Goal: Task Accomplishment & Management: Use online tool/utility

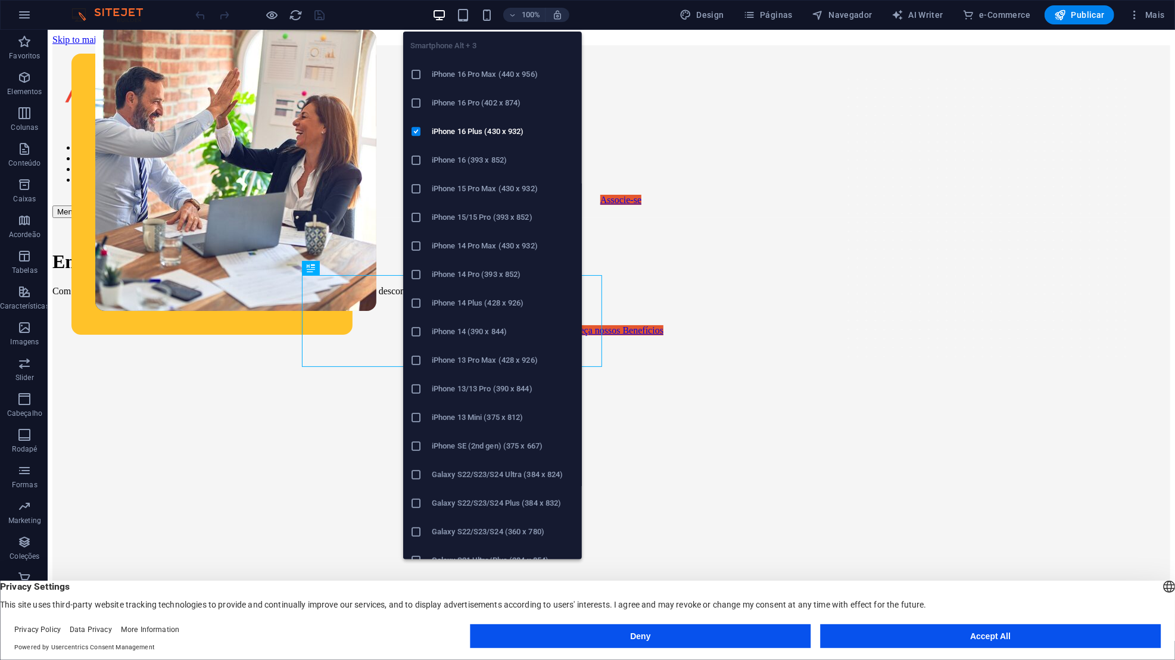
click at [491, 8] on icon "button" at bounding box center [487, 15] width 14 height 14
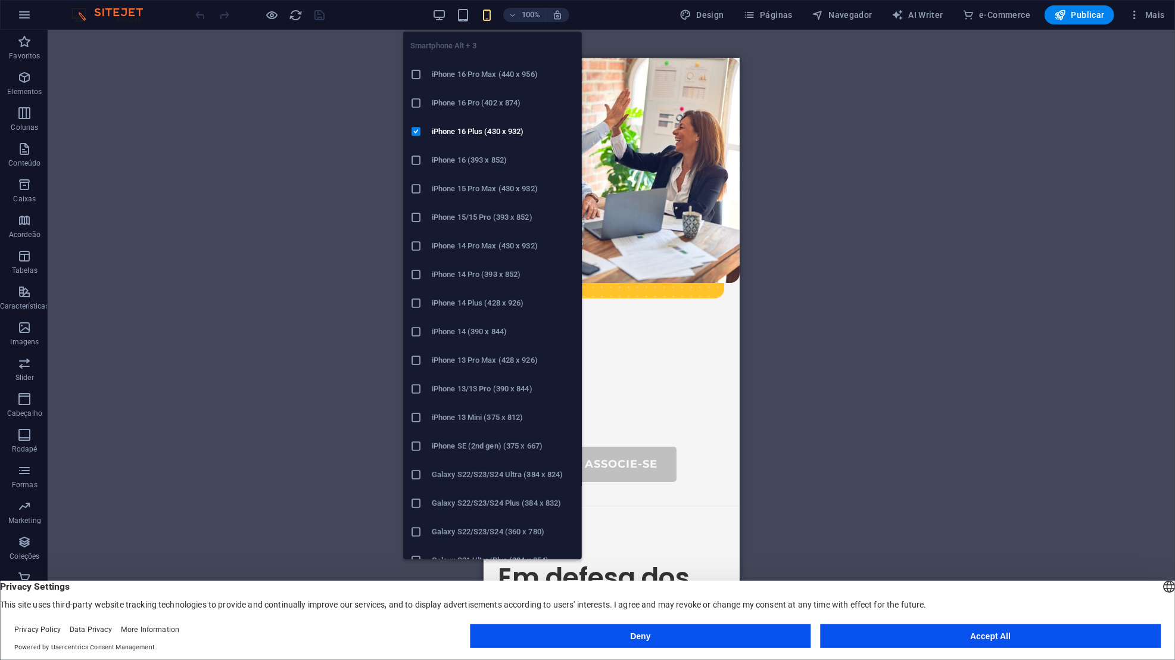
click at [444, 22] on div "Smartphone Alt + 3 iPhone 16 Pro Max (440 x 956) iPhone 16 Pro (402 x 874) iPho…" at bounding box center [492, 290] width 179 height 537
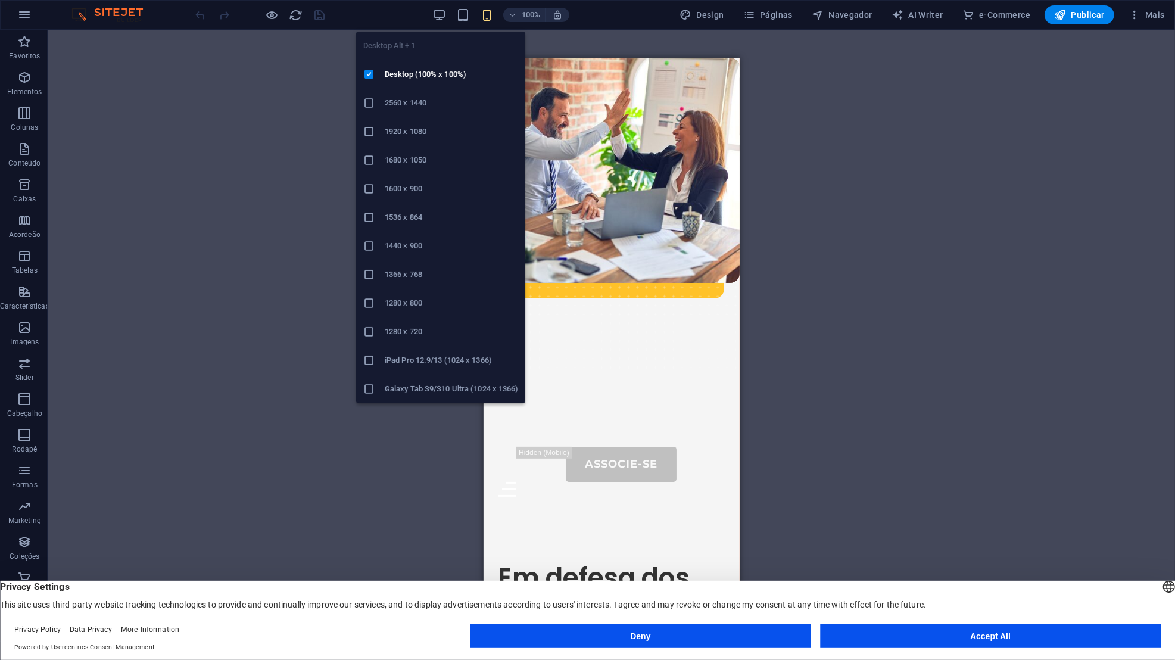
click at [445, 11] on icon "button" at bounding box center [439, 15] width 14 height 14
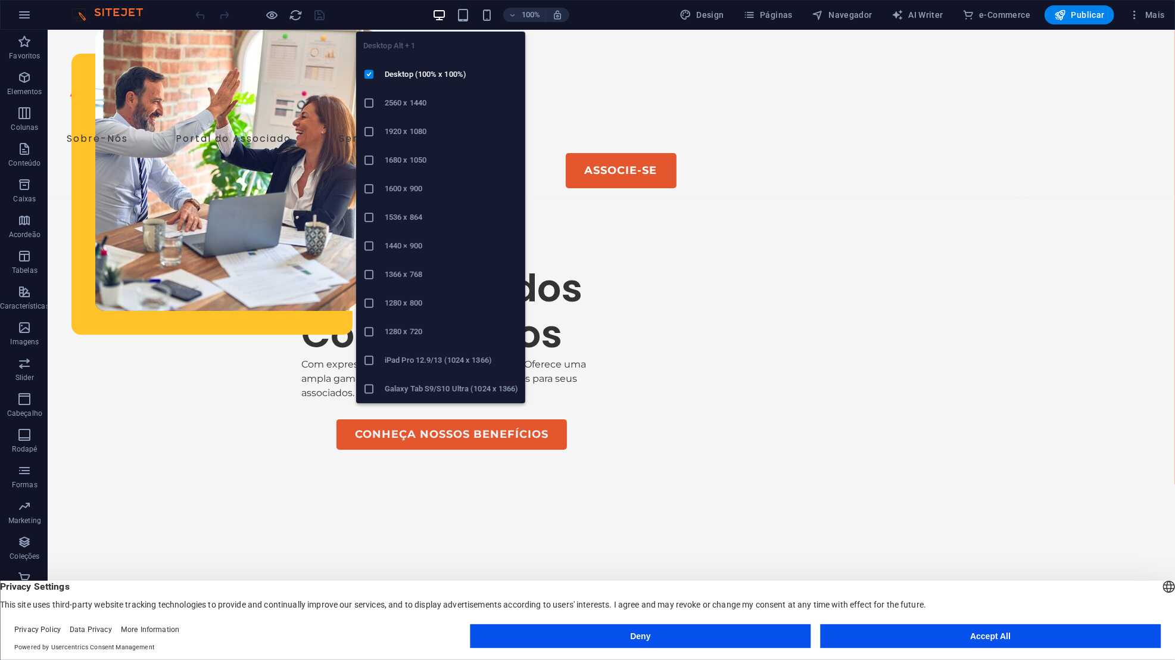
click at [987, 197] on div "Em defesa dos Comerciários Com expressiva atuação, a Anaco representa e Oferece…" at bounding box center [610, 518] width 1127 height 642
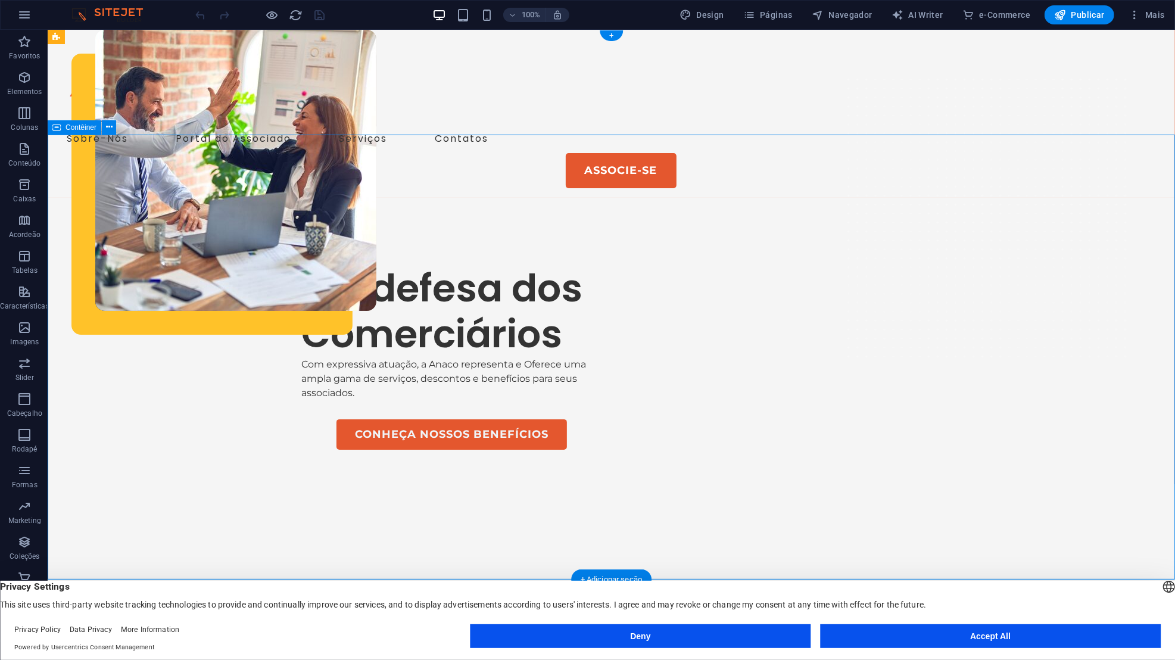
click at [179, 77] on div "Sobre-Nós Portal do Associado Serviços Contatos Associe-se Menu" at bounding box center [610, 113] width 1127 height 168
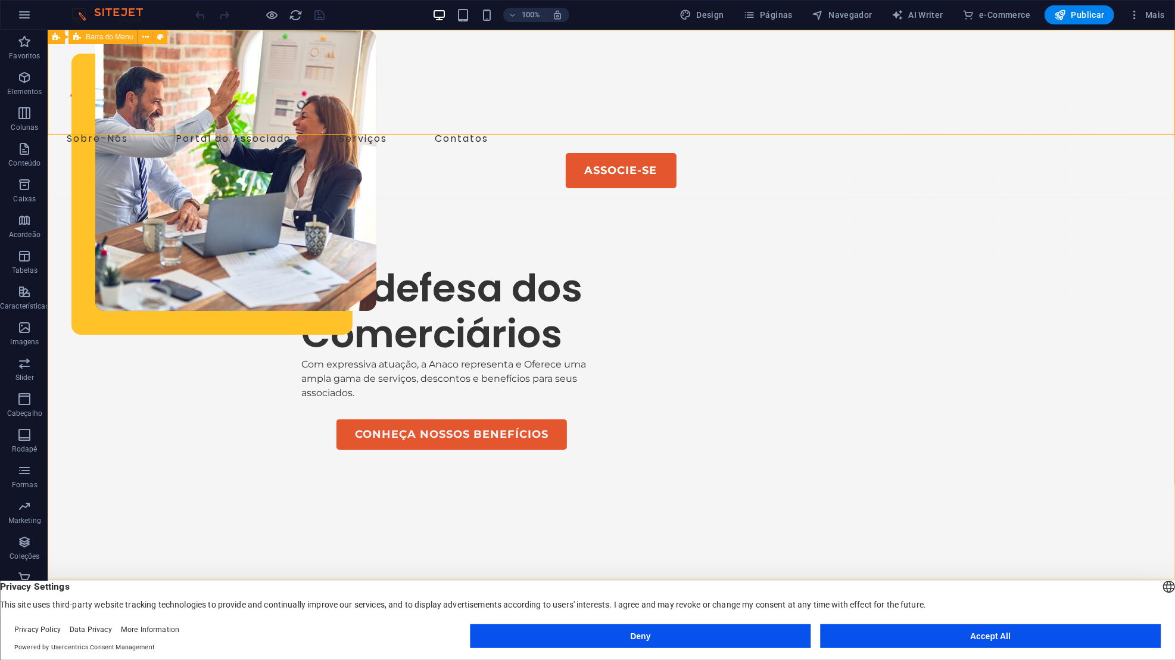
drag, startPoint x: 0, startPoint y: 0, endPoint x: 100, endPoint y: 42, distance: 108.6
click at [100, 42] on div "Barra do Menu" at bounding box center [102, 37] width 69 height 14
drag, startPoint x: 100, startPoint y: 42, endPoint x: 101, endPoint y: 36, distance: 6.0
click at [101, 36] on span "Barra do Menu" at bounding box center [109, 36] width 47 height 7
click at [104, 44] on div "Sobre-Nós Portal do Associado Serviços Contatos Associe-se Menu" at bounding box center [610, 113] width 1127 height 168
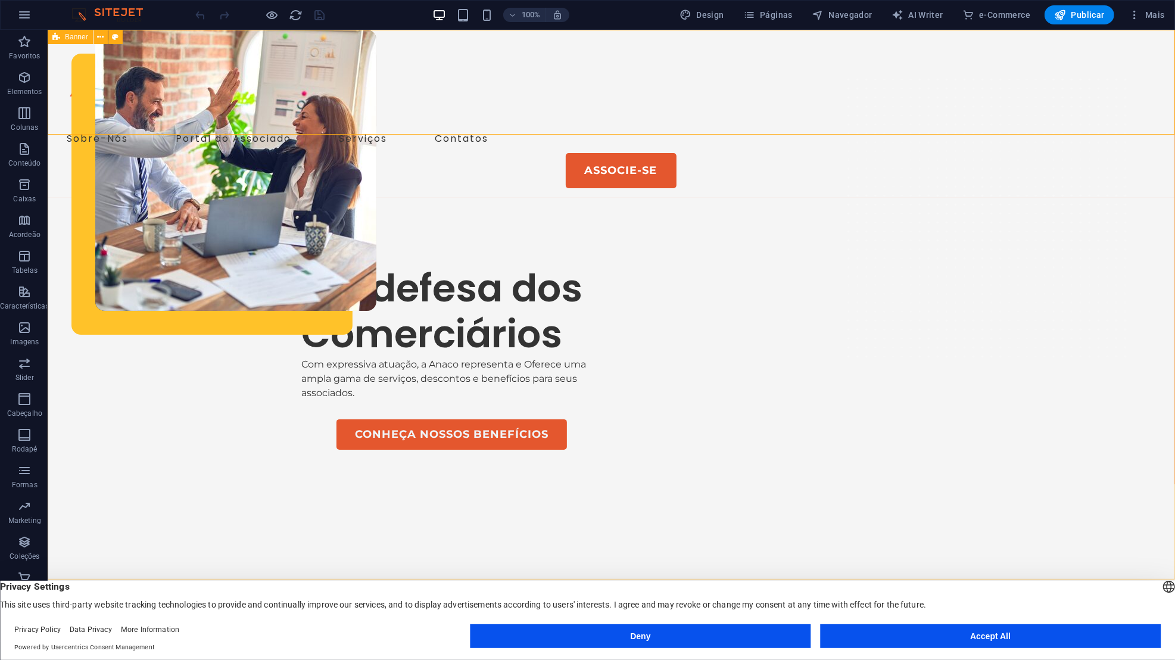
click at [60, 38] on div "Arraste aqui para substituir o conteúdo existente. Pressione “Ctrl” se quiser c…" at bounding box center [611, 335] width 1127 height 611
click at [105, 40] on button at bounding box center [100, 37] width 14 height 14
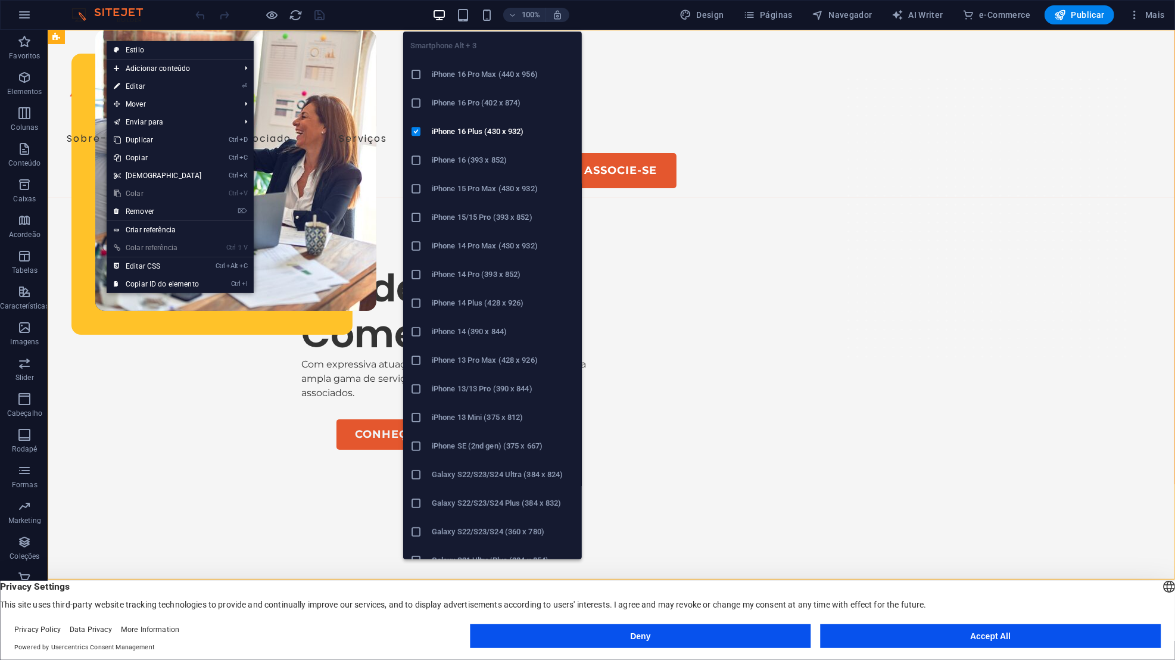
click at [486, 14] on icon "button" at bounding box center [487, 15] width 14 height 14
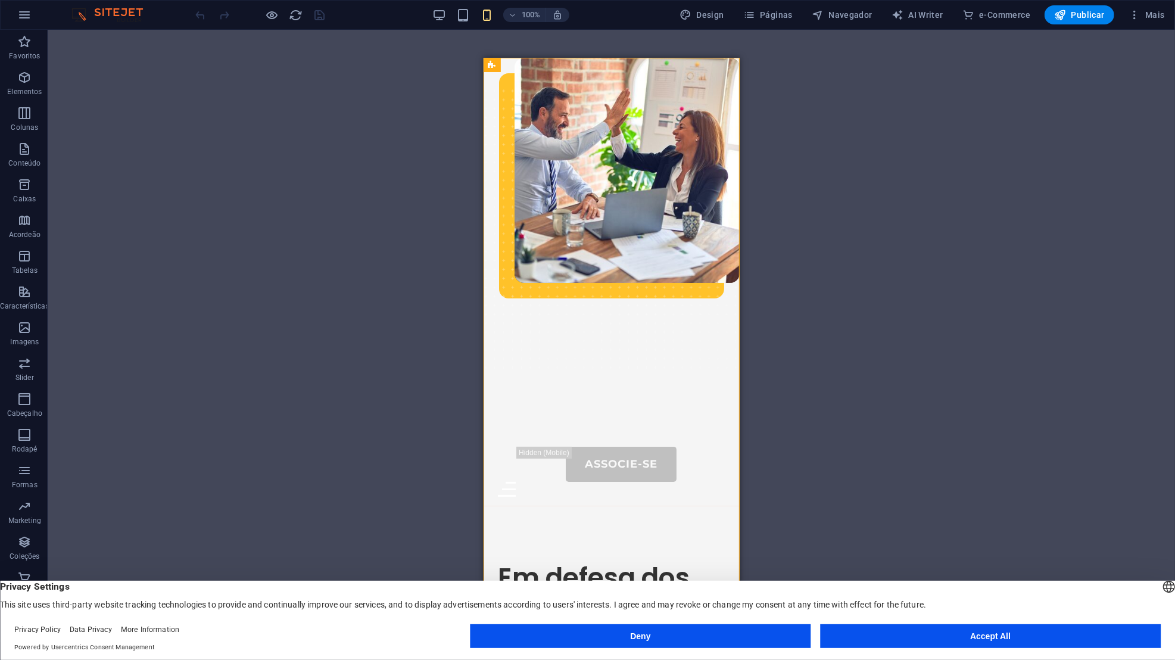
click at [757, 255] on div "Arraste aqui para substituir o conteúdo existente. Pressione “Ctrl” se quiser c…" at bounding box center [611, 335] width 1127 height 611
drag, startPoint x: 583, startPoint y: 93, endPoint x: 633, endPoint y: 283, distance: 196.2
click at [633, 283] on div "Sobre-Nós Portal do Associado Serviços Contatos Associe-se Menu" at bounding box center [611, 281] width 256 height 448
click at [582, 65] on icon at bounding box center [581, 65] width 7 height 13
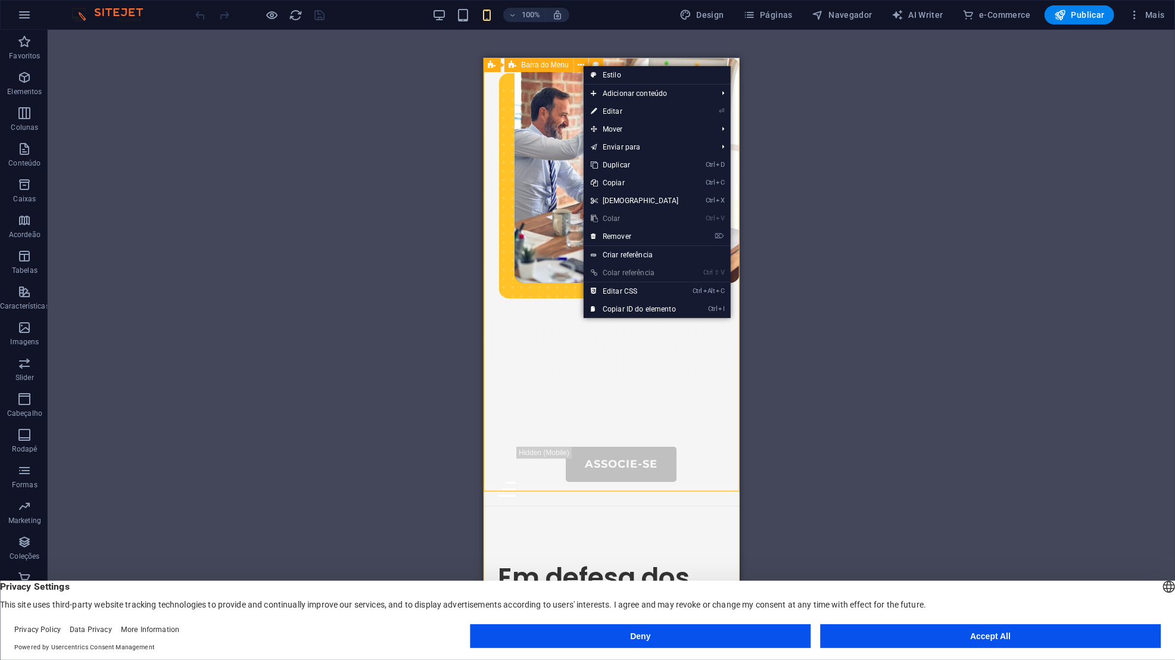
click at [539, 71] on div "Barra do Menu" at bounding box center [538, 65] width 69 height 14
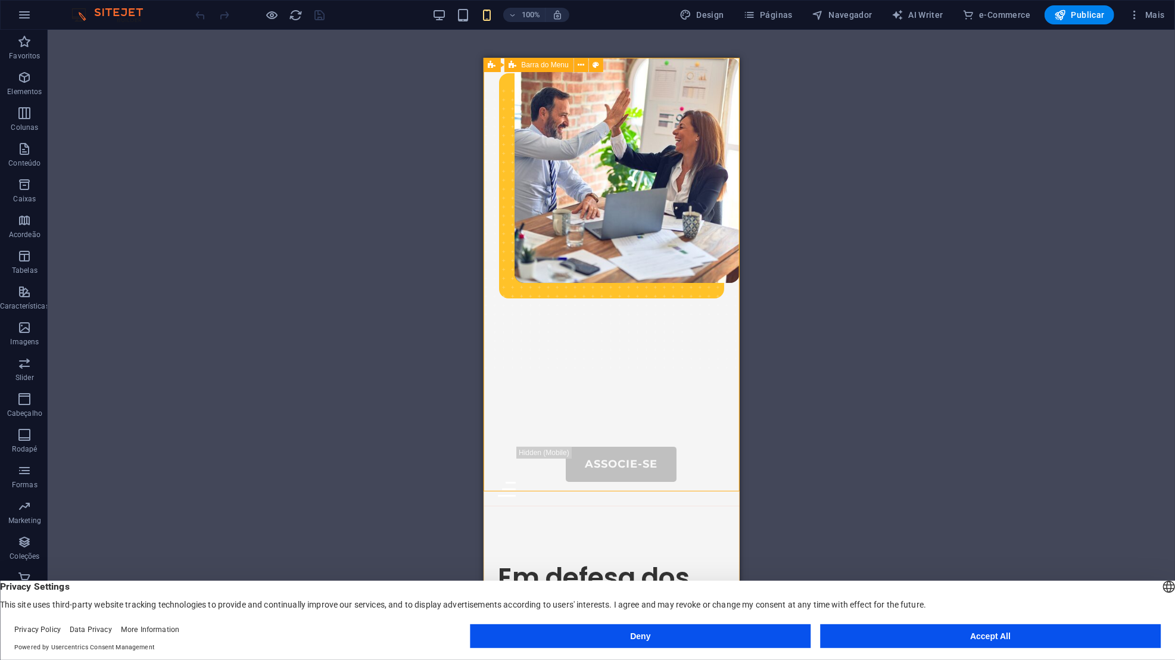
click at [541, 65] on span "Barra do Menu" at bounding box center [545, 64] width 47 height 7
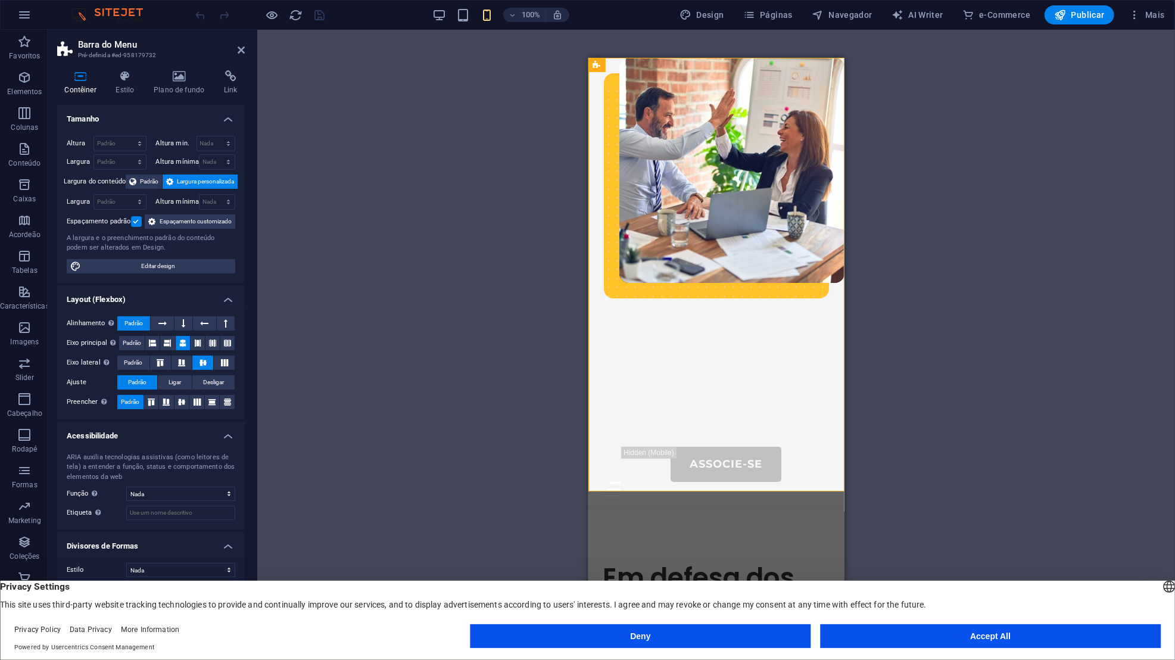
drag, startPoint x: 150, startPoint y: 226, endPoint x: 182, endPoint y: 500, distance: 275.8
click at [182, 500] on div "ARIA auxilia tecnologias assistivas (como leitores de tela) a entender a função…" at bounding box center [151, 486] width 188 height 87
click at [181, 493] on select "Nada Alert Article Banner Cabeçalho Comment Complementary Dialog Marquee Presen…" at bounding box center [180, 493] width 109 height 14
click at [107, 499] on label "Função A função ARIA define a função de um elemento. Aqui você encontra todas a…" at bounding box center [97, 493] width 60 height 14
click at [767, 626] on button "Deny" at bounding box center [640, 636] width 341 height 24
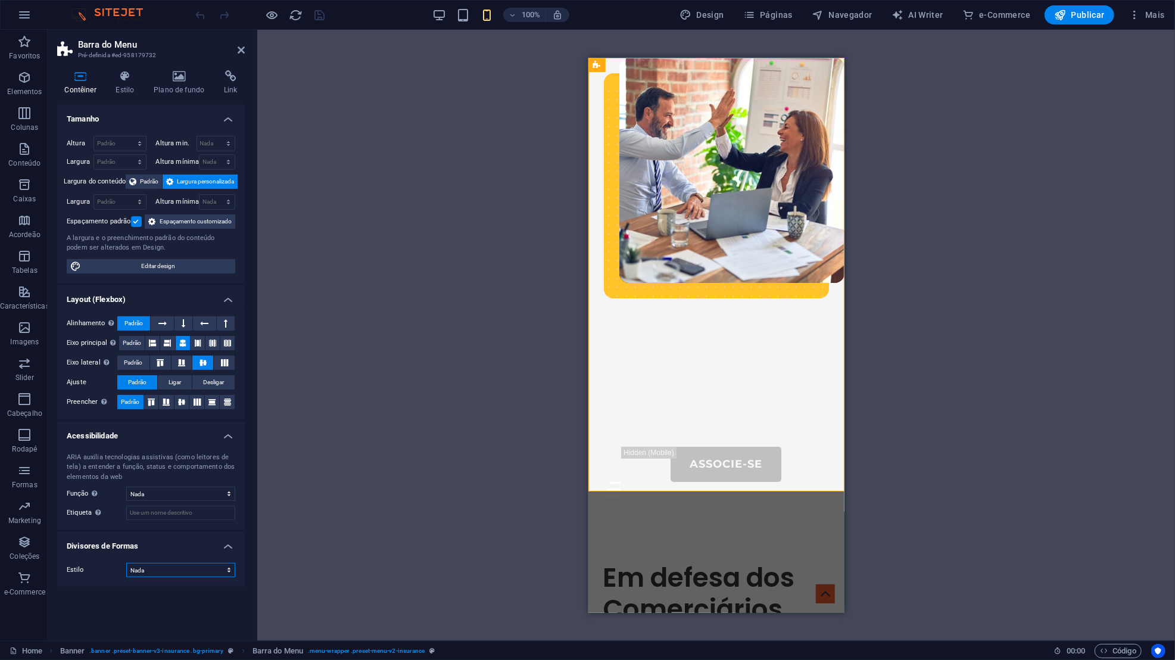
click at [177, 570] on select "Nada Triangulo Quadrado Diagonal Polígono 1 Polígono 2 Zigzag Multiplos Zigueza…" at bounding box center [180, 570] width 109 height 14
click at [141, 609] on div "Tamanho Altura Padrão px rem % vh vw Altura min. Nada px rem % vh vw Largura Pa…" at bounding box center [151, 368] width 188 height 526
click at [134, 217] on label at bounding box center [136, 221] width 11 height 11
click at [0, 0] on input "Espaçamento padrão" at bounding box center [0, 0] width 0 height 0
click at [134, 218] on label at bounding box center [136, 221] width 11 height 11
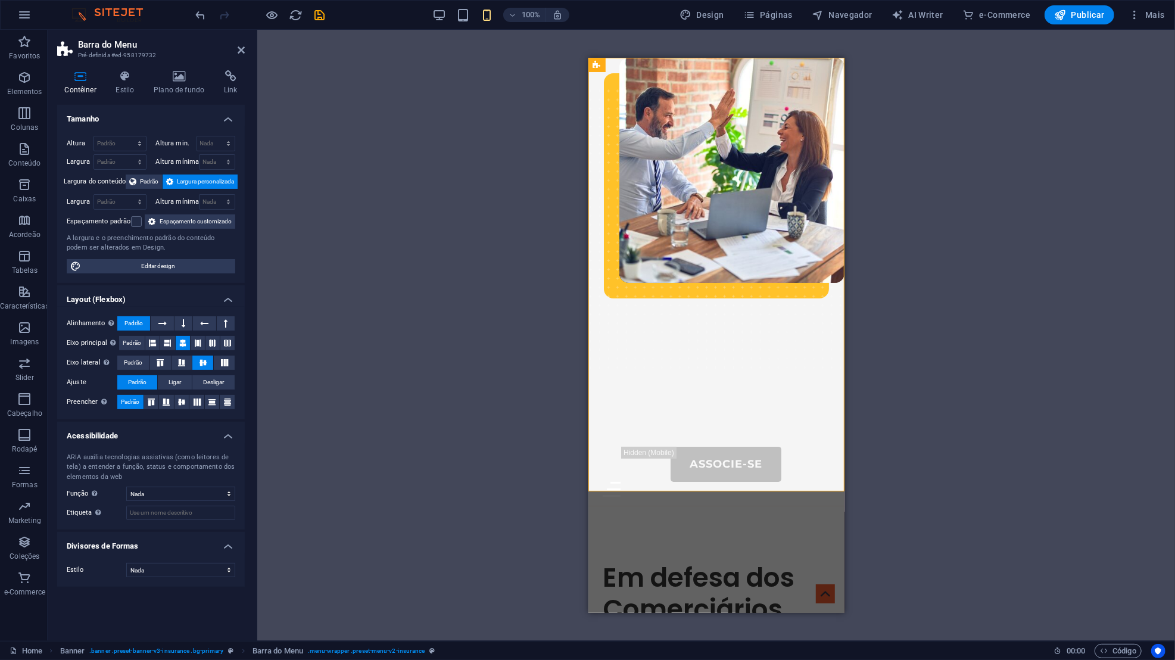
click at [0, 0] on input "Espaçamento padrão" at bounding box center [0, 0] width 0 height 0
drag, startPoint x: 182, startPoint y: 500, endPoint x: 152, endPoint y: 265, distance: 237.1
click at [152, 265] on span "Editar design" at bounding box center [158, 266] width 147 height 14
select select "600"
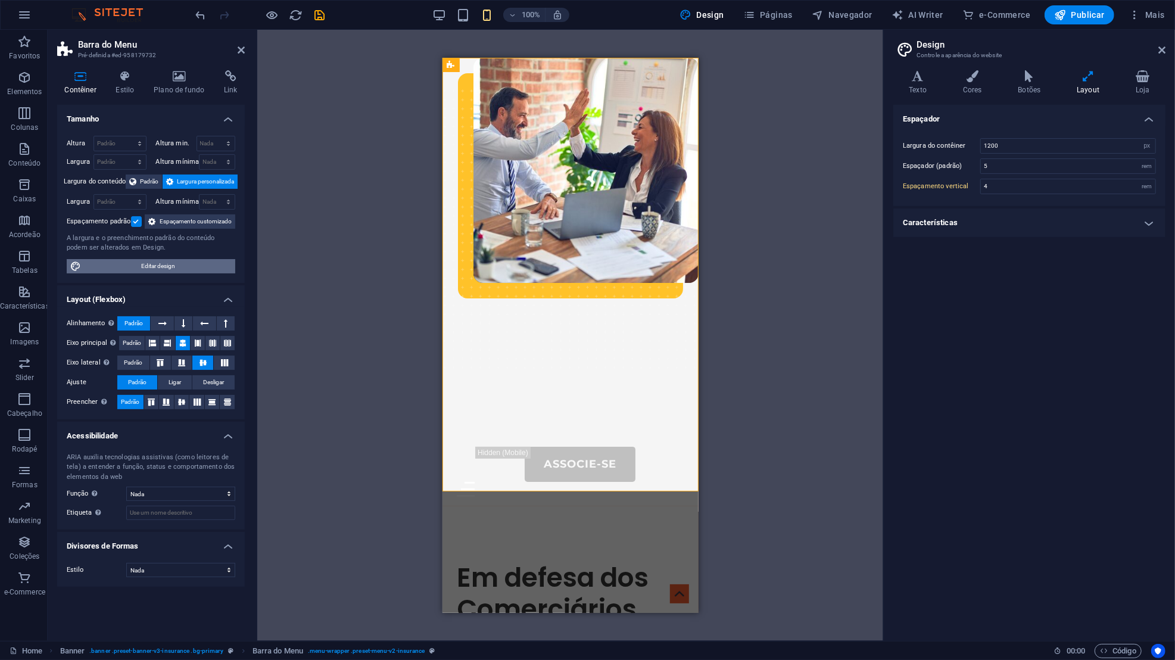
click at [1088, 223] on h4 "Características" at bounding box center [1029, 222] width 272 height 29
click at [1102, 271] on select "Rolar Role para Dentro Role para Fora Role para dentro/Role para Fora Linear" at bounding box center [1068, 269] width 176 height 14
click at [951, 338] on div "Espaçador Largura do contêiner 1200 rem px Espaçador (padrão) 5 rem Espaçamento…" at bounding box center [1029, 368] width 272 height 526
click at [1069, 183] on input "4" at bounding box center [1068, 186] width 174 height 14
type input "1"
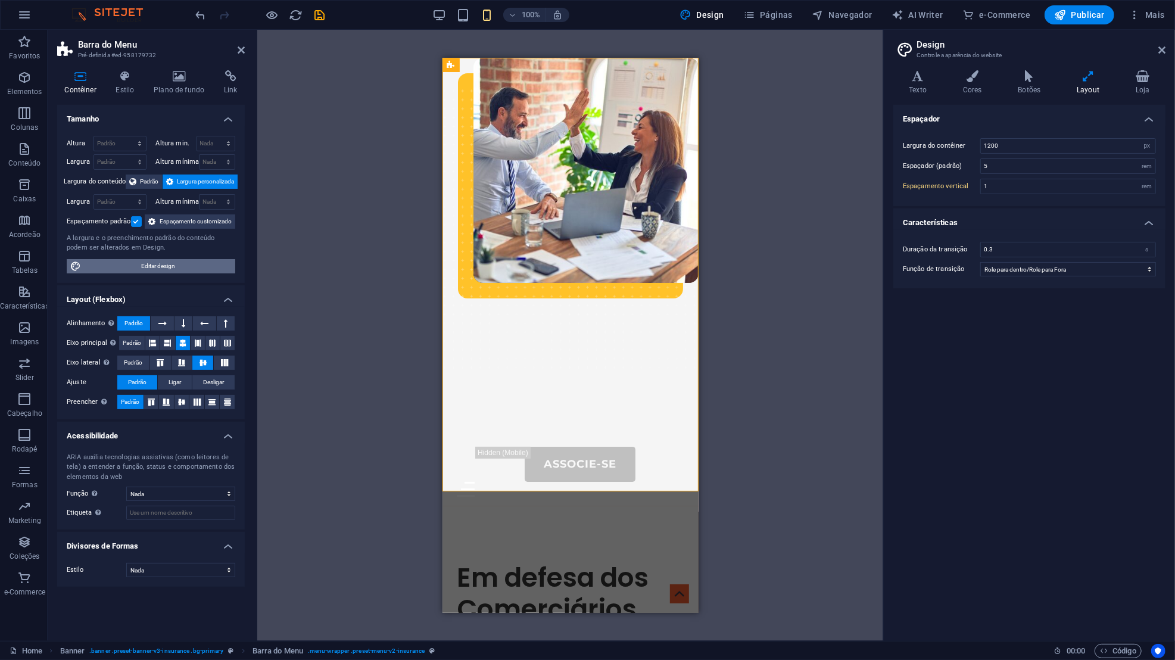
click at [1067, 368] on div "Espaçador Largura do contêiner 1200 rem px Espaçador (padrão) 5 rem Espaçamento…" at bounding box center [1029, 368] width 272 height 526
click at [1003, 192] on input "1" at bounding box center [1068, 186] width 174 height 14
click at [640, 289] on div "Sobre-Nós Portal do Associado Serviços Contatos Associe-se Menu" at bounding box center [570, 281] width 256 height 448
click at [1023, 184] on input "1" at bounding box center [1068, 186] width 174 height 14
drag, startPoint x: 152, startPoint y: 265, endPoint x: 1153, endPoint y: 182, distance: 1004.2
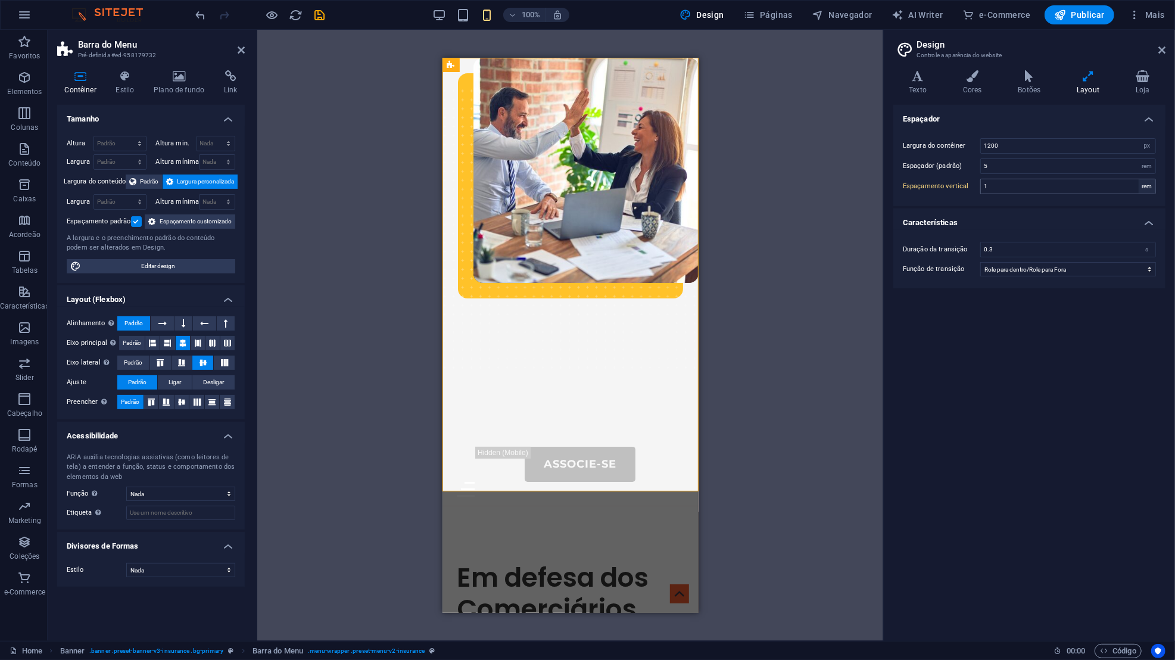
click at [1153, 182] on div "rem" at bounding box center [1146, 186] width 17 height 14
click at [1148, 185] on div "rem" at bounding box center [1146, 186] width 17 height 14
click at [1141, 193] on div "Largura do contêiner 1200 rem px Espaçador (padrão) 5 rem Espaçamento vertical …" at bounding box center [1029, 166] width 277 height 80
click at [1147, 188] on div "rem" at bounding box center [1146, 186] width 17 height 14
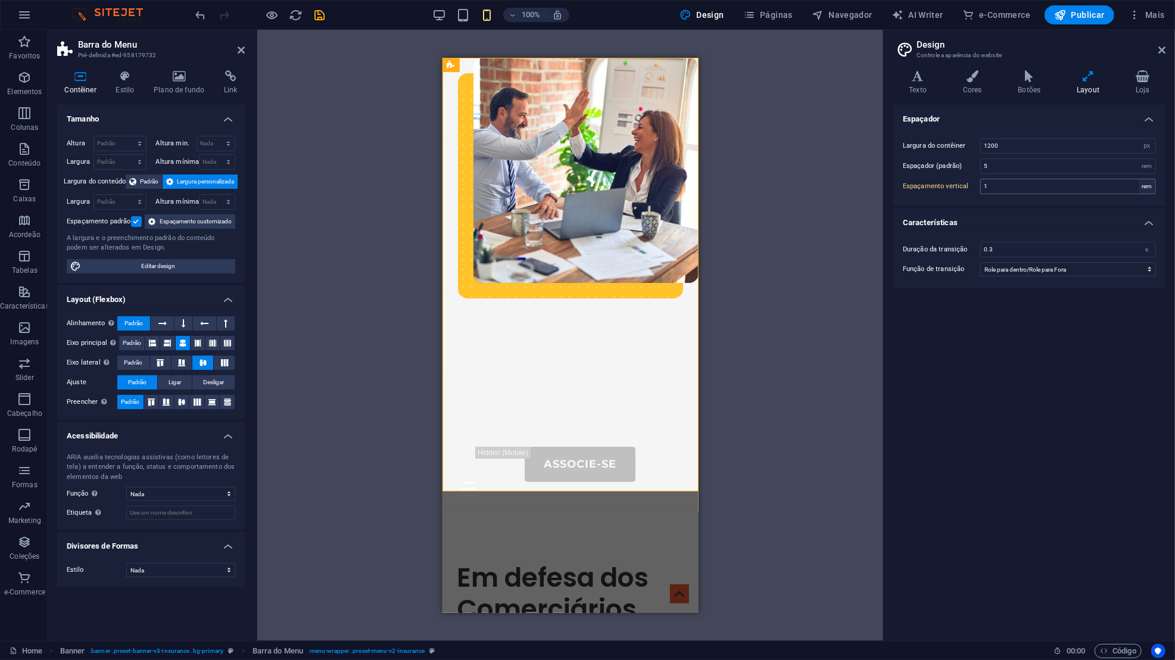
click at [1148, 187] on div "rem" at bounding box center [1146, 186] width 17 height 14
click at [1149, 185] on div "rem" at bounding box center [1146, 186] width 17 height 14
click at [1111, 161] on input "5" at bounding box center [1068, 166] width 174 height 14
type input "2"
drag, startPoint x: 1148, startPoint y: 185, endPoint x: 1105, endPoint y: 296, distance: 119.9
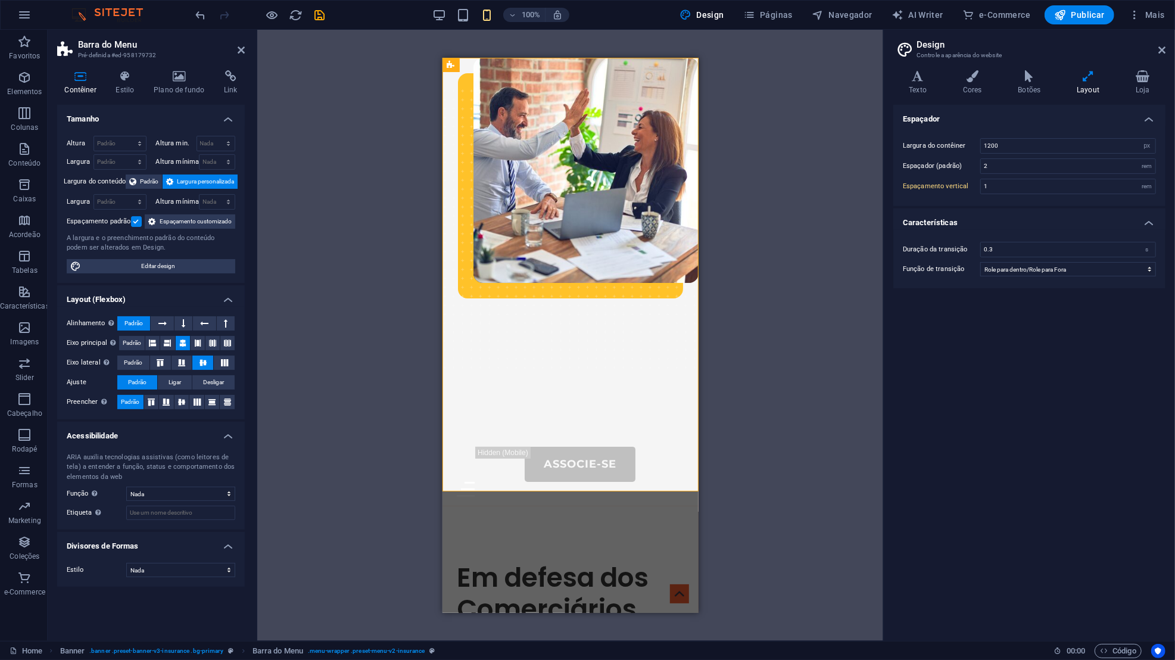
click at [1105, 296] on div "Espaçador Largura do contêiner 1200 rem px Espaçador (padrão) 2 rem Espaçamento…" at bounding box center [1029, 368] width 272 height 526
click at [1019, 166] on input "2" at bounding box center [1068, 166] width 174 height 14
type input "5"
drag, startPoint x: 1105, startPoint y: 296, endPoint x: 957, endPoint y: 432, distance: 200.6
click at [957, 432] on div "Espaçador Largura do contêiner 1200 rem px Espaçador (padrão) 5 rem Espaçamento…" at bounding box center [1029, 368] width 272 height 526
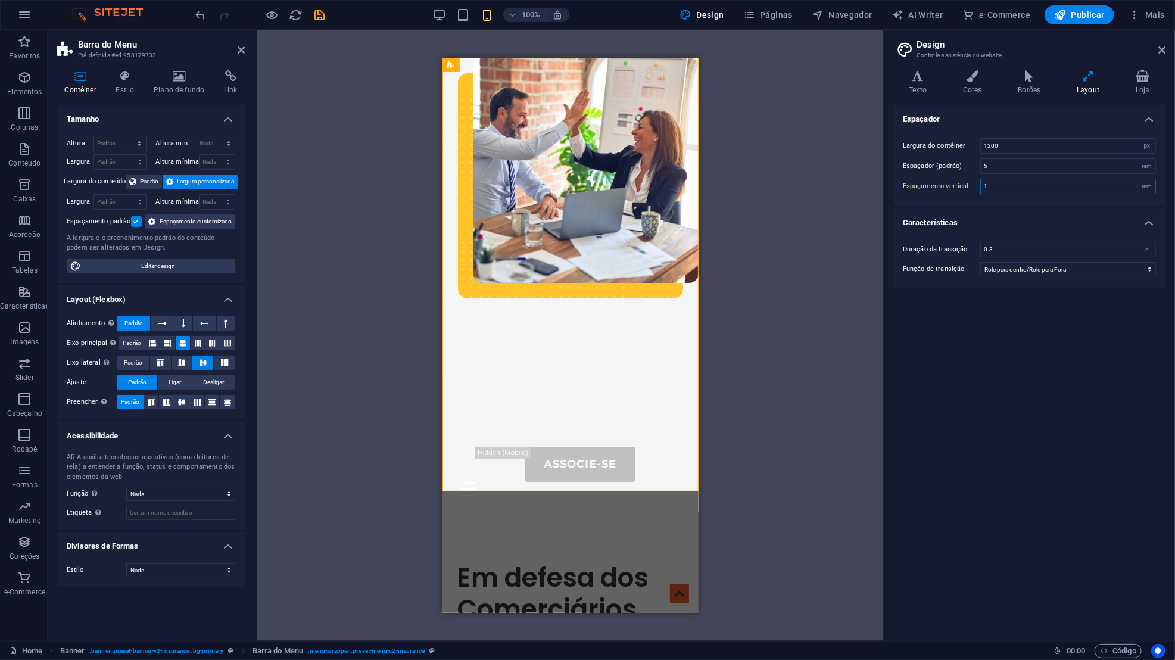
click at [1018, 184] on input "1" at bounding box center [1068, 186] width 174 height 14
type input "1"
click at [1040, 364] on div "Espaçador Largura do contêiner 1200 rem px Espaçador (padrão) 5 rem Espaçamento…" at bounding box center [1029, 368] width 272 height 526
click at [1032, 77] on icon at bounding box center [1029, 76] width 54 height 12
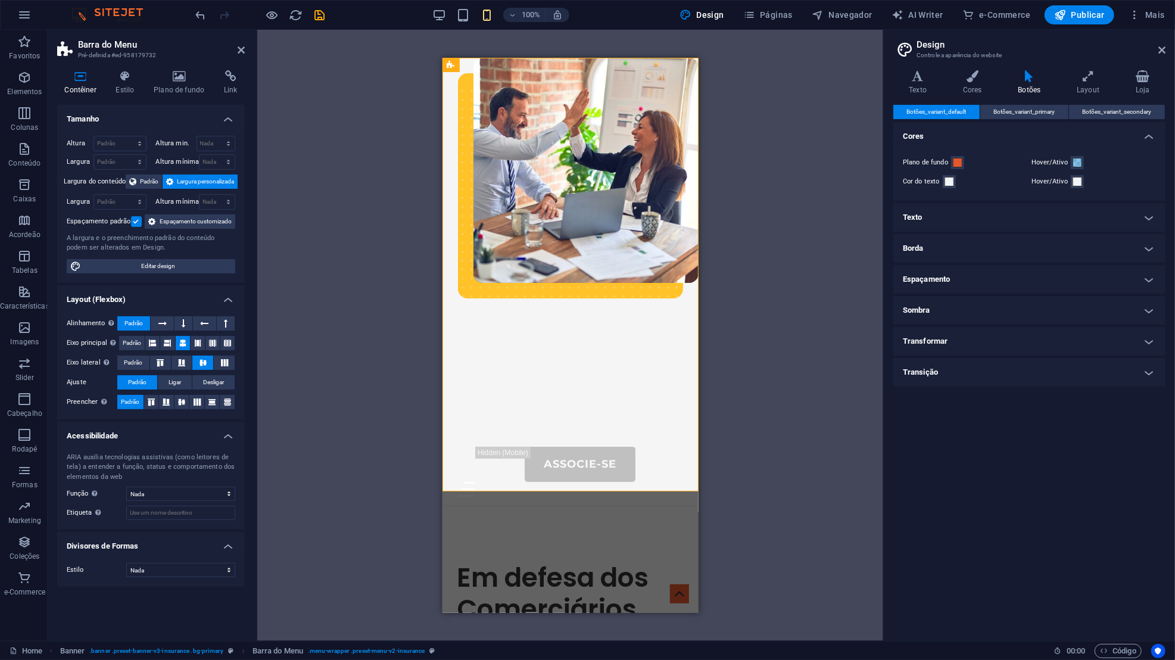
click at [1015, 369] on h4 "Transição" at bounding box center [1029, 372] width 272 height 29
click at [1015, 369] on h4 "Transição" at bounding box center [1029, 368] width 272 height 21
click at [1026, 342] on h4 "Transformar" at bounding box center [1029, 341] width 272 height 29
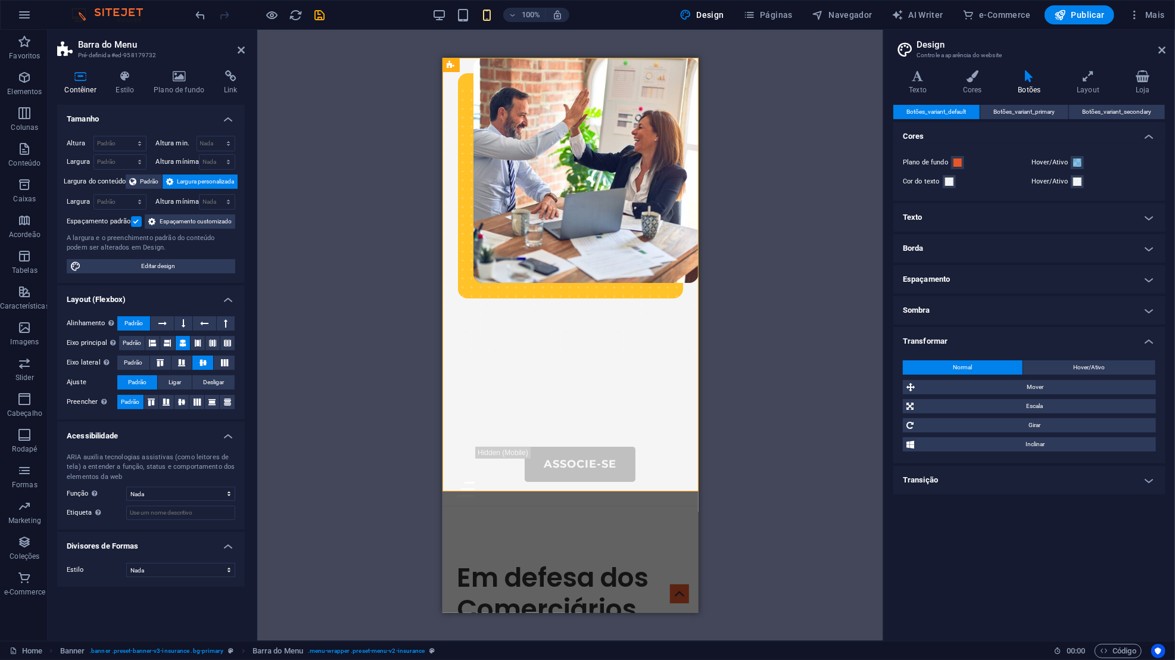
click at [1015, 383] on span "Mover" at bounding box center [1035, 387] width 234 height 14
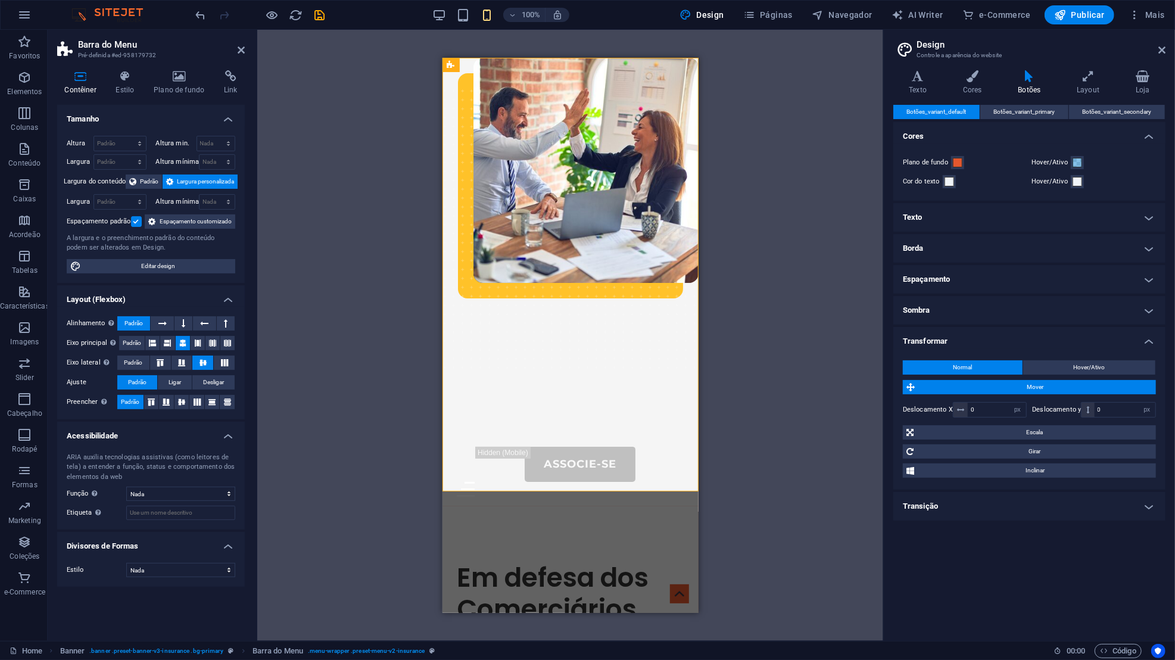
click at [1015, 383] on span "Mover" at bounding box center [1035, 387] width 234 height 14
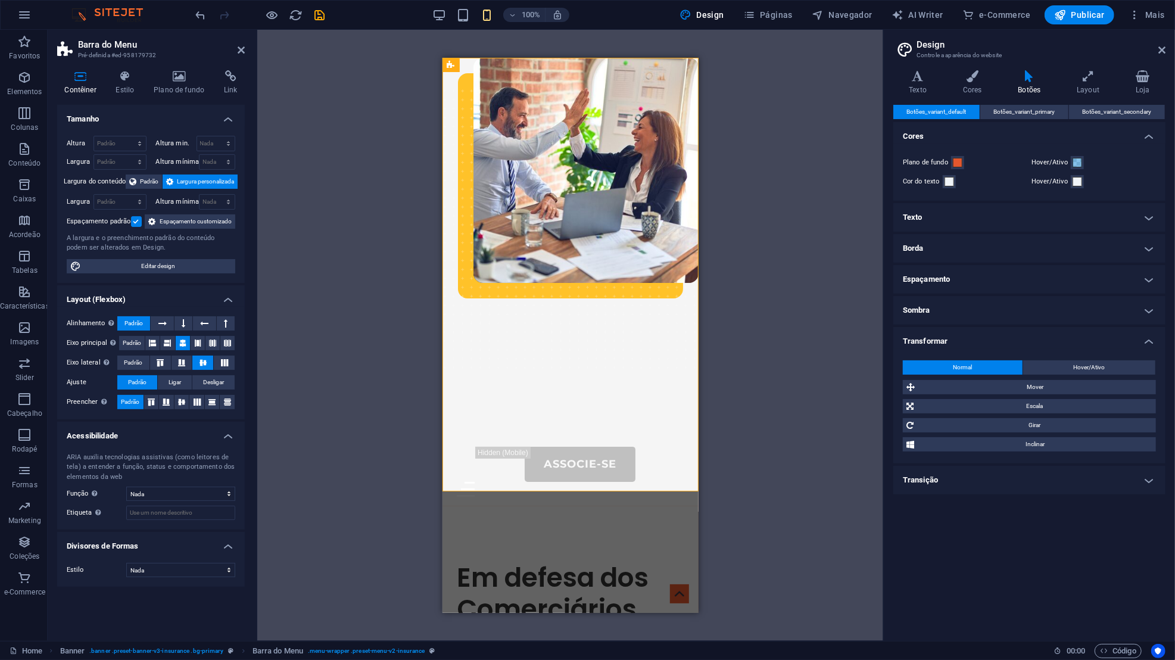
click at [1017, 407] on span "Escala" at bounding box center [1034, 406] width 235 height 14
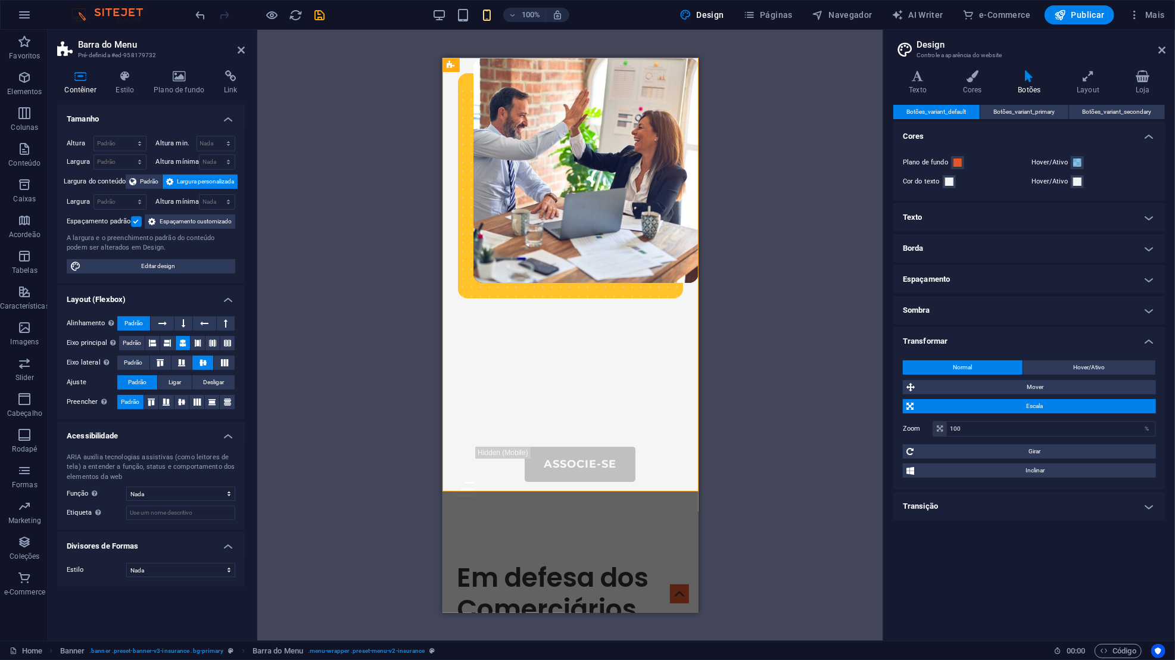
click at [1017, 407] on span "Escala" at bounding box center [1034, 406] width 235 height 14
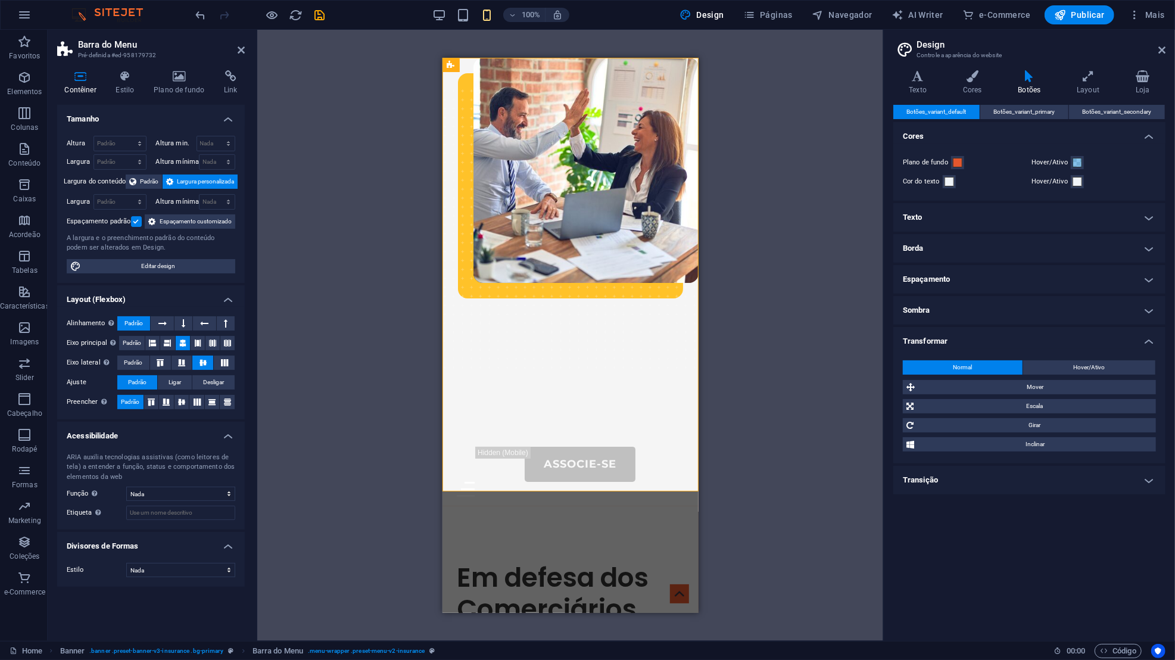
click at [1017, 403] on span "Escala" at bounding box center [1034, 406] width 235 height 14
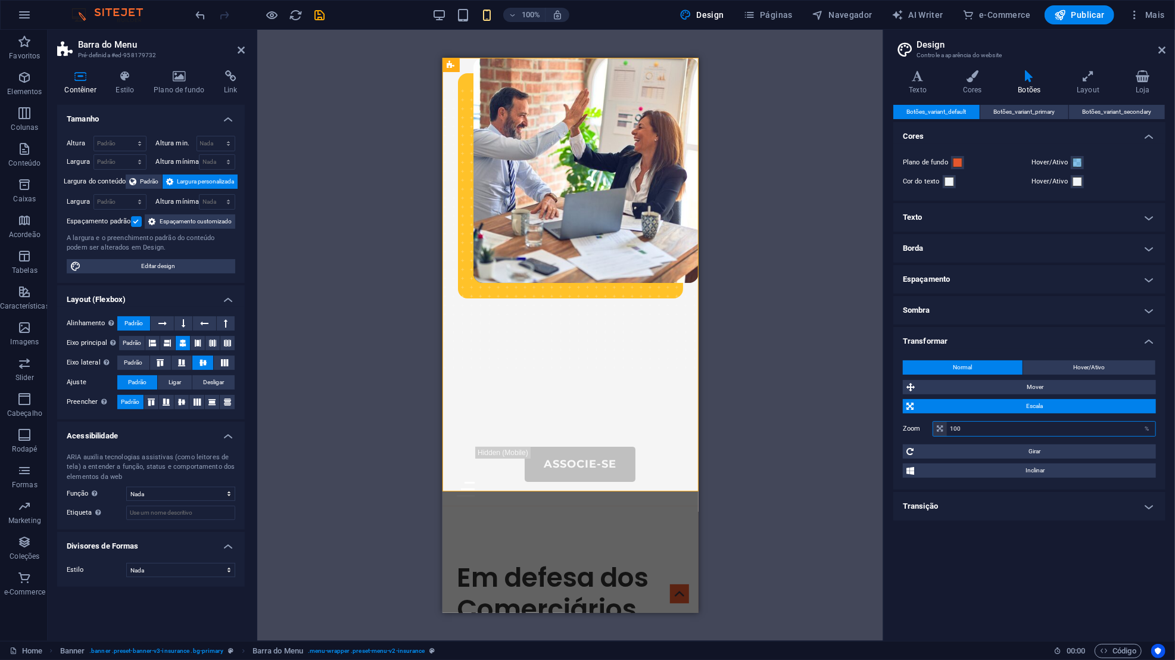
click at [973, 424] on input "100" at bounding box center [1051, 429] width 208 height 14
type input "1"
type input "5"
type input "1"
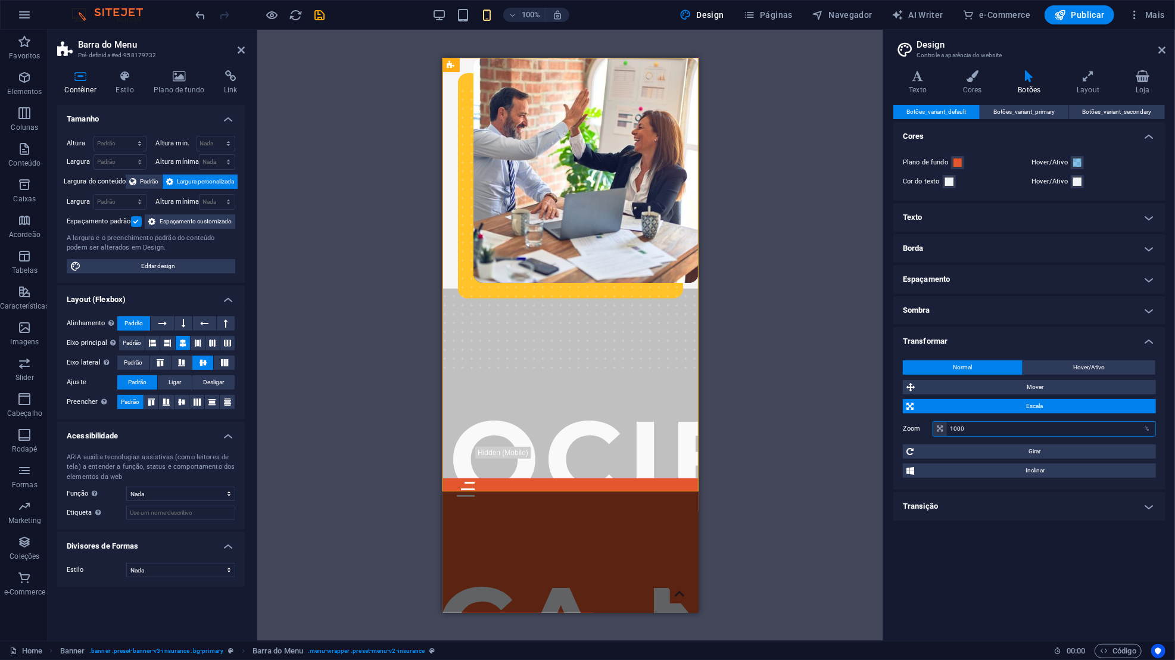
type input "100"
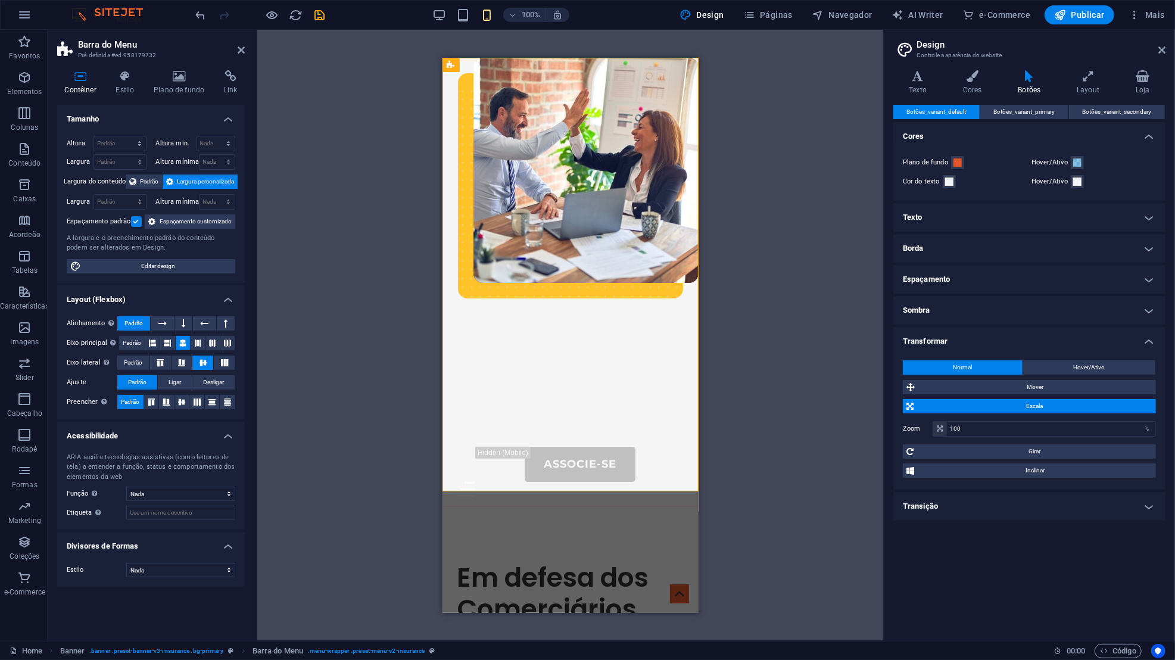
drag, startPoint x: 957, startPoint y: 432, endPoint x: 995, endPoint y: 412, distance: 42.9
click at [995, 412] on span "Escala" at bounding box center [1034, 406] width 235 height 14
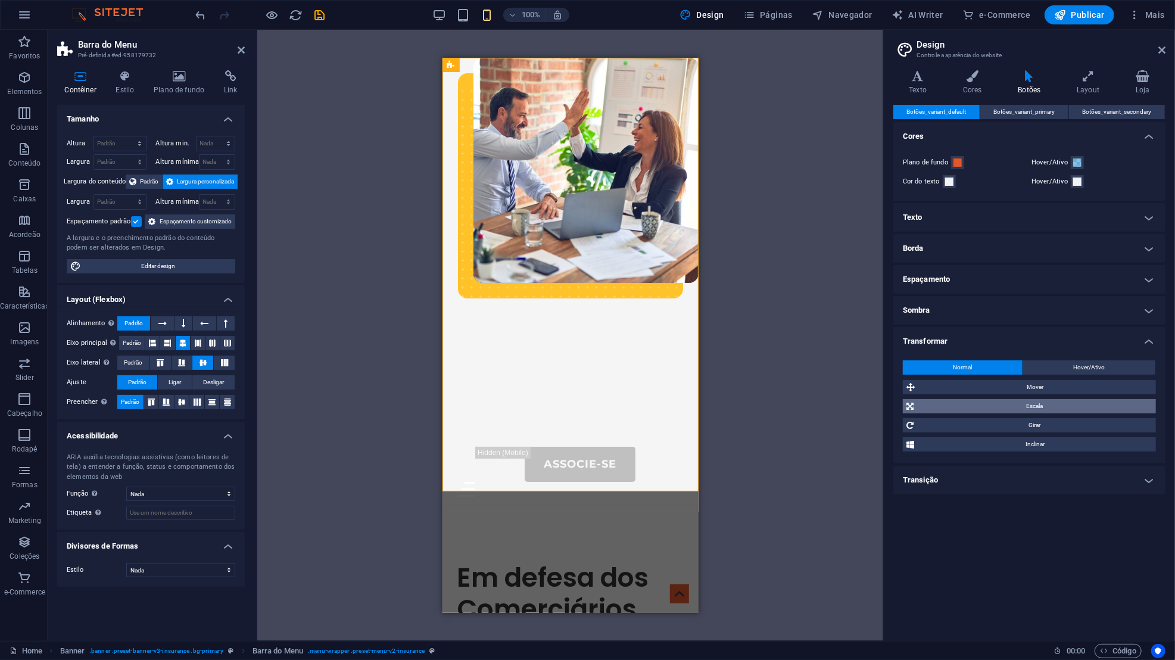
click at [680, 476] on div "Sobre-Nós Portal do Associado Serviços Contatos Associe-se Menu" at bounding box center [570, 281] width 256 height 448
click at [1003, 419] on span "Girar" at bounding box center [1034, 425] width 235 height 14
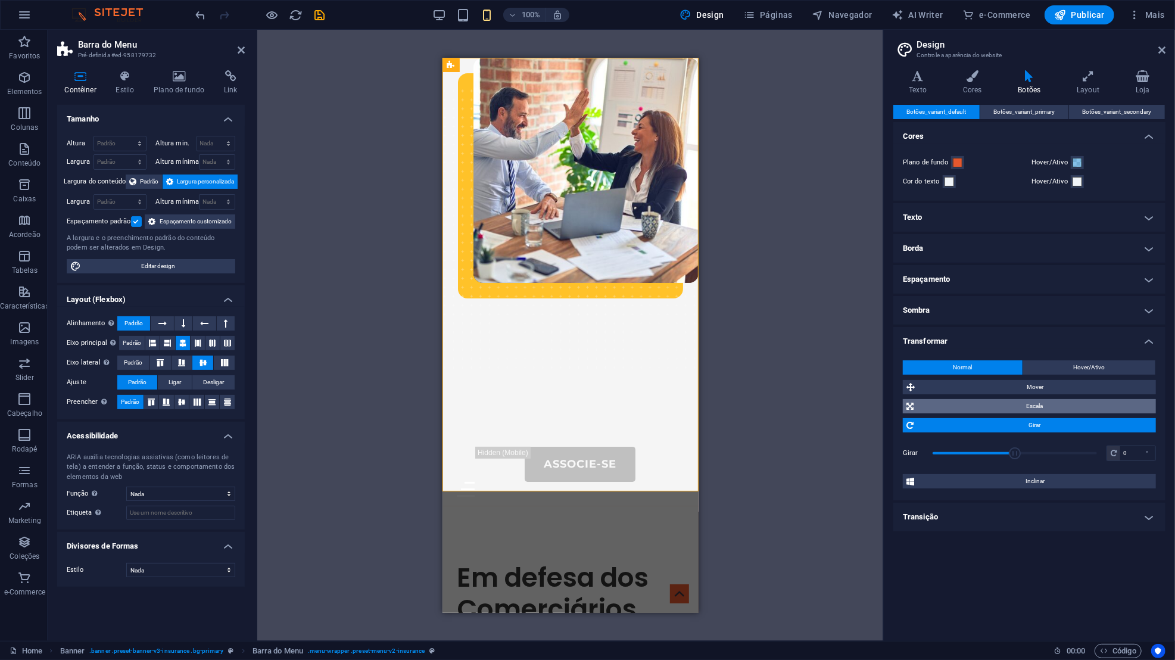
click at [1003, 419] on span "Girar" at bounding box center [1034, 425] width 235 height 14
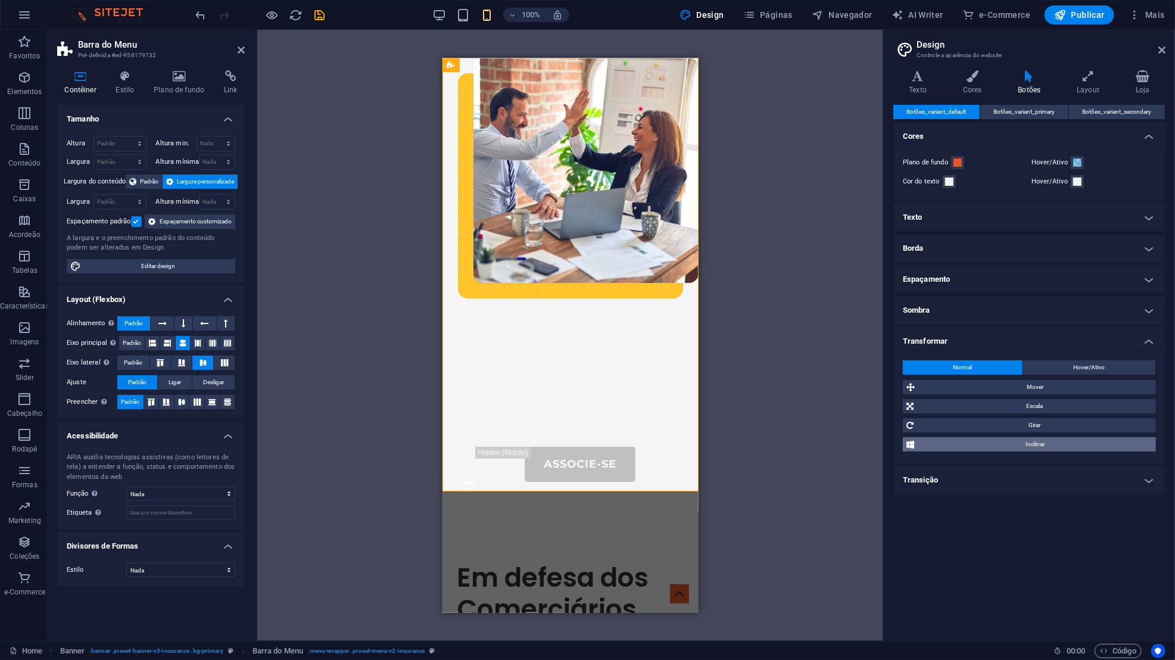
drag, startPoint x: 995, startPoint y: 412, endPoint x: 981, endPoint y: 448, distance: 39.0
click at [981, 448] on span "Inclinar" at bounding box center [1034, 444] width 235 height 14
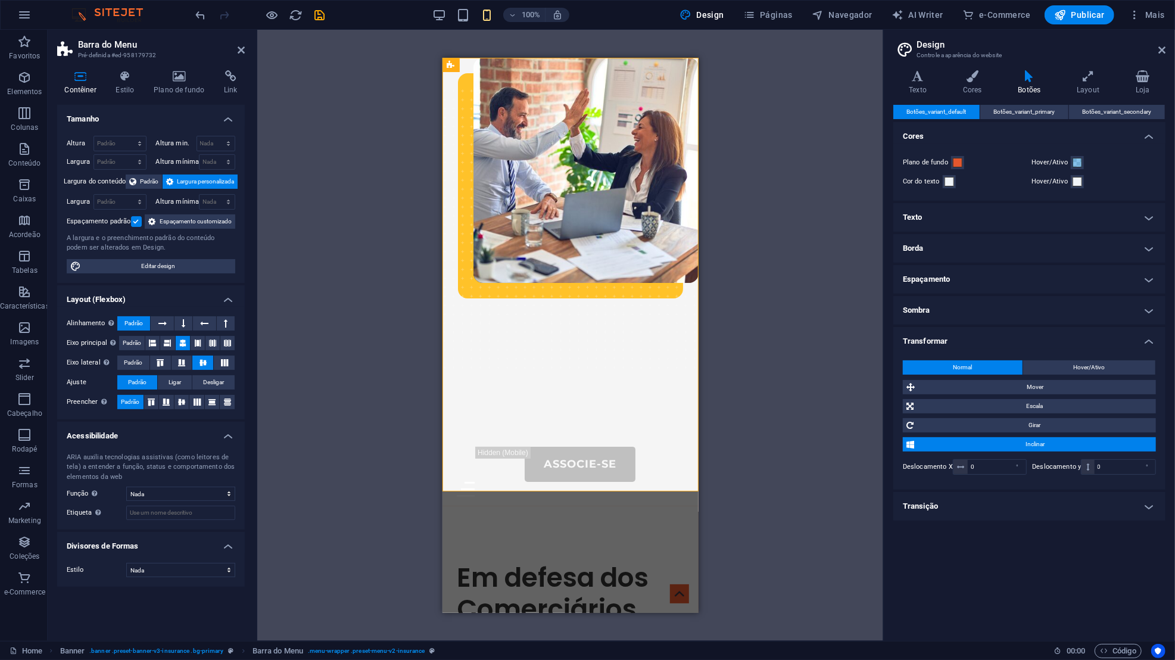
click at [980, 448] on span "Inclinar" at bounding box center [1034, 444] width 235 height 14
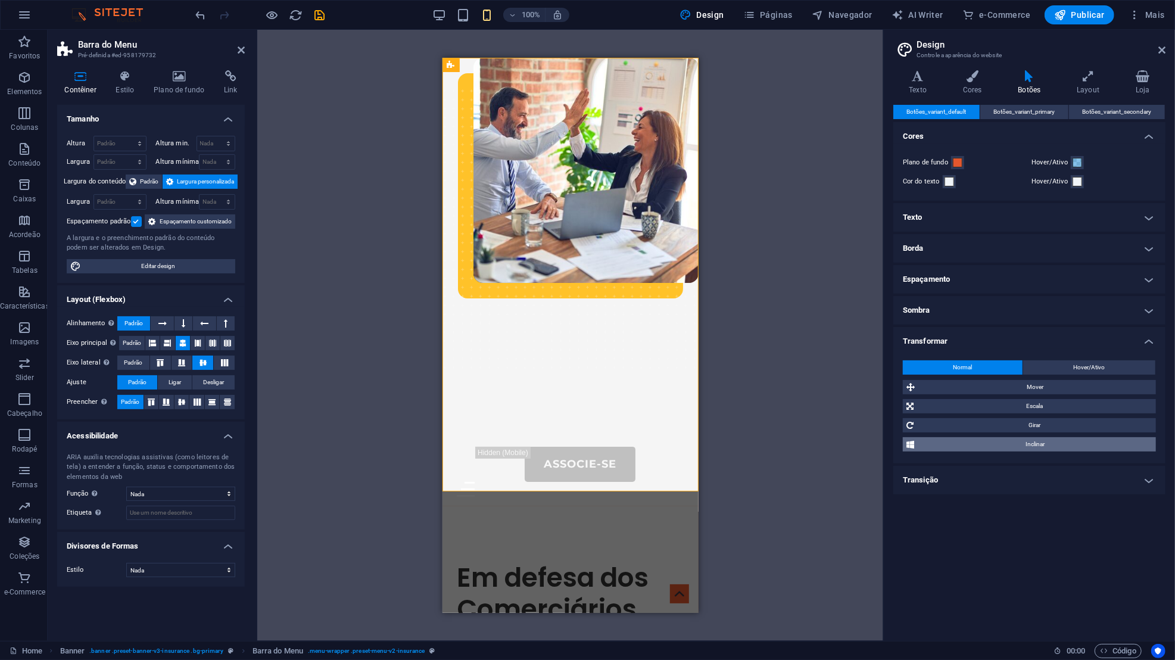
click at [964, 280] on h4 "Espaçamento" at bounding box center [1029, 279] width 272 height 29
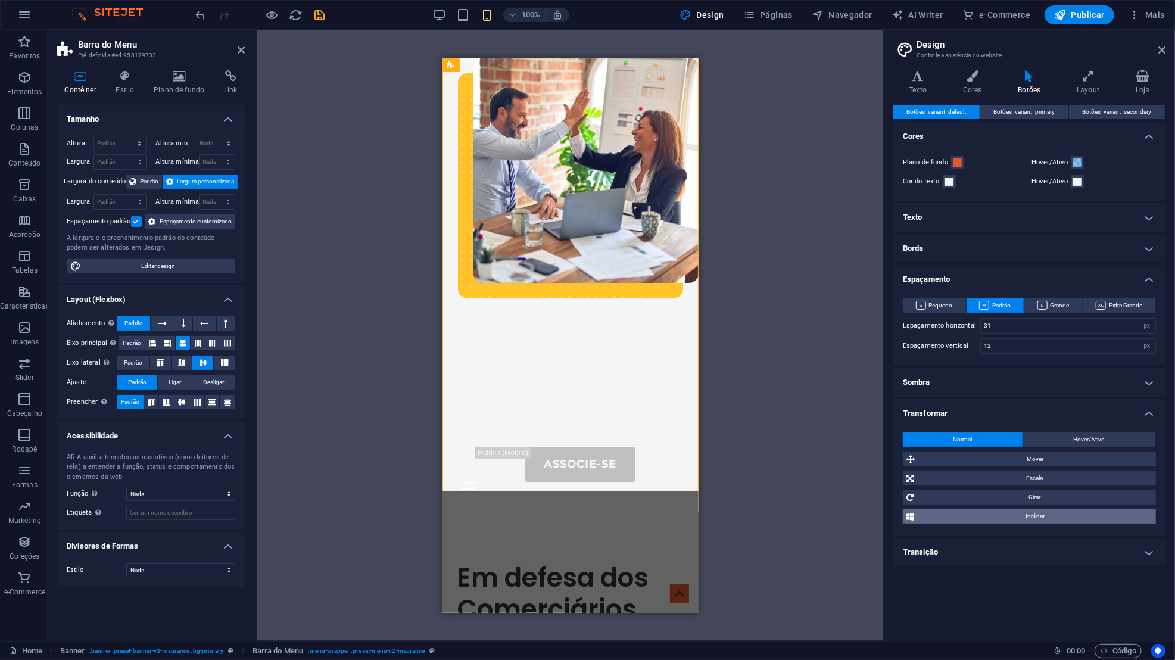
click at [1008, 308] on span "Padrão" at bounding box center [995, 305] width 32 height 14
click at [935, 305] on span "Pequeno" at bounding box center [934, 305] width 37 height 14
click at [995, 304] on span "Padrão" at bounding box center [995, 305] width 32 height 14
click at [999, 280] on h4 "Espaçamento" at bounding box center [1029, 275] width 272 height 21
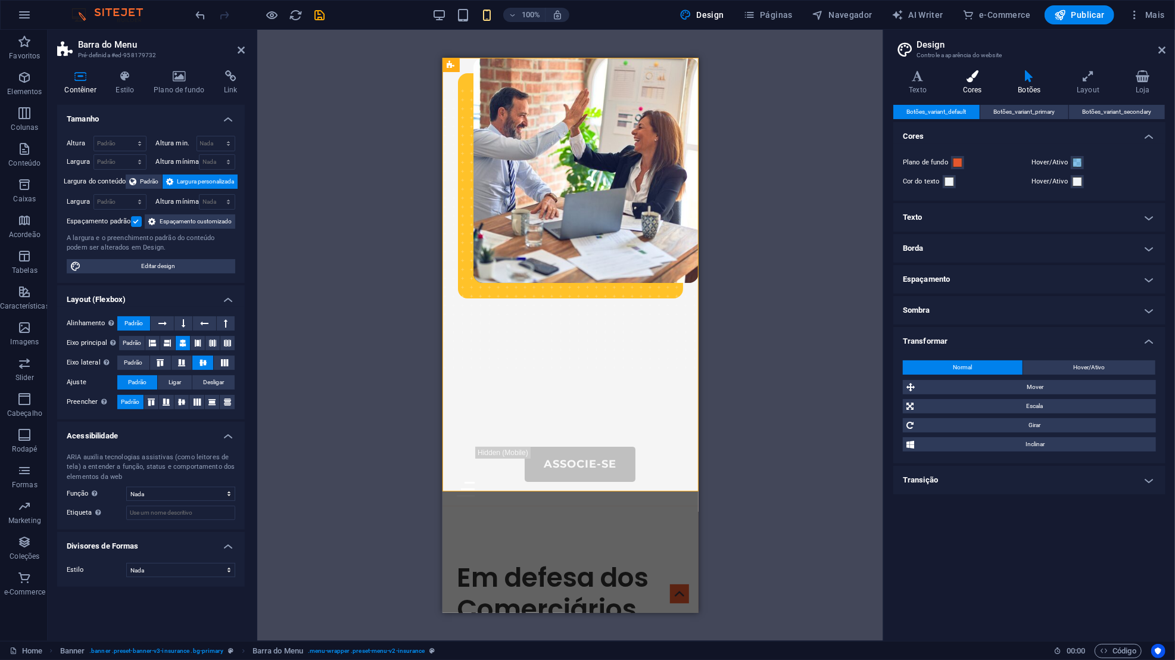
drag, startPoint x: 981, startPoint y: 448, endPoint x: 969, endPoint y: 85, distance: 363.4
click at [969, 85] on h4 "Cores" at bounding box center [974, 82] width 55 height 25
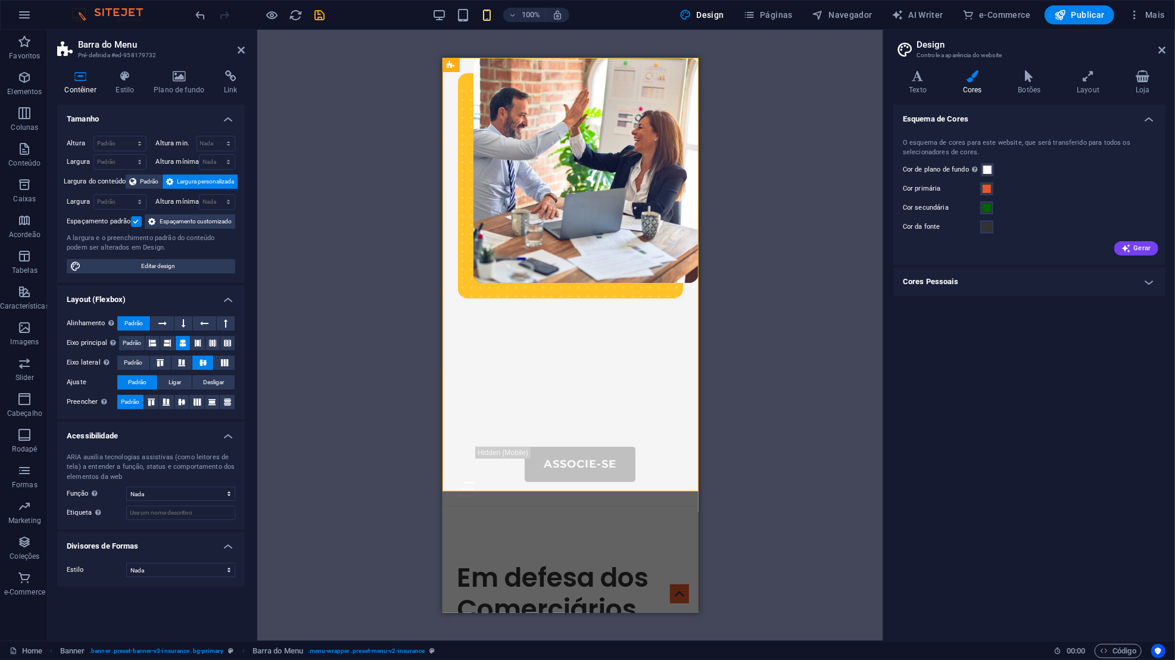
click at [923, 87] on h4 "Texto" at bounding box center [920, 82] width 54 height 25
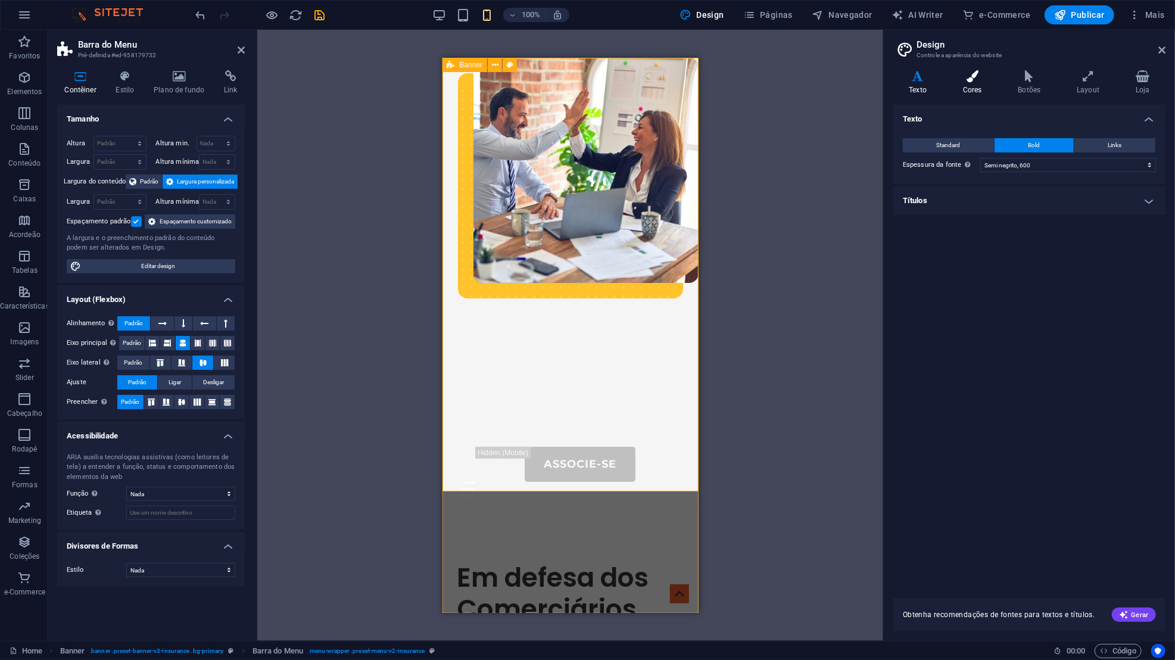
click at [450, 63] on icon at bounding box center [451, 65] width 8 height 14
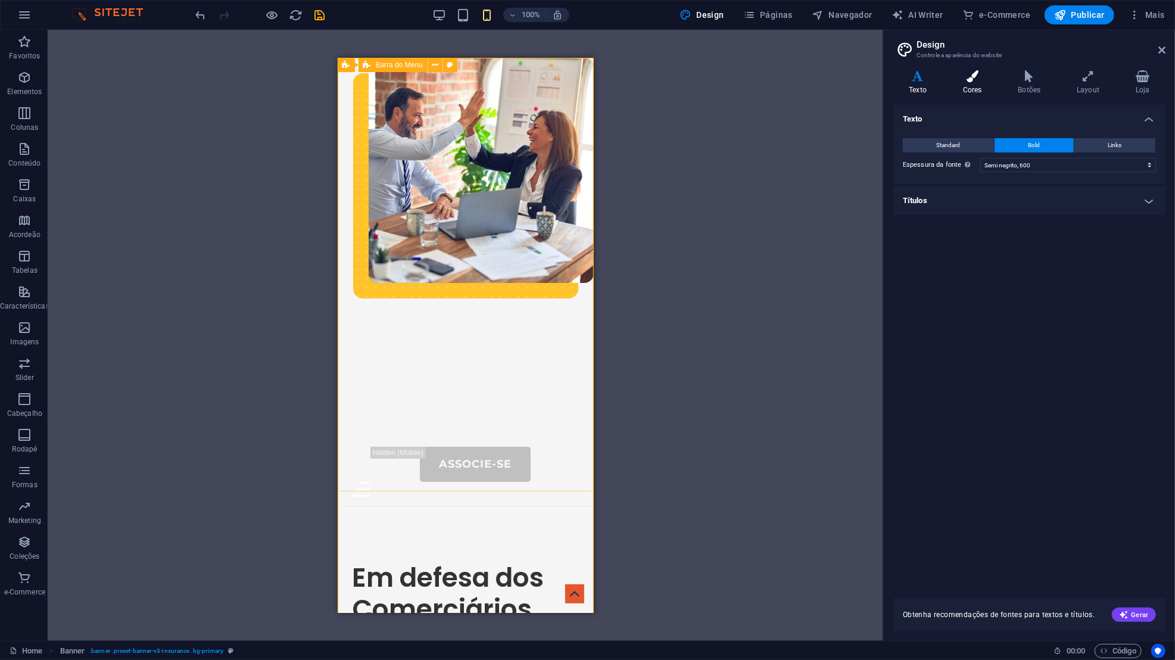
click at [430, 64] on button at bounding box center [435, 65] width 14 height 14
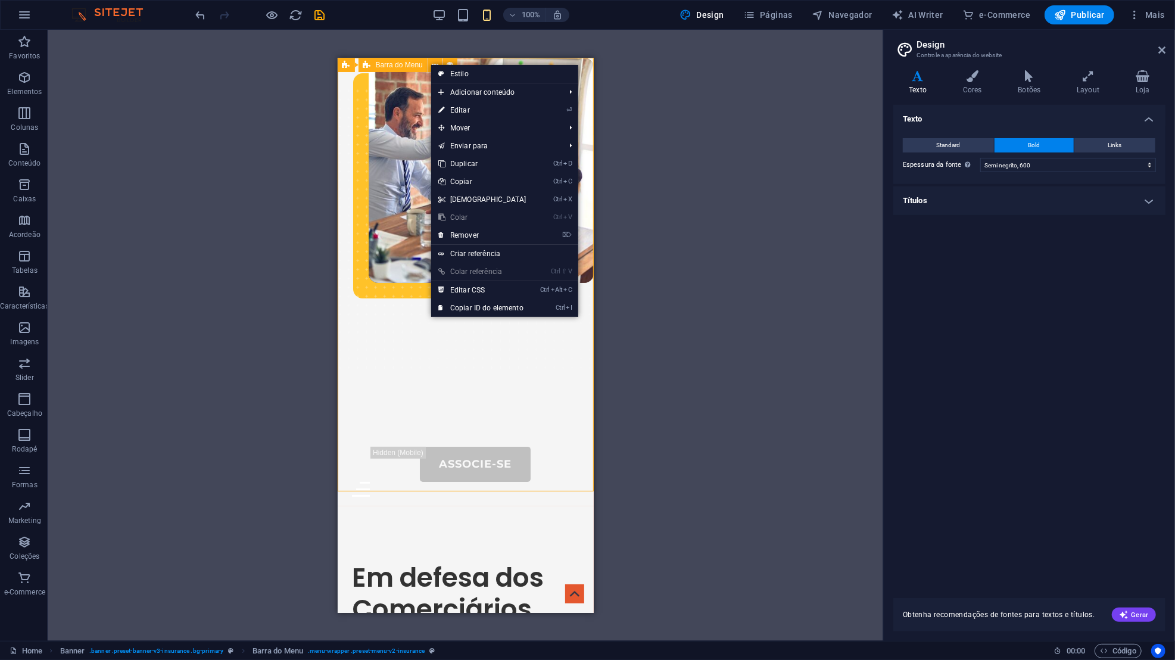
drag, startPoint x: 969, startPoint y: 85, endPoint x: 711, endPoint y: 331, distance: 356.3
click at [711, 331] on div "Arraste aqui para substituir o conteúdo existente. Pressione “Ctrl” se quiser c…" at bounding box center [465, 335] width 835 height 611
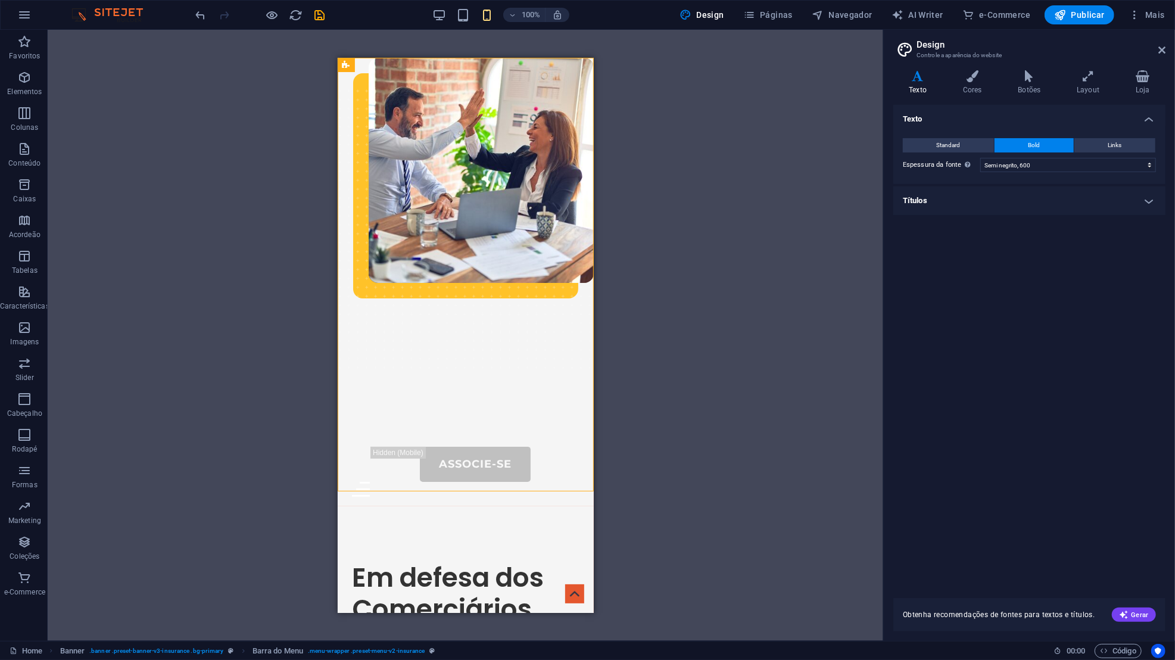
drag, startPoint x: 1048, startPoint y: 388, endPoint x: 421, endPoint y: 310, distance: 631.8
click at [421, 310] on div "Sobre-Nós Portal do Associado Serviços Contatos Associe-se Menu" at bounding box center [465, 281] width 256 height 448
click at [576, 481] on div "Menu" at bounding box center [464, 488] width 227 height 15
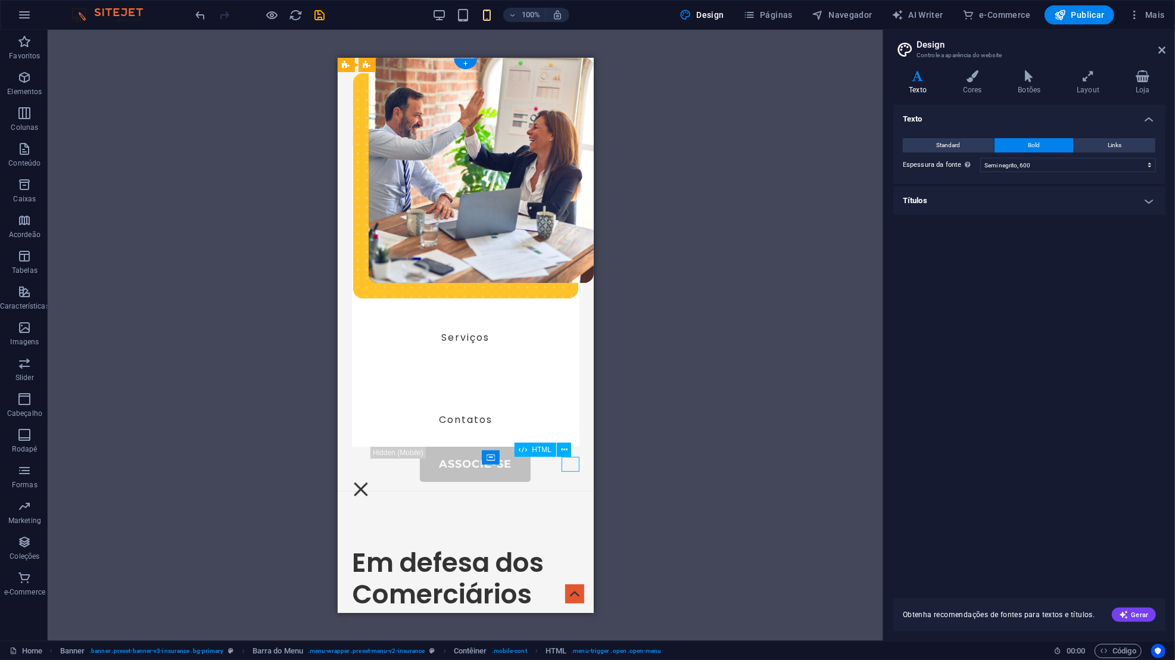
click at [544, 450] on span "HTML" at bounding box center [542, 449] width 20 height 7
click at [552, 450] on div "HTML" at bounding box center [535, 449] width 42 height 14
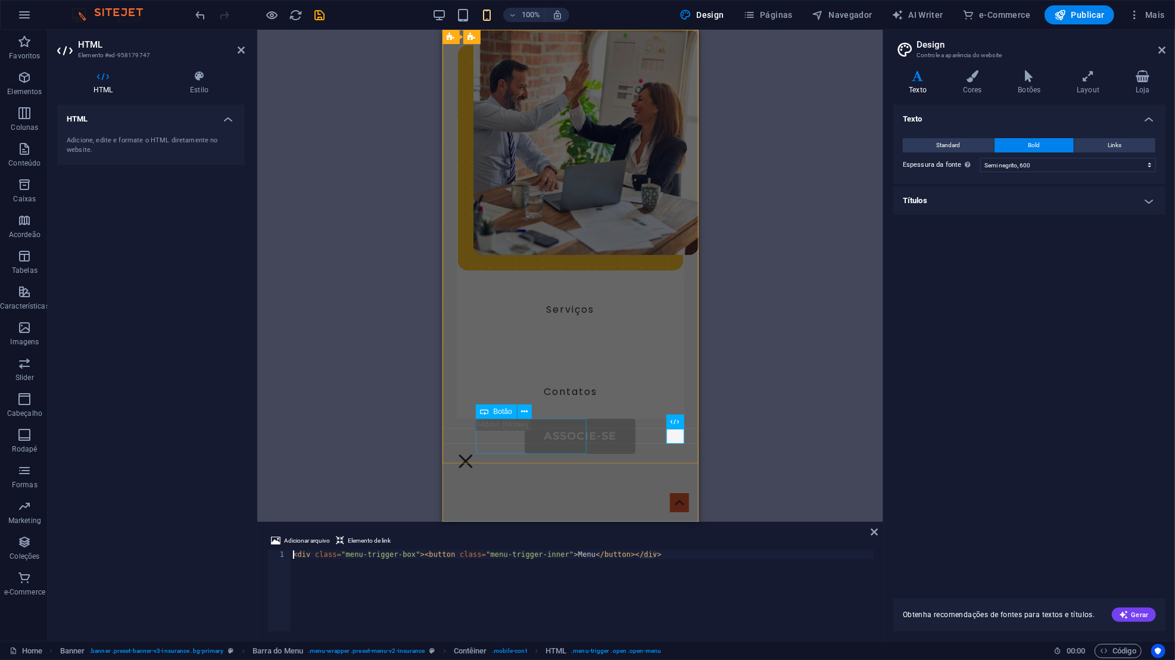
click at [149, 138] on div "Adicione, edite e formate o HTML diretamente no website." at bounding box center [151, 146] width 168 height 20
click at [1158, 48] on icon at bounding box center [1161, 50] width 7 height 10
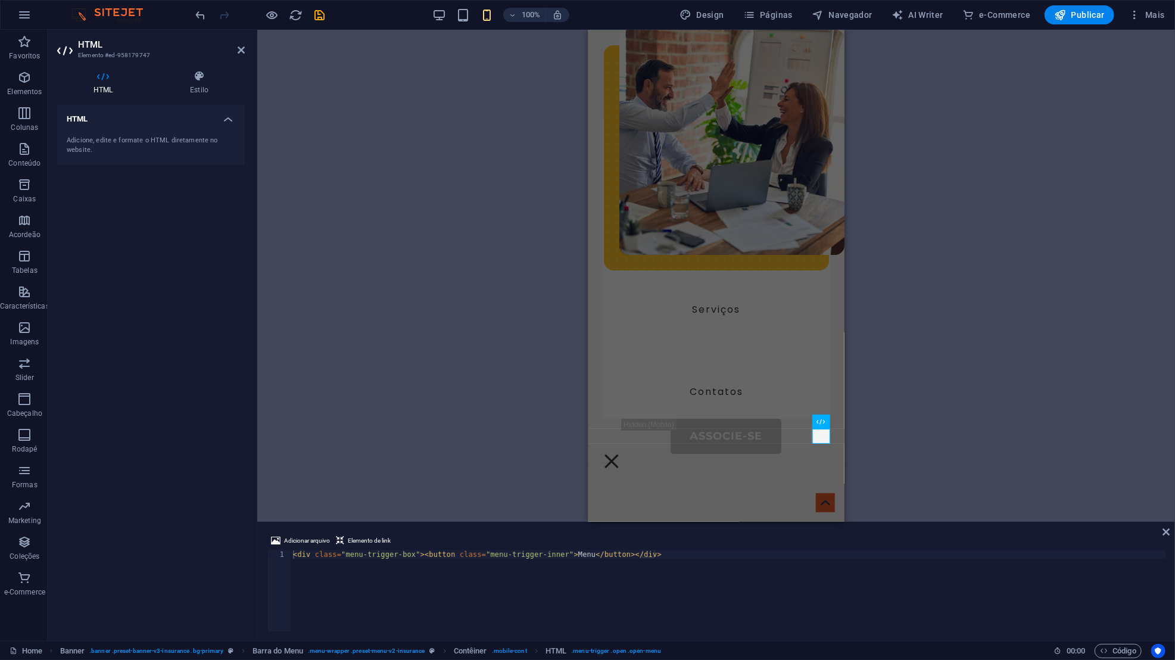
click at [570, 547] on div "Adicionar arquivo Elemento de link" at bounding box center [716, 541] width 898 height 17
click at [554, 558] on div "< div class = "menu-trigger-box" > < button class = "menu-trigger-inner" > Menu…" at bounding box center [728, 599] width 875 height 98
click at [627, 549] on div "Adicionar arquivo Elemento de link" at bounding box center [716, 541] width 898 height 17
click at [817, 426] on div "HTML" at bounding box center [825, 421] width 26 height 15
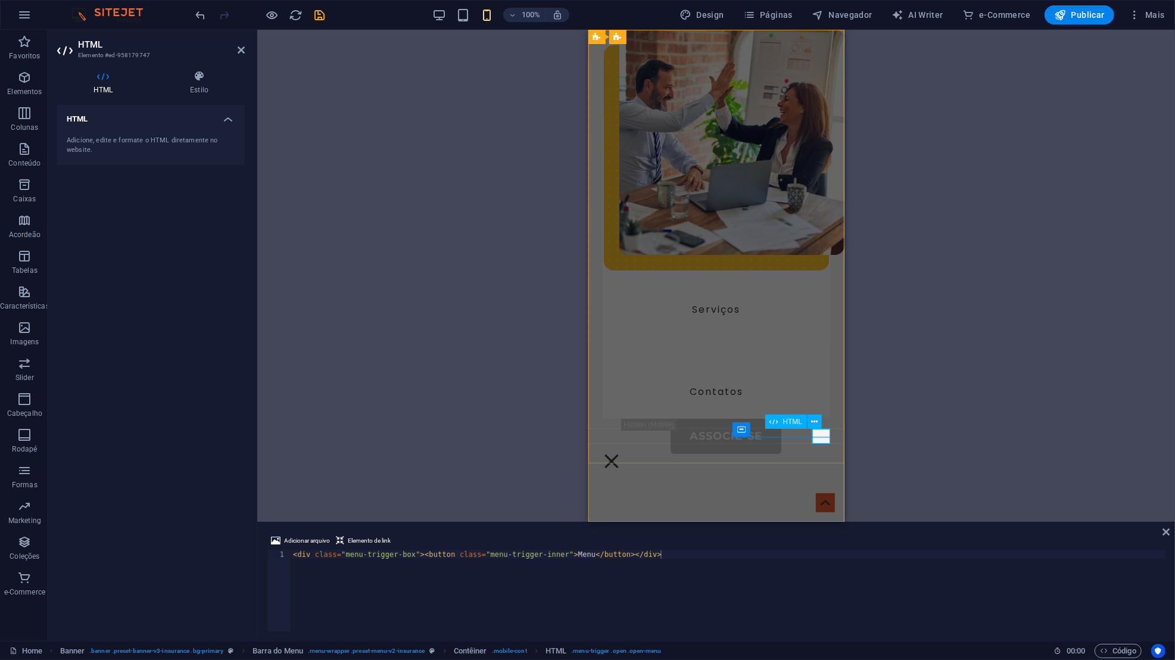
click at [816, 424] on icon at bounding box center [814, 422] width 7 height 13
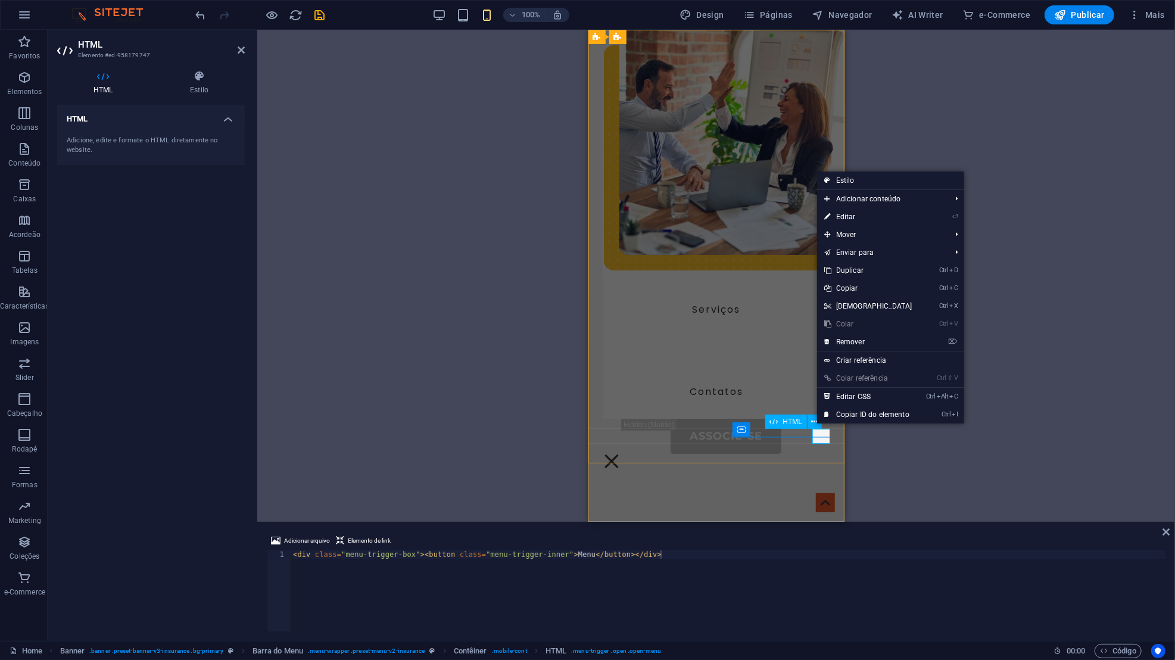
click at [809, 420] on button at bounding box center [814, 421] width 14 height 14
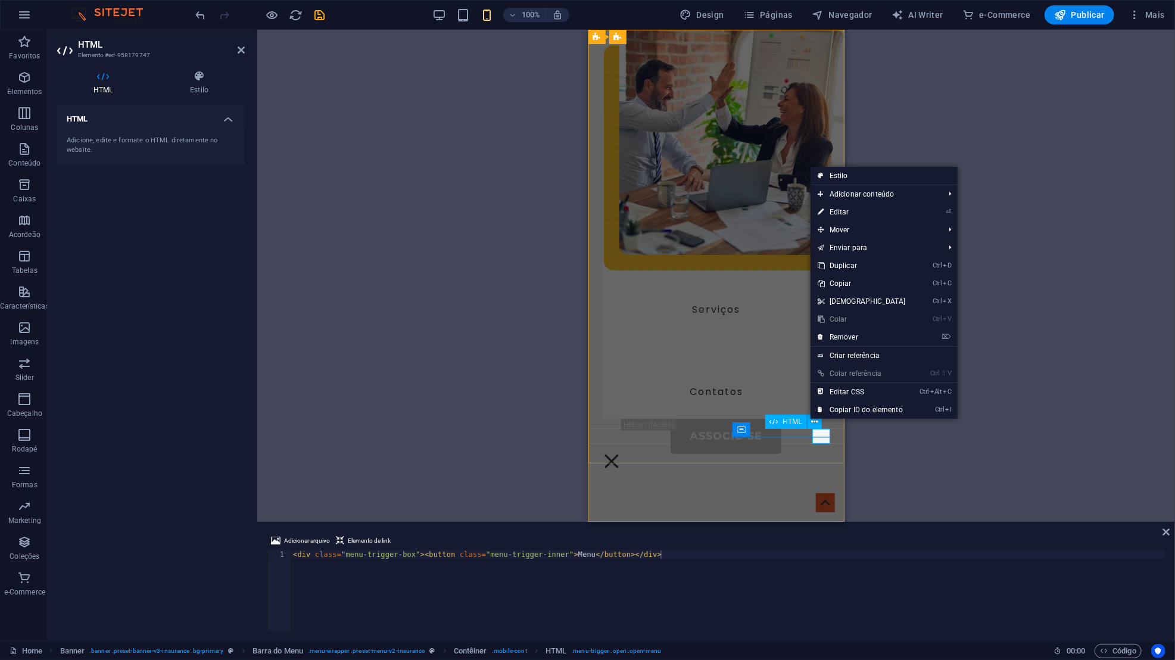
click at [809, 420] on button at bounding box center [814, 421] width 14 height 14
click at [787, 426] on div "HTML" at bounding box center [786, 421] width 42 height 14
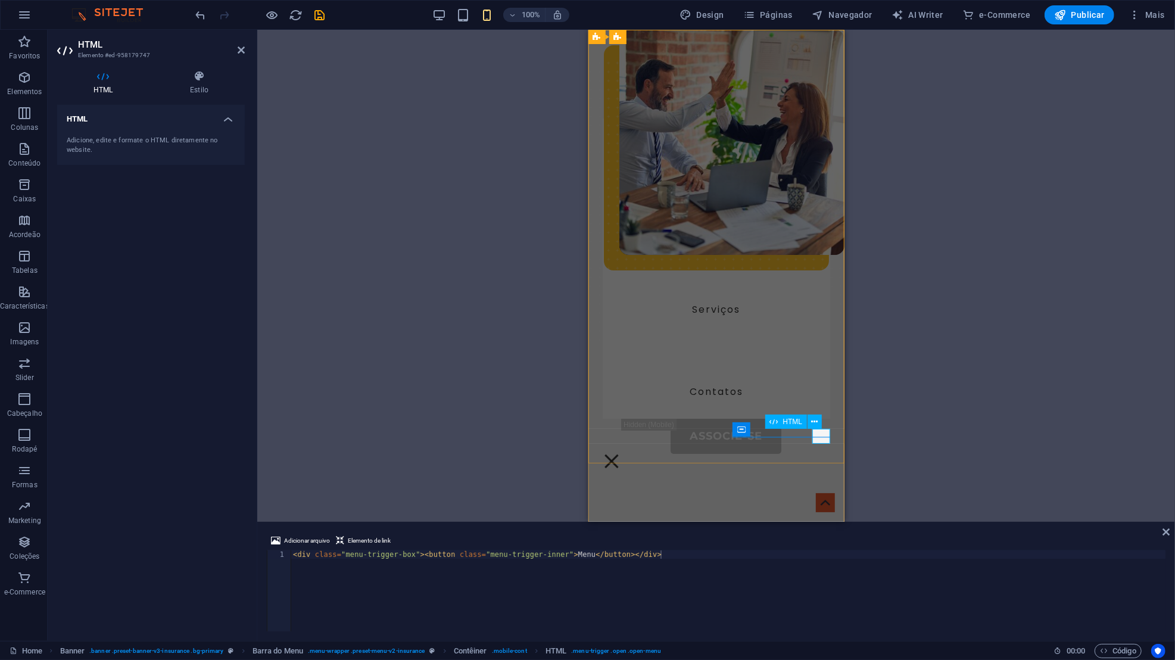
click at [742, 427] on icon at bounding box center [741, 429] width 8 height 14
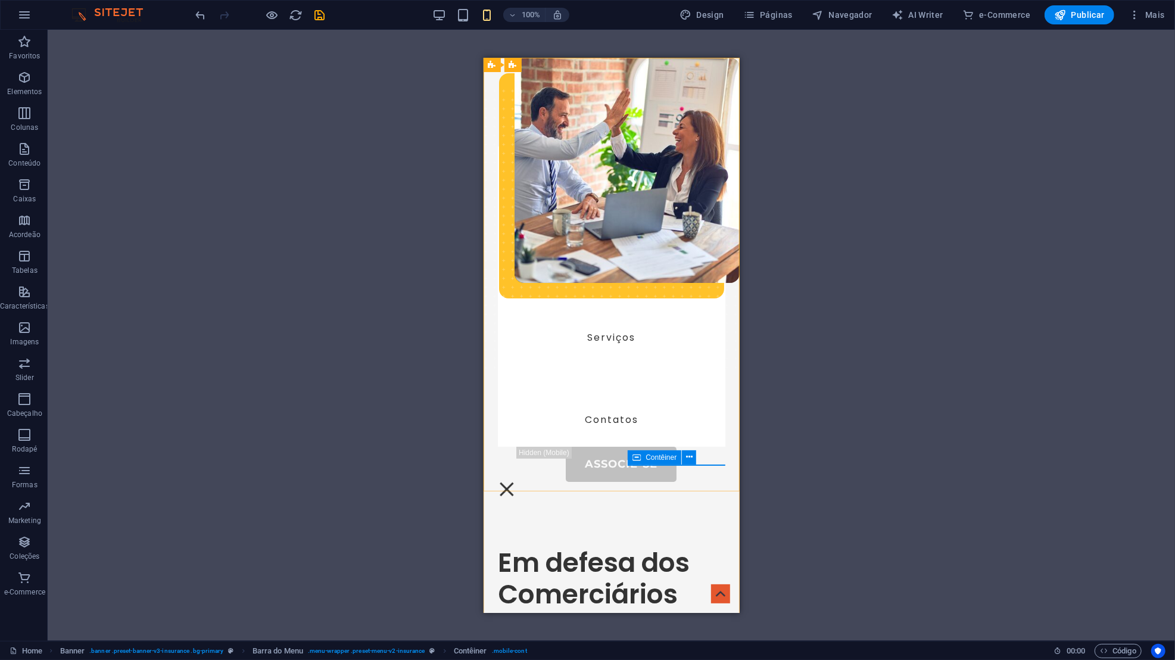
click at [641, 456] on div "Contêiner" at bounding box center [655, 457] width 54 height 14
click at [536, 455] on div "Associe-se" at bounding box center [620, 463] width 208 height 35
drag, startPoint x: 567, startPoint y: 310, endPoint x: 644, endPoint y: 473, distance: 179.8
click at [644, 473] on div "Sobre-Nós Portal do Associado Serviços Contatos Associe-se Menu" at bounding box center [611, 273] width 256 height 433
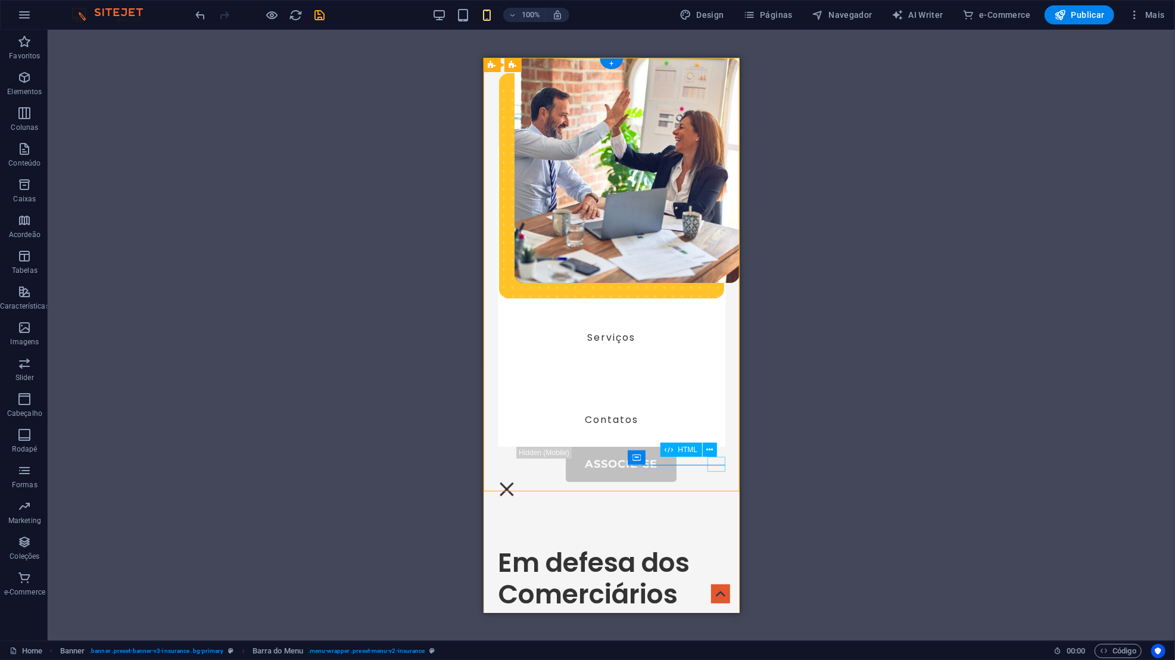
click at [515, 481] on div "Menu" at bounding box center [506, 488] width 18 height 15
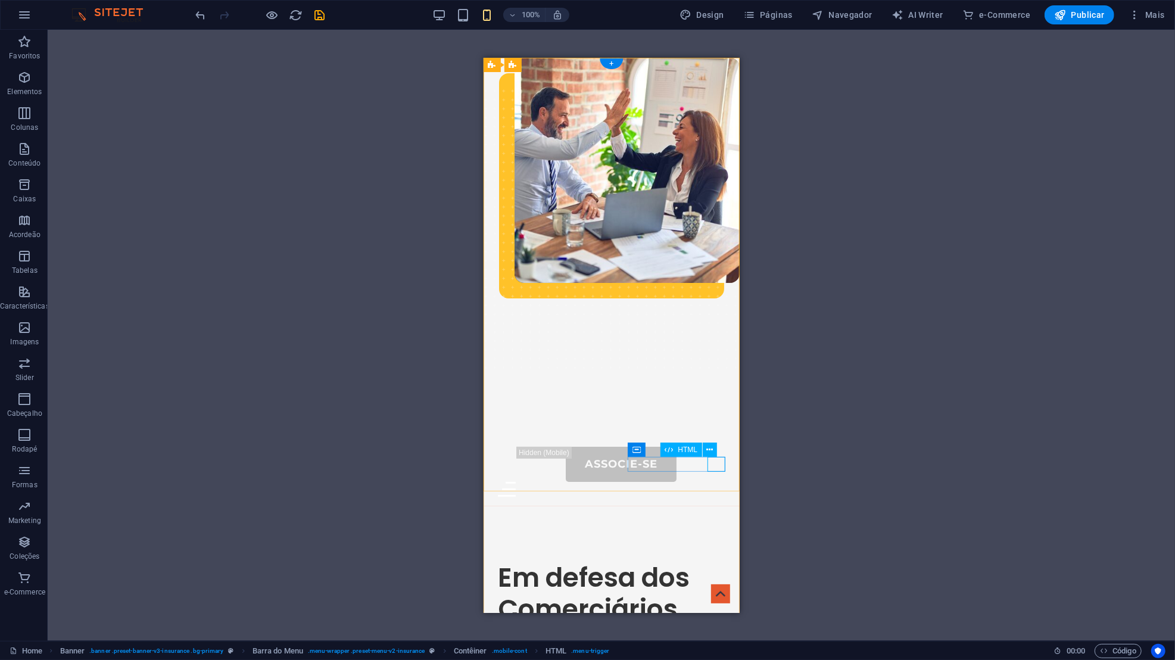
drag, startPoint x: 644, startPoint y: 473, endPoint x: 712, endPoint y: 462, distance: 69.3
click at [712, 481] on div "Menu" at bounding box center [610, 488] width 227 height 15
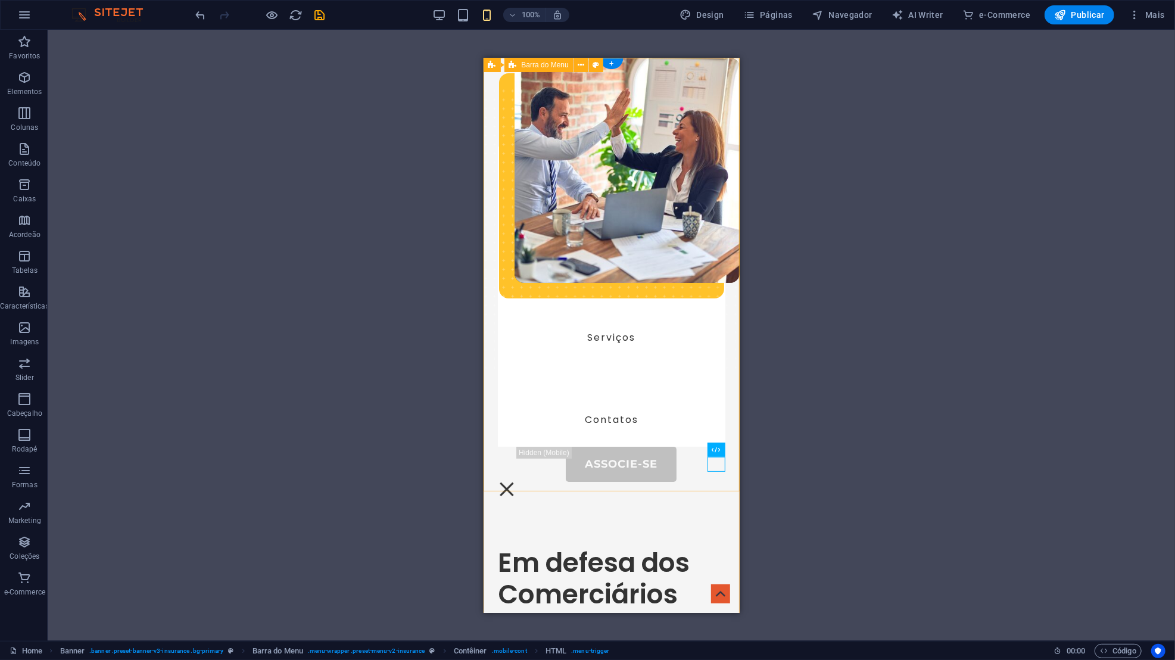
drag, startPoint x: 712, startPoint y: 462, endPoint x: 722, endPoint y: 463, distance: 10.1
click at [515, 481] on div "Menu" at bounding box center [506, 488] width 18 height 15
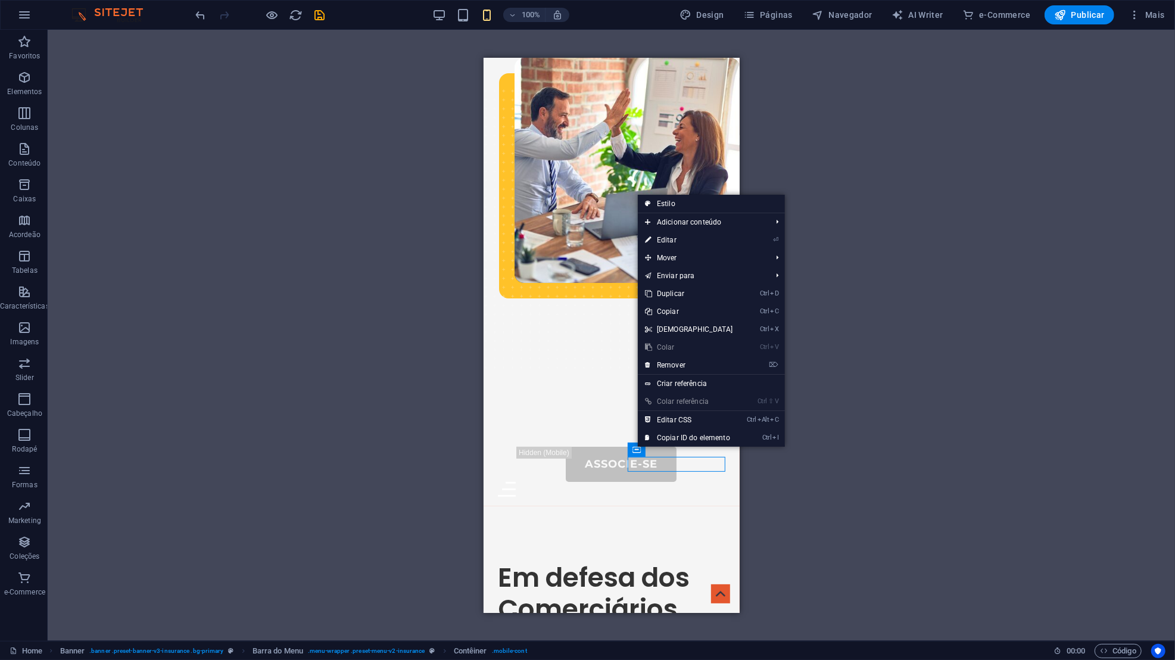
click at [695, 418] on link "Ctrl Alt C Editar CSS" at bounding box center [689, 420] width 102 height 18
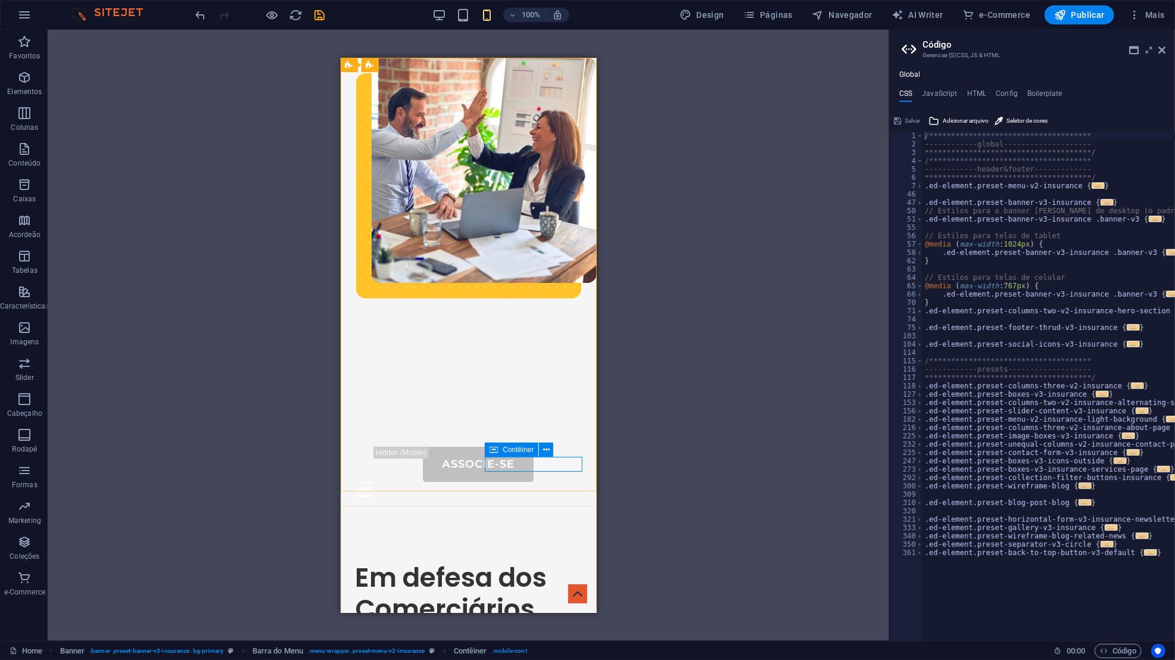
click at [494, 450] on icon at bounding box center [493, 449] width 8 height 14
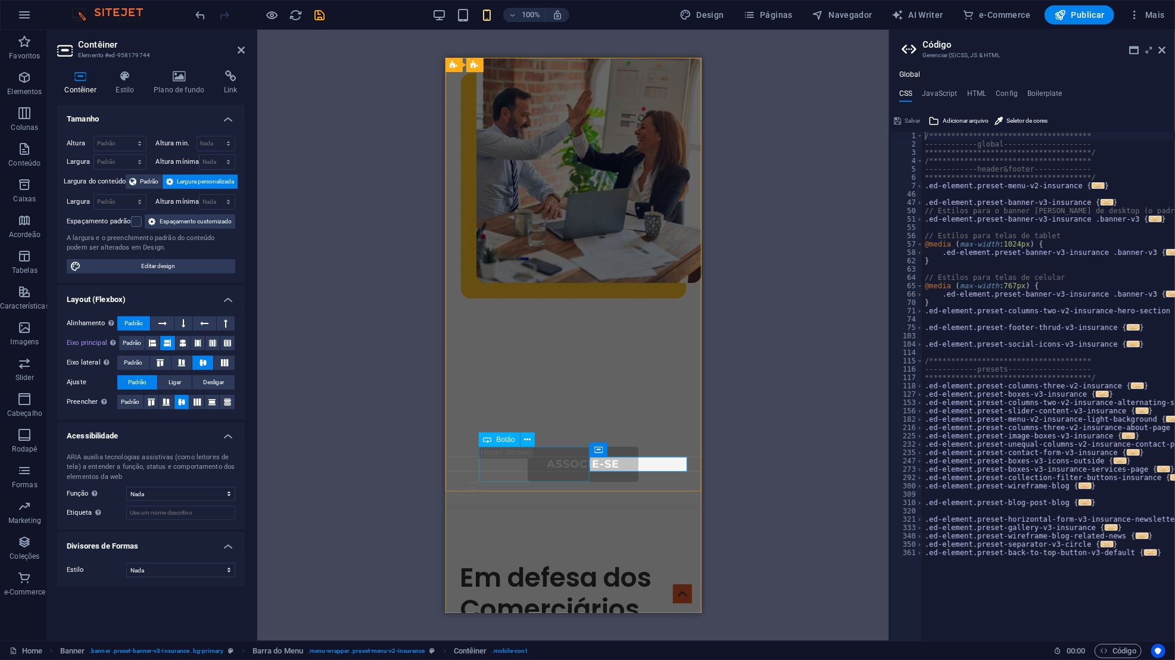
click at [599, 451] on icon at bounding box center [598, 449] width 8 height 14
click at [653, 452] on icon at bounding box center [651, 450] width 7 height 13
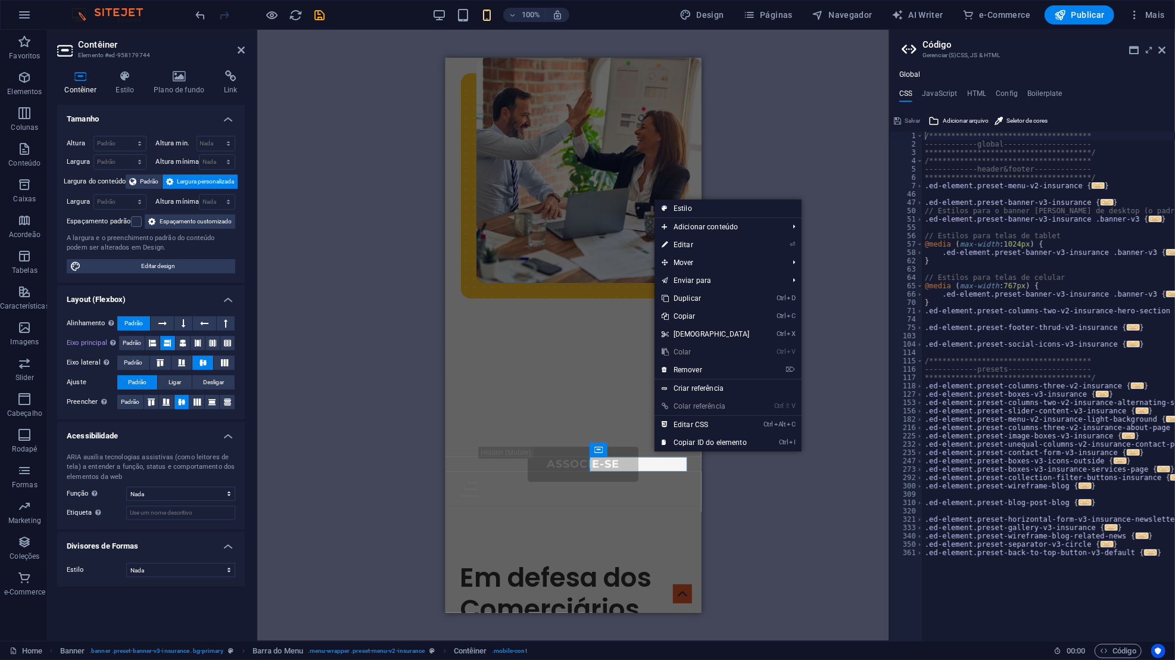
click at [186, 363] on icon at bounding box center [181, 362] width 14 height 7
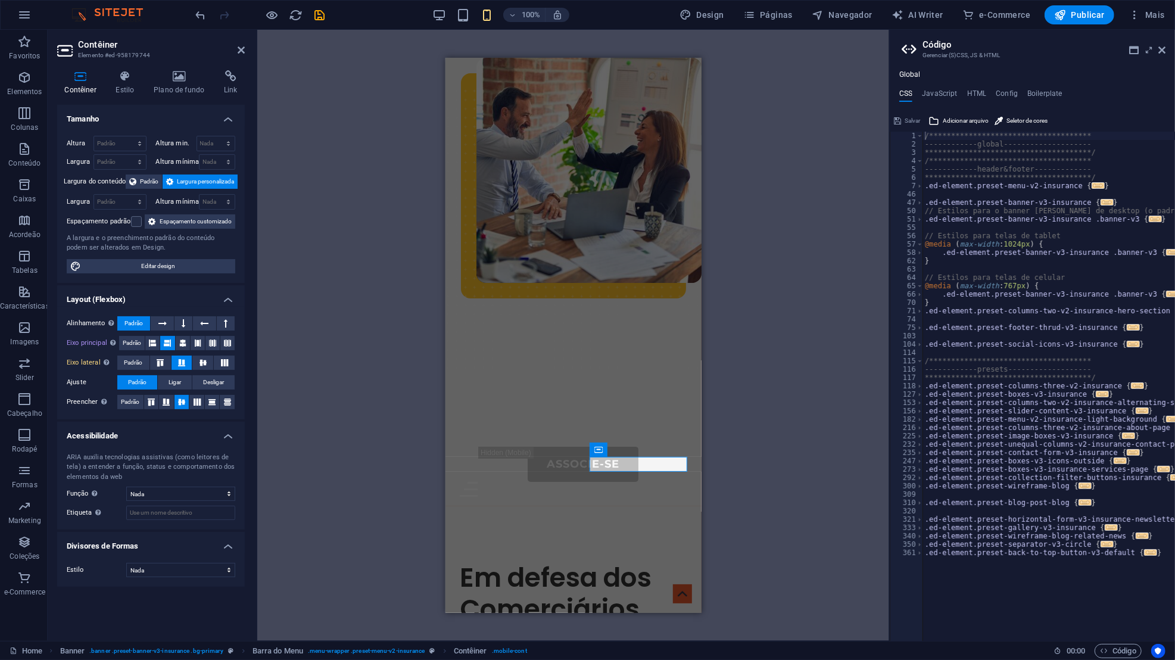
click at [195, 363] on button at bounding box center [202, 362] width 21 height 14
click at [168, 361] on button at bounding box center [160, 362] width 21 height 14
drag, startPoint x: 239, startPoint y: 405, endPoint x: 190, endPoint y: 360, distance: 67.4
click at [190, 360] on button at bounding box center [181, 362] width 21 height 14
click at [196, 363] on icon at bounding box center [203, 362] width 14 height 7
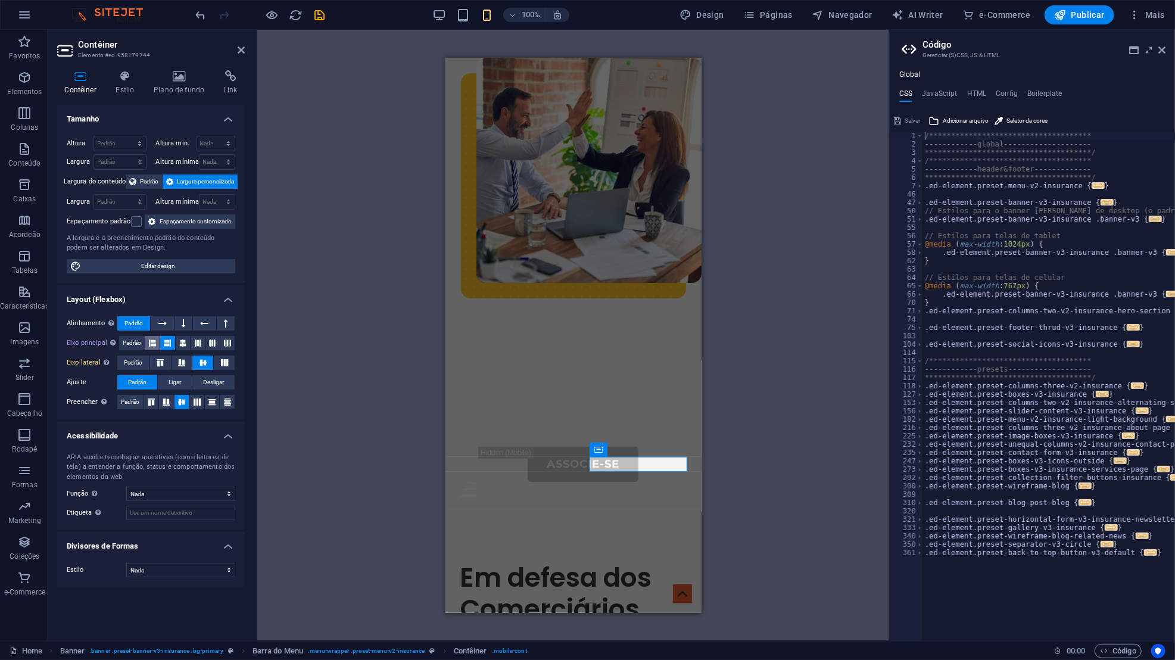
drag, startPoint x: 190, startPoint y: 360, endPoint x: 154, endPoint y: 337, distance: 42.3
click at [154, 337] on icon at bounding box center [152, 343] width 7 height 14
click at [137, 341] on span "Padrão" at bounding box center [132, 343] width 18 height 14
click at [170, 342] on icon at bounding box center [167, 343] width 7 height 14
click at [166, 344] on icon at bounding box center [167, 343] width 7 height 14
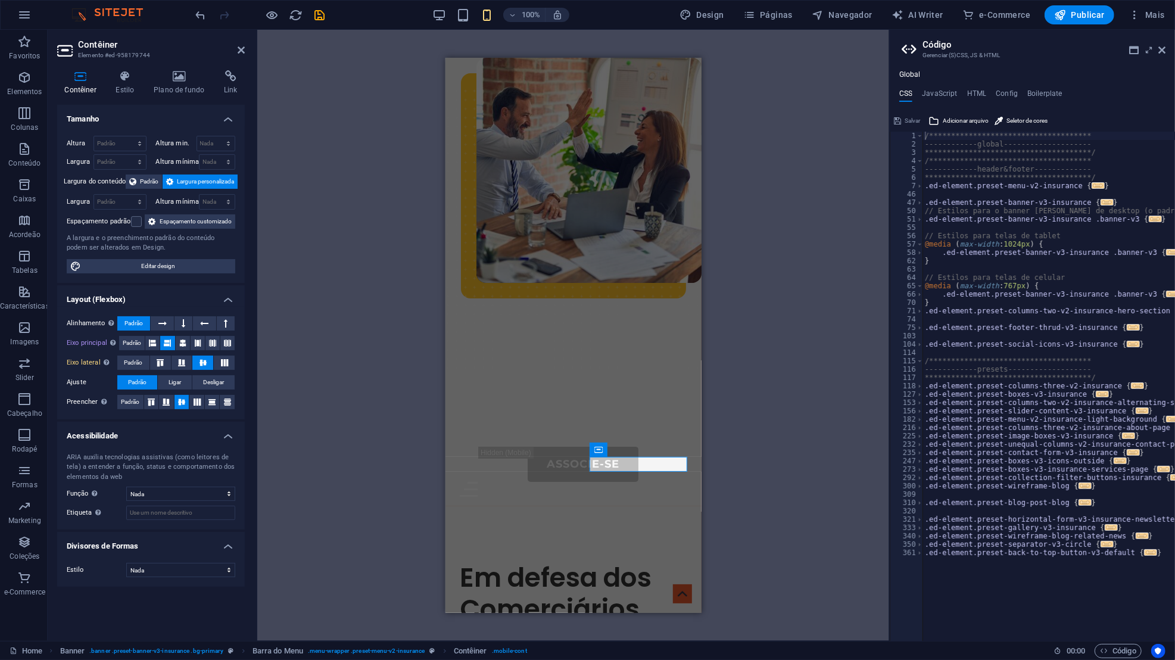
drag, startPoint x: 599, startPoint y: 394, endPoint x: 618, endPoint y: 467, distance: 75.1
click at [618, 481] on div "Menu" at bounding box center [572, 488] width 227 height 15
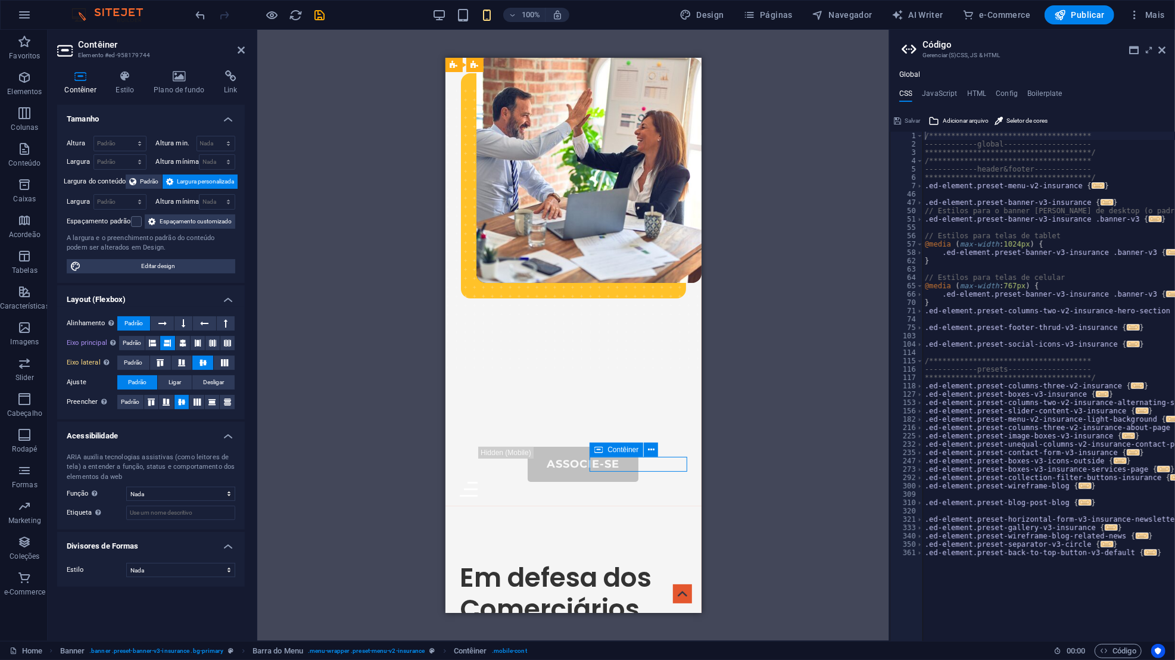
click at [624, 450] on span "Contêiner" at bounding box center [622, 449] width 31 height 7
click at [517, 298] on div "Sobre-Nós Portal do Associado Serviços Contatos Associe-se Menu" at bounding box center [573, 281] width 256 height 448
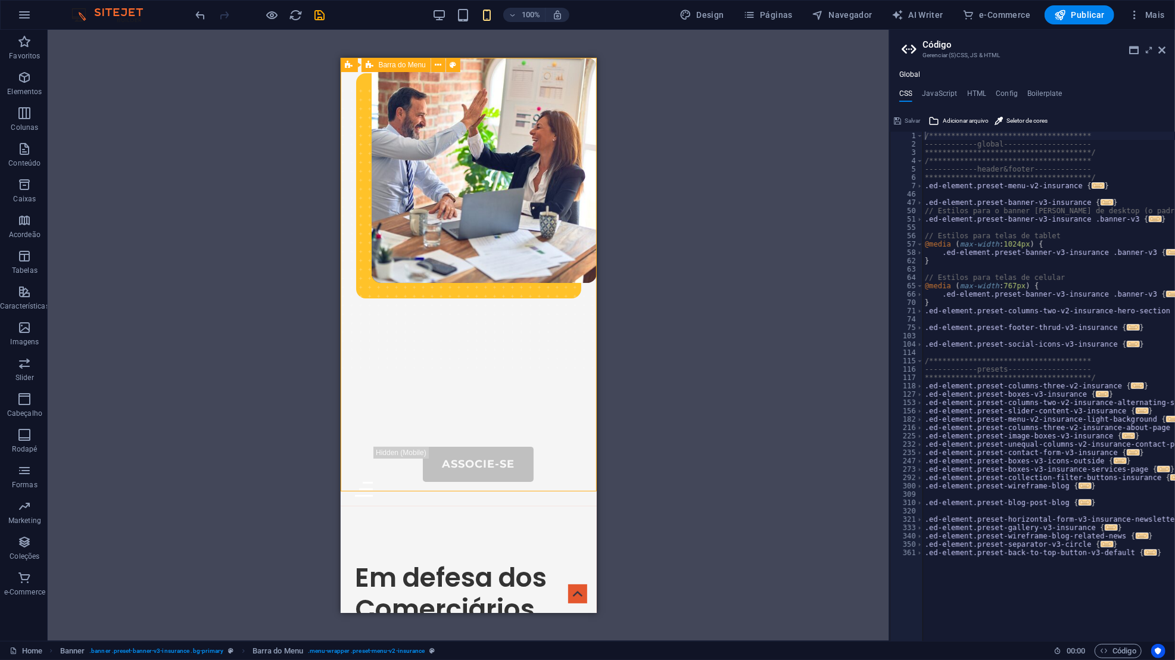
click at [454, 68] on icon at bounding box center [453, 65] width 7 height 13
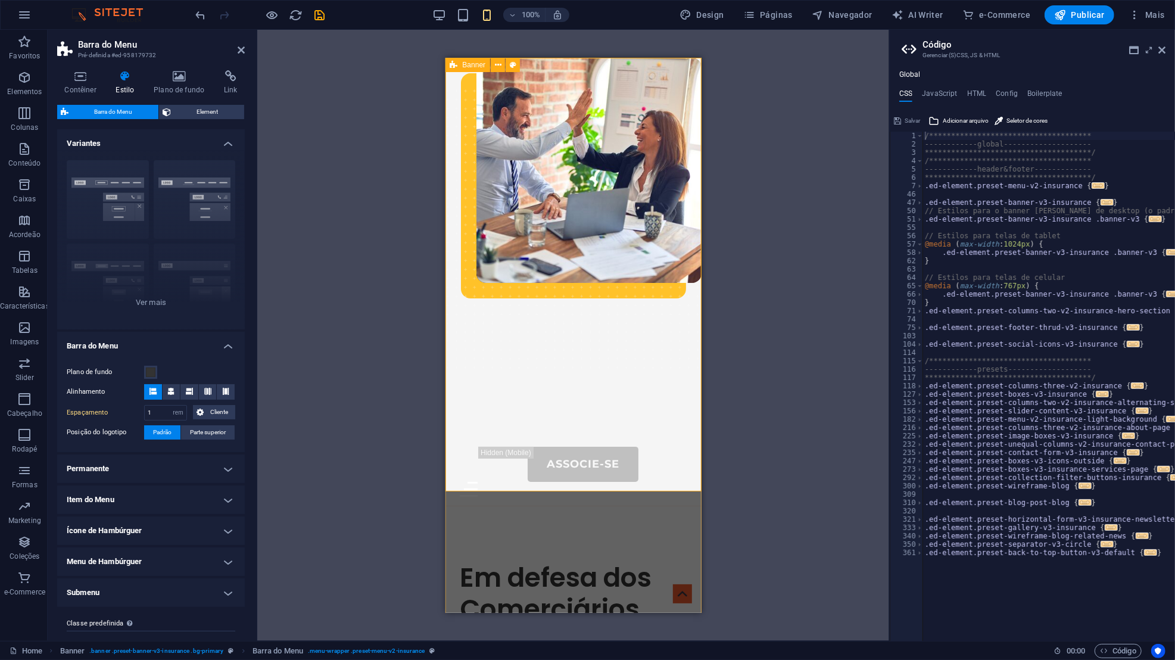
scroll to position [22, 0]
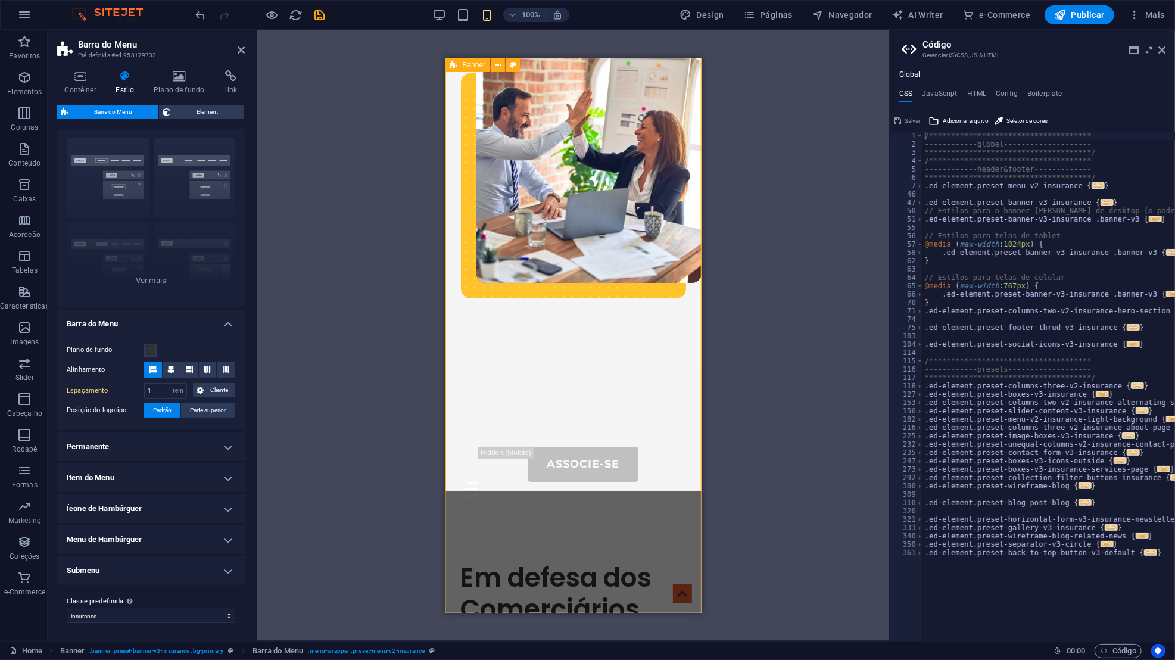
click at [169, 375] on span at bounding box center [170, 369] width 7 height 15
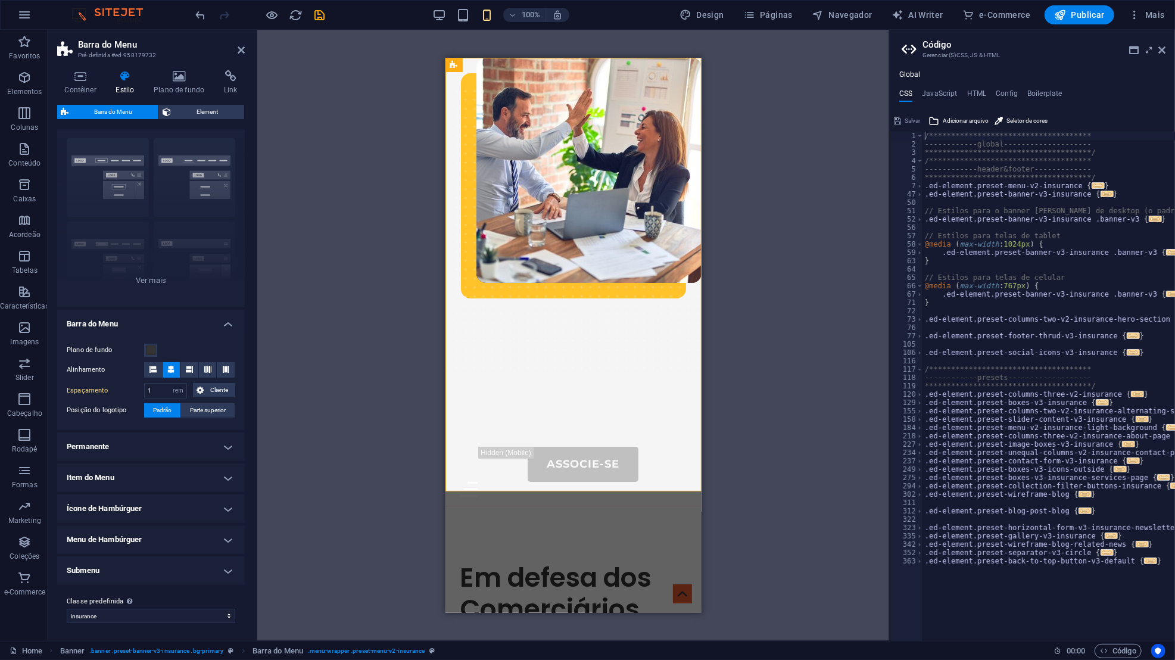
click at [143, 366] on label "Alinhamento" at bounding box center [105, 370] width 77 height 14
drag, startPoint x: 173, startPoint y: 410, endPoint x: 157, endPoint y: 366, distance: 46.9
click at [157, 366] on button at bounding box center [153, 369] width 18 height 15
click at [195, 362] on button at bounding box center [189, 369] width 18 height 15
drag, startPoint x: 157, startPoint y: 366, endPoint x: 156, endPoint y: 373, distance: 7.2
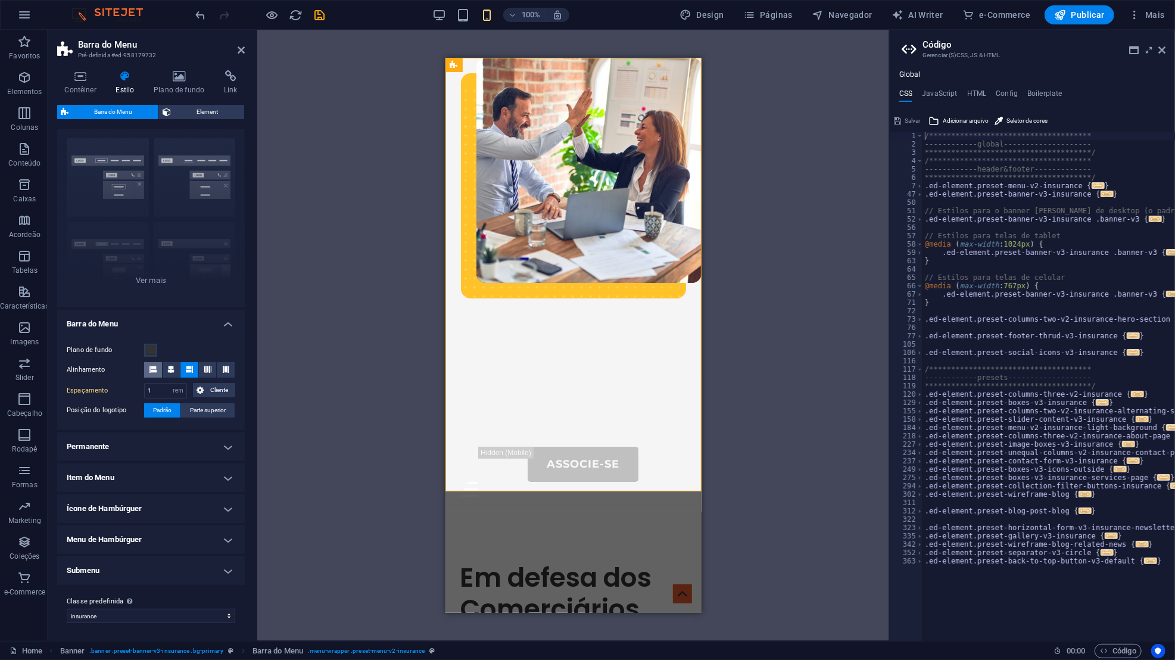
click at [156, 373] on button at bounding box center [153, 369] width 18 height 15
click at [176, 391] on select "px rem % vh vw Cliente" at bounding box center [178, 390] width 17 height 14
drag, startPoint x: 156, startPoint y: 373, endPoint x: 220, endPoint y: 386, distance: 65.7
click at [220, 386] on span "Cliente" at bounding box center [219, 390] width 24 height 14
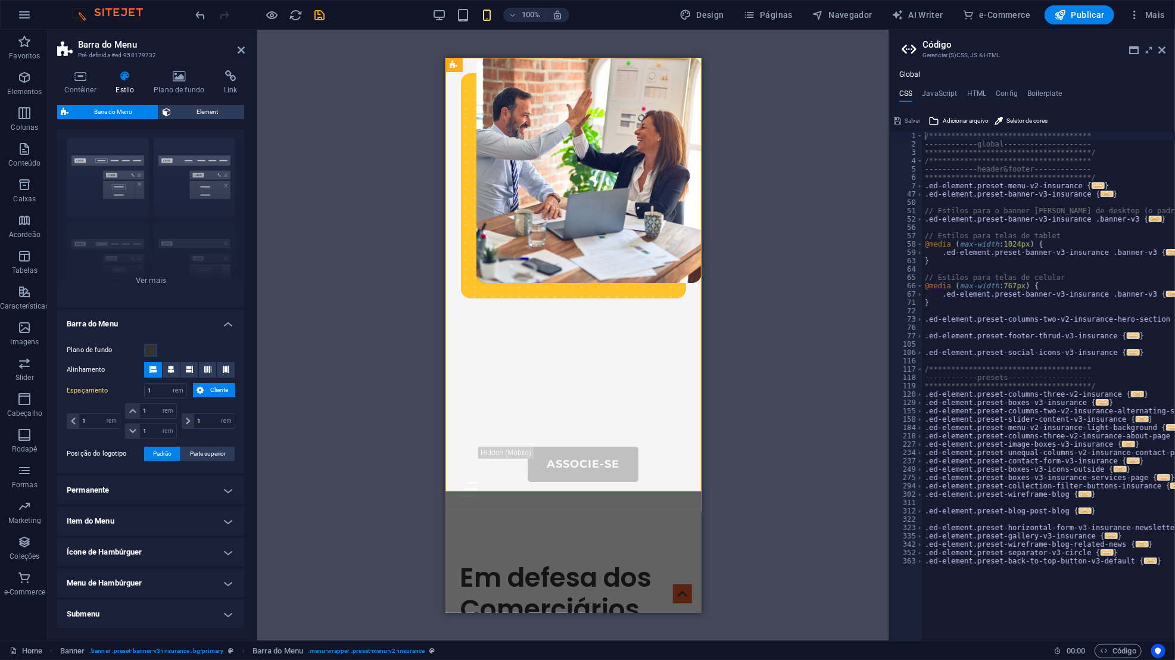
click at [129, 427] on icon at bounding box center [132, 430] width 7 height 7
drag, startPoint x: 220, startPoint y: 386, endPoint x: 135, endPoint y: 433, distance: 97.0
click at [135, 433] on span at bounding box center [133, 431] width 14 height 14
click at [137, 413] on span at bounding box center [133, 411] width 14 height 14
click at [198, 423] on input "1" at bounding box center [214, 421] width 40 height 14
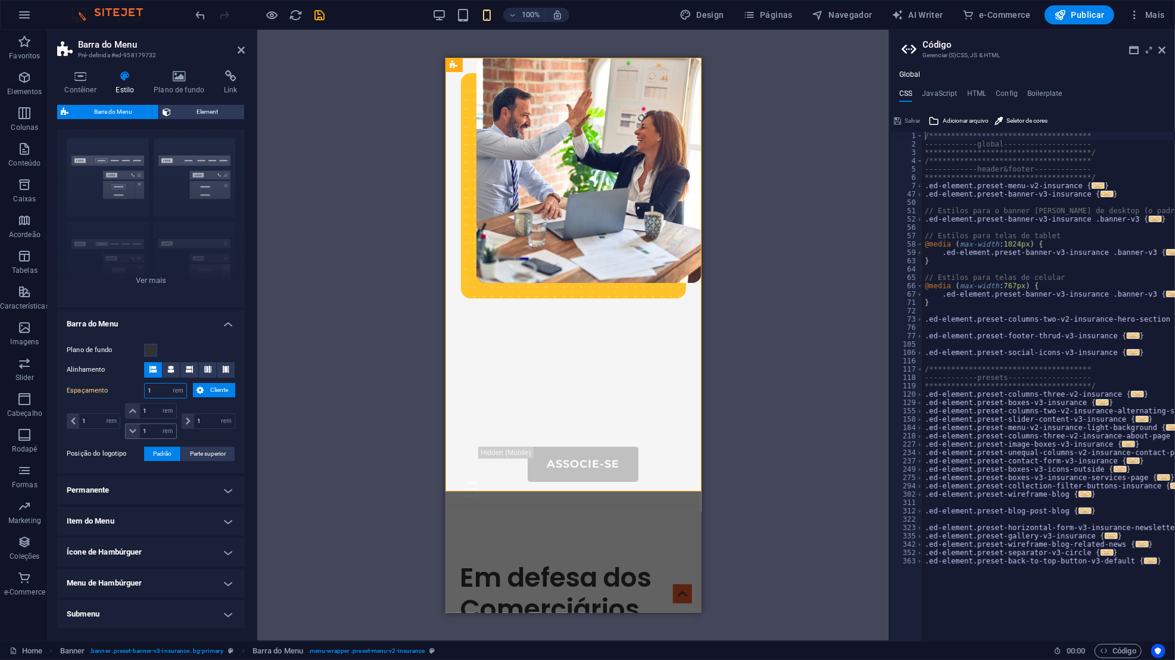
click at [157, 386] on input "1" at bounding box center [166, 390] width 42 height 14
click at [176, 388] on select "px rem % vh vw Cliente" at bounding box center [178, 390] width 17 height 14
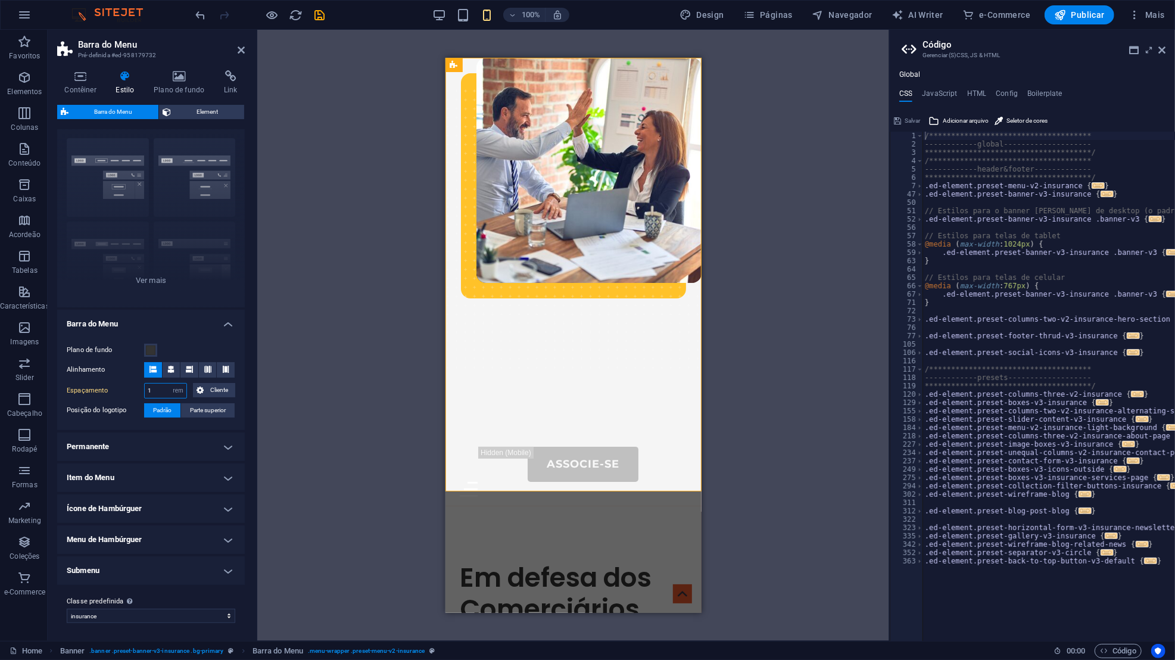
select select "px"
click at [170, 383] on select "px rem % vh vw Cliente" at bounding box center [178, 390] width 17 height 14
click at [160, 386] on input "16" at bounding box center [166, 390] width 42 height 14
click at [683, 481] on div "Menu" at bounding box center [572, 488] width 227 height 15
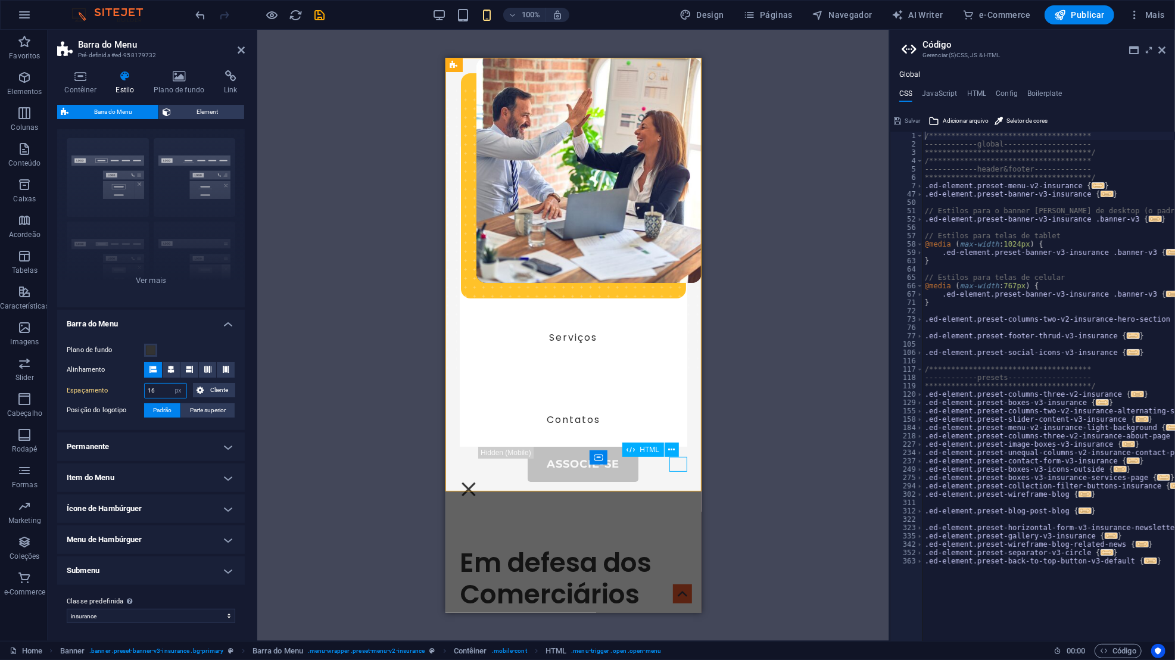
click at [161, 389] on input "16" at bounding box center [166, 390] width 42 height 14
type input "16"
click at [352, 316] on div "Arraste aqui para substituir o conteúdo existente. Pressione “Ctrl” se quiser c…" at bounding box center [573, 335] width 632 height 611
click at [495, 231] on nav "Sobre-Nós Portal do Associado Serviços Contatos" at bounding box center [572, 296] width 227 height 300
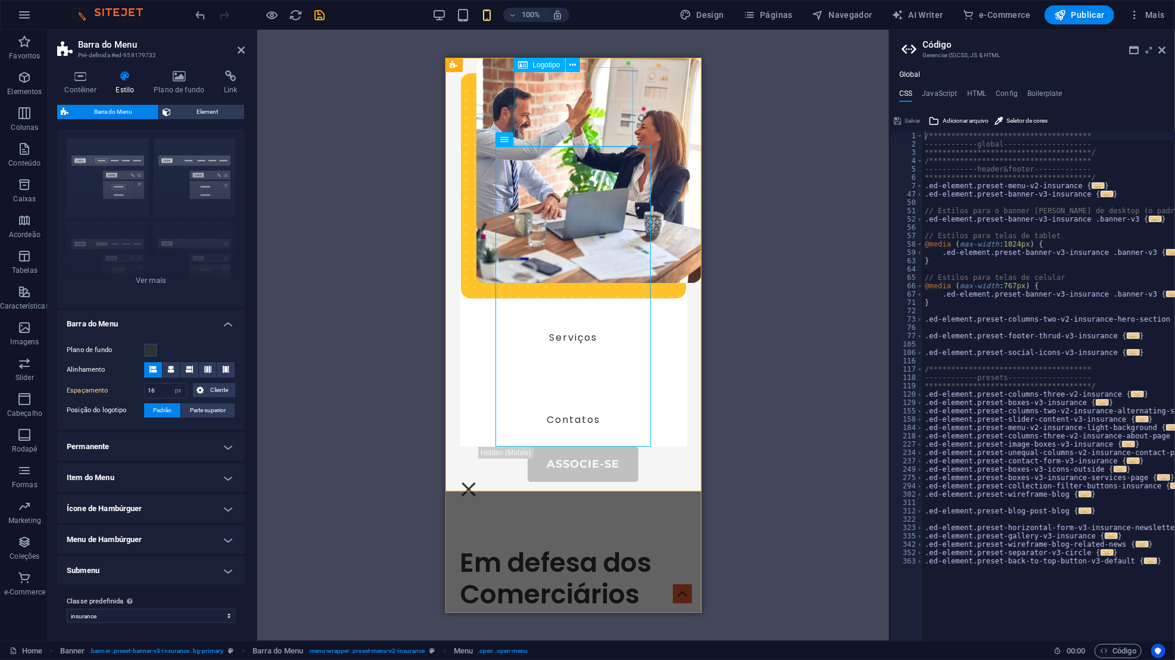
click at [509, 141] on div "Menu" at bounding box center [504, 139] width 18 height 14
click at [515, 136] on span "Menu" at bounding box center [522, 139] width 18 height 7
drag, startPoint x: 135, startPoint y: 433, endPoint x: 515, endPoint y: 136, distance: 482.2
click at [515, 136] on span "Menu" at bounding box center [522, 139] width 18 height 7
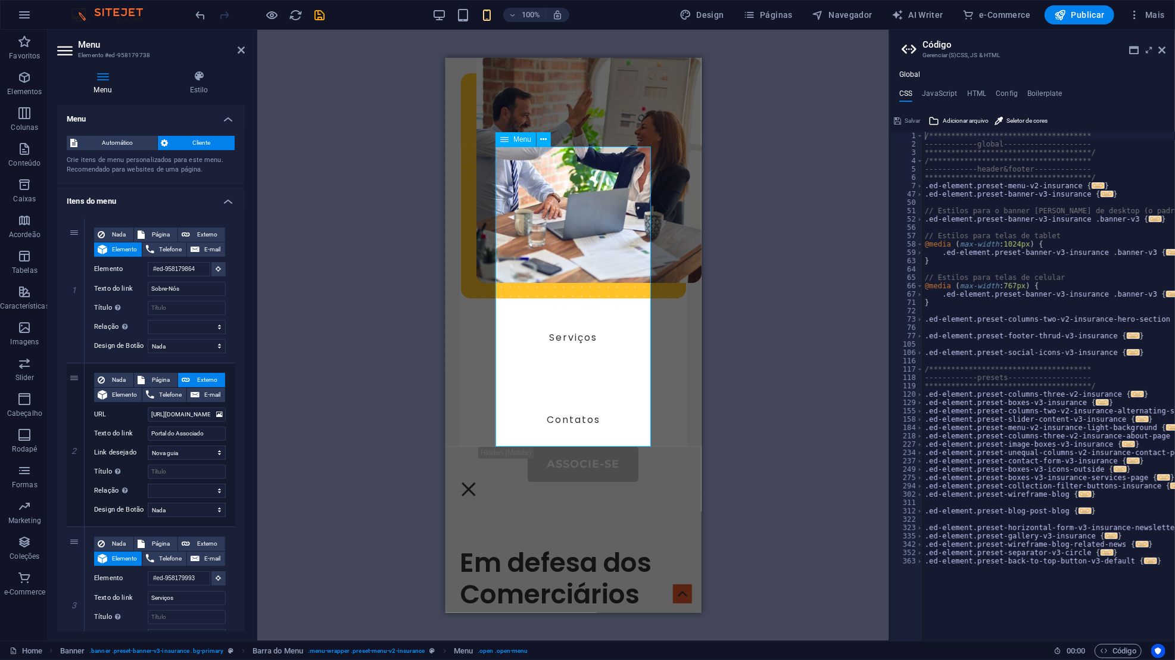
click at [212, 86] on h4 "Estilo" at bounding box center [199, 82] width 92 height 25
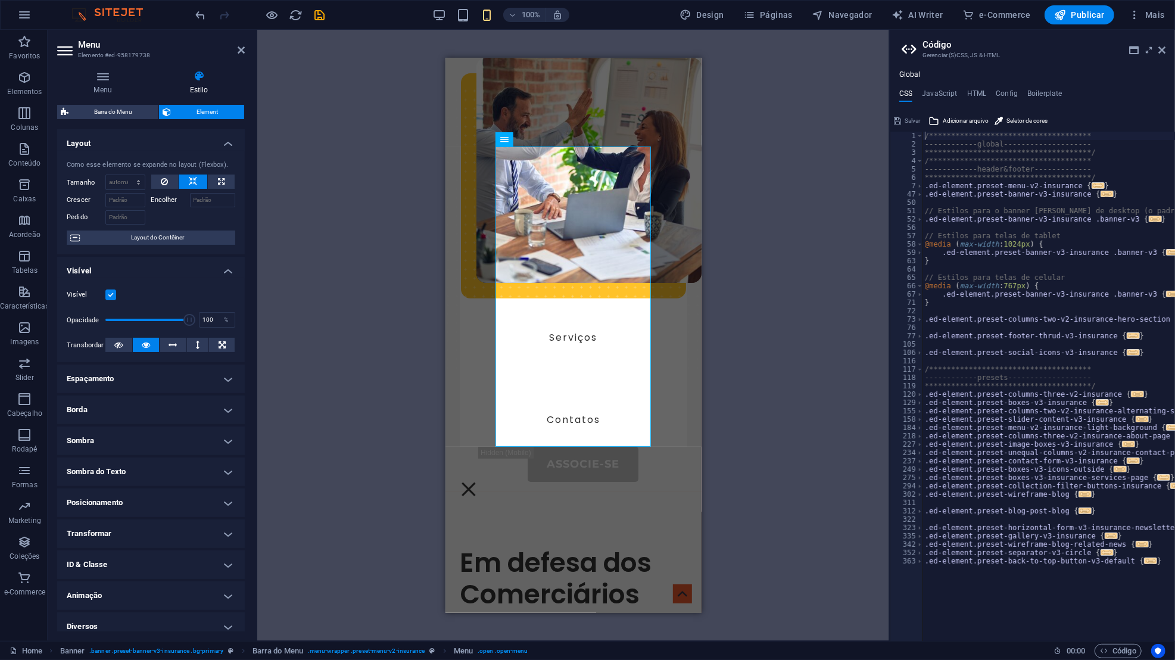
click at [223, 178] on button at bounding box center [221, 181] width 27 height 14
type input "100"
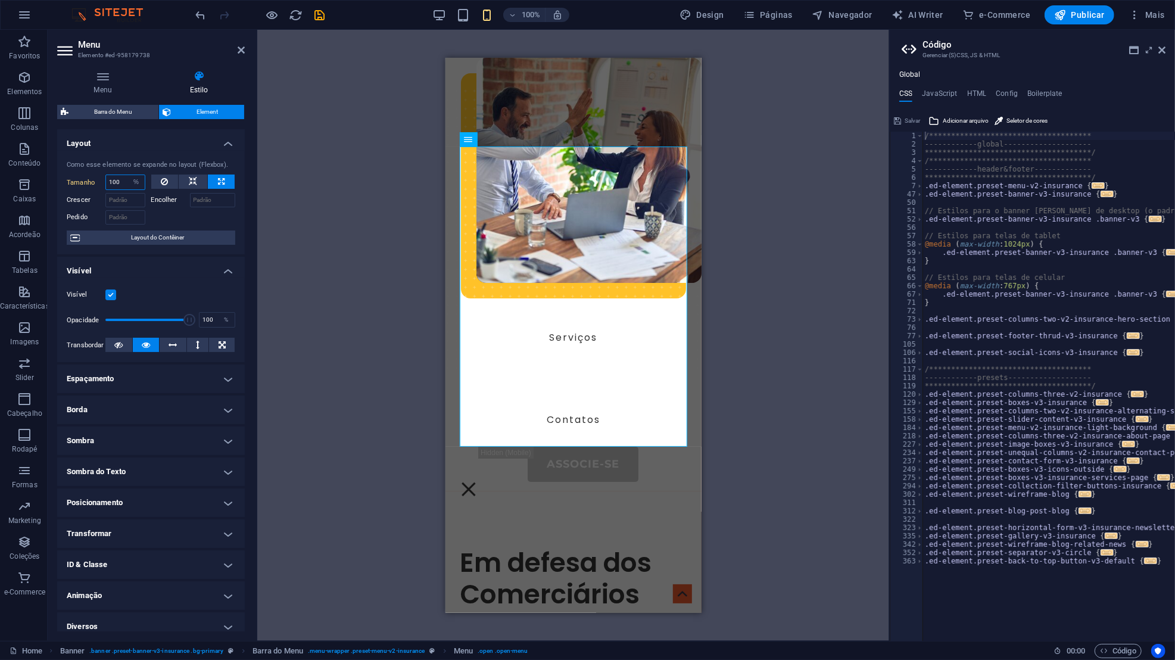
click at [132, 180] on select "Padrão automático px % 1/1 1/2 1/3 1/4 1/5 1/6 1/7 1/8 1/9 1/10" at bounding box center [136, 182] width 17 height 14
select select "rakmbuimobg"
click at [128, 175] on select "Padrão automático px % 1/1 1/2 1/3 1/4 1/5 1/6 1/7 1/8 1/9 1/10" at bounding box center [136, 182] width 17 height 14
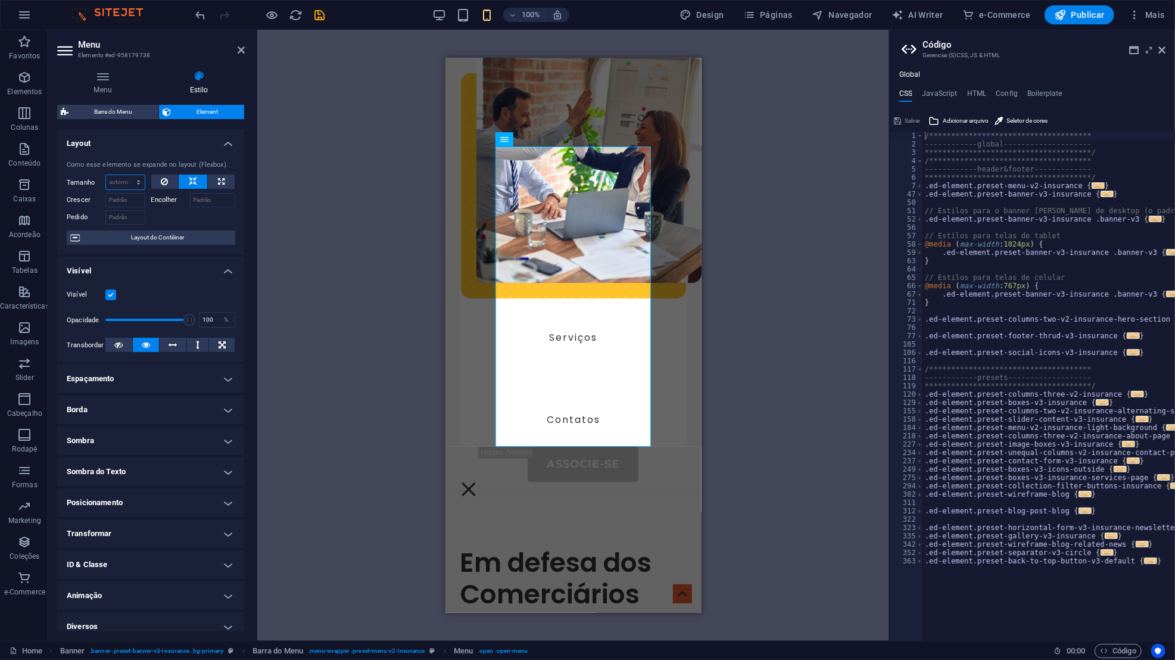
click at [138, 177] on select "Padrão automático px % 1/1 1/2 1/3 1/4 1/5 1/6 1/7 1/8 1/9 1/10" at bounding box center [125, 182] width 39 height 14
click at [106, 175] on select "Padrão automático px % 1/1 1/2 1/3 1/4 1/5 1/6 1/7 1/8 1/9 1/10" at bounding box center [125, 182] width 39 height 14
select select "DISABLED_OPTION_VALUE"
click at [120, 345] on icon at bounding box center [118, 345] width 8 height 14
click at [142, 345] on icon at bounding box center [146, 345] width 8 height 14
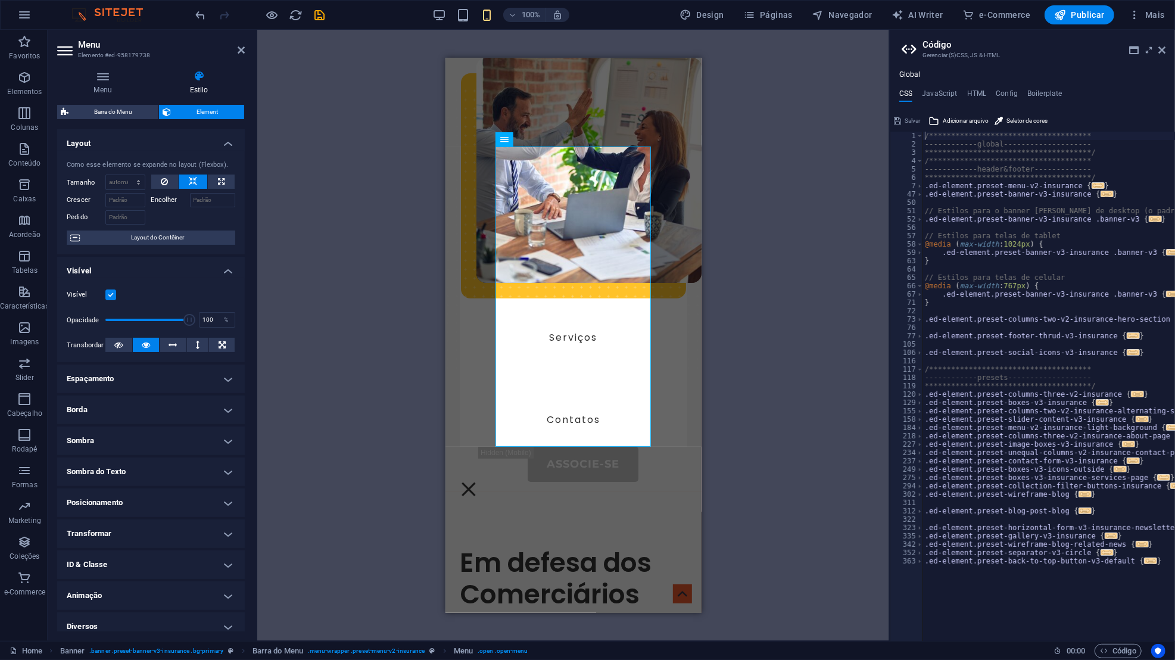
click at [113, 289] on label at bounding box center [110, 294] width 11 height 11
click at [0, 0] on input "Visível" at bounding box center [0, 0] width 0 height 0
click at [113, 289] on label at bounding box center [110, 294] width 11 height 11
click at [0, 0] on input "Visível" at bounding box center [0, 0] width 0 height 0
click at [113, 289] on label at bounding box center [110, 294] width 11 height 11
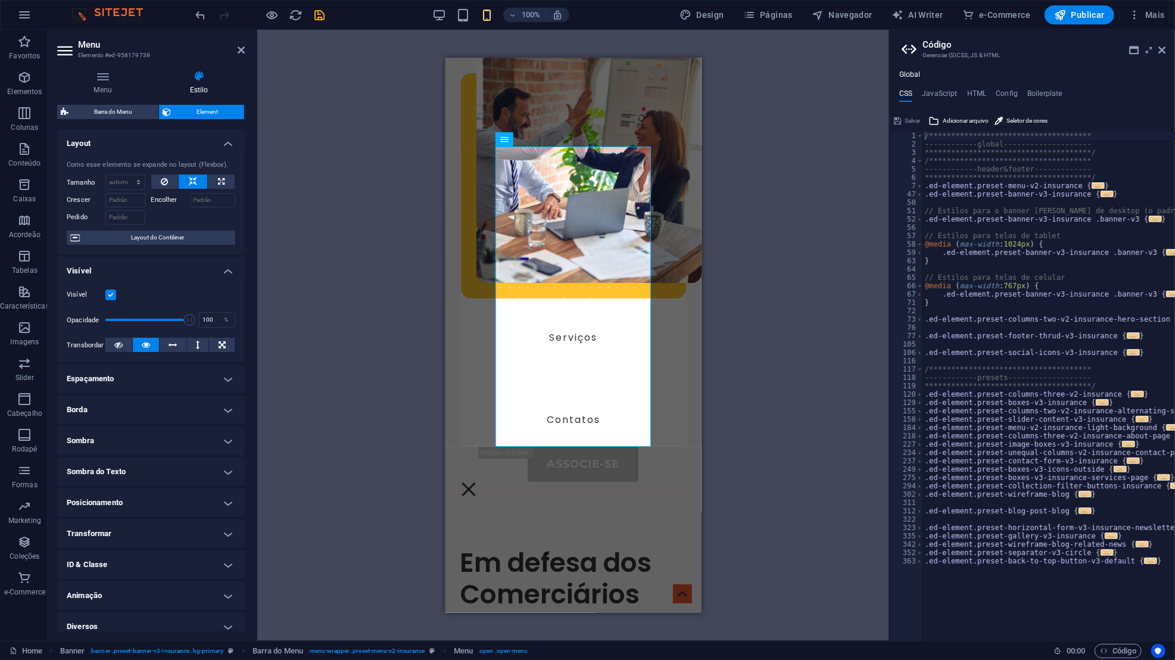
click at [0, 0] on input "Visível" at bounding box center [0, 0] width 0 height 0
click at [110, 293] on label at bounding box center [110, 294] width 11 height 11
click at [0, 0] on input "Visível" at bounding box center [0, 0] width 0 height 0
drag, startPoint x: 515, startPoint y: 136, endPoint x: 108, endPoint y: 320, distance: 447.1
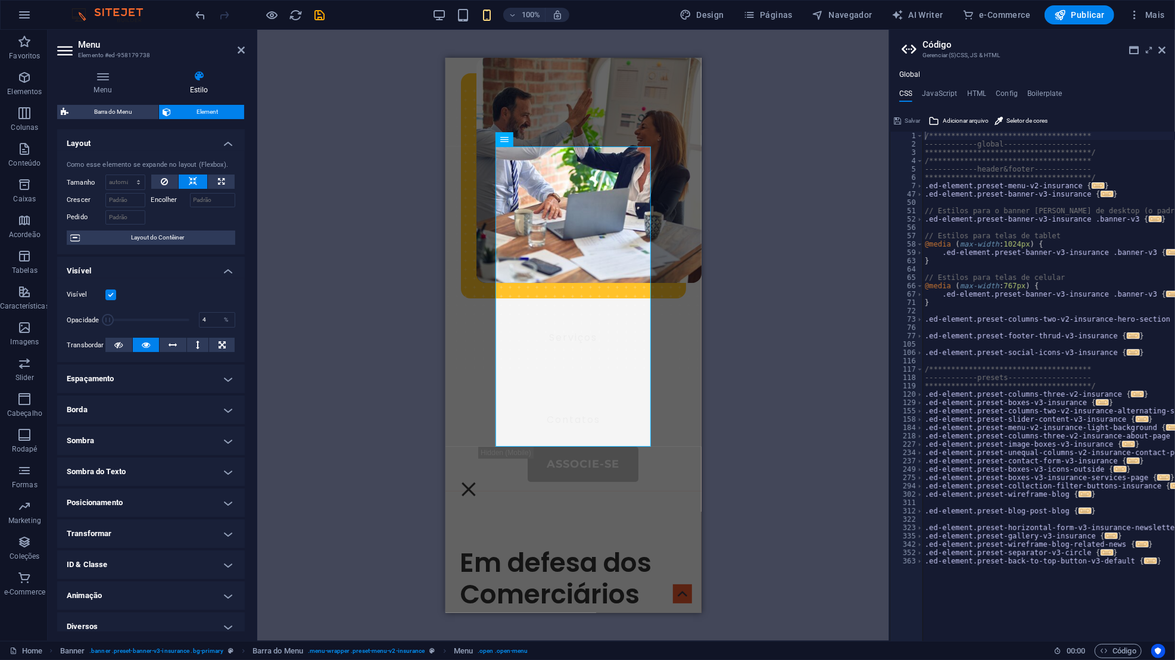
click at [108, 320] on span at bounding box center [108, 320] width 12 height 12
type input "100"
drag, startPoint x: 108, startPoint y: 320, endPoint x: 187, endPoint y: 316, distance: 79.3
click at [187, 316] on span at bounding box center [189, 320] width 12 height 12
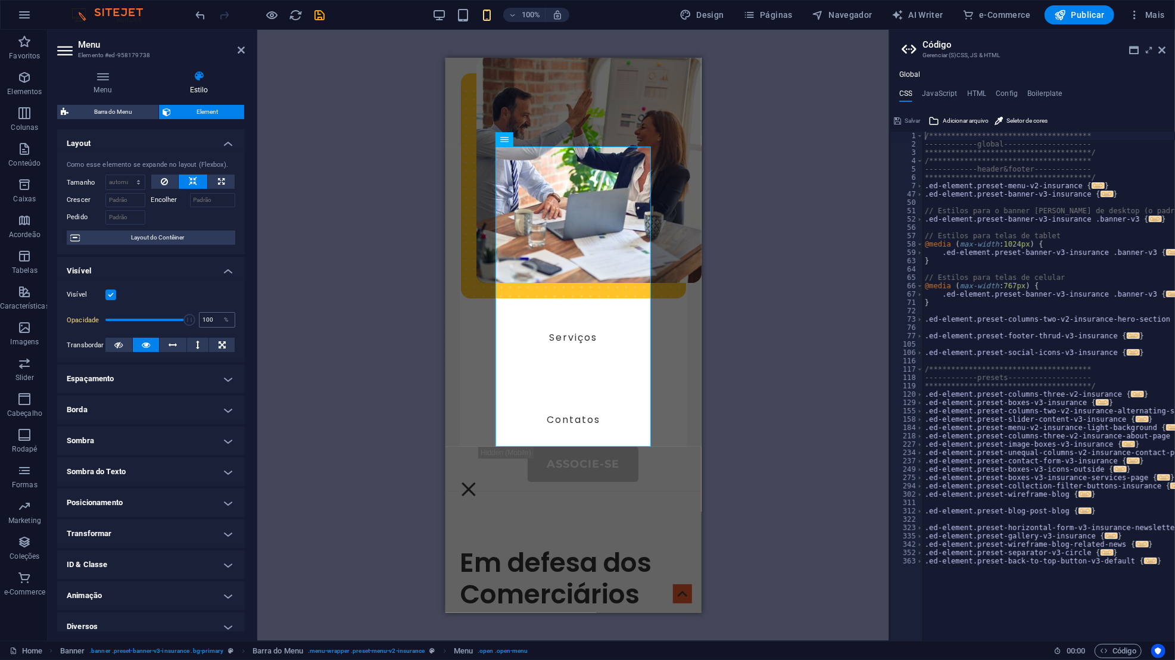
drag, startPoint x: 187, startPoint y: 316, endPoint x: 207, endPoint y: 320, distance: 20.1
click at [207, 320] on div "Opacidade 100 %" at bounding box center [151, 320] width 168 height 26
click at [169, 344] on icon at bounding box center [173, 345] width 8 height 14
drag, startPoint x: 207, startPoint y: 320, endPoint x: 177, endPoint y: 382, distance: 69.2
click at [177, 382] on h4 "Espaçamento" at bounding box center [151, 378] width 188 height 29
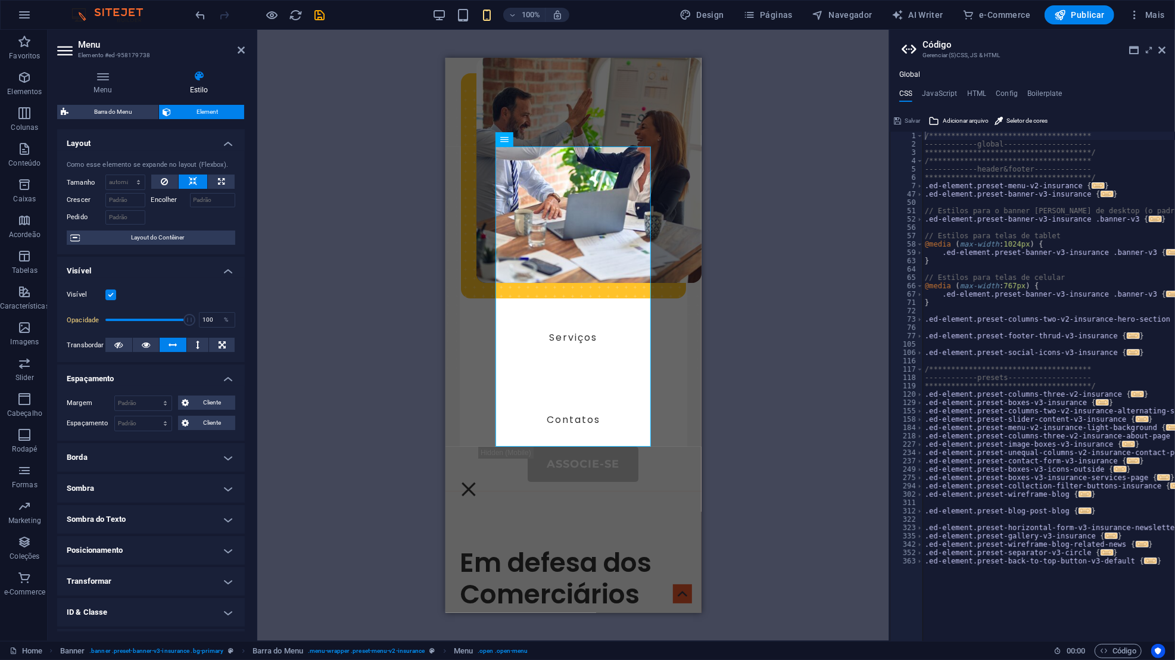
click at [177, 382] on h4 "Espaçamento" at bounding box center [151, 374] width 188 height 21
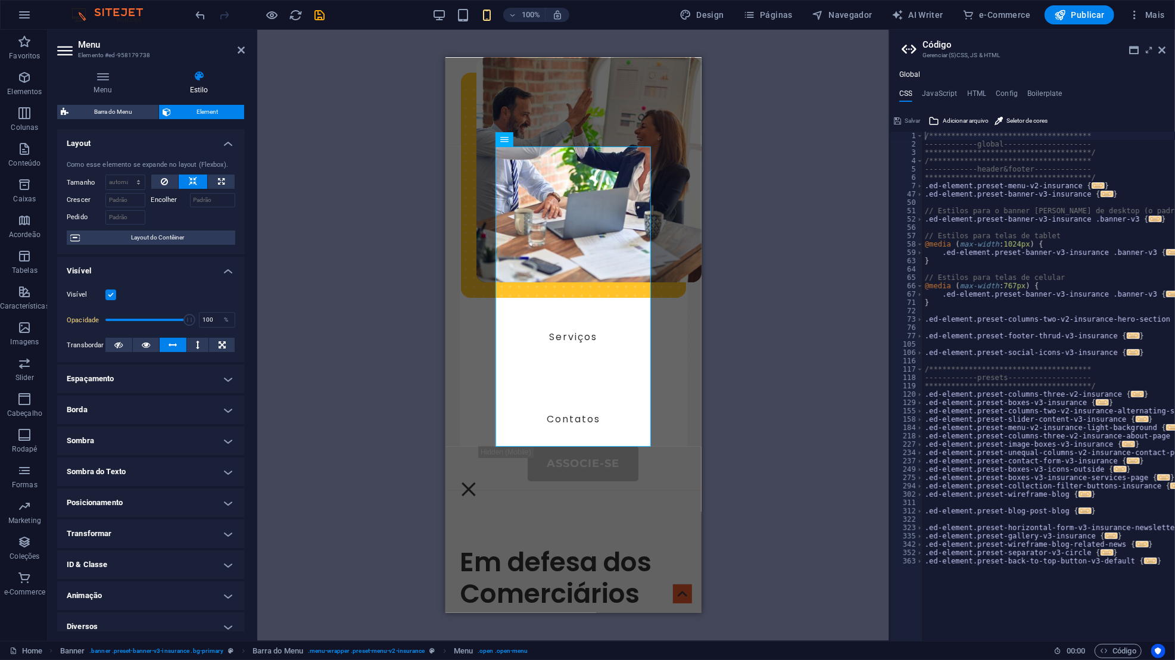
scroll to position [0, 0]
click at [1163, 51] on icon at bounding box center [1161, 50] width 7 height 10
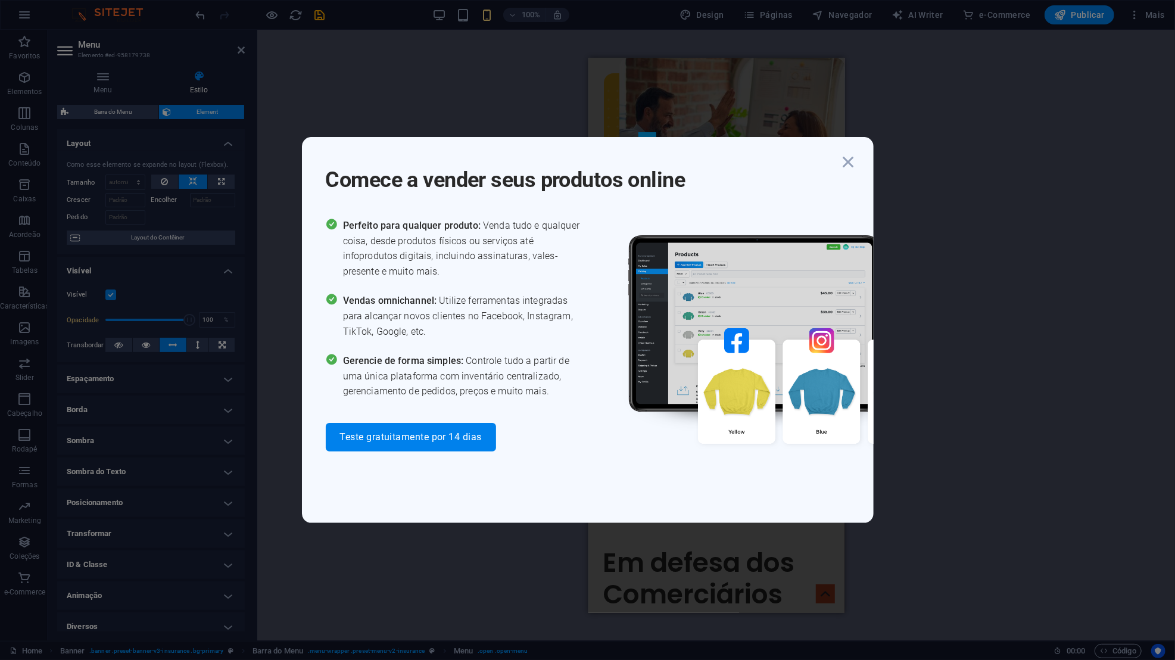
click at [845, 162] on icon "button" at bounding box center [848, 161] width 21 height 21
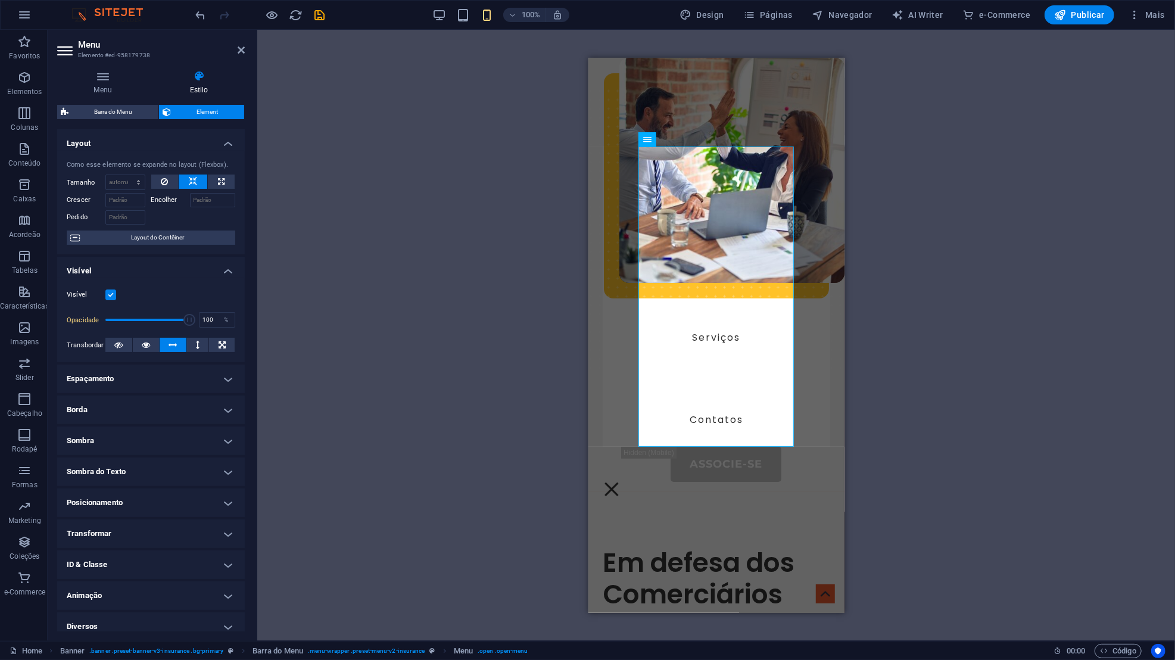
click at [206, 382] on h4 "Espaçamento" at bounding box center [151, 378] width 188 height 29
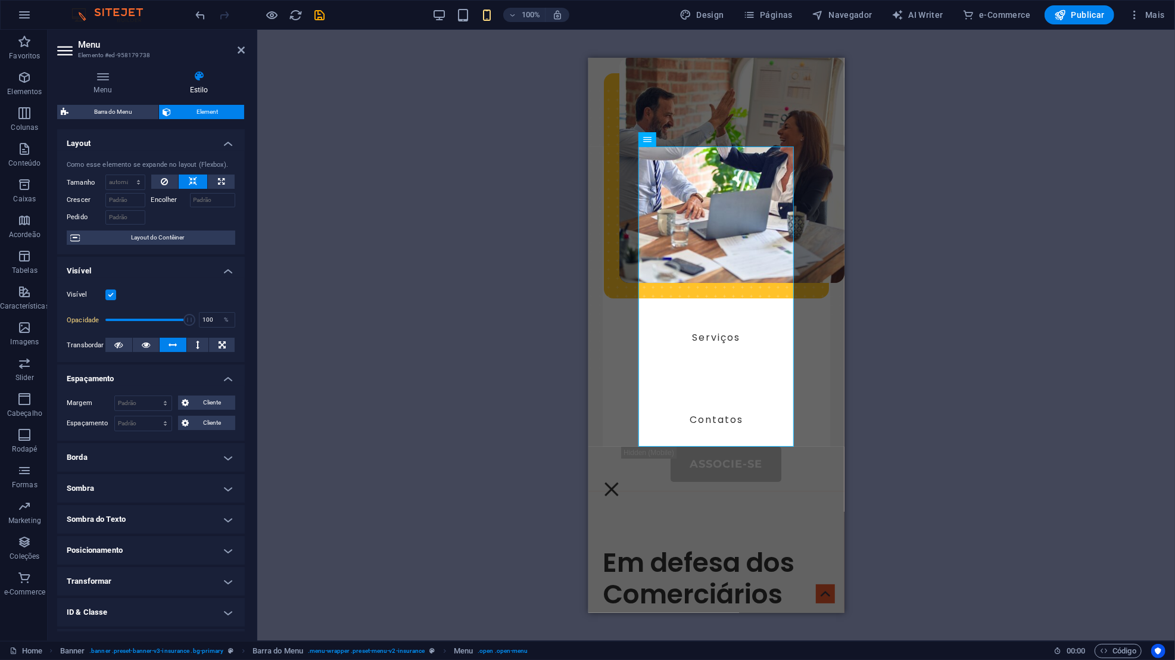
click at [206, 382] on h4 "Espaçamento" at bounding box center [151, 374] width 188 height 21
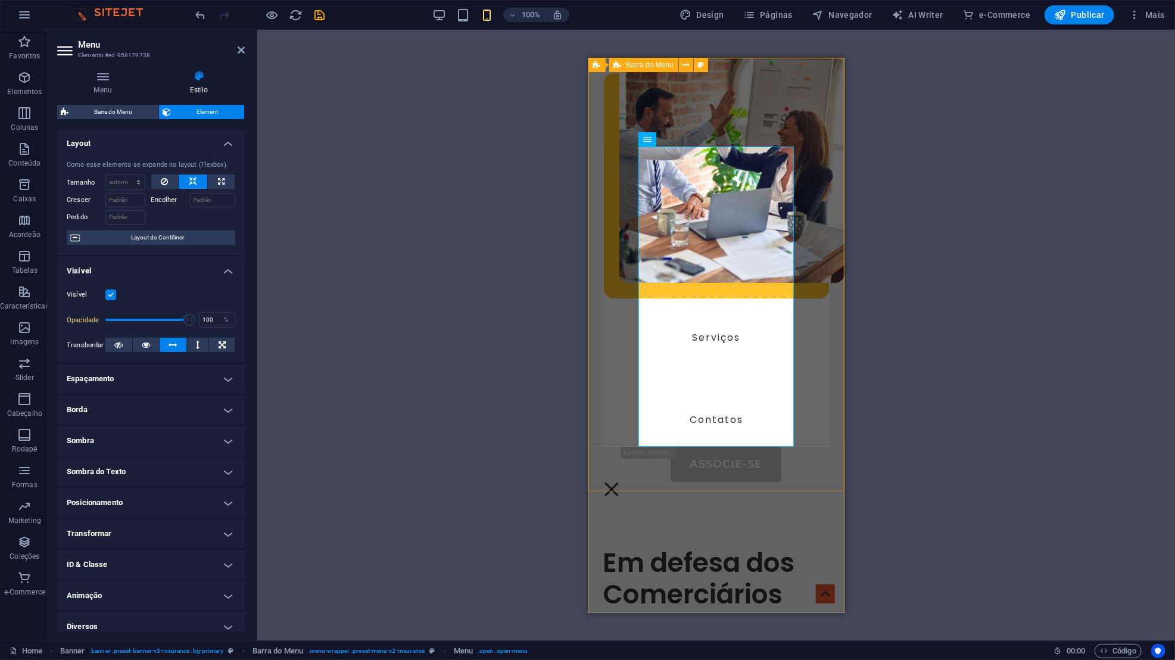
click at [588, 139] on div "Sobre-Nós Portal do Associado Serviços Contatos Associe-se Menu" at bounding box center [716, 273] width 256 height 433
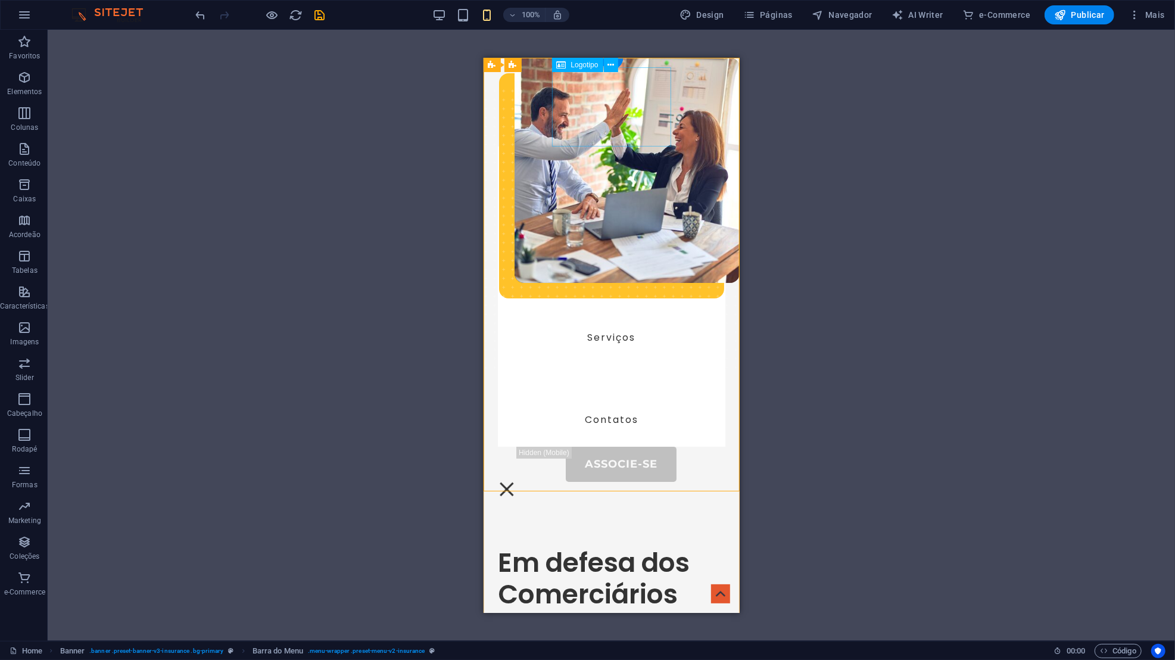
click at [519, 63] on div "Barra do Menu" at bounding box center [512, 65] width 17 height 14
click at [529, 65] on span "Barra do Menu" at bounding box center [545, 64] width 47 height 7
select select "px"
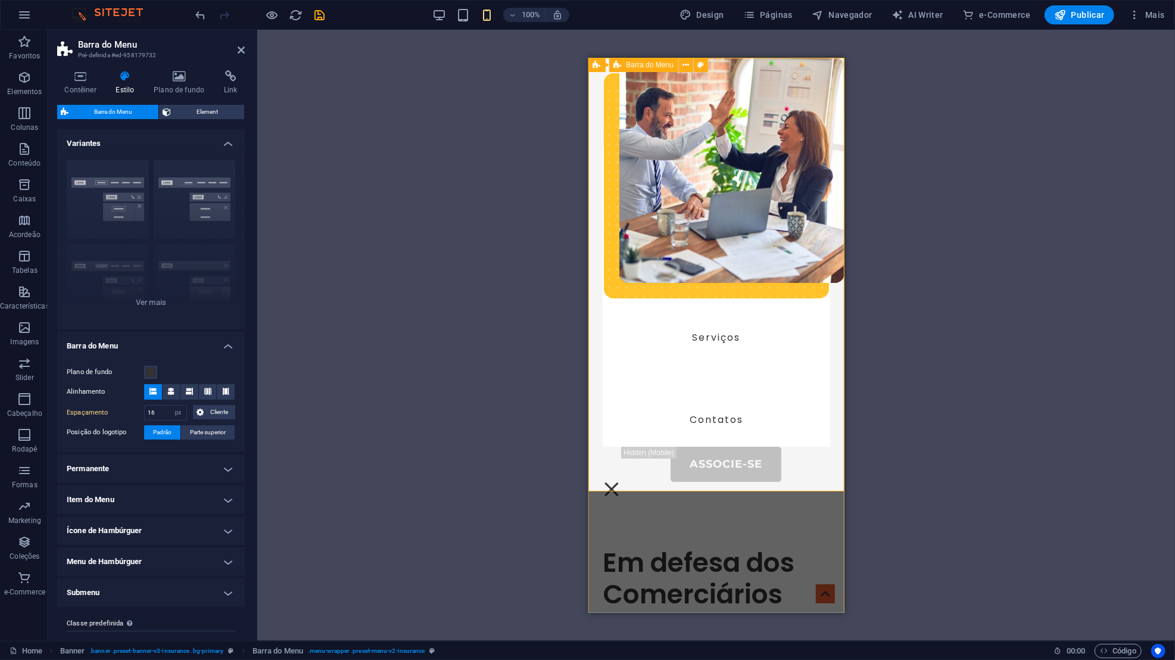
click at [620, 76] on div "Sobre-Nós Portal do Associado Serviços Contatos Associe-se Menu" at bounding box center [716, 273] width 256 height 433
drag, startPoint x: 177, startPoint y: 382, endPoint x: 485, endPoint y: 319, distance: 314.2
click at [485, 319] on div "Arraste aqui para substituir o conteúdo existente. Pressione “Ctrl” se quiser c…" at bounding box center [715, 335] width 917 height 611
click at [829, 461] on div "Sobre-Nós Portal do Associado Serviços Contatos Associe-se Menu" at bounding box center [716, 273] width 256 height 433
drag, startPoint x: 1072, startPoint y: 376, endPoint x: 816, endPoint y: 472, distance: 273.2
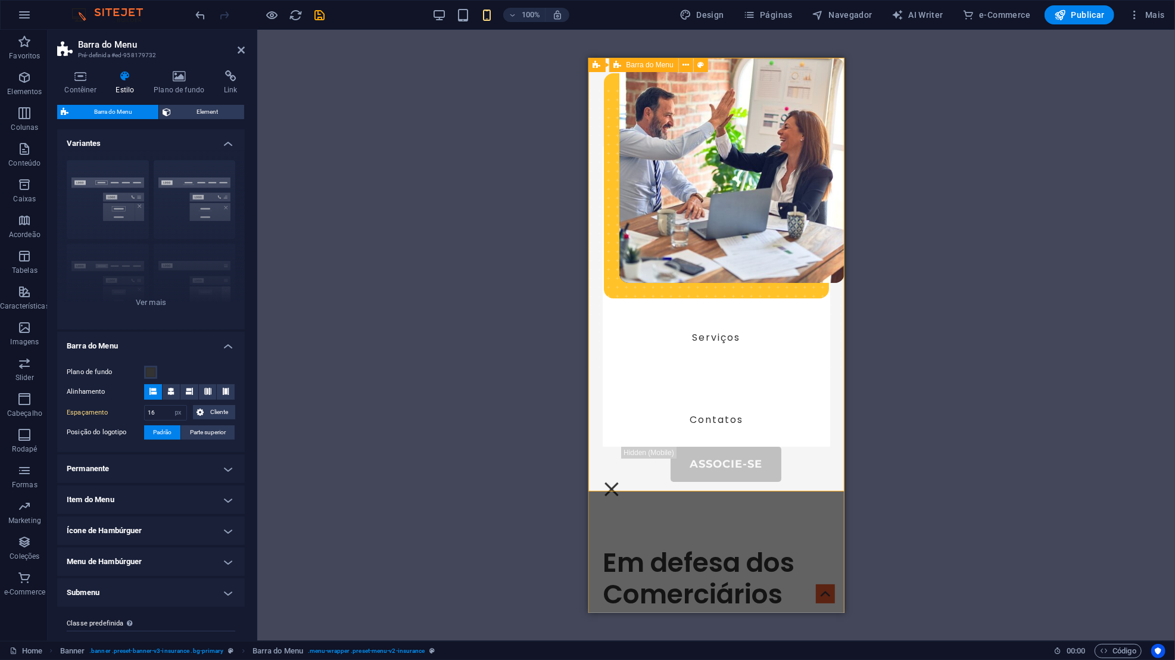
click at [816, 472] on div "Sobre-Nós Portal do Associado Serviços Contatos Associe-se Menu" at bounding box center [716, 273] width 256 height 433
drag, startPoint x: 816, startPoint y: 472, endPoint x: 817, endPoint y: 460, distance: 11.3
click at [620, 481] on div "Menu" at bounding box center [611, 488] width 18 height 15
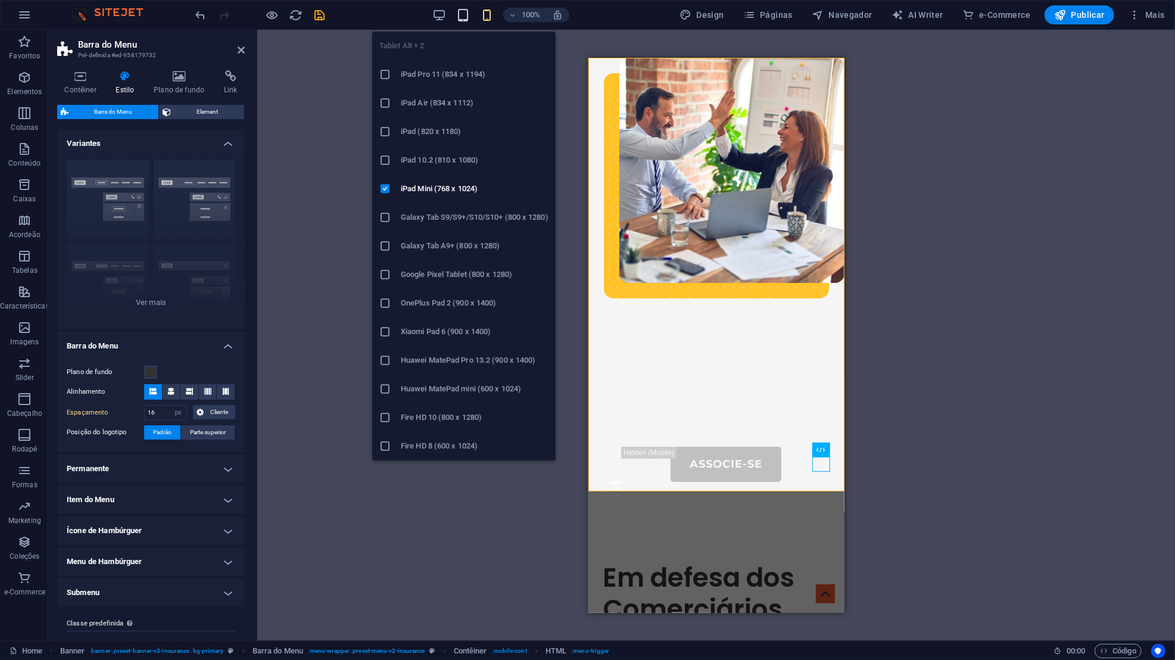
drag, startPoint x: 229, startPoint y: 403, endPoint x: 458, endPoint y: 11, distance: 454.4
click at [458, 11] on span "button" at bounding box center [462, 15] width 14 height 14
type input "1"
select select "rem"
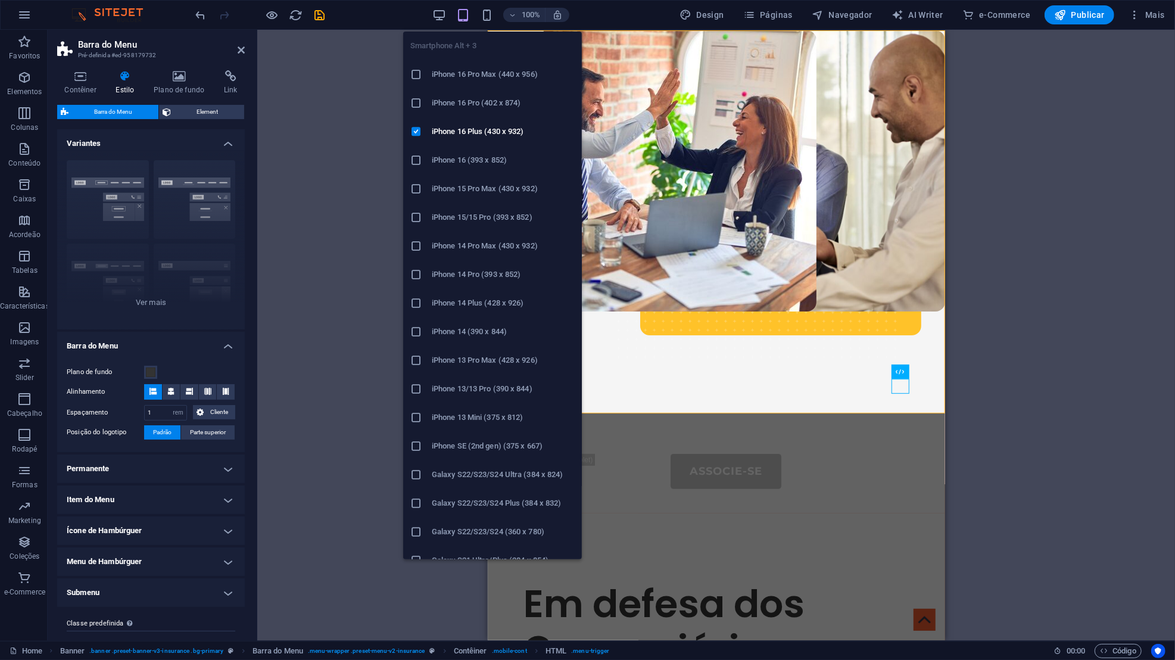
click at [486, 17] on icon "button" at bounding box center [487, 15] width 14 height 14
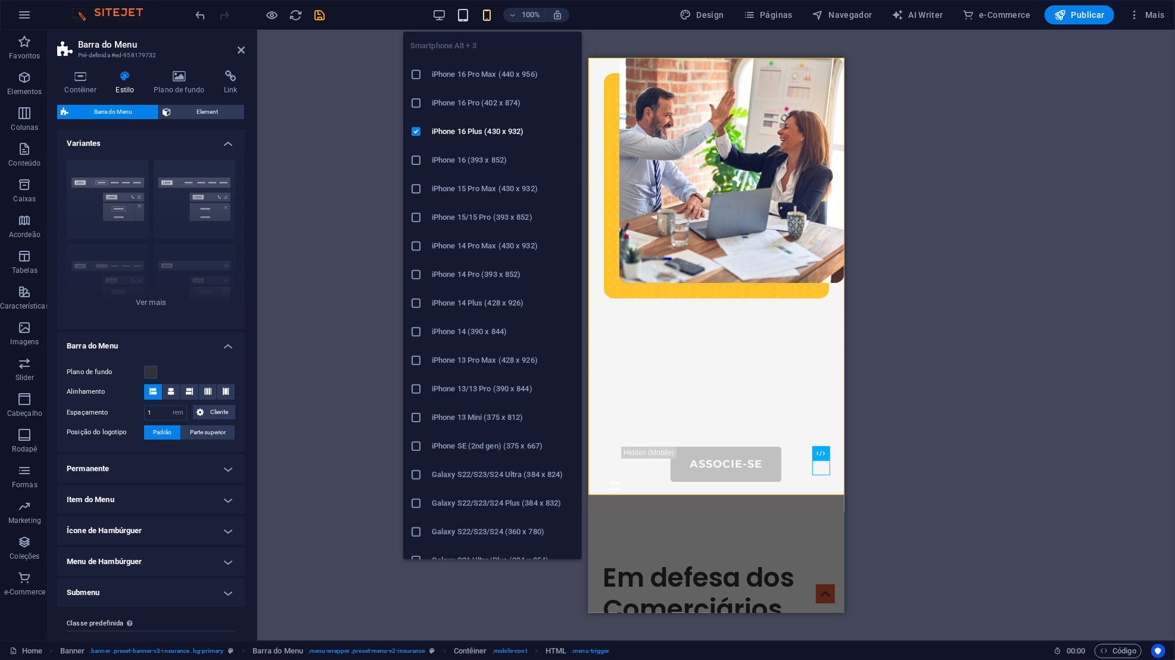
type input "16"
select select "px"
click at [757, 366] on div "Sobre-Nós Portal do Associado Serviços Contatos Associe-se Menu" at bounding box center [716, 281] width 256 height 448
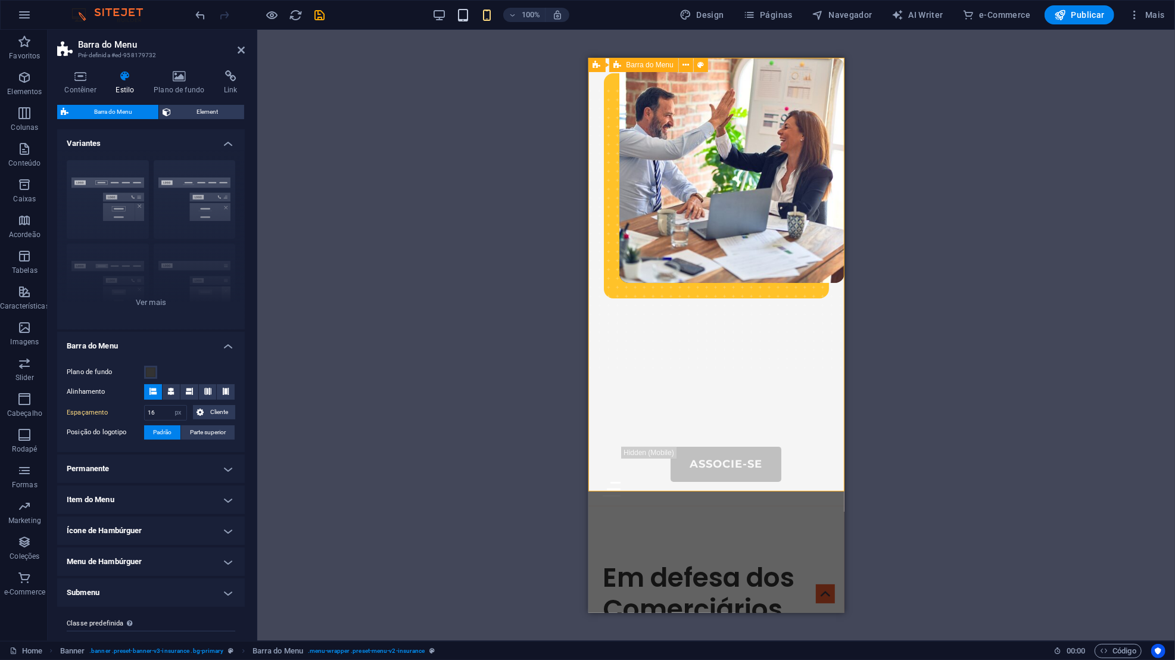
click at [770, 435] on div "Sobre-Nós Portal do Associado Serviços Contatos Associe-se Menu" at bounding box center [716, 281] width 256 height 448
drag, startPoint x: 1046, startPoint y: 68, endPoint x: 793, endPoint y: 441, distance: 450.5
click at [793, 441] on div "Sobre-Nós Portal do Associado Serviços Contatos Associe-se Menu" at bounding box center [716, 281] width 256 height 448
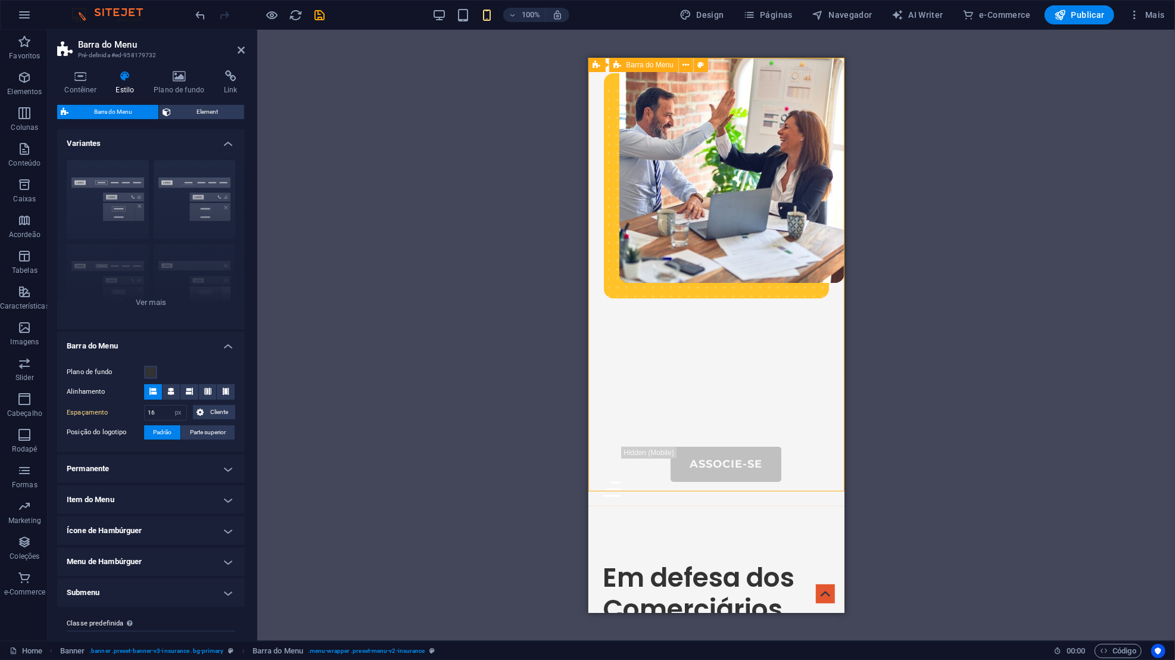
drag, startPoint x: 793, startPoint y: 441, endPoint x: 799, endPoint y: 480, distance: 40.3
click at [799, 479] on div "Sobre-Nós Portal do Associado Serviços Contatos Associe-se Menu" at bounding box center [716, 281] width 256 height 448
click at [819, 481] on div "Menu" at bounding box center [715, 488] width 227 height 15
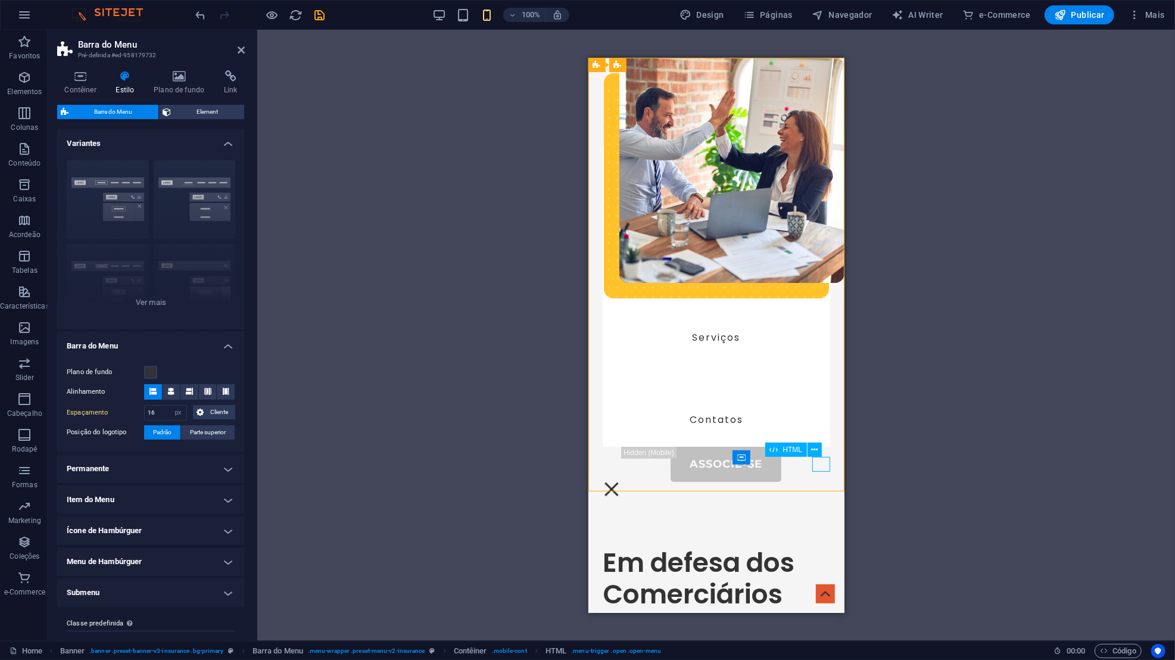
click at [620, 481] on div "Menu" at bounding box center [611, 488] width 18 height 15
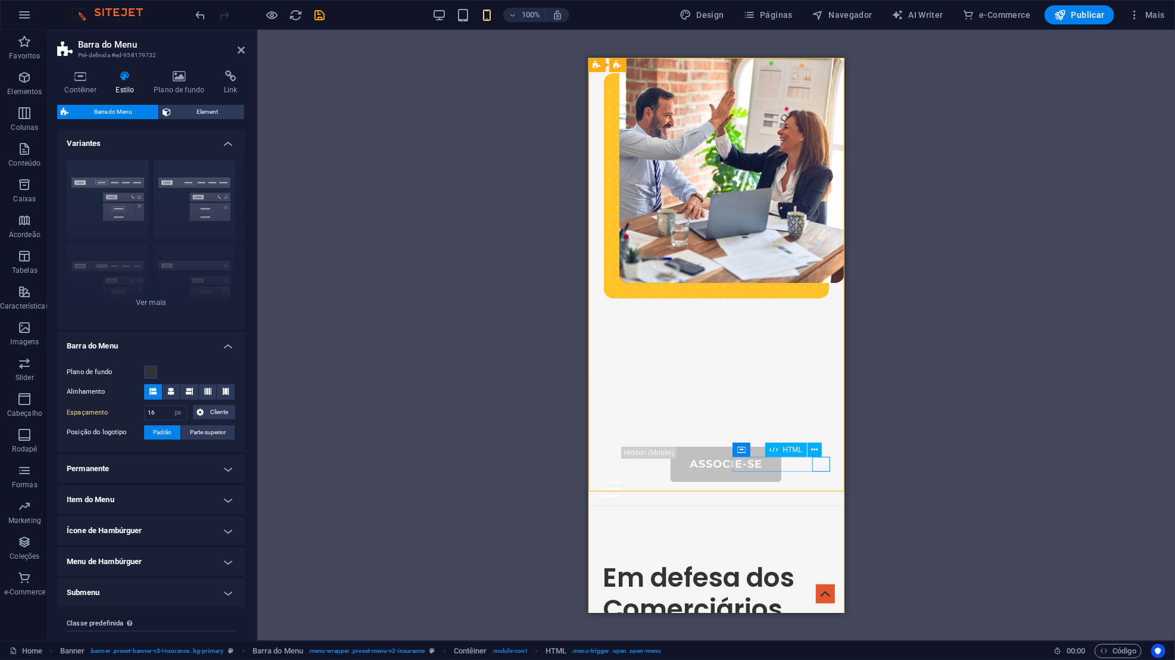
click at [816, 452] on icon at bounding box center [814, 450] width 7 height 13
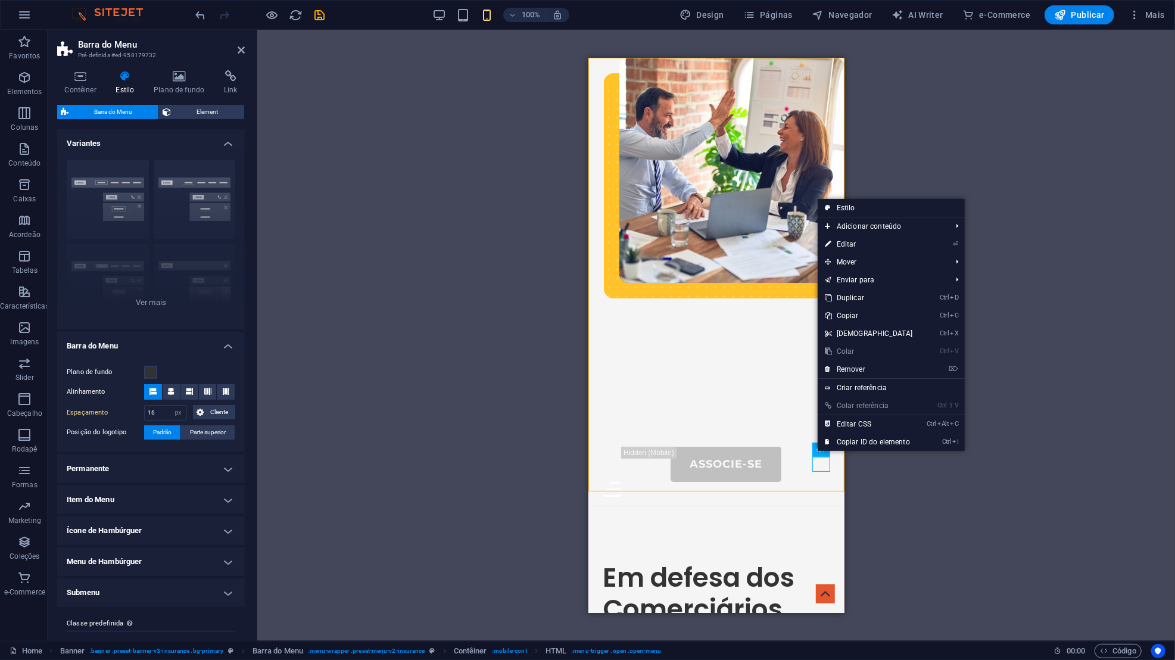
click at [842, 425] on link "Ctrl Alt C Editar CSS" at bounding box center [868, 424] width 102 height 18
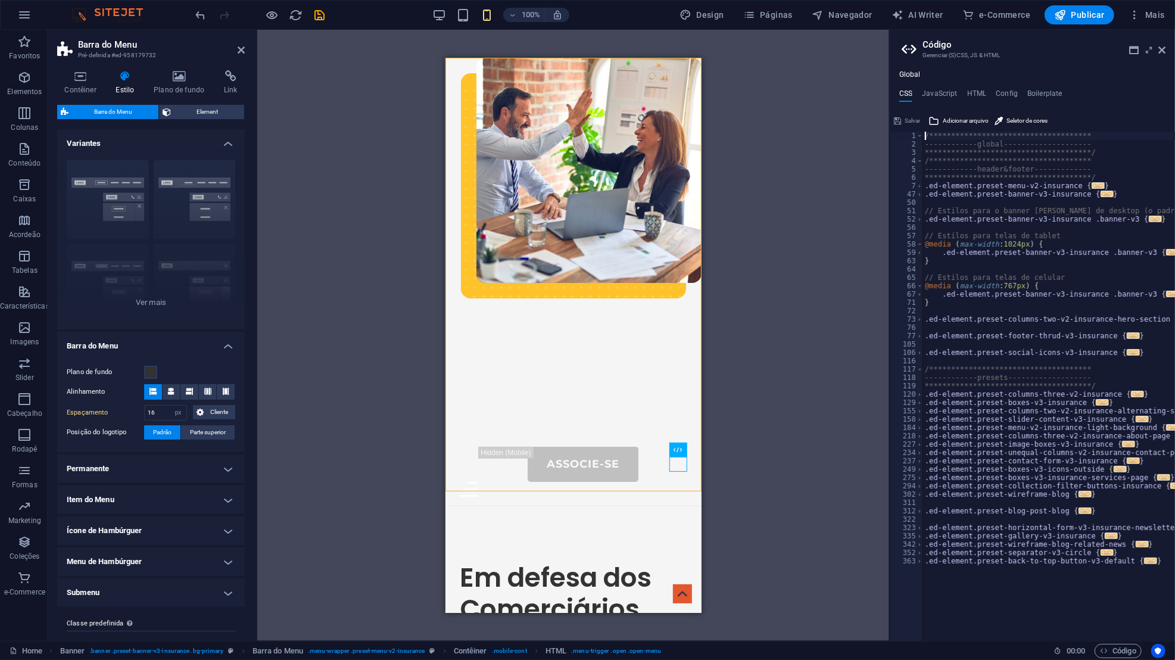
drag, startPoint x: 656, startPoint y: 480, endPoint x: 480, endPoint y: 107, distance: 413.1
click at [480, 107] on div "Sobre-Nós Portal do Associado Serviços Contatos Associe-se Menu" at bounding box center [573, 281] width 256 height 448
click at [496, 69] on div "Barra do Menu" at bounding box center [500, 65] width 69 height 14
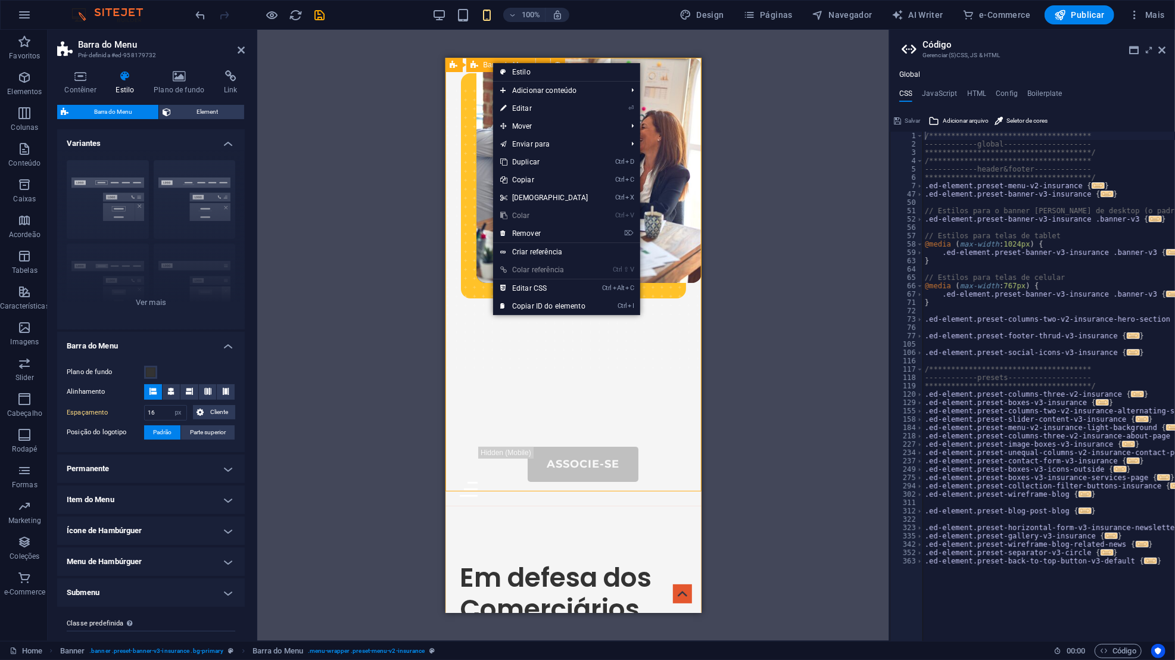
click at [529, 293] on link "Ctrl Alt C Editar CSS" at bounding box center [544, 288] width 102 height 18
type textarea "@include menu-v2("
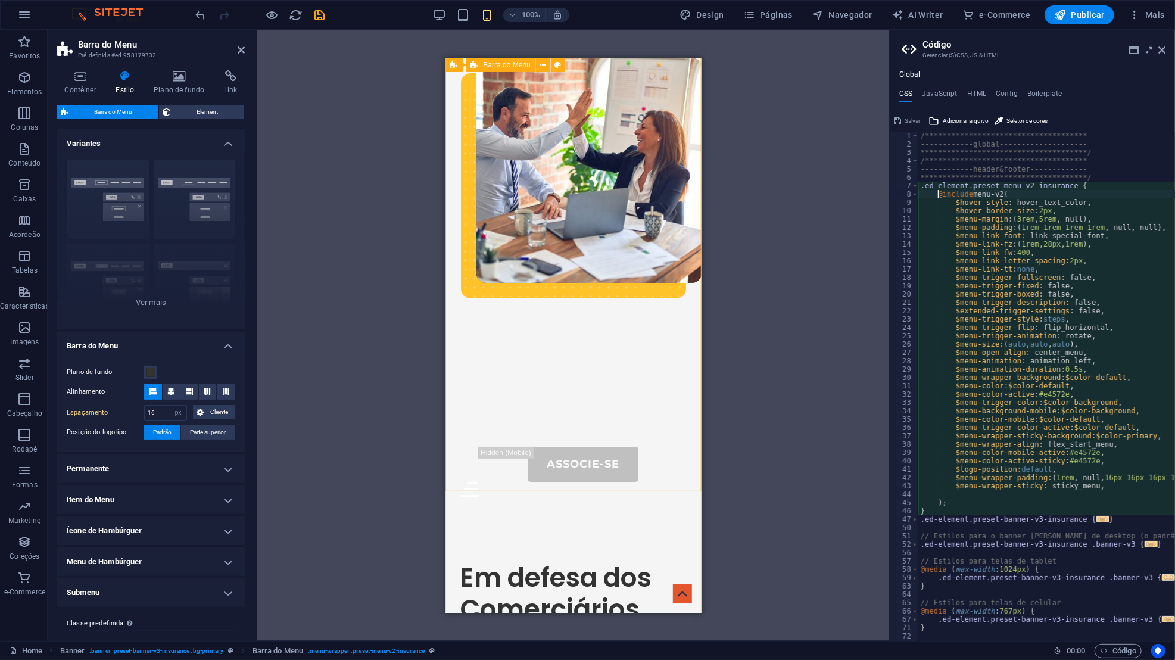
click at [927, 90] on h4 "JavaScript" at bounding box center [939, 95] width 35 height 13
type textarea "/* JS for preset "Menu V2" */"
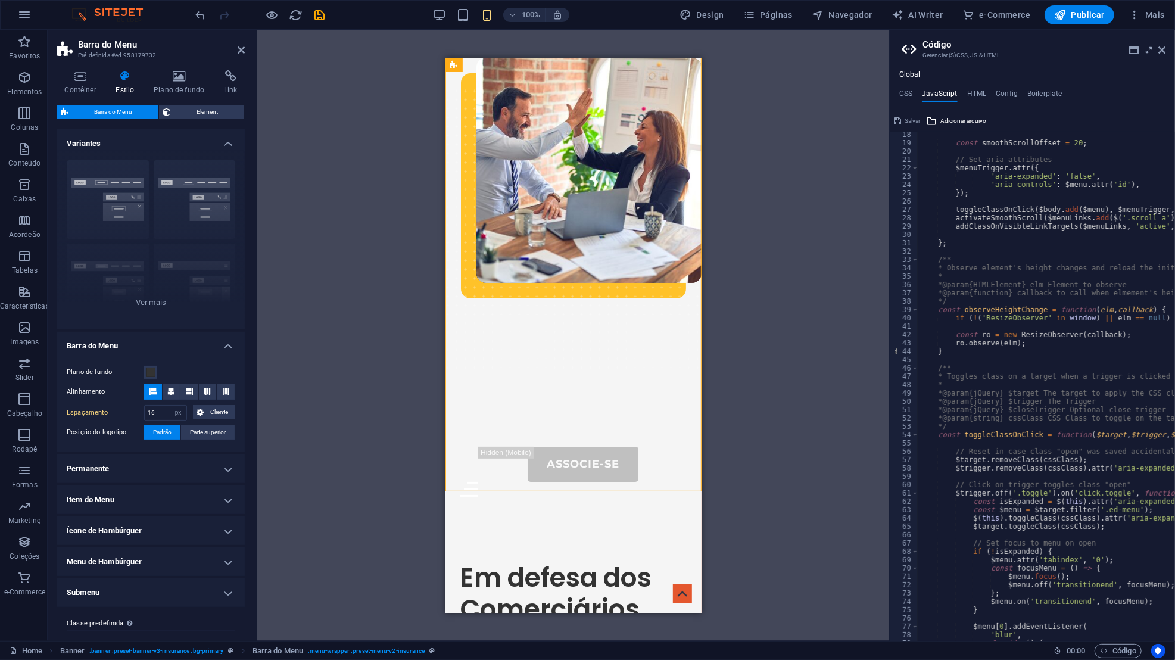
scroll to position [15, 0]
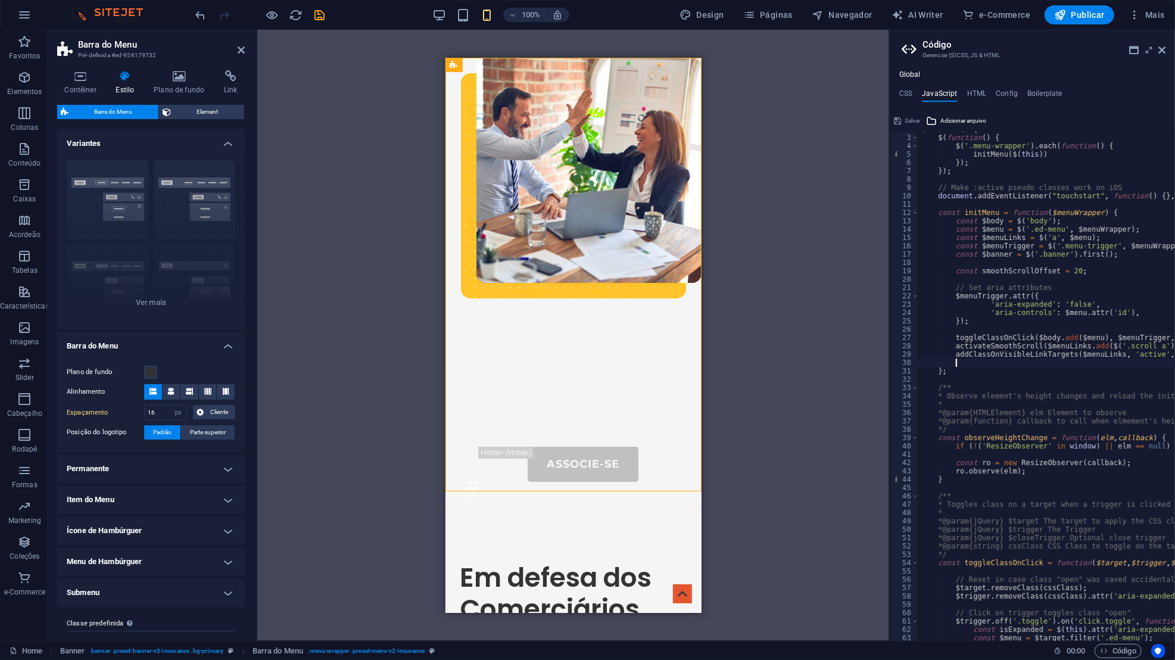
drag, startPoint x: 36, startPoint y: 49, endPoint x: 1126, endPoint y: 360, distance: 1134.0
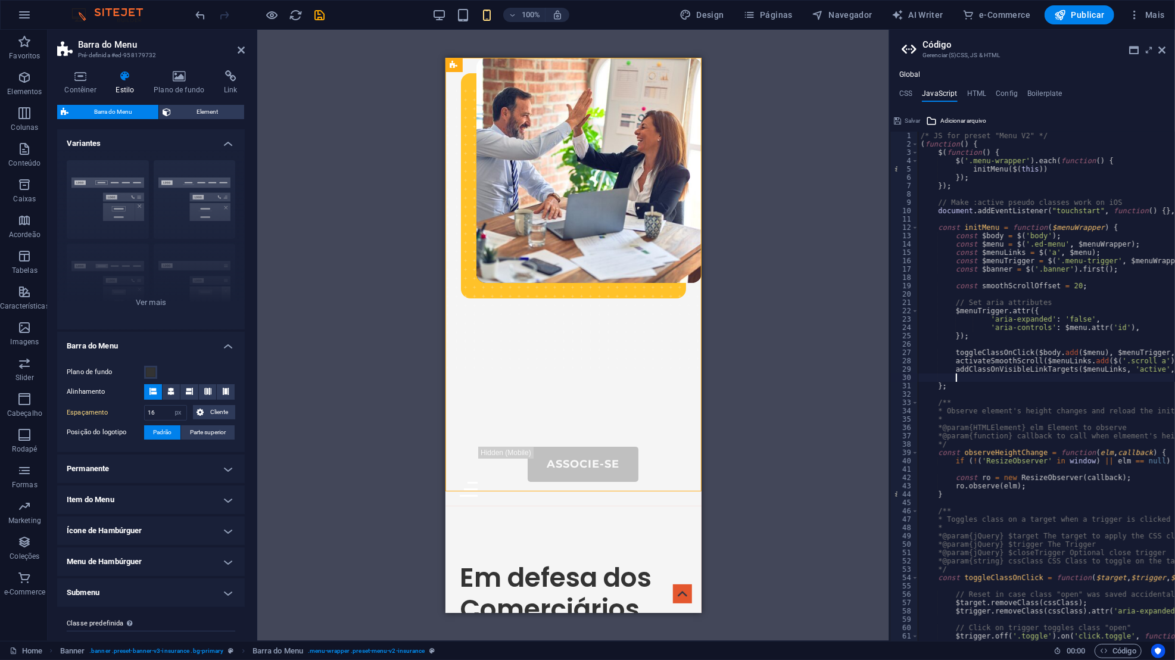
scroll to position [0, 0]
click at [420, 210] on div "Arraste aqui para substituir o conteúdo existente. Pressione “Ctrl” se quiser c…" at bounding box center [573, 335] width 632 height 611
click at [602, 334] on div "Sobre-Nós Portal do Associado Serviços Contatos Associe-se Menu" at bounding box center [573, 281] width 256 height 448
click at [199, 412] on icon at bounding box center [199, 412] width 7 height 14
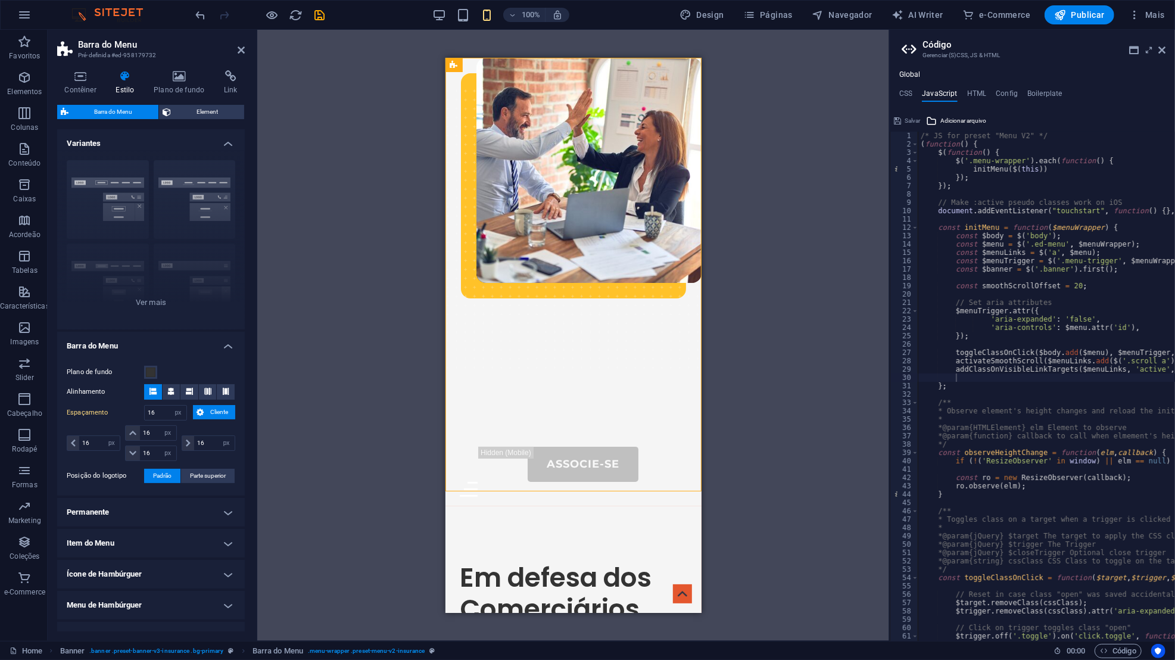
click at [199, 412] on icon at bounding box center [199, 412] width 7 height 14
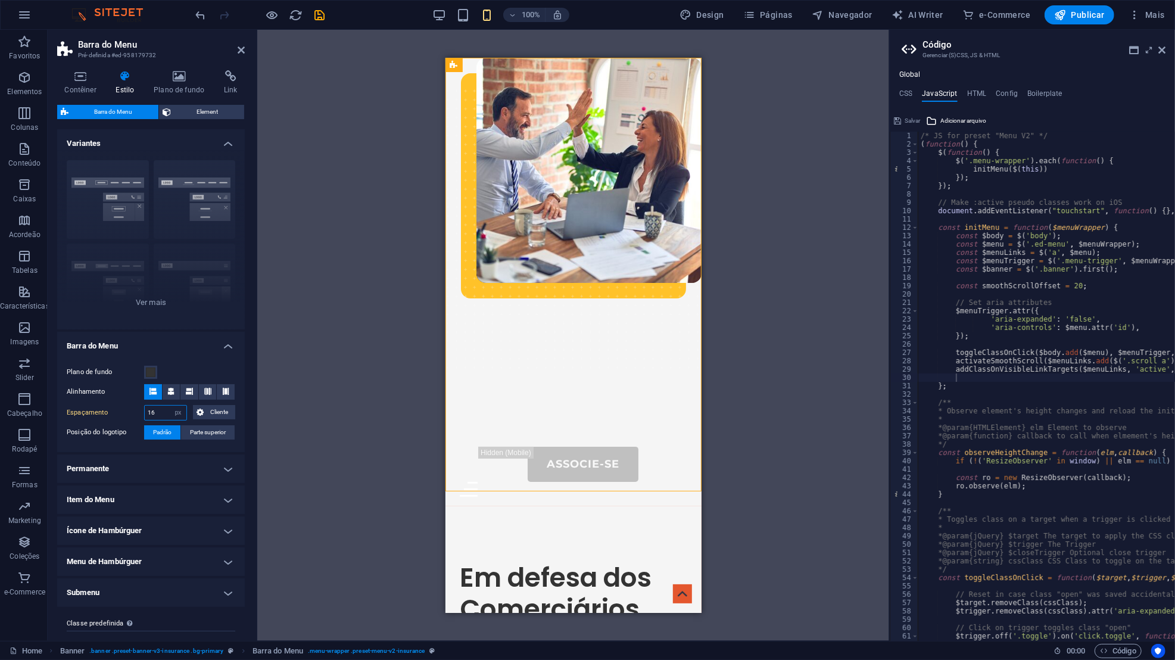
click at [170, 413] on select "px rem % vh vw Cliente" at bounding box center [178, 412] width 17 height 14
select select "rem"
click at [170, 405] on select "px rem % vh vw Cliente" at bounding box center [178, 412] width 17 height 14
type input "1"
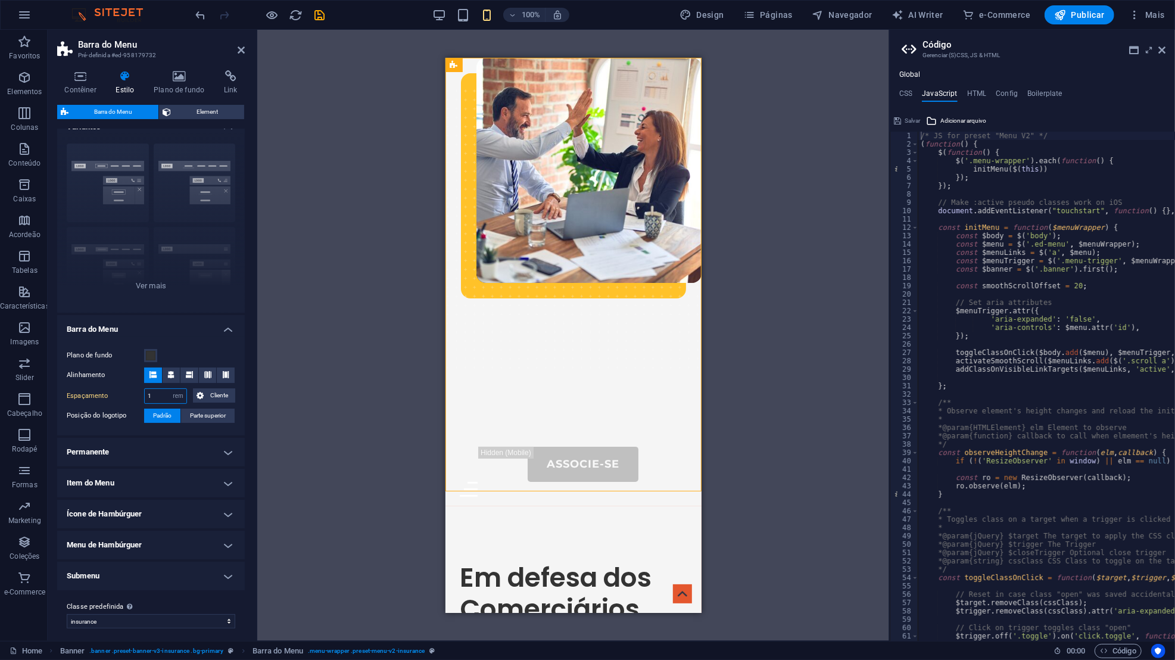
scroll to position [22, 0]
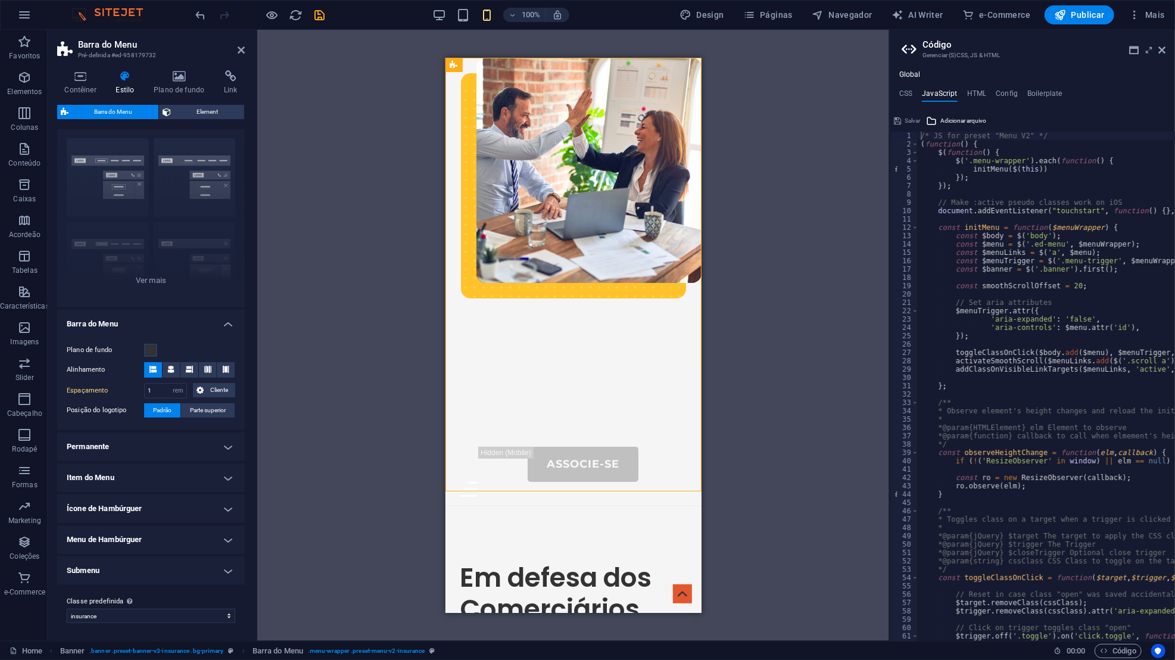
click at [135, 424] on div "Plano de fundo Alinhamento Espaçamento 1 px rem % vh vw Cliente Cliente 1 px re…" at bounding box center [151, 380] width 192 height 99
click at [191, 409] on span "Parte superior" at bounding box center [208, 410] width 36 height 14
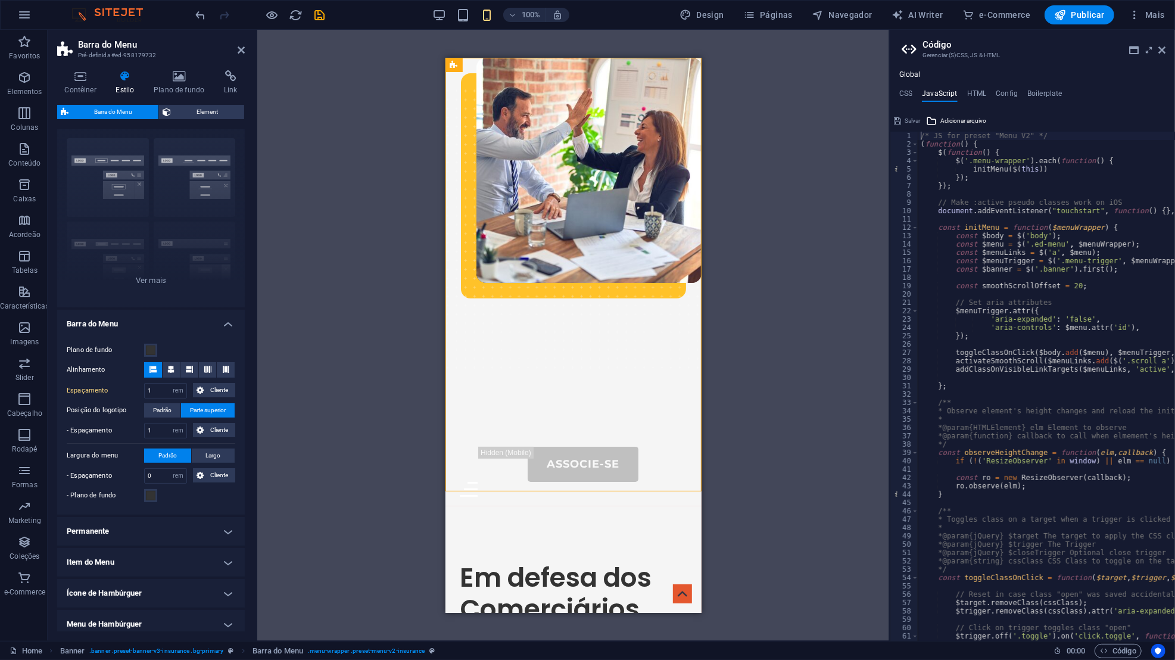
click at [153, 407] on span "Padrão" at bounding box center [162, 410] width 18 height 14
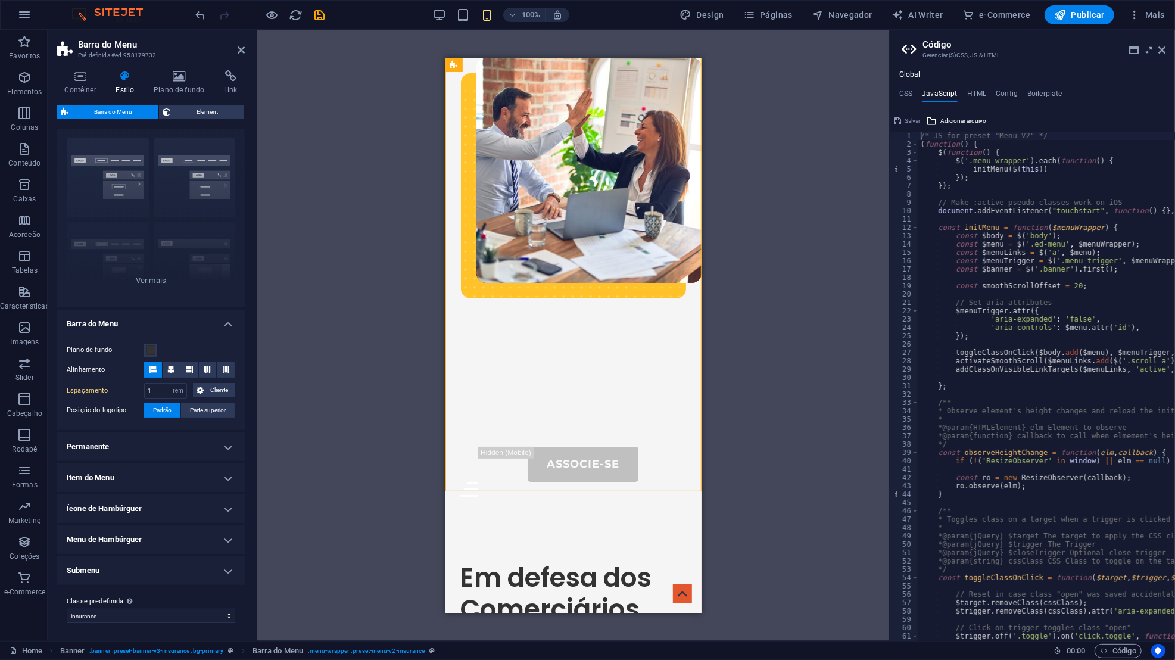
click at [151, 510] on h4 "Ícone de Hambúrguer" at bounding box center [151, 508] width 188 height 29
click at [151, 510] on h4 "Ícone de Hambúrguer" at bounding box center [151, 504] width 188 height 21
click at [146, 582] on h4 "Submenu" at bounding box center [151, 570] width 188 height 29
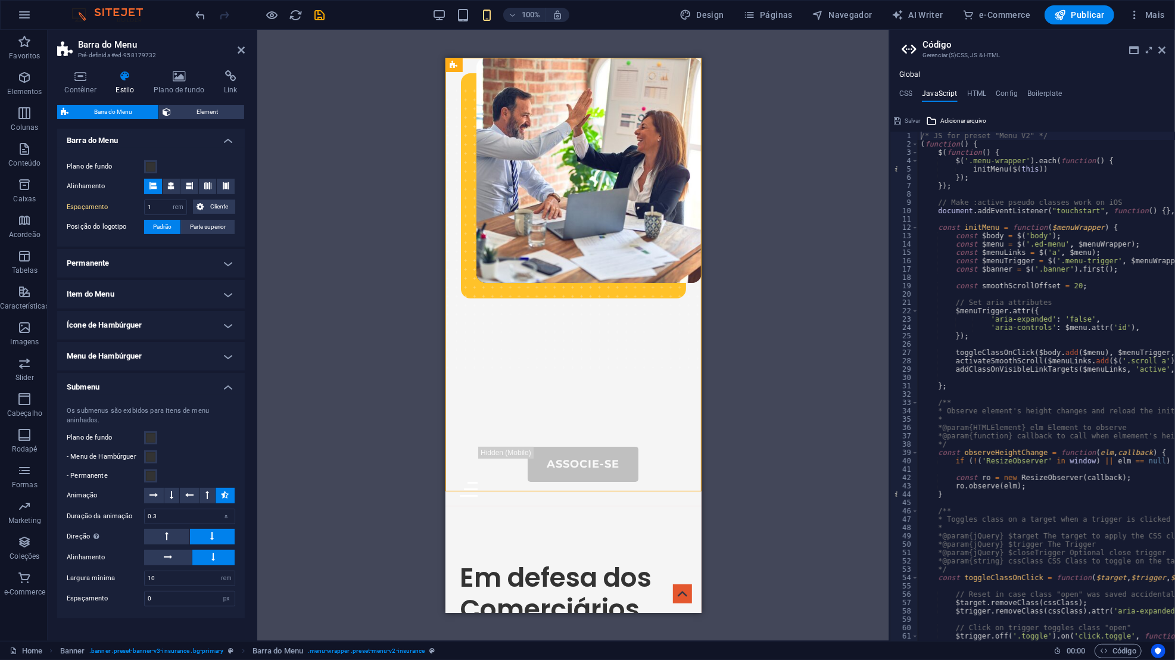
scroll to position [236, 0]
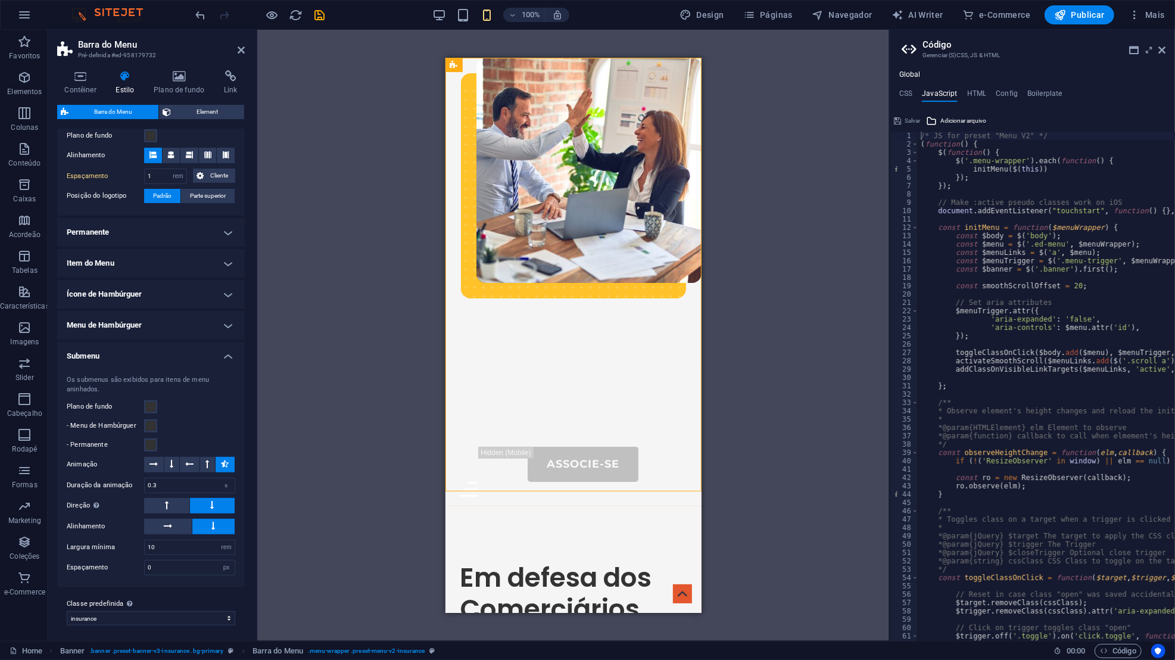
click at [207, 349] on h4 "Submenu" at bounding box center [151, 352] width 188 height 21
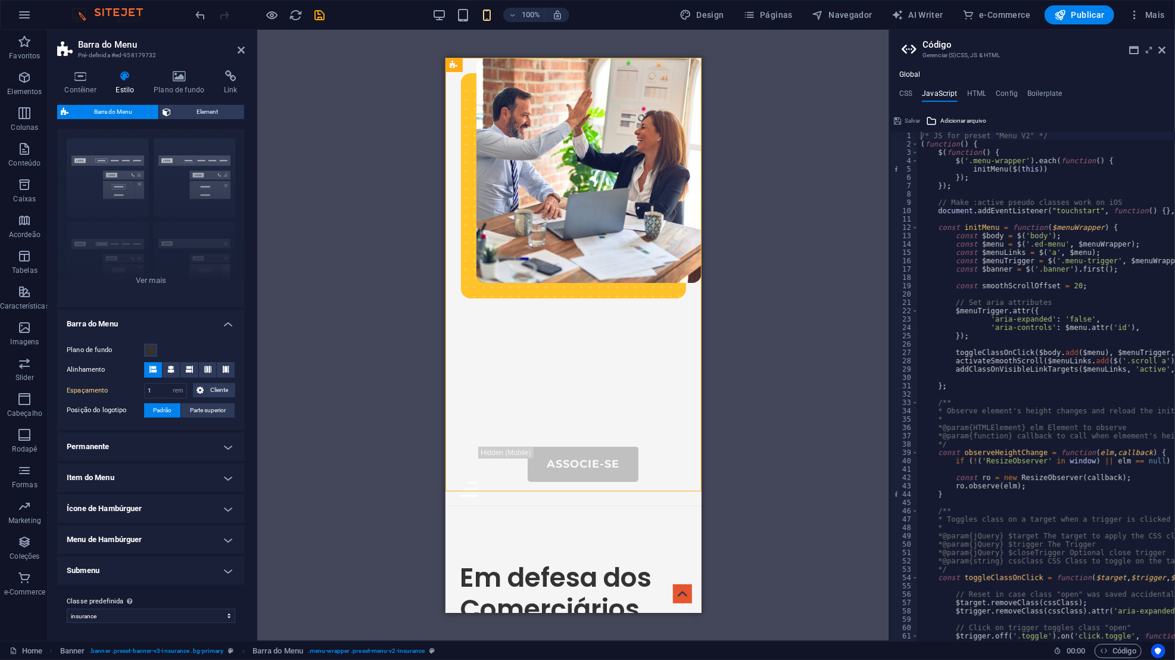
click at [176, 475] on h4 "Item do Menu" at bounding box center [151, 477] width 188 height 29
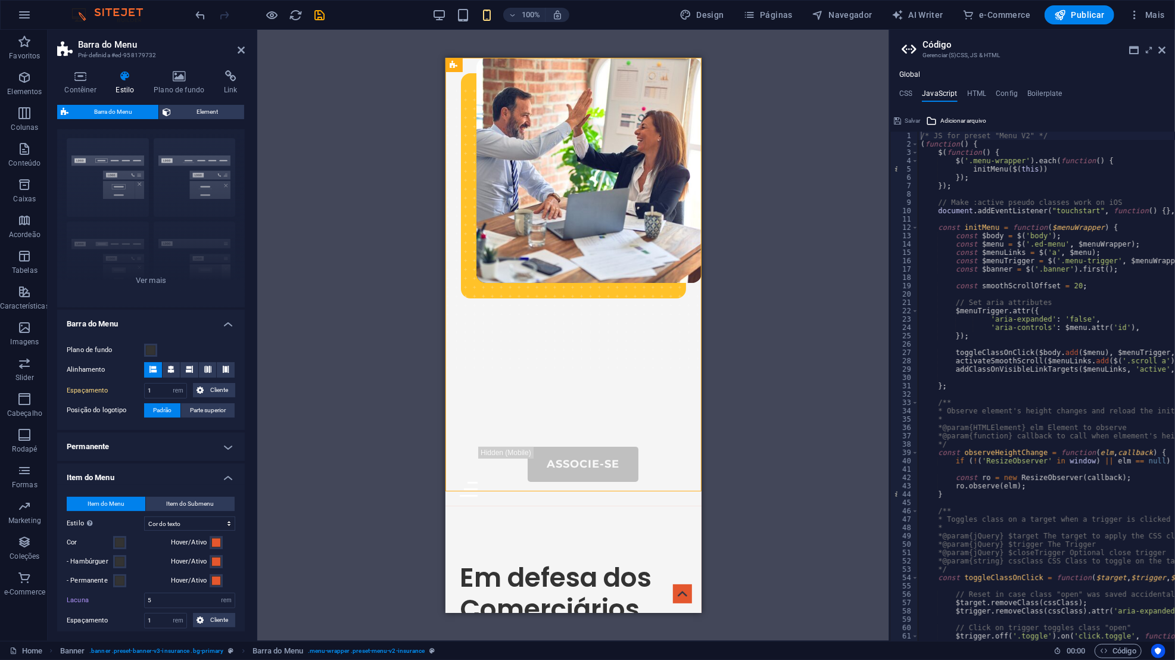
scroll to position [236, 0]
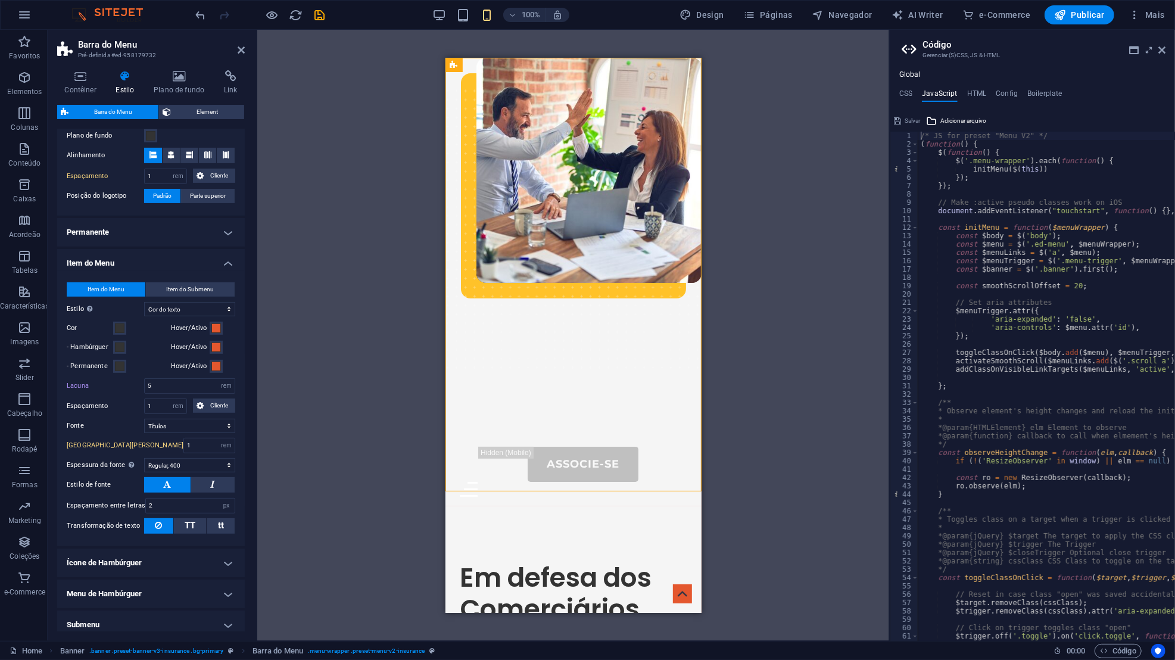
click at [185, 520] on span "TT" at bounding box center [190, 525] width 11 height 11
click at [158, 526] on icon at bounding box center [158, 525] width 7 height 14
click at [185, 521] on span "TT" at bounding box center [190, 525] width 11 height 11
click at [675, 476] on div "Sobre-Nós Portal do Associado Serviços Contatos Associe-se Menu" at bounding box center [573, 281] width 256 height 448
click at [679, 481] on div "Menu" at bounding box center [572, 488] width 227 height 15
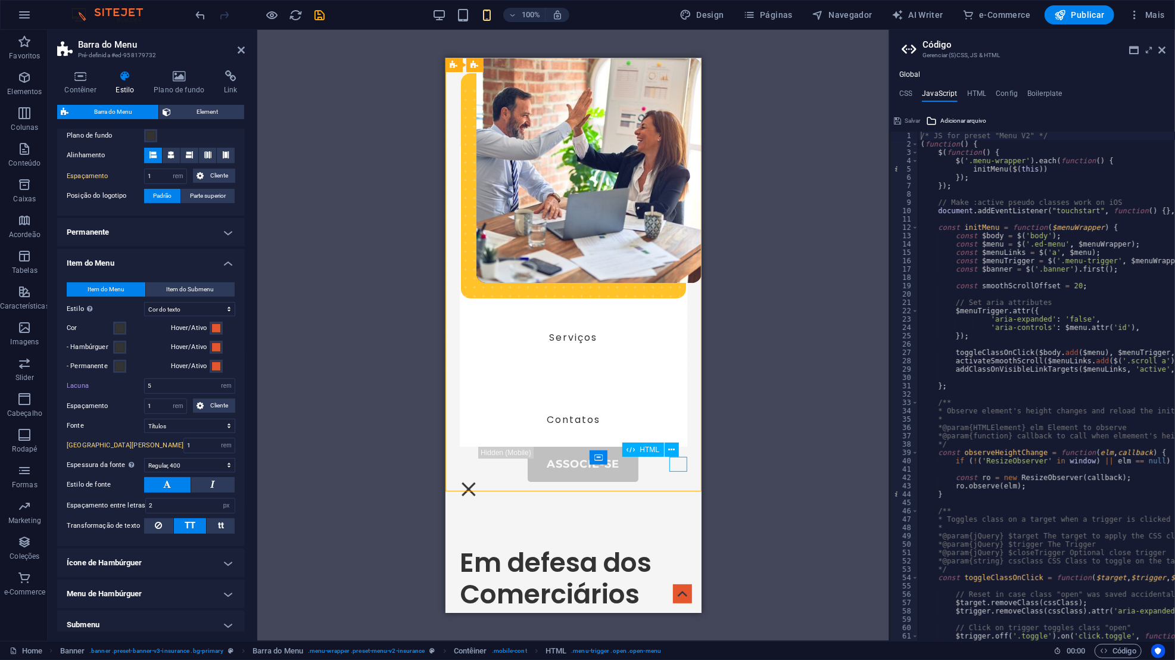
click at [477, 481] on div "Menu" at bounding box center [468, 488] width 18 height 15
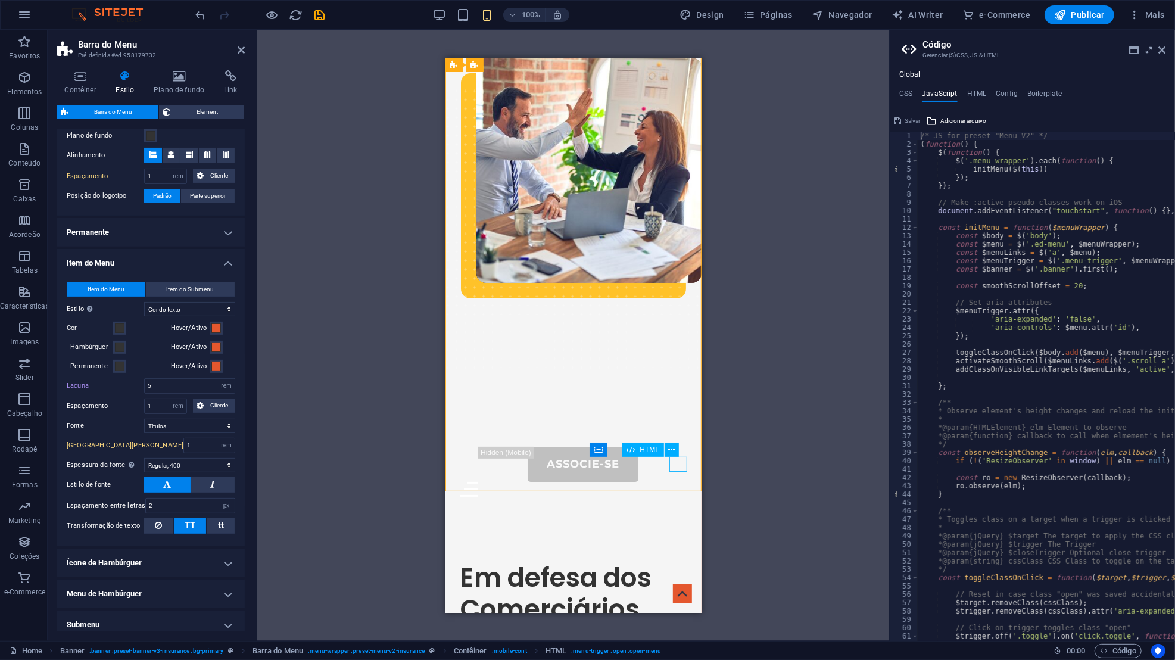
click at [679, 481] on div "Menu" at bounding box center [572, 488] width 227 height 15
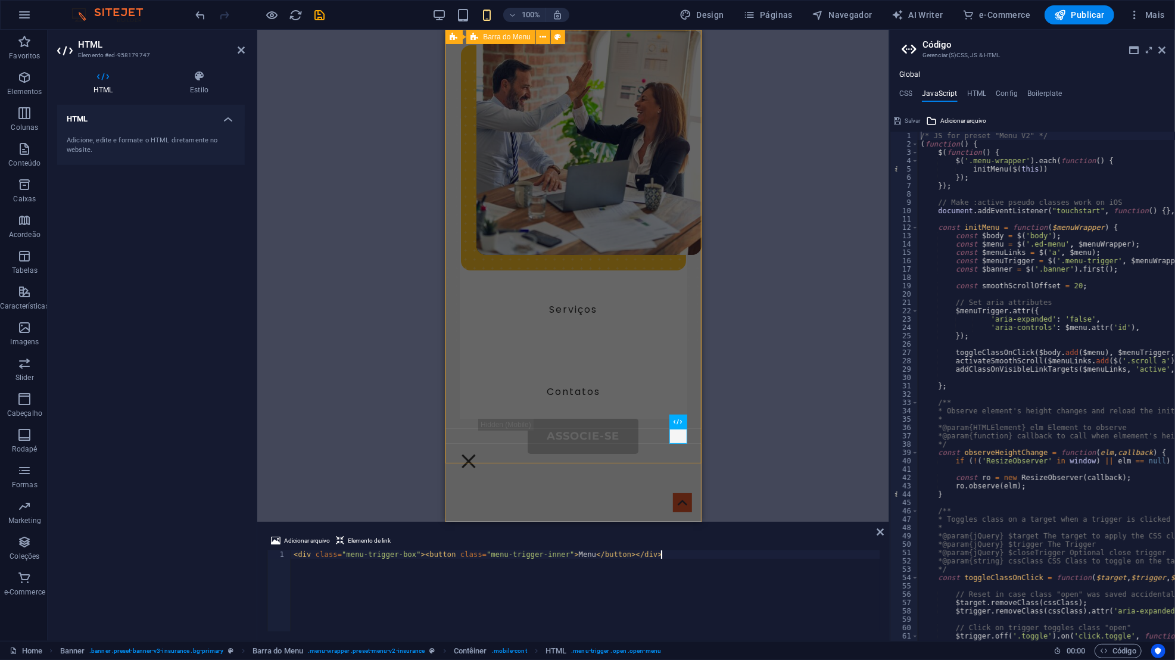
scroll to position [0, 29]
click at [308, 541] on span "Adicionar arquivo" at bounding box center [307, 540] width 46 height 14
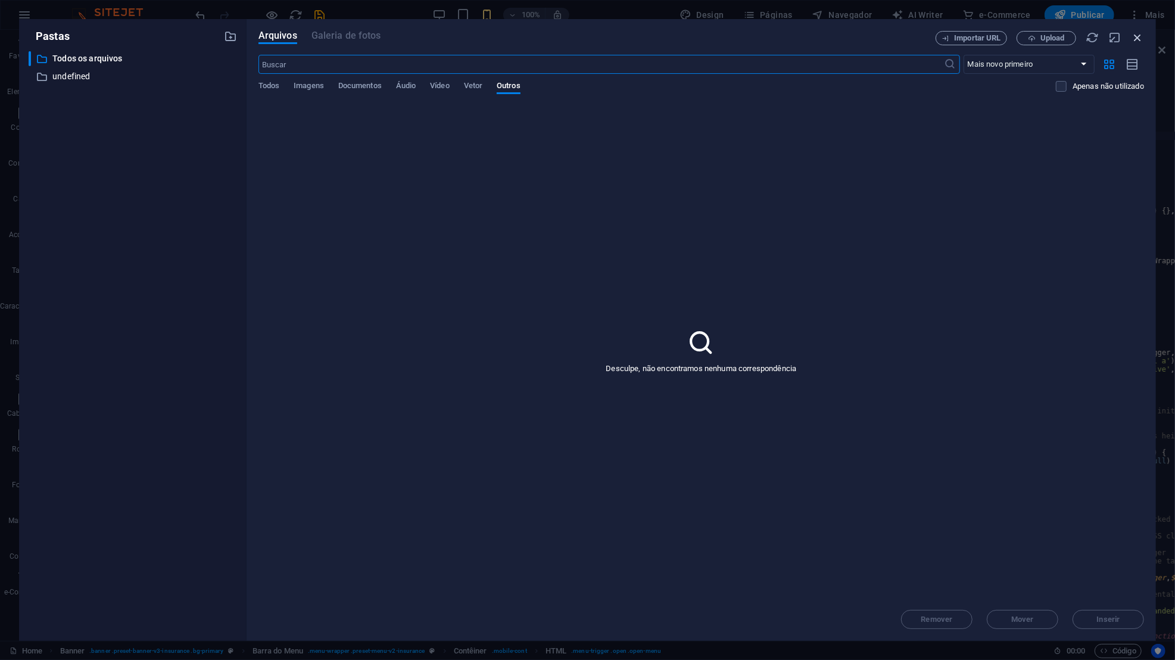
drag, startPoint x: 1126, startPoint y: 360, endPoint x: 1137, endPoint y: 38, distance: 321.7
click at [1137, 38] on icon "button" at bounding box center [1137, 37] width 13 height 13
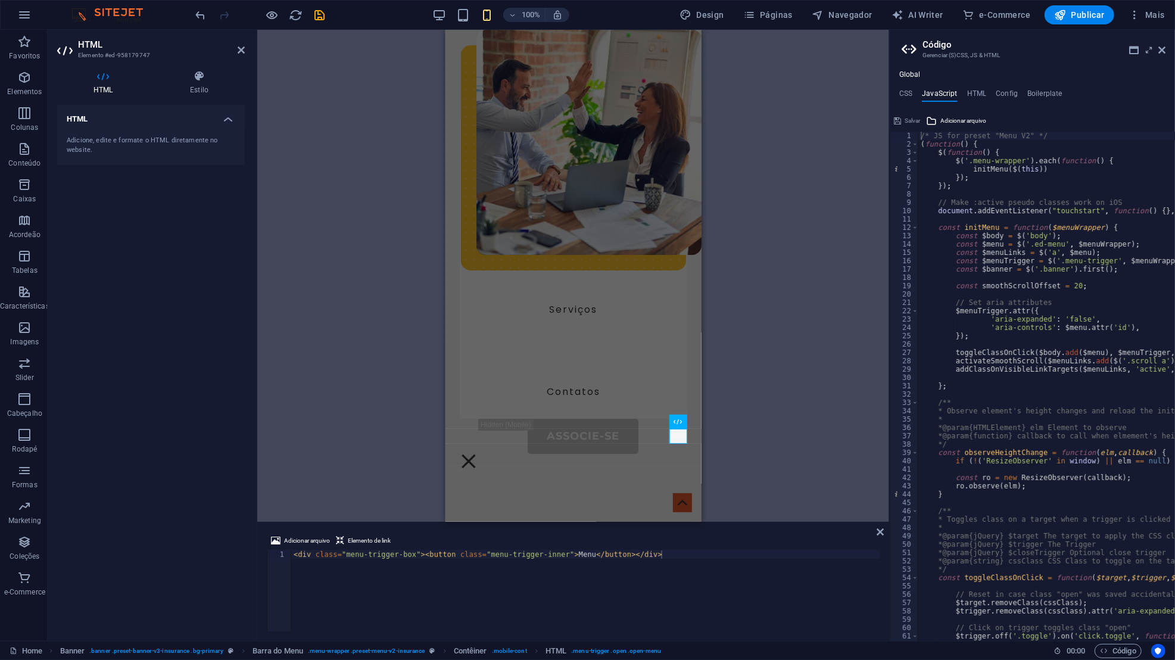
type textarea "activateSmoothScroll($menuLinks.add($('.scroll a')), smoothScrollOffset);"
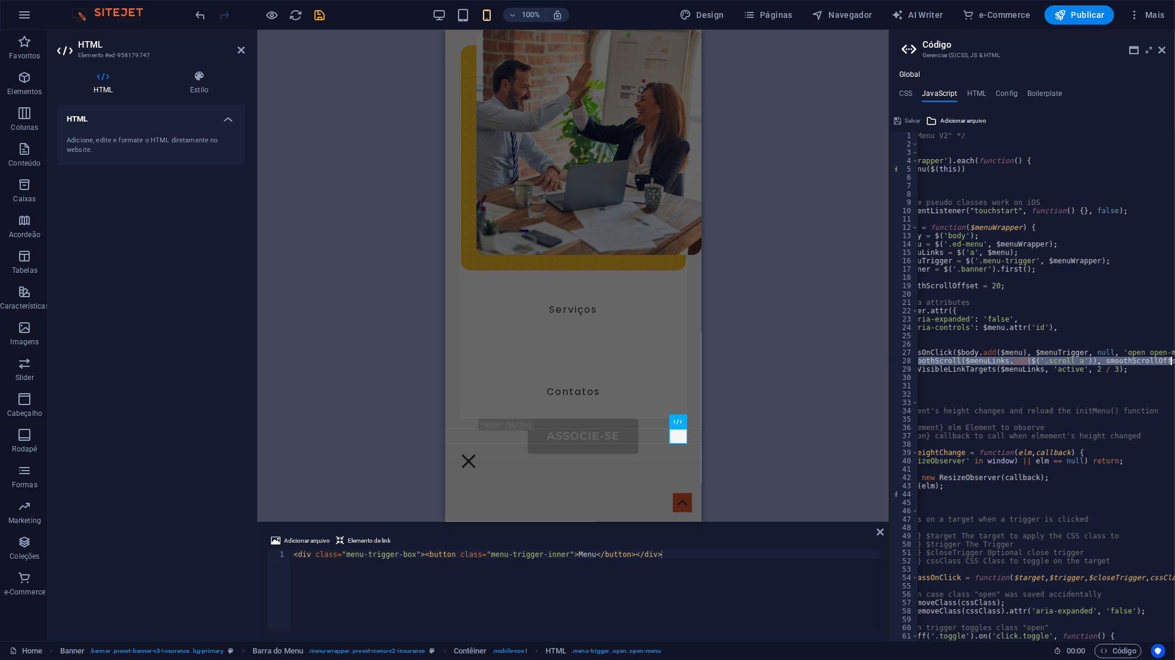
scroll to position [0, 99]
drag, startPoint x: 1137, startPoint y: 38, endPoint x: 1171, endPoint y: 358, distance: 321.6
click at [1171, 358] on div "1 2 3 4 5 6 7 8 9 10 11 12 13 14 15 16 17 18 19 20 21 22 23 24 25 26 27 28 29 3…" at bounding box center [1031, 386] width 285 height 509
click at [1114, 373] on div "/* JS for preset "Menu V2" */ ( function ( ) { $ ( function ( ) { $ ( '.menu-wr…" at bounding box center [1116, 395] width 595 height 526
type textarea "addClassOnVisibleLinkTargets($menuLinks, 'active', 2 / 3);"
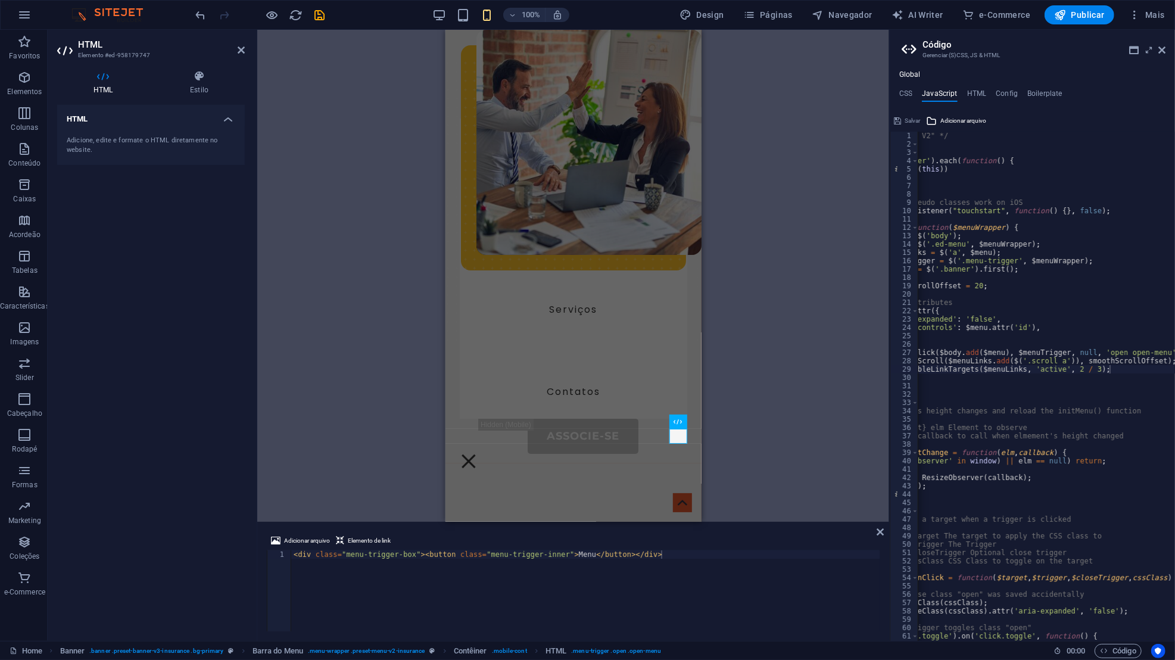
scroll to position [533, 0]
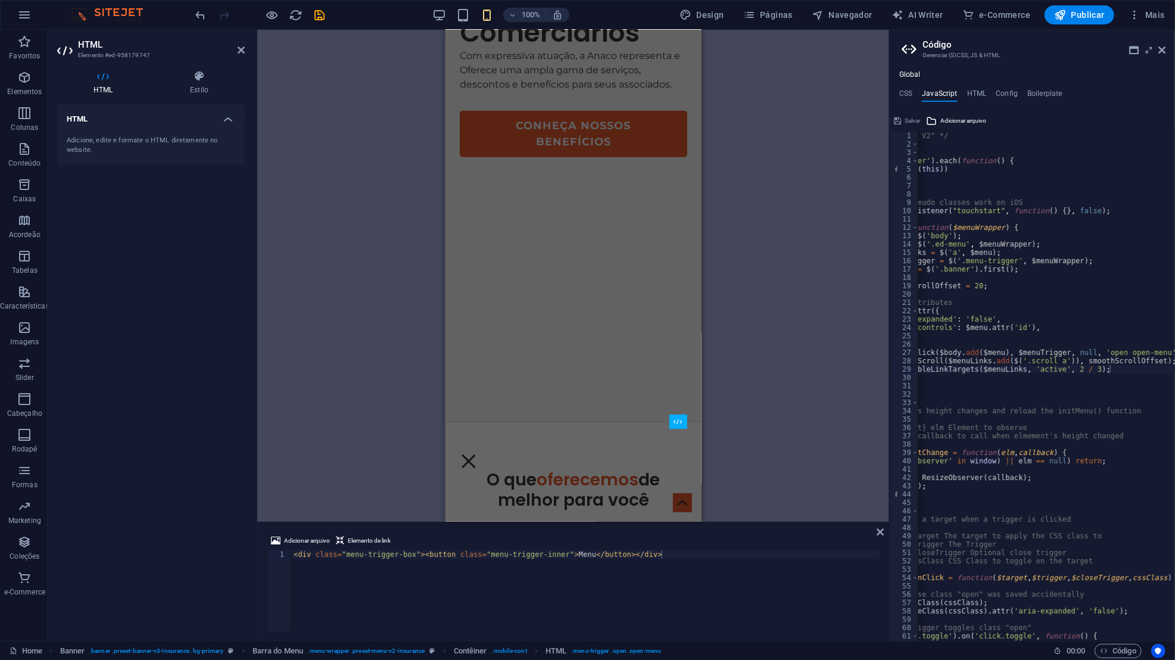
click at [879, 536] on link at bounding box center [879, 532] width 7 height 10
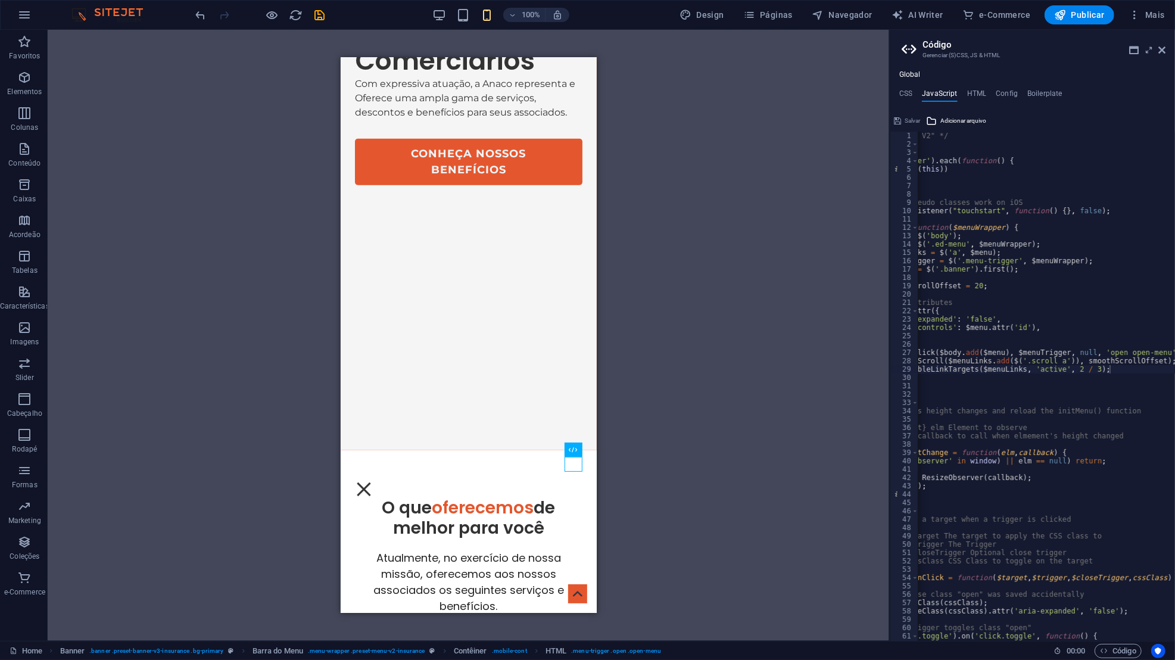
click at [620, 410] on div "H1 Banner Contêiner 2 colunas Contêiner Imagem 2 colunas Contêiner Banner Barra…" at bounding box center [468, 335] width 841 height 611
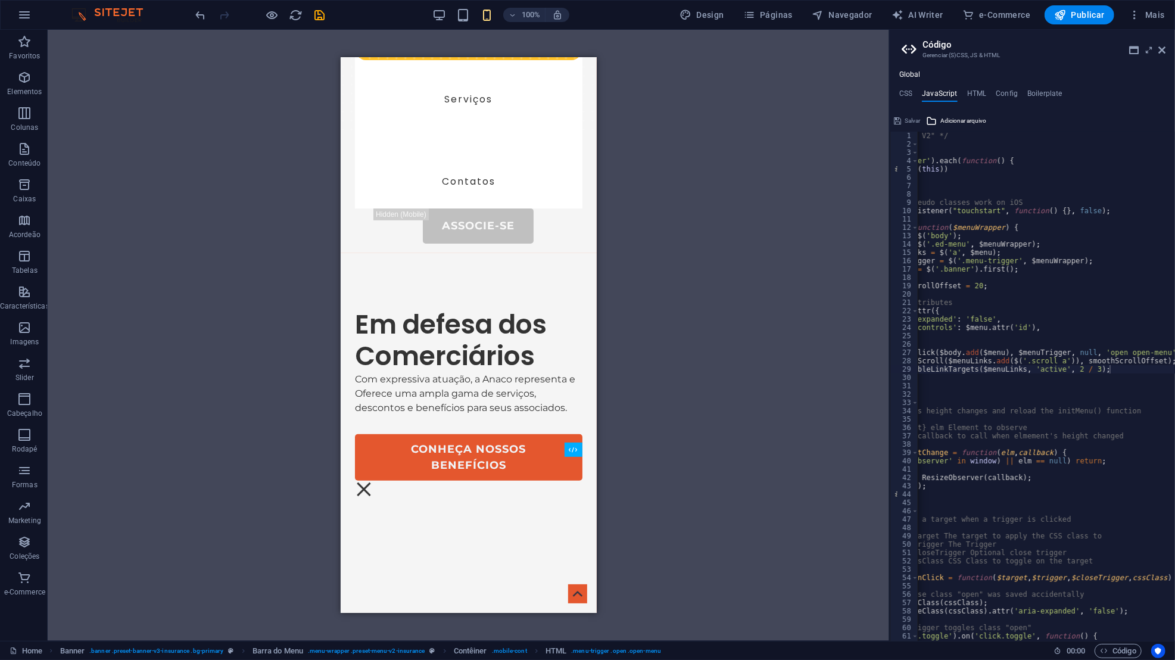
click at [372, 481] on div "Menu" at bounding box center [363, 488] width 18 height 15
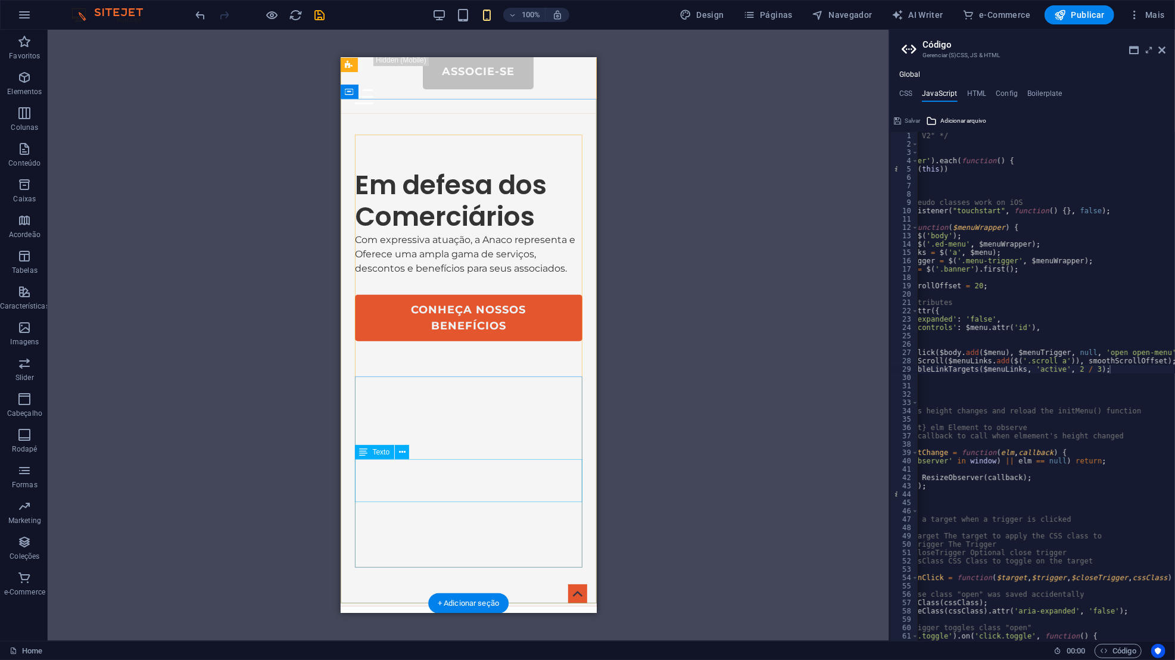
scroll to position [0, 0]
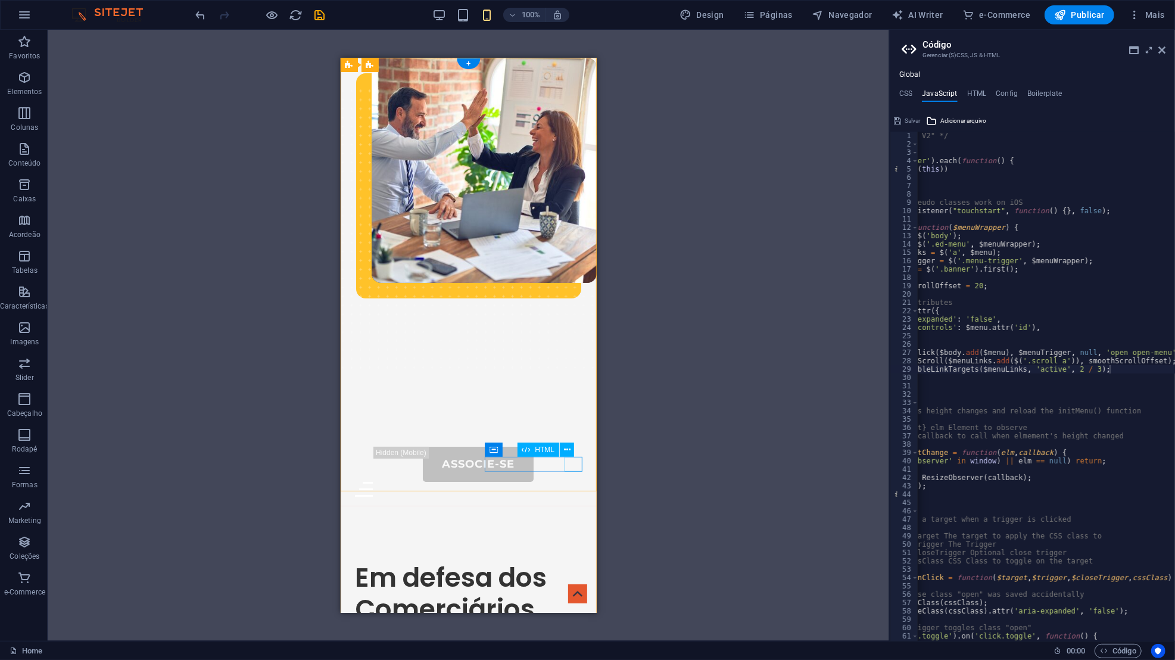
click at [572, 481] on div "Menu" at bounding box center [467, 488] width 227 height 15
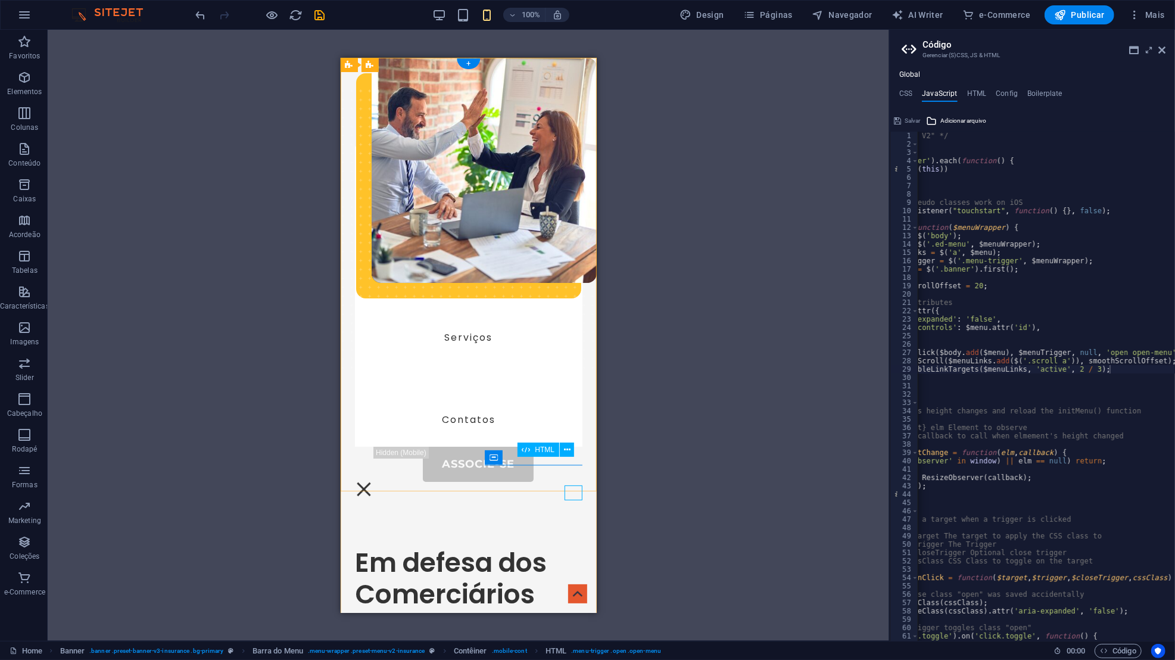
drag, startPoint x: 1511, startPoint y: 415, endPoint x: 577, endPoint y: 461, distance: 935.3
click at [372, 481] on div "Menu" at bounding box center [363, 488] width 18 height 15
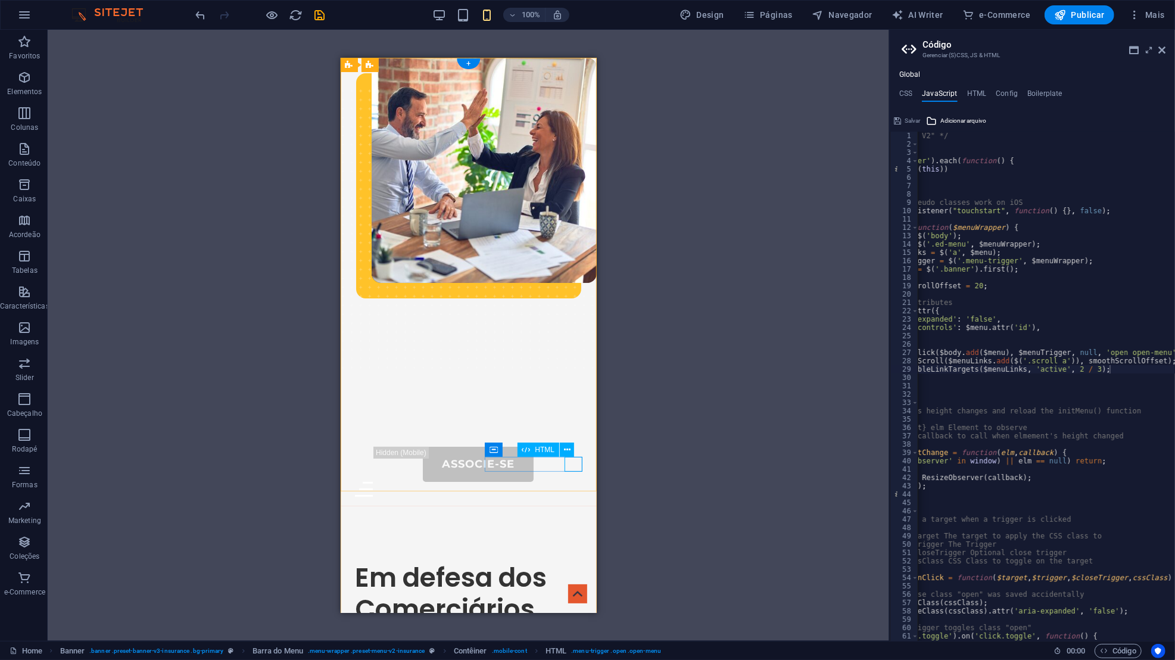
drag, startPoint x: 577, startPoint y: 461, endPoint x: 520, endPoint y: 494, distance: 65.9
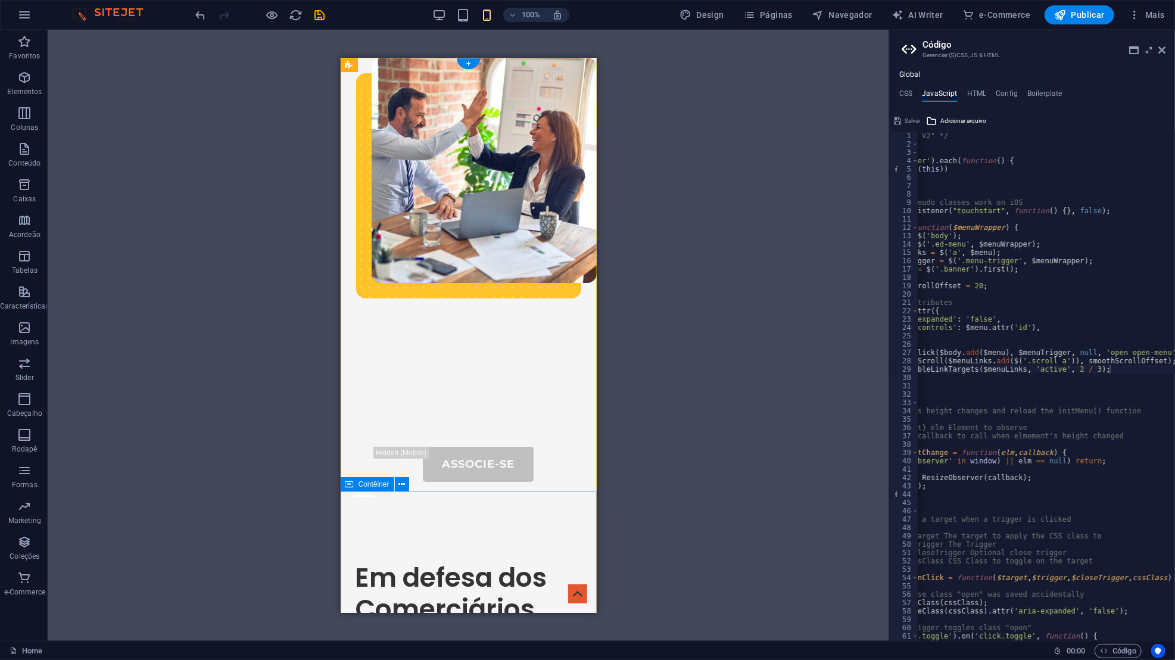
click at [452, 196] on div "Sobre-Nós Portal do Associado Serviços Contatos Associe-se Menu" at bounding box center [468, 281] width 256 height 448
drag, startPoint x: 520, startPoint y: 494, endPoint x: 458, endPoint y: 196, distance: 303.9
click at [455, 196] on div "Sobre-Nós Portal do Associado Serviços Contatos Associe-se Menu" at bounding box center [468, 281] width 256 height 448
click at [458, 196] on div "Sobre-Nós Portal do Associado Serviços Contatos Associe-se Menu" at bounding box center [468, 281] width 256 height 448
click at [437, 64] on icon at bounding box center [438, 65] width 7 height 13
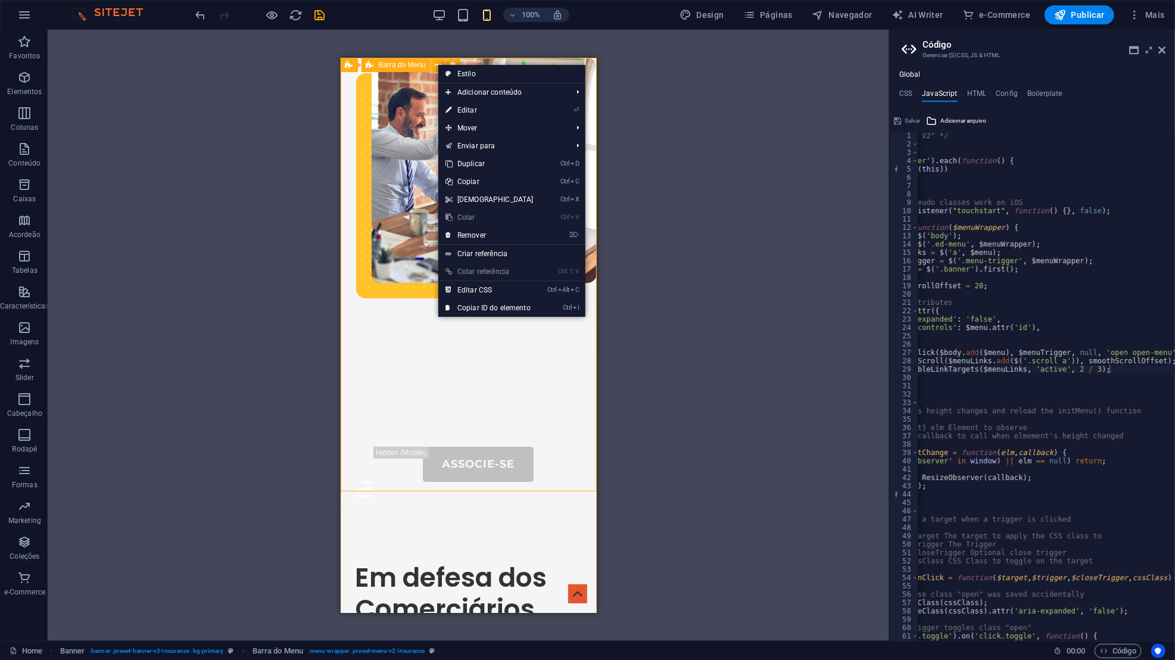
click at [437, 64] on icon at bounding box center [438, 65] width 7 height 13
drag, startPoint x: 118, startPoint y: 139, endPoint x: 670, endPoint y: 194, distance: 554.7
click at [670, 194] on div "H1 Banner Contêiner 2 colunas Contêiner Contêiner Imagem 2 colunas Contêiner Ba…" at bounding box center [468, 335] width 841 height 611
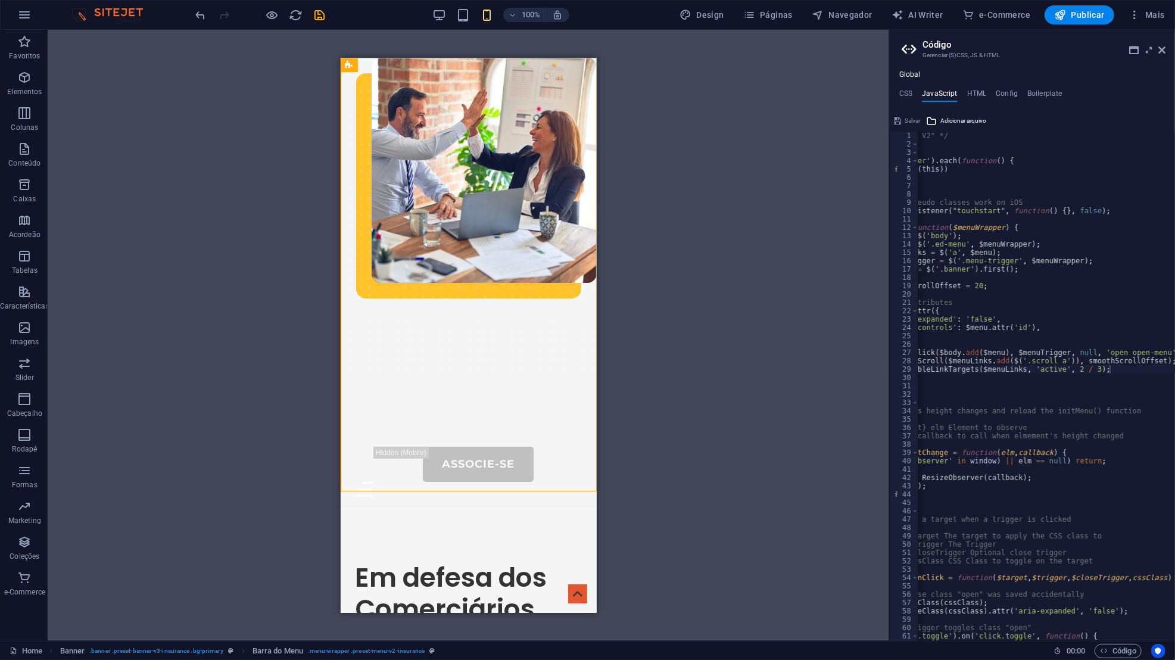
click at [1027, 93] on h4 "Boilerplate" at bounding box center [1044, 95] width 35 height 13
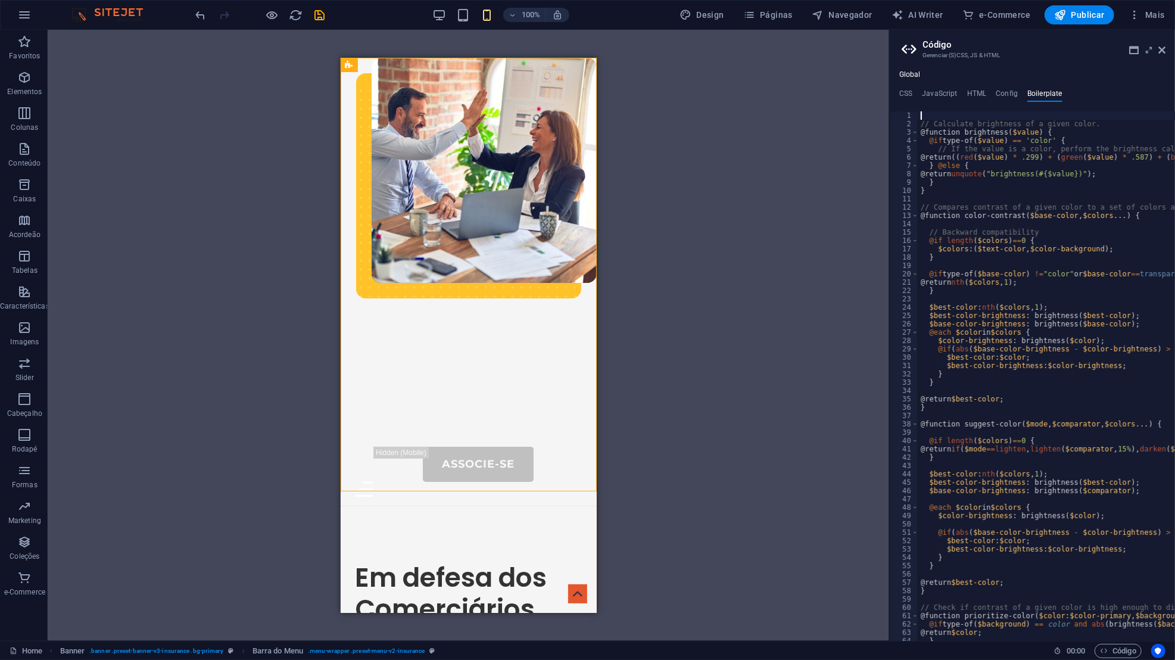
scroll to position [20, 0]
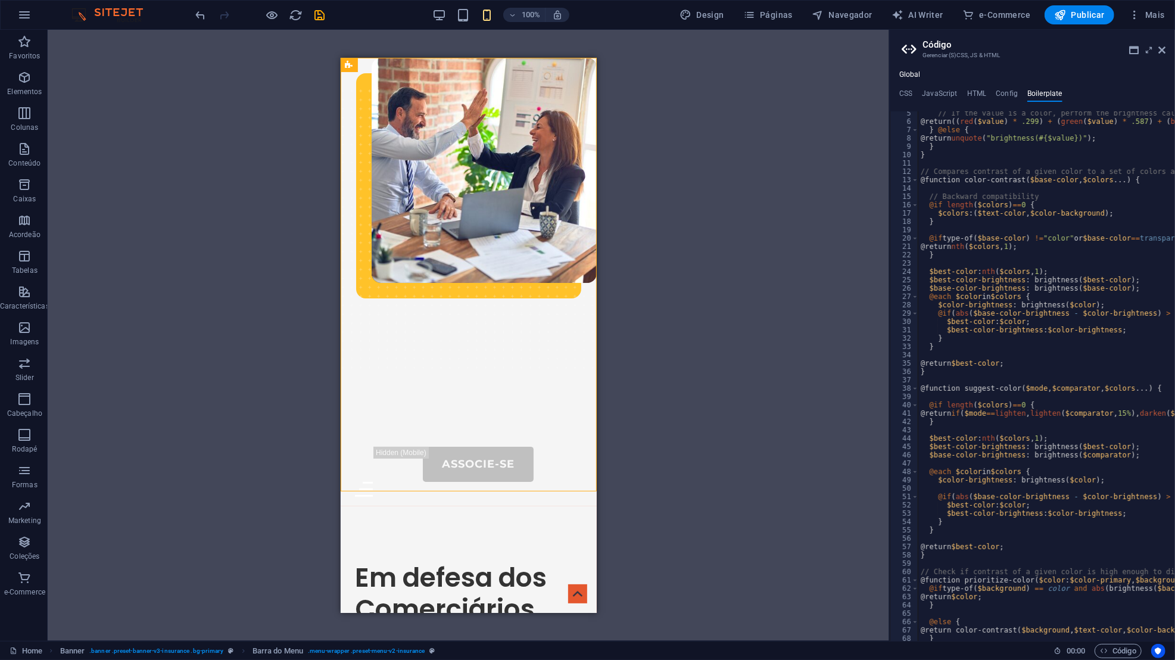
click at [1013, 94] on h4 "Config" at bounding box center [1006, 95] width 22 height 13
type textarea "$color-background: #ffffff;"
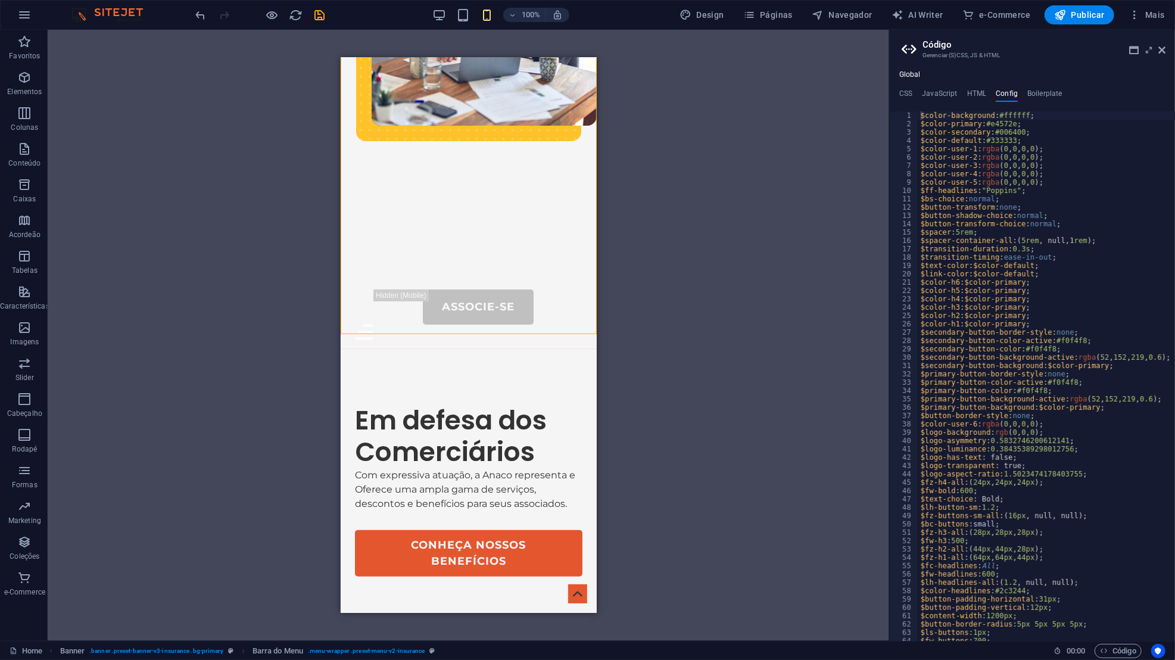
scroll to position [34, 0]
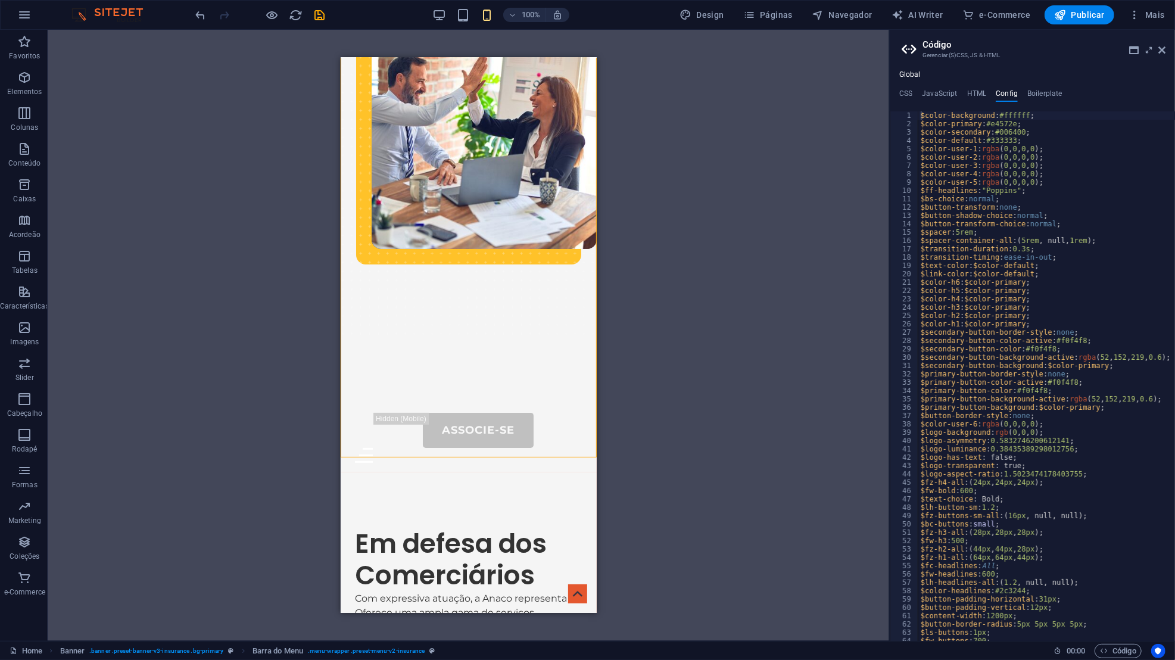
click at [534, 398] on div "Sobre-Nós Portal do Associado Serviços Contatos Associe-se Menu" at bounding box center [468, 247] width 256 height 448
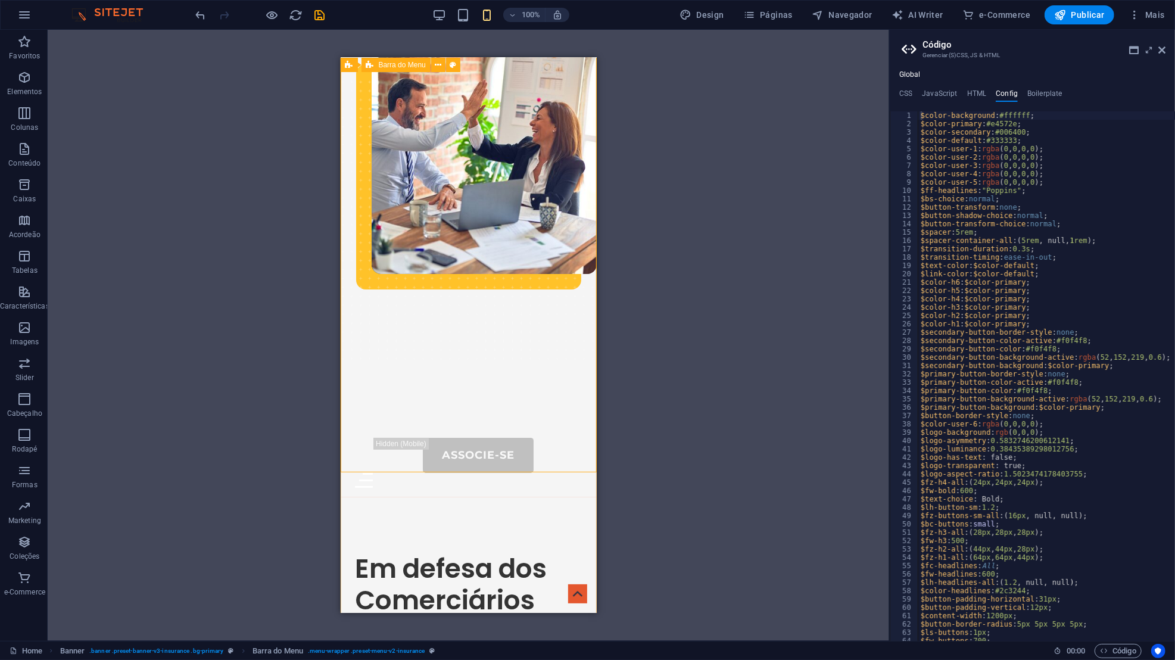
scroll to position [0, 0]
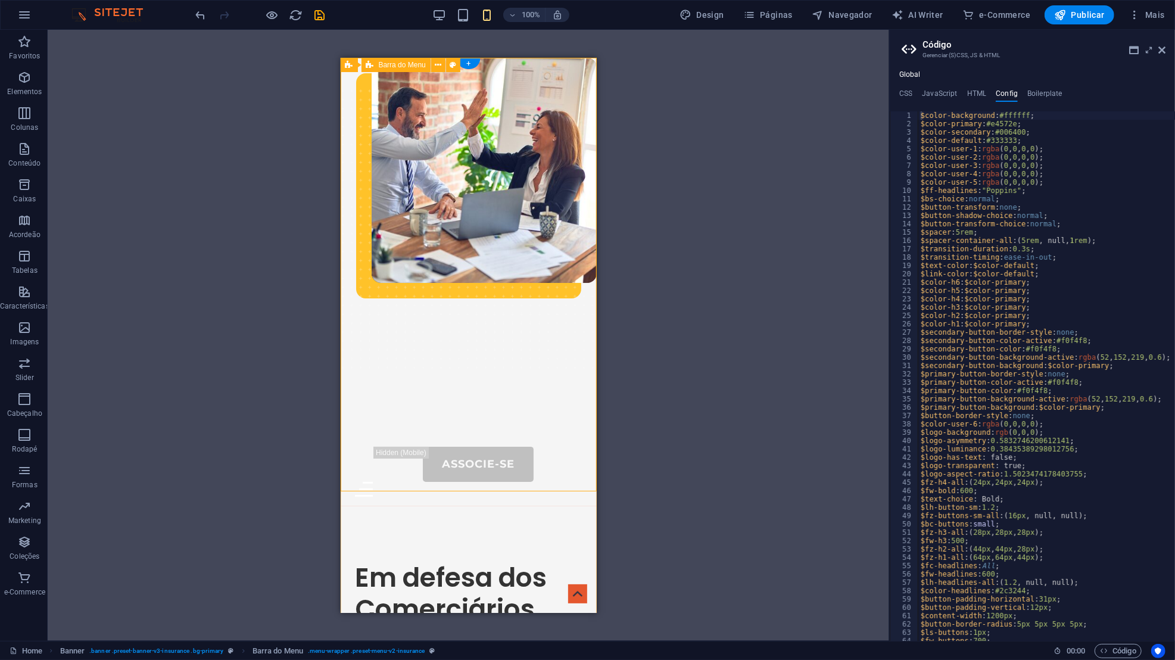
click at [438, 65] on icon at bounding box center [438, 65] width 7 height 13
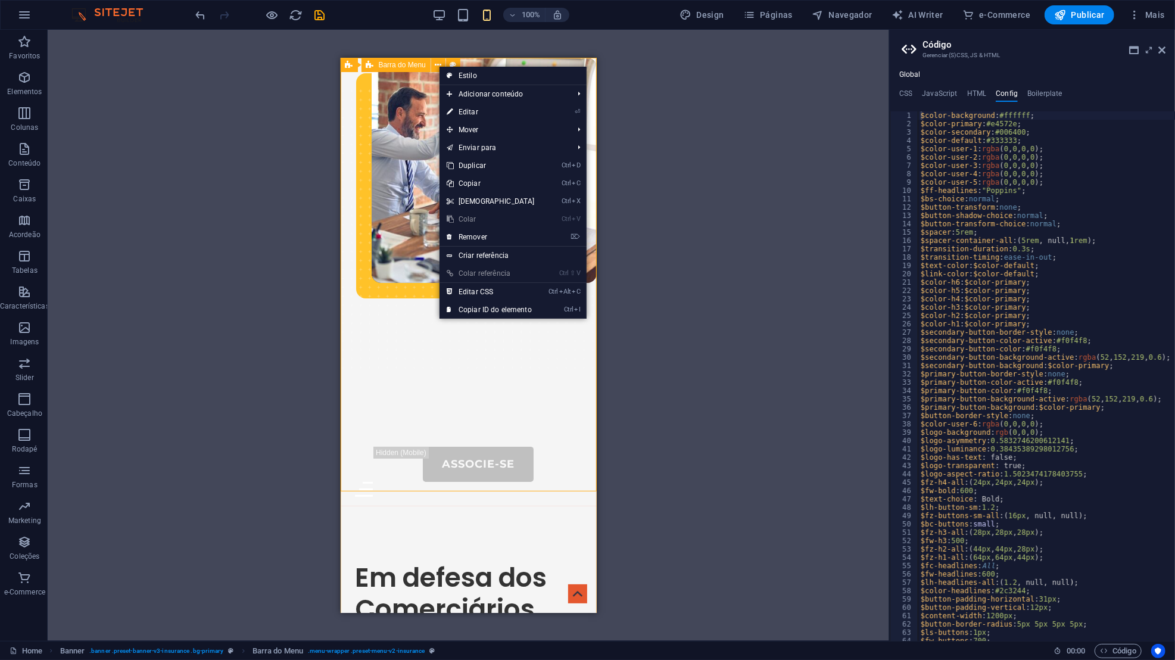
click at [558, 95] on span "Adicionar conteúdo" at bounding box center [503, 94] width 129 height 18
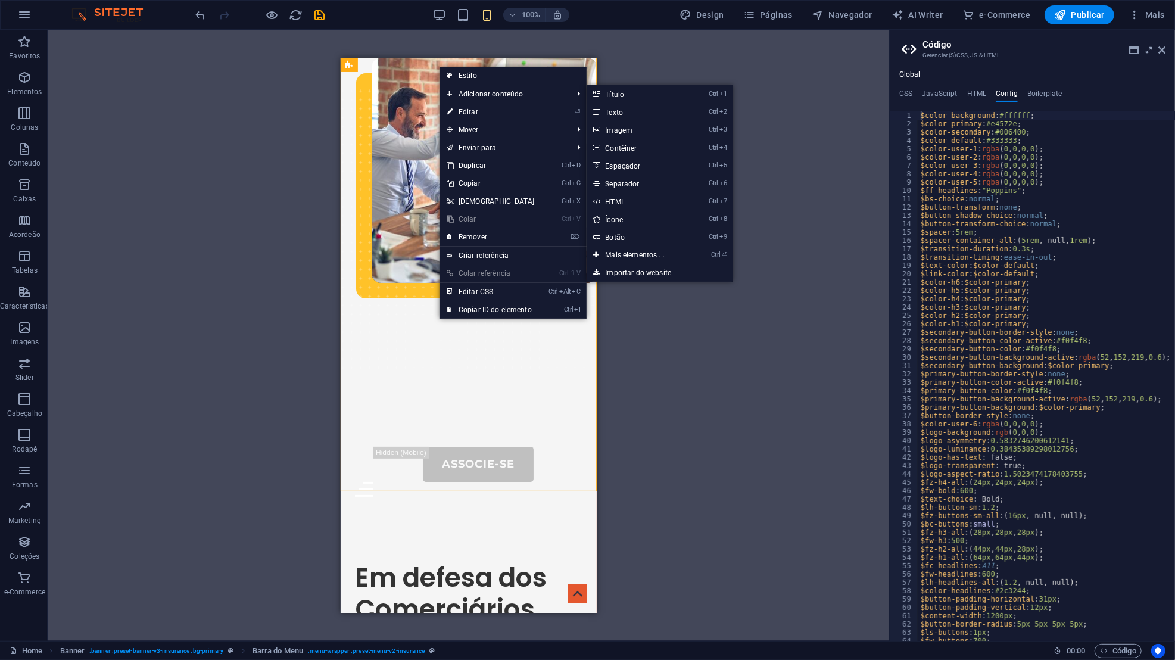
click at [756, 379] on div "H1 Banner Contêiner 2 colunas Contêiner Contêiner Imagem 2 colunas Contêiner Ba…" at bounding box center [468, 335] width 841 height 611
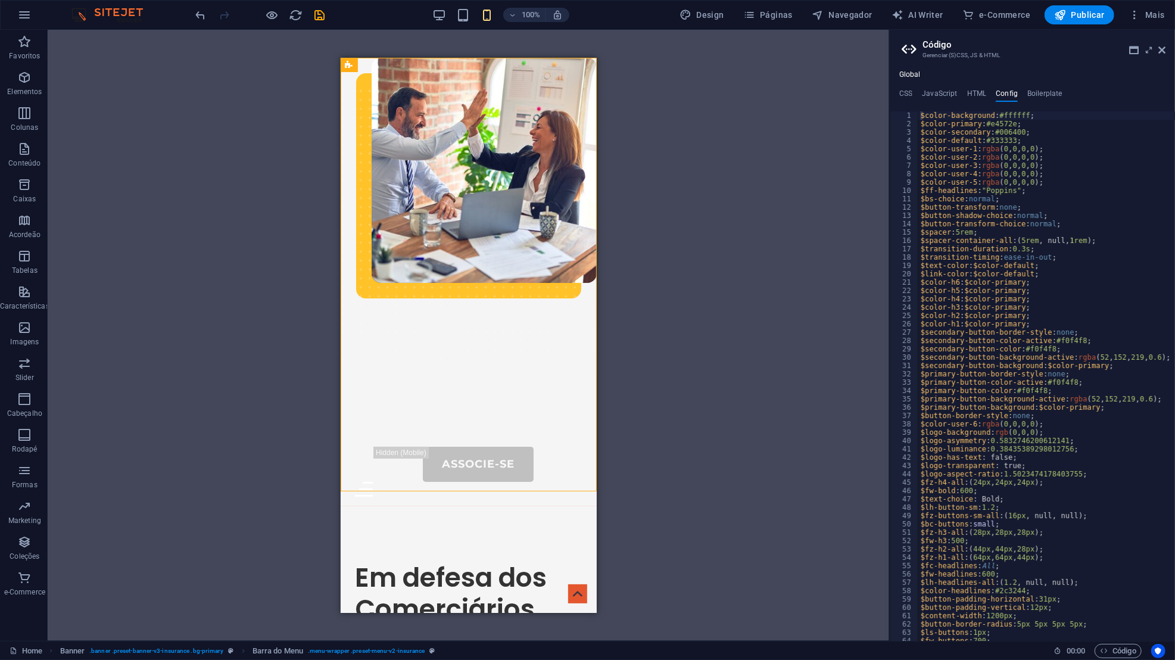
drag, startPoint x: 1010, startPoint y: 251, endPoint x: 457, endPoint y: 347, distance: 561.9
click at [457, 347] on div "Sobre-Nós Portal do Associado Serviços Contatos Associe-se Menu" at bounding box center [468, 281] width 256 height 448
click at [431, 65] on button at bounding box center [438, 65] width 14 height 14
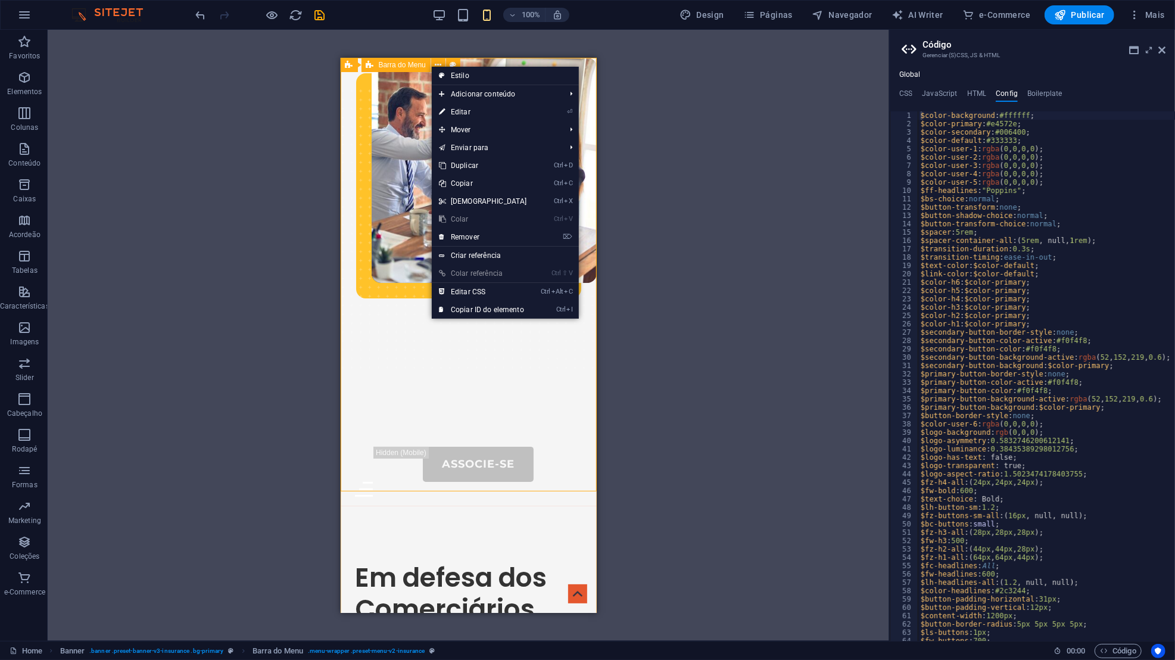
click at [485, 294] on link "Ctrl Alt C Editar CSS" at bounding box center [483, 292] width 102 height 18
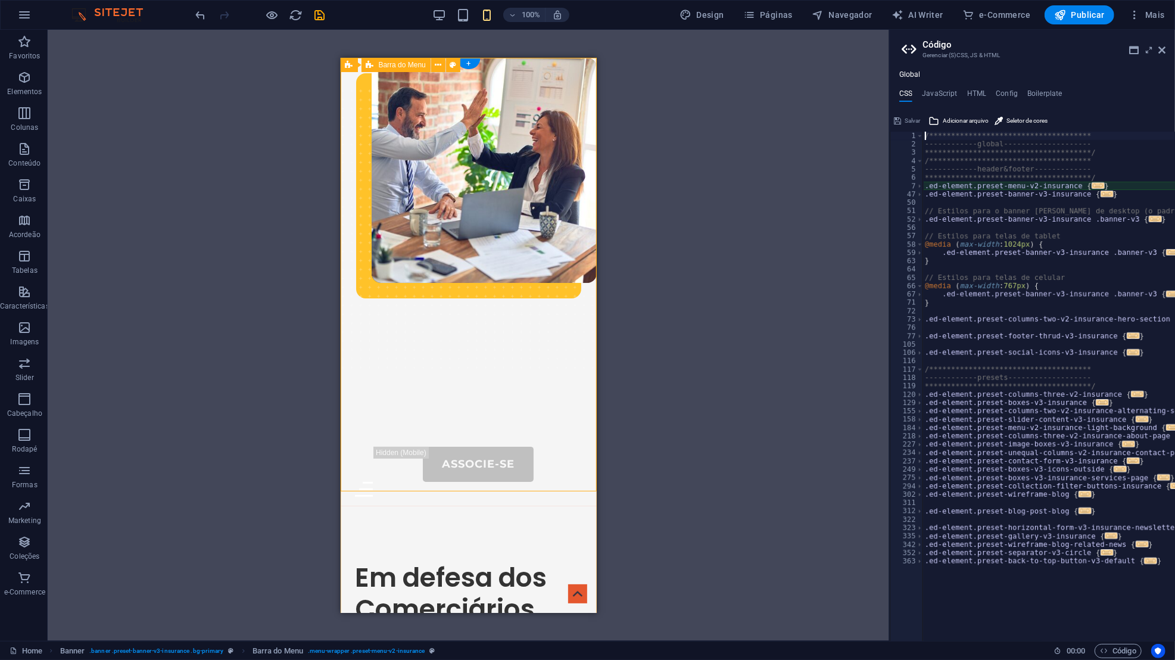
type textarea "@include menu-v2("
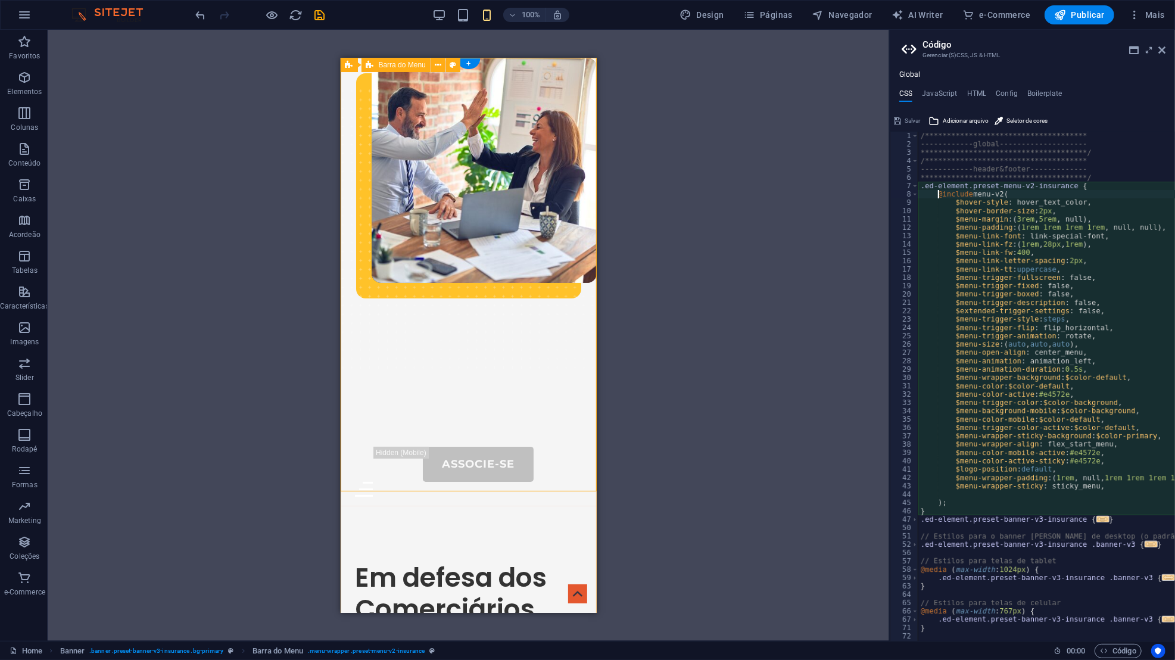
click at [974, 97] on h4 "HTML" at bounding box center [977, 95] width 20 height 13
type textarea "<a href="#main-content" class="wv-link-content button">Skip to main content</a>"
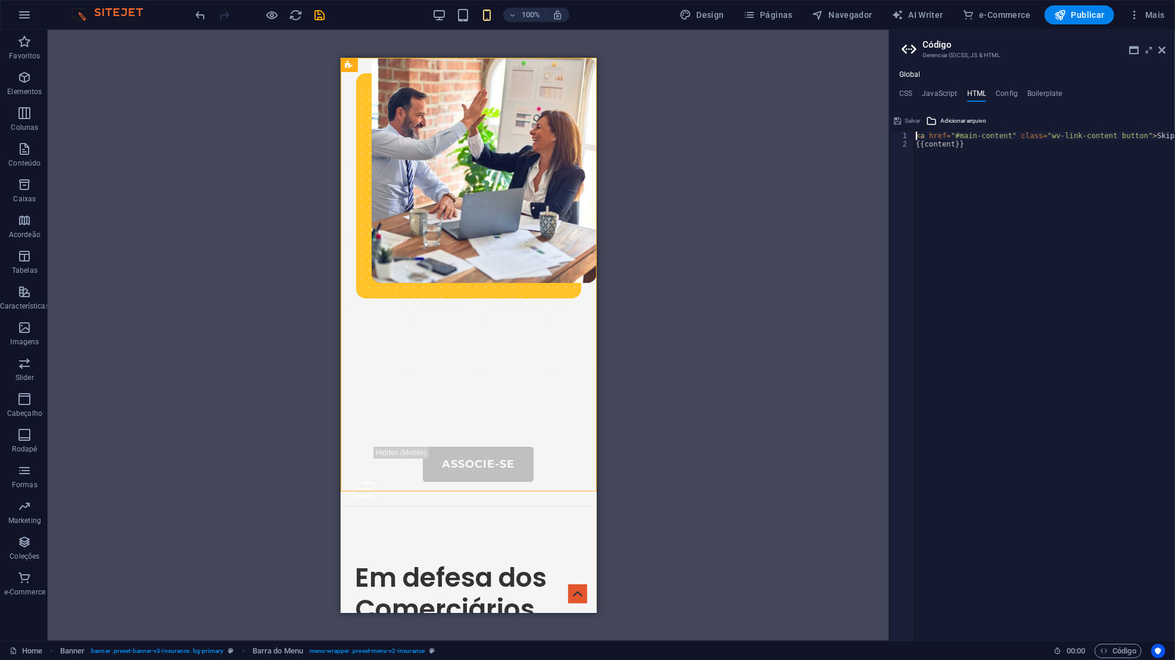
click at [947, 92] on h4 "JavaScript" at bounding box center [939, 95] width 35 height 13
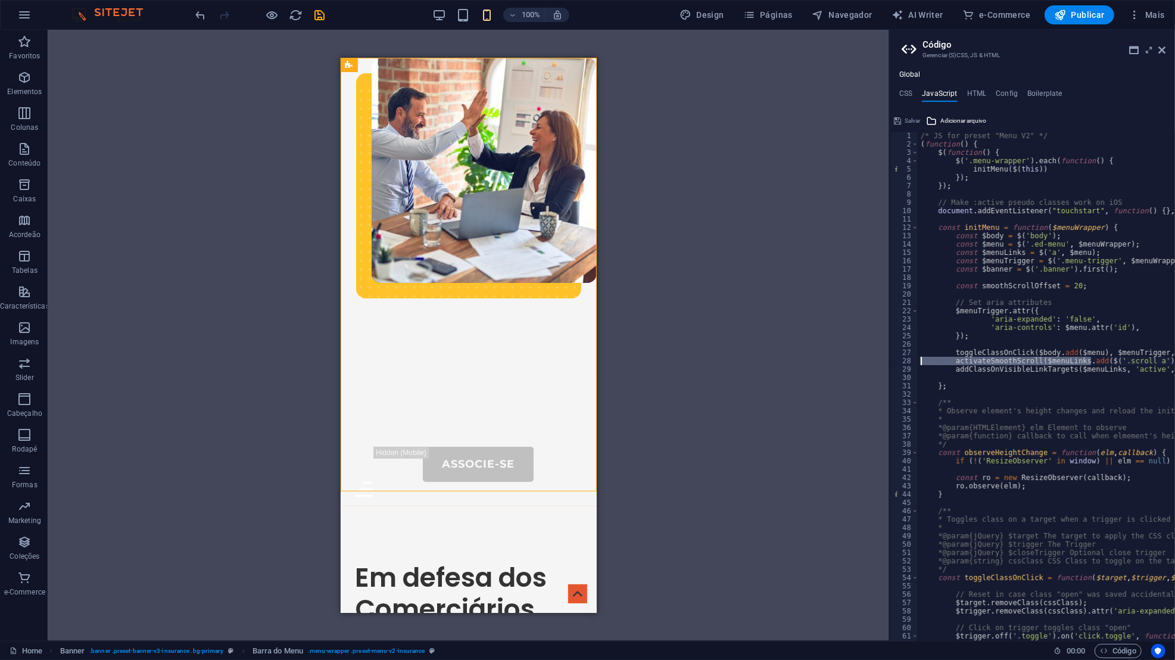
drag, startPoint x: 117, startPoint y: 290, endPoint x: 856, endPoint y: 362, distance: 742.4
click at [856, 362] on div "Home Favoritos Elementos Colunas Conteúdo Caixas Acordeão Tabelas Característic…" at bounding box center [587, 335] width 1175 height 611
type textarea "activateSmoothScroll($menuLinks.add($('.scroll a')), smoothScrollOffset);"
drag, startPoint x: 856, startPoint y: 362, endPoint x: 1020, endPoint y: 381, distance: 165.4
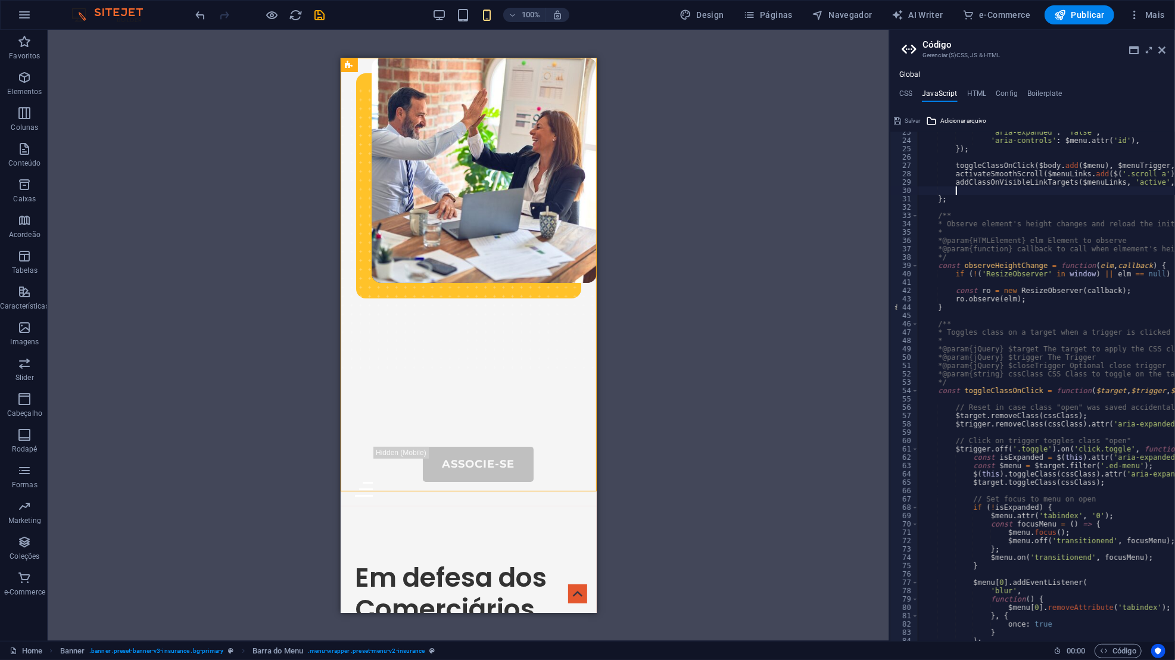
scroll to position [81, 0]
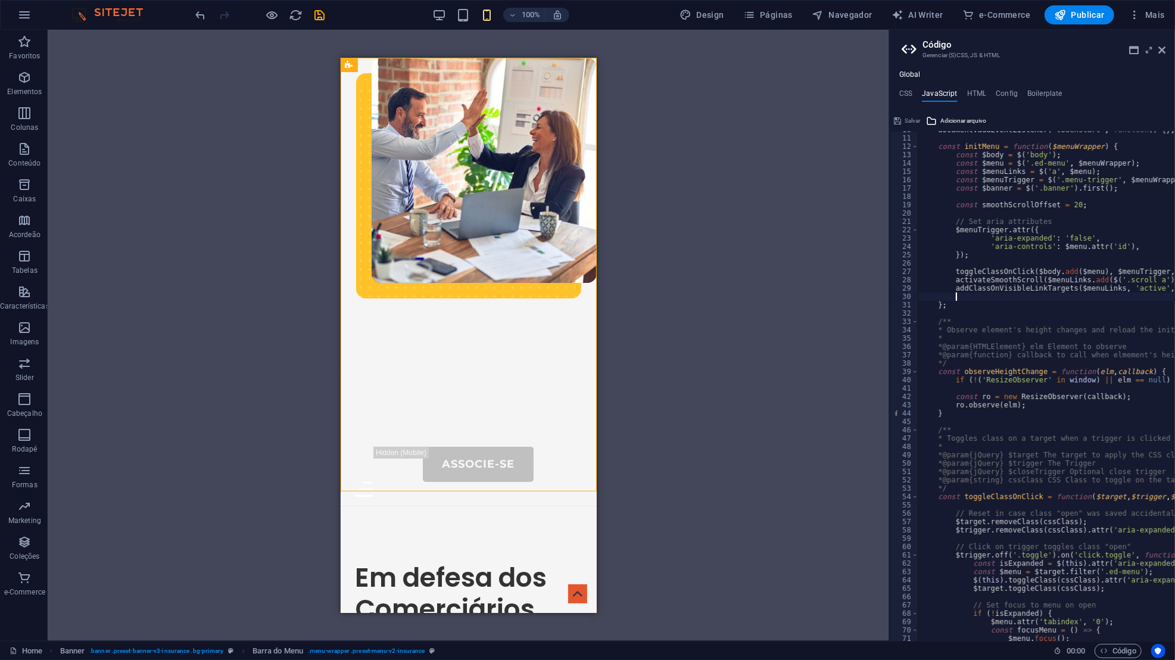
click at [910, 90] on h4 "CSS" at bounding box center [905, 95] width 13 height 13
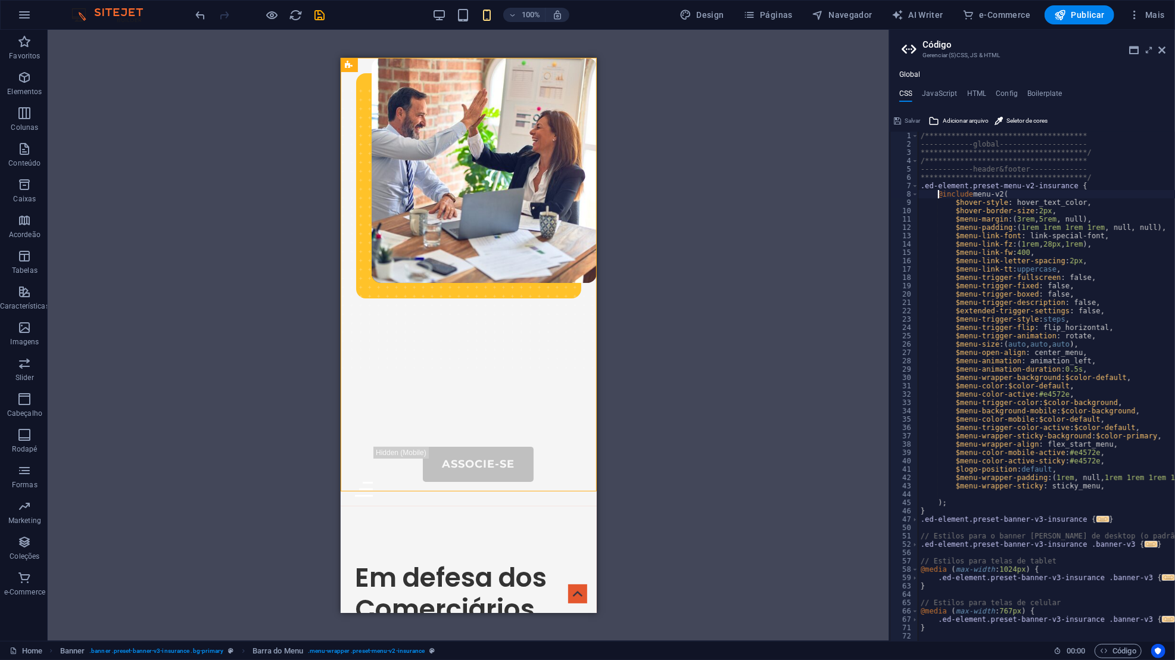
scroll to position [0, 2]
click at [1059, 205] on div "**********" at bounding box center [1064, 395] width 293 height 526
click at [1025, 267] on div "**********" at bounding box center [1064, 395] width 293 height 526
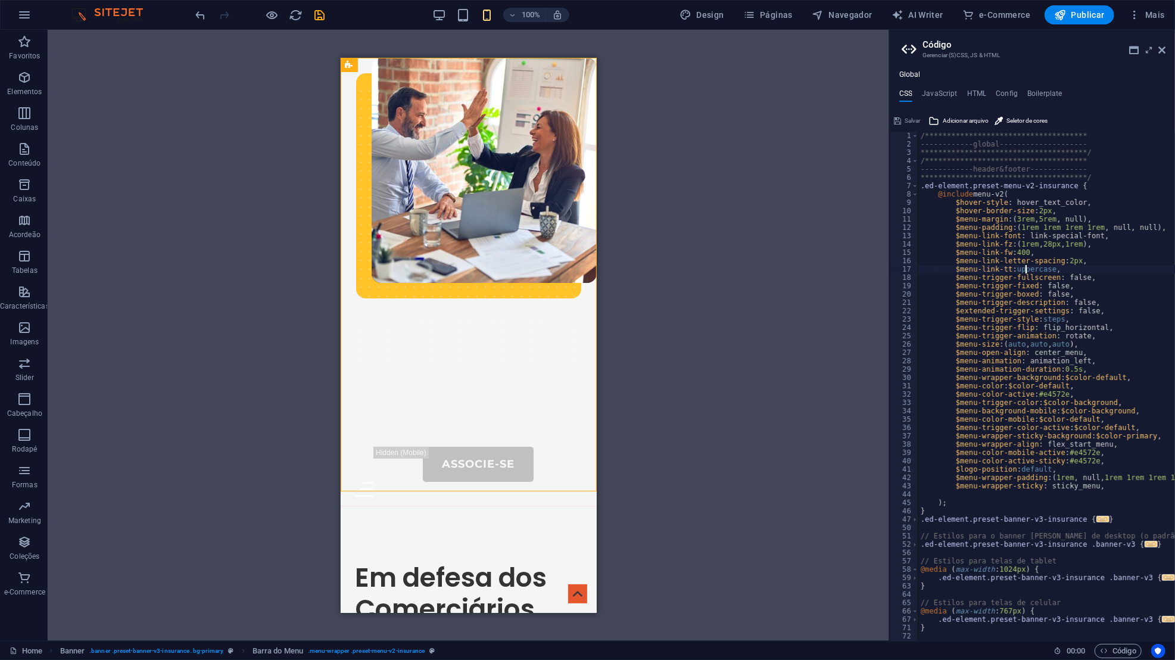
drag, startPoint x: 1020, startPoint y: 381, endPoint x: 992, endPoint y: 182, distance: 200.7
click at [992, 182] on div "**********" at bounding box center [1064, 395] width 293 height 526
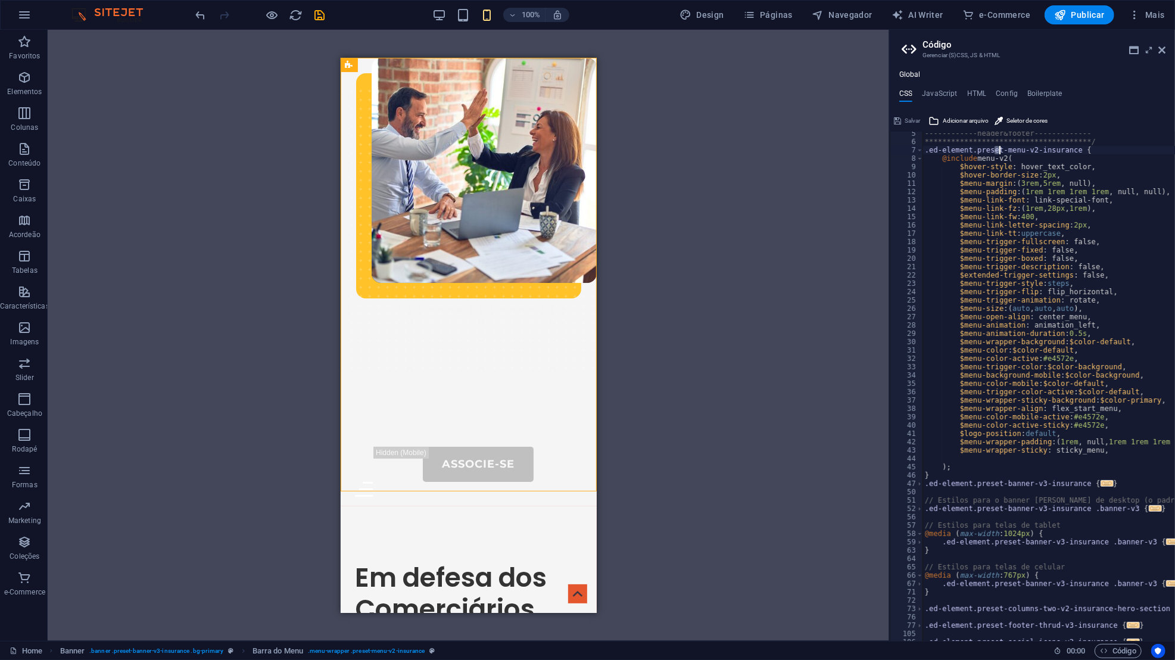
click at [916, 486] on span at bounding box center [919, 483] width 7 height 8
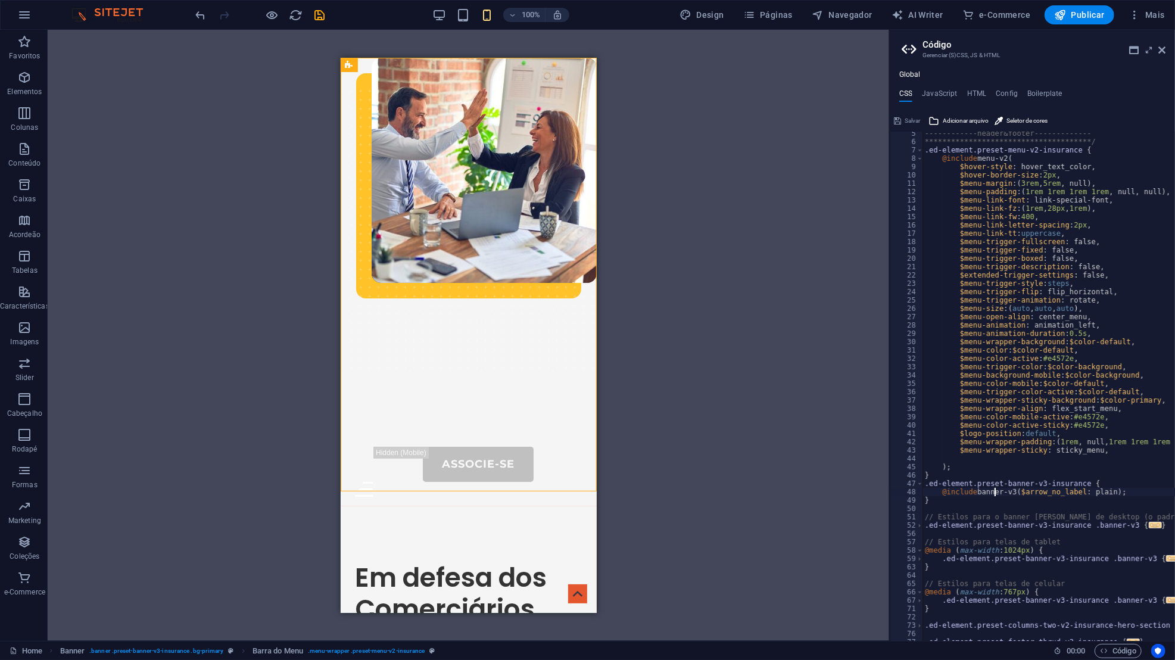
click at [997, 489] on div "**********" at bounding box center [1068, 392] width 293 height 526
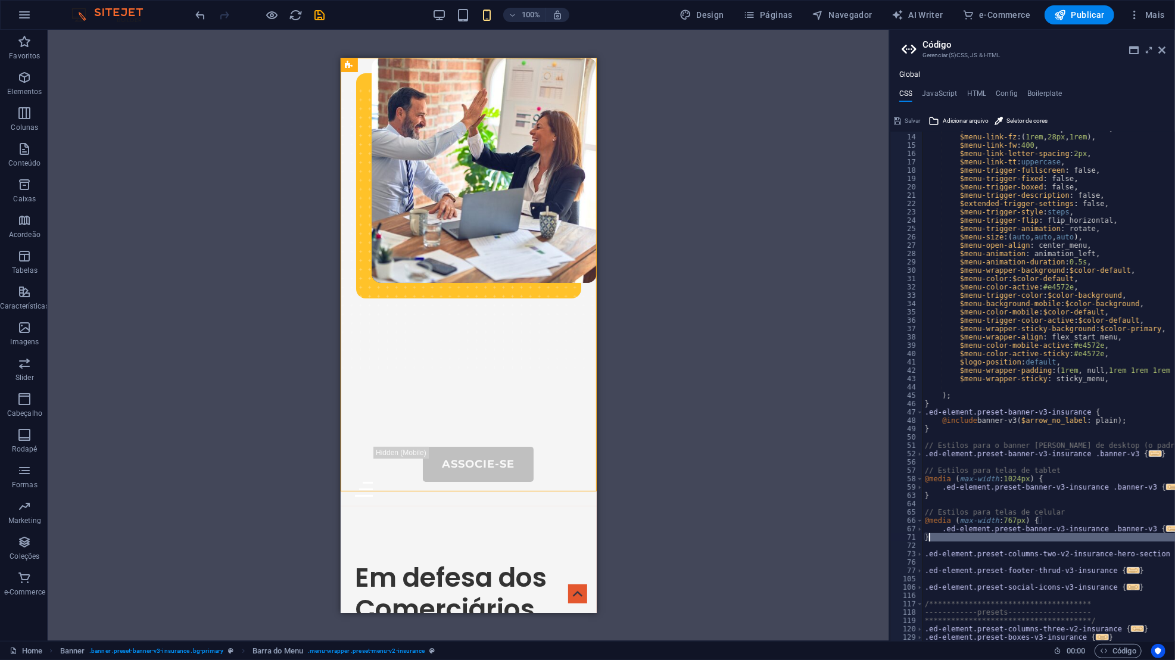
drag, startPoint x: 992, startPoint y: 182, endPoint x: 933, endPoint y: 538, distance: 361.0
click at [933, 538] on div "$menu-link-font : link-special-font, $menu-link-fz : ( 1rem , 28px , 1rem ) , $…" at bounding box center [1068, 387] width 293 height 526
click at [925, 483] on div "$menu-link-font : link-special-font, $menu-link-fz : ( 1rem , 28px , 1rem ) , $…" at bounding box center [1068, 387] width 293 height 526
click at [925, 480] on div "$menu-link-font : link-special-font, $menu-link-fz : ( 1rem , 28px , 1rem ) , $…" at bounding box center [1068, 387] width 293 height 526
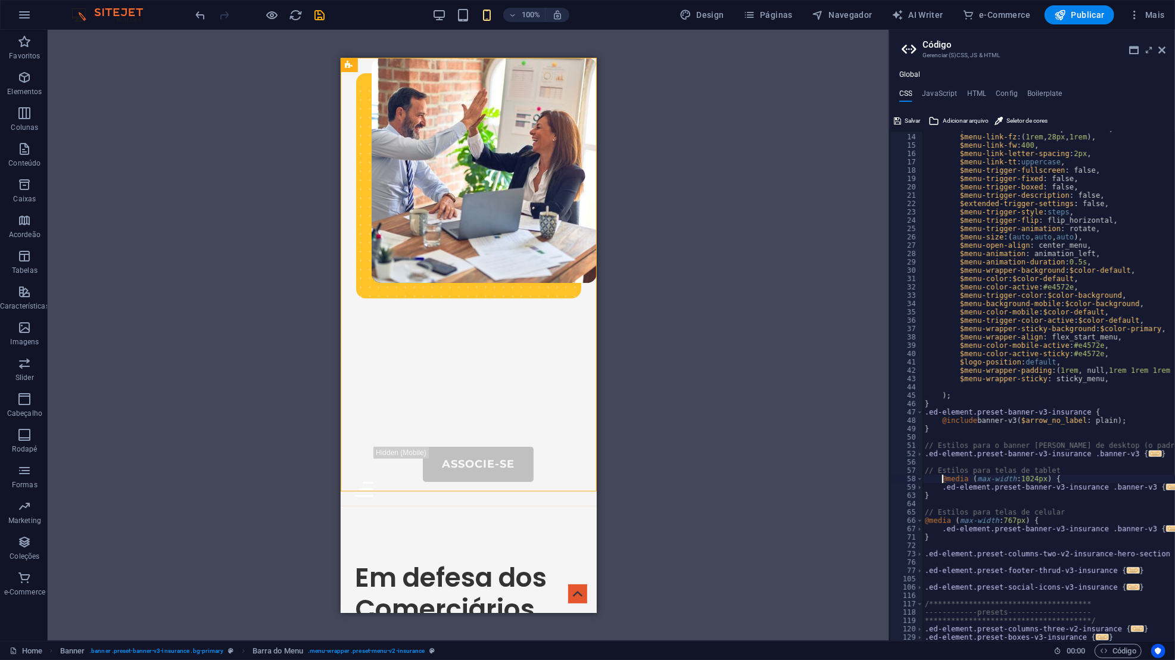
click at [925, 523] on div "$menu-link-font : link-special-font, $menu-link-fz : ( 1rem , 28px , 1rem ) , $…" at bounding box center [1068, 387] width 293 height 526
click at [918, 521] on span at bounding box center [919, 520] width 7 height 8
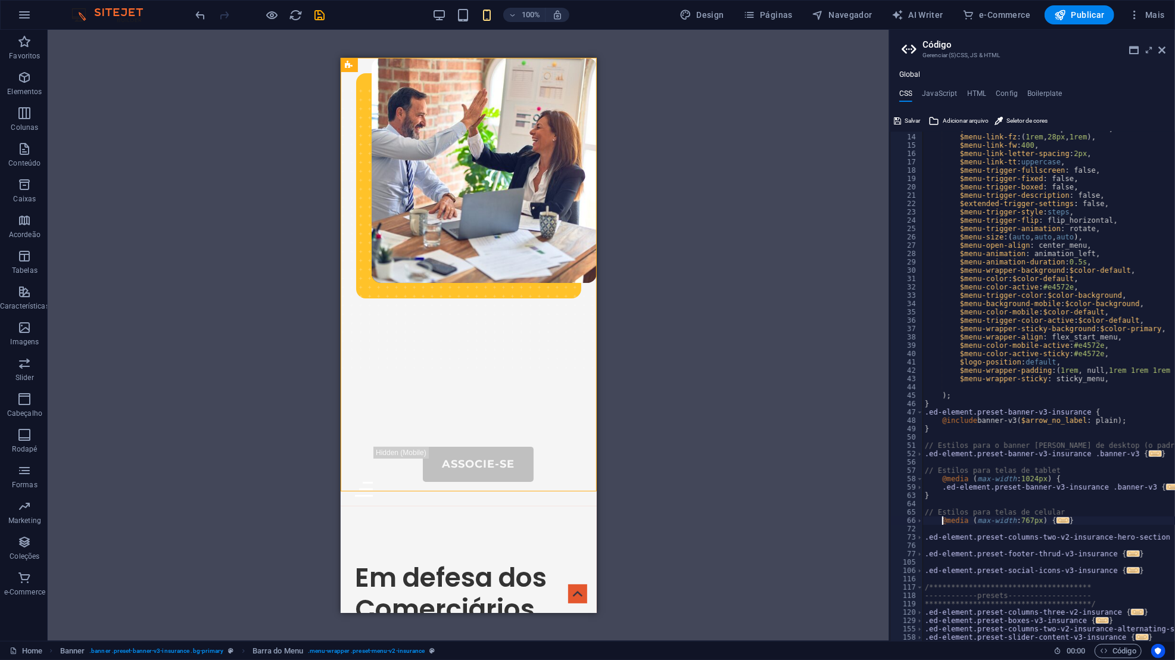
scroll to position [0, 1]
drag, startPoint x: 933, startPoint y: 538, endPoint x: 919, endPoint y: 522, distance: 22.0
click at [919, 522] on span at bounding box center [919, 520] width 7 height 8
click at [1061, 518] on div "$menu-link-font : link-special-font, $menu-link-fz : ( 1rem , 28px , 1rem ) , $…" at bounding box center [1068, 387] width 293 height 526
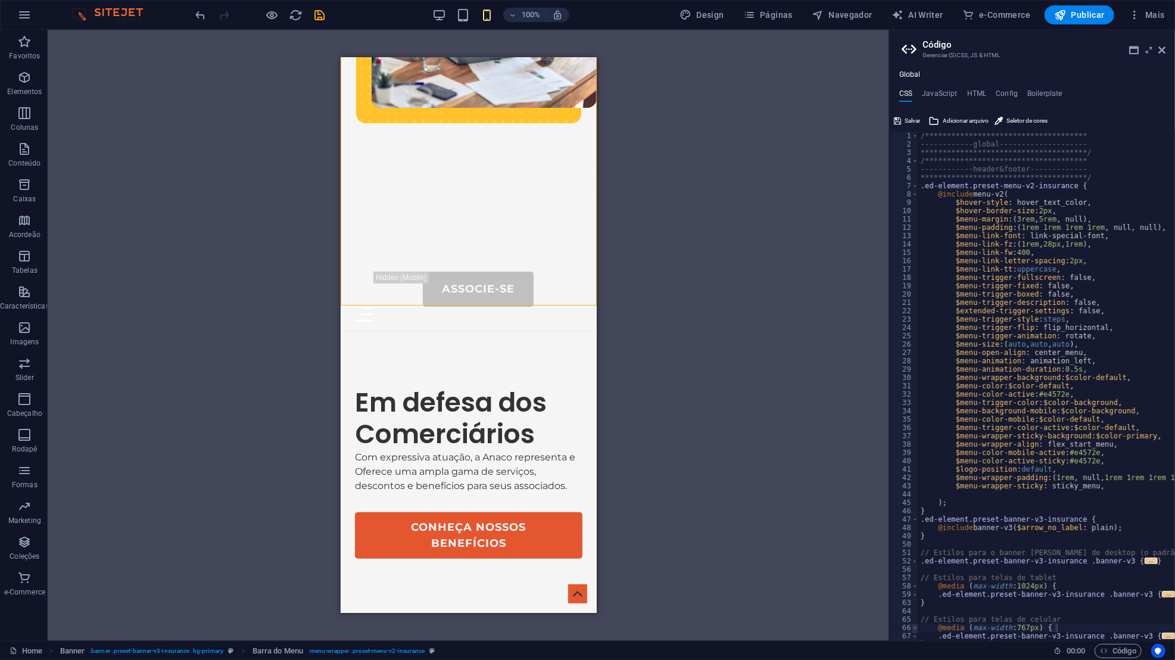
scroll to position [0, 0]
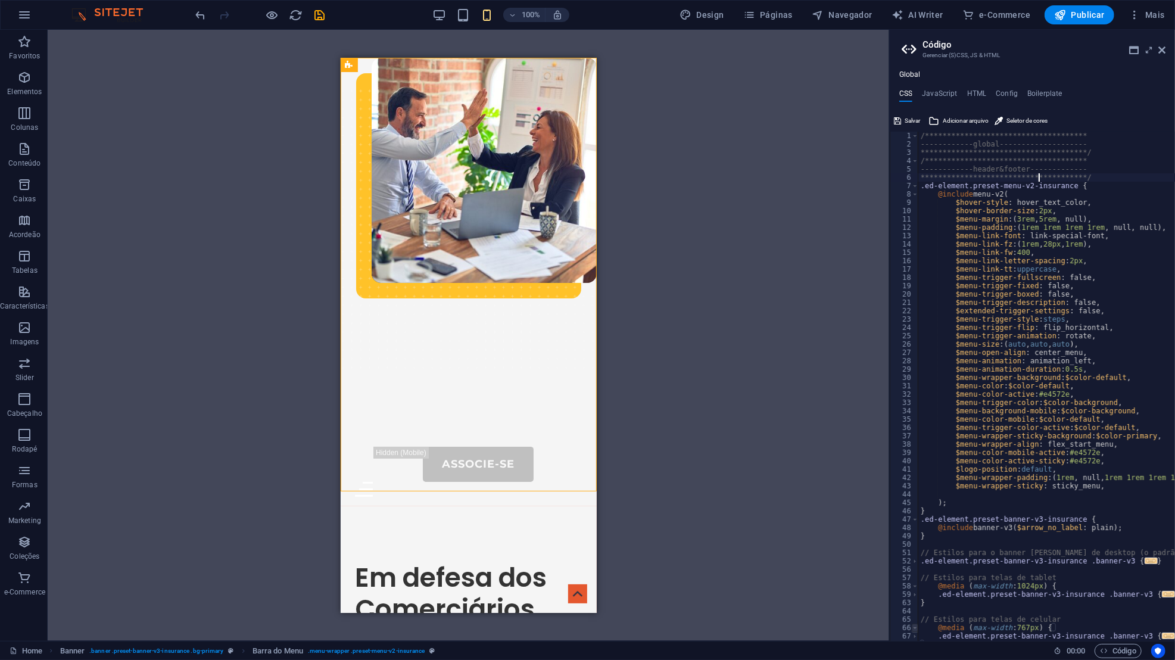
click at [1039, 177] on div "**********" at bounding box center [1064, 395] width 293 height 526
click at [1025, 188] on div "**********" at bounding box center [1064, 395] width 293 height 526
click at [1008, 180] on div "**********" at bounding box center [1064, 395] width 293 height 526
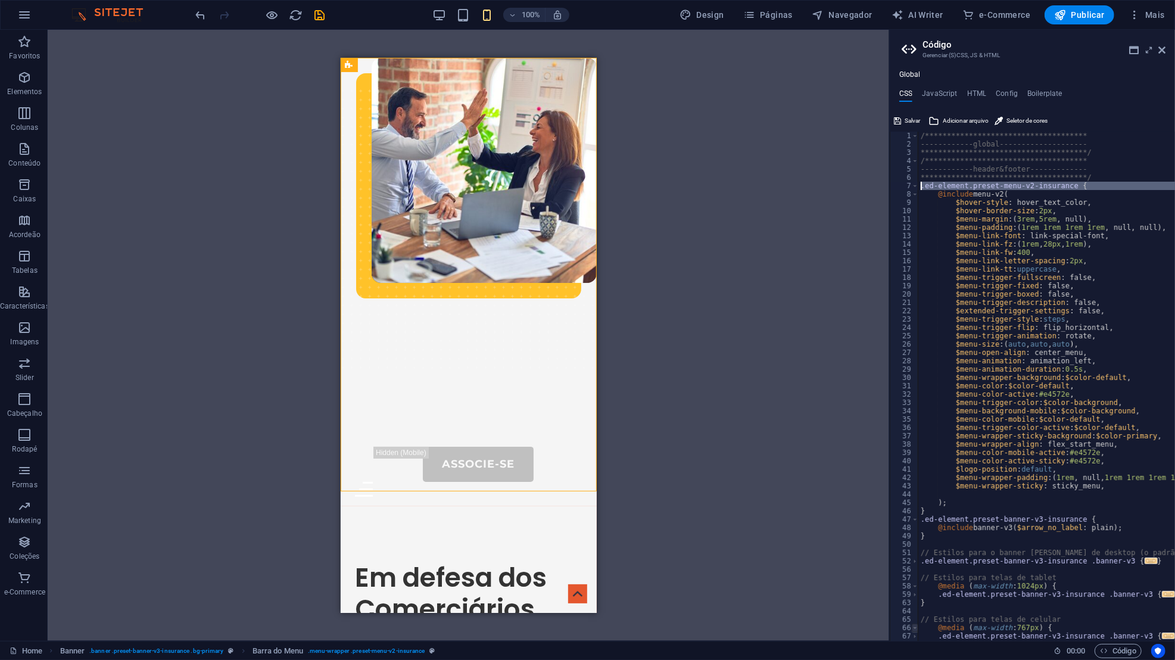
click at [907, 183] on div "7" at bounding box center [904, 186] width 29 height 8
click at [914, 194] on span at bounding box center [915, 194] width 7 height 8
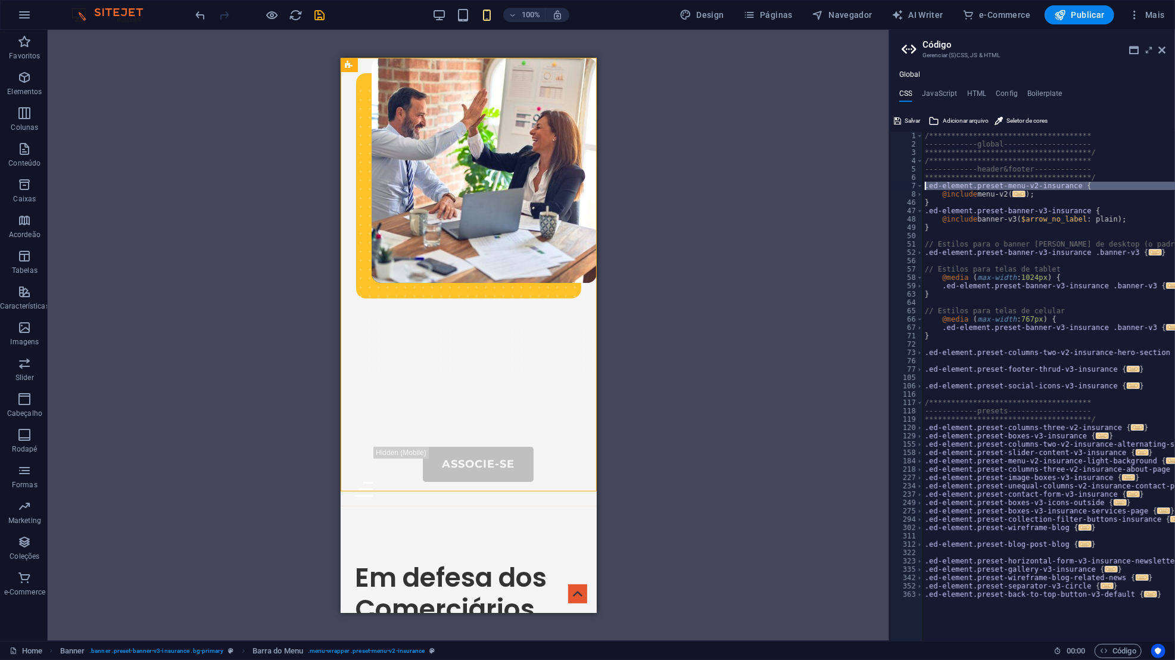
click at [914, 194] on div "8" at bounding box center [906, 194] width 33 height 8
click at [919, 195] on span at bounding box center [919, 194] width 7 height 8
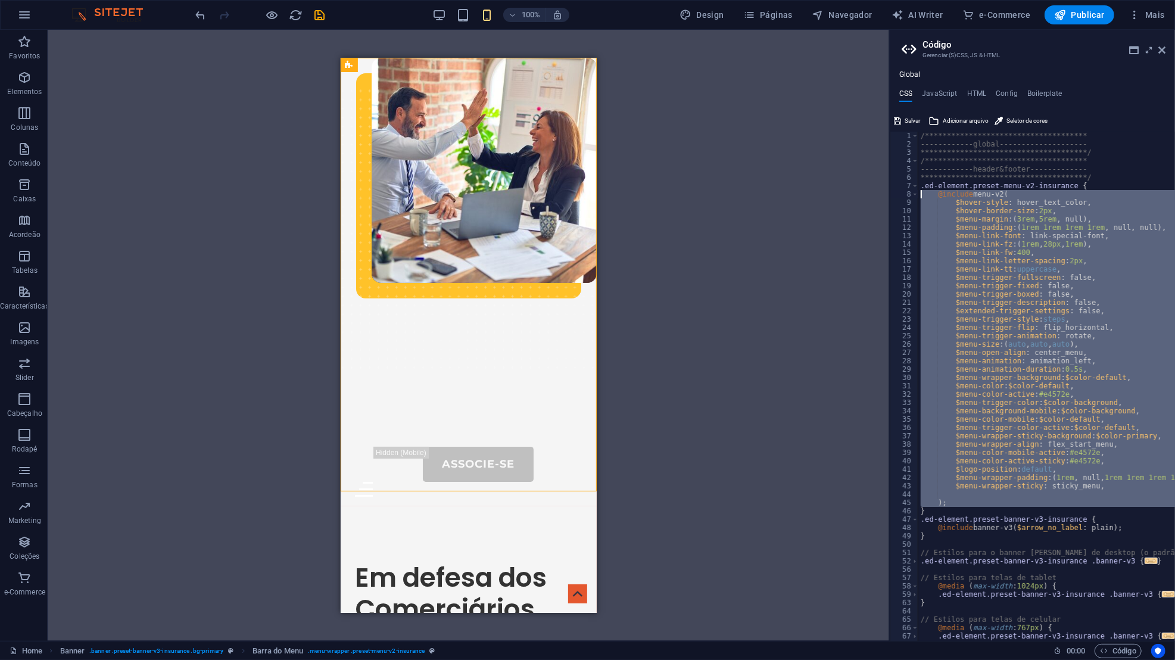
click at [1023, 417] on div "**********" at bounding box center [1046, 386] width 257 height 509
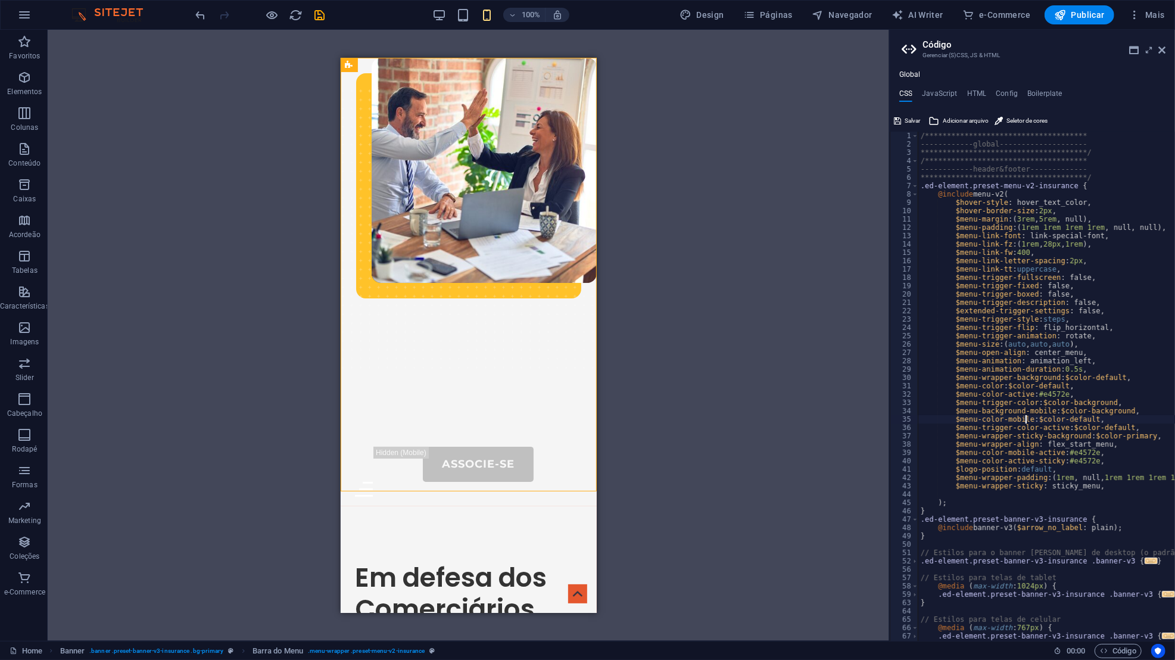
scroll to position [0, 11]
drag, startPoint x: 919, startPoint y: 522, endPoint x: 1048, endPoint y: 469, distance: 139.6
click at [1048, 469] on div "**********" at bounding box center [1064, 395] width 293 height 526
click at [1105, 489] on div "**********" at bounding box center [1064, 395] width 293 height 526
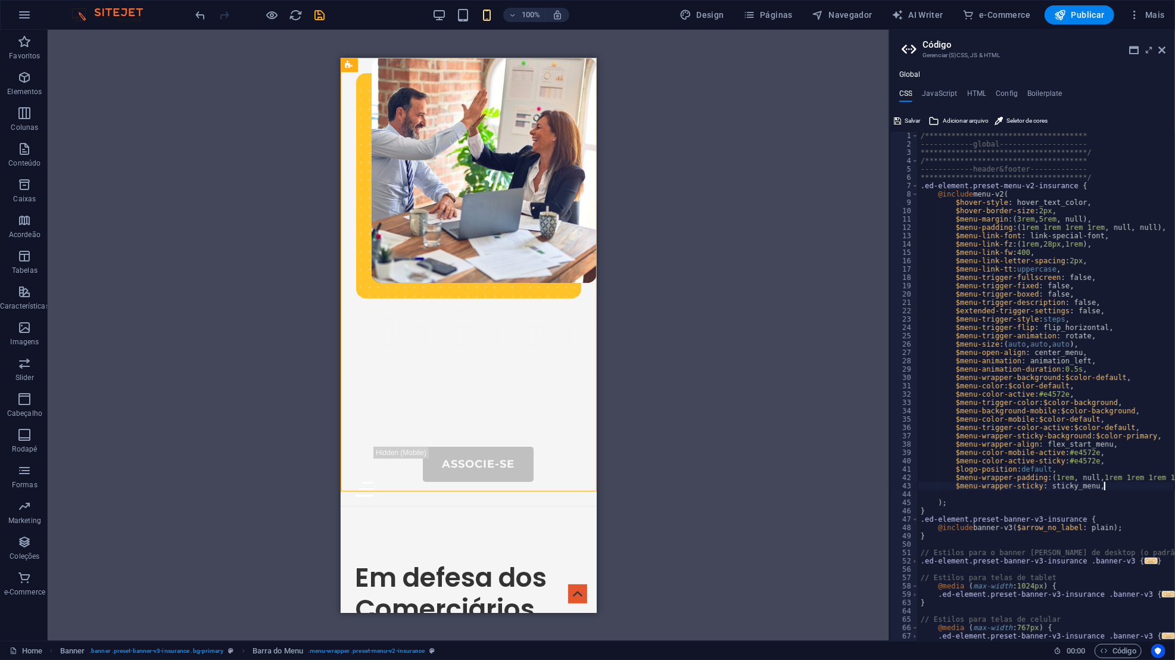
scroll to position [0, 17]
drag, startPoint x: 1048, startPoint y: 469, endPoint x: 933, endPoint y: 211, distance: 282.2
click at [933, 210] on div "**********" at bounding box center [1031, 386] width 285 height 509
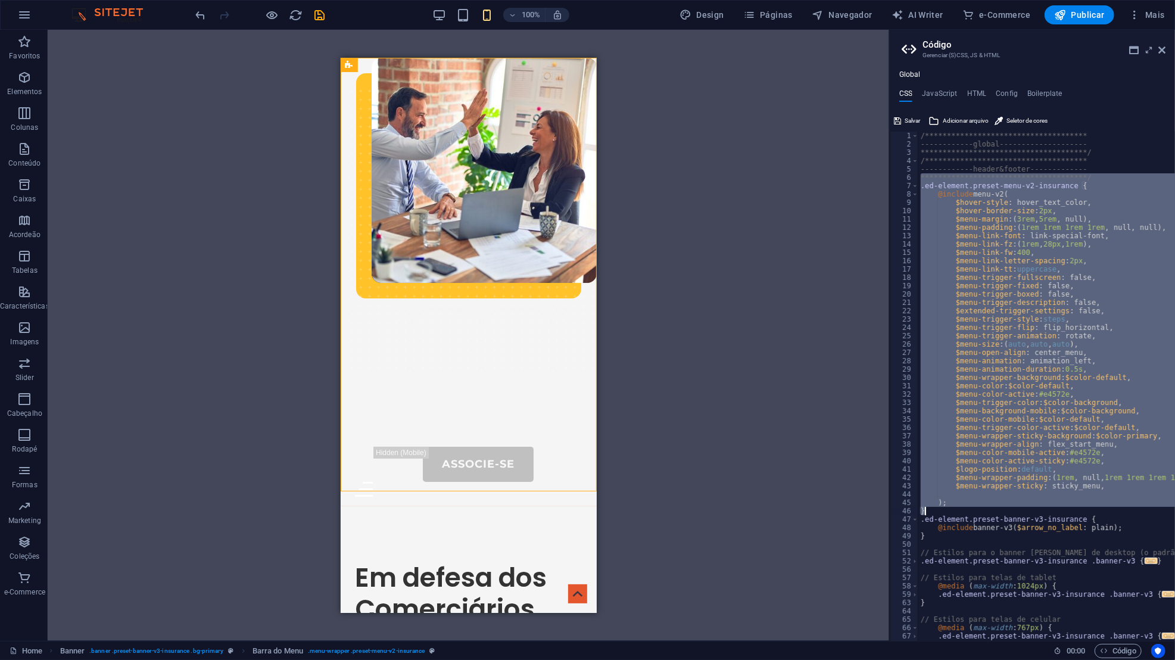
drag, startPoint x: 933, startPoint y: 211, endPoint x: 1024, endPoint y: 508, distance: 310.7
click at [1024, 508] on div "**********" at bounding box center [1064, 395] width 293 height 526
click at [945, 441] on div "**********" at bounding box center [1046, 386] width 257 height 509
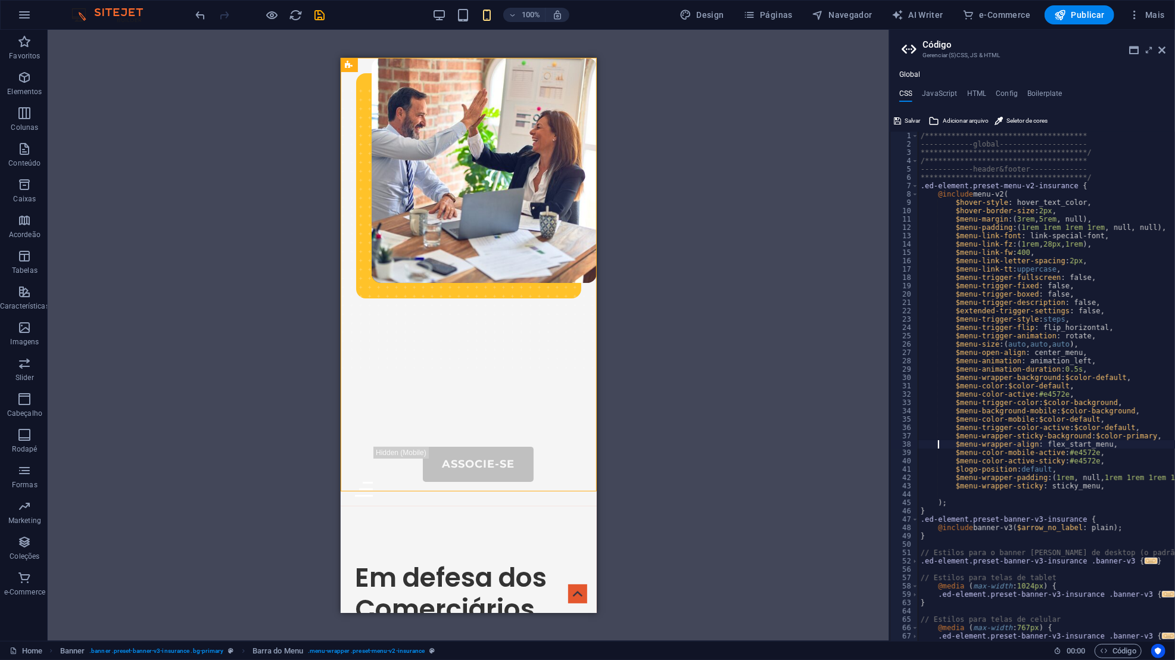
drag, startPoint x: 1024, startPoint y: 508, endPoint x: 926, endPoint y: 205, distance: 317.8
click at [926, 205] on div "**********" at bounding box center [1031, 386] width 285 height 509
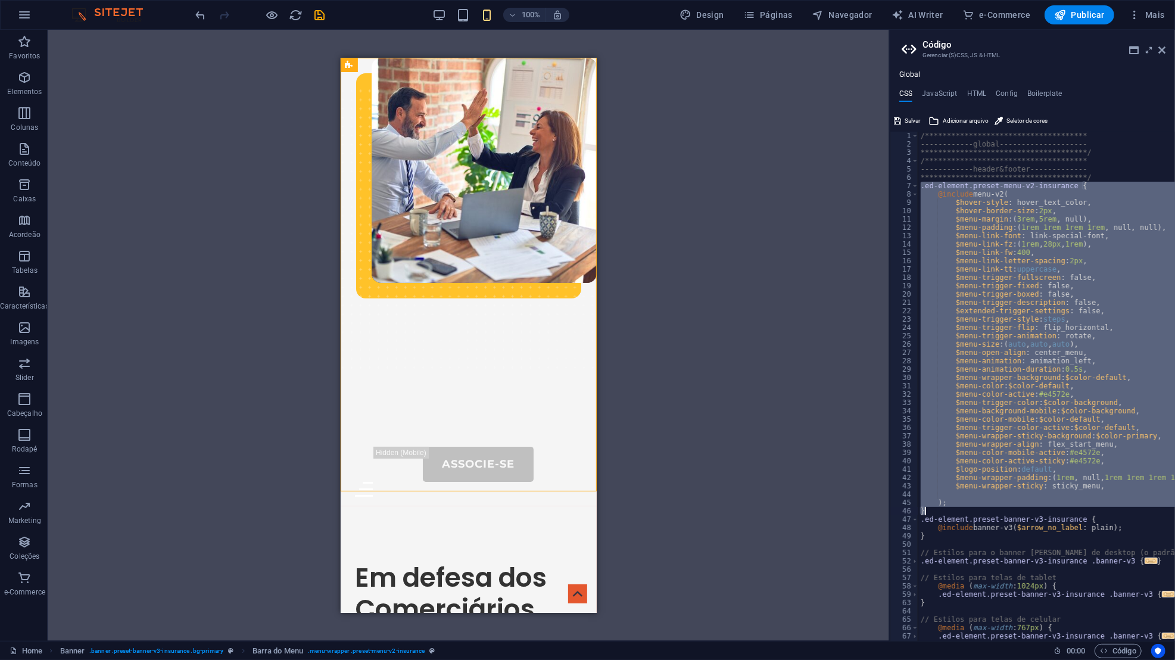
drag, startPoint x: 926, startPoint y: 205, endPoint x: 987, endPoint y: 511, distance: 311.9
click at [987, 511] on div "**********" at bounding box center [1064, 395] width 293 height 526
type textarea "); }"
paste textarea
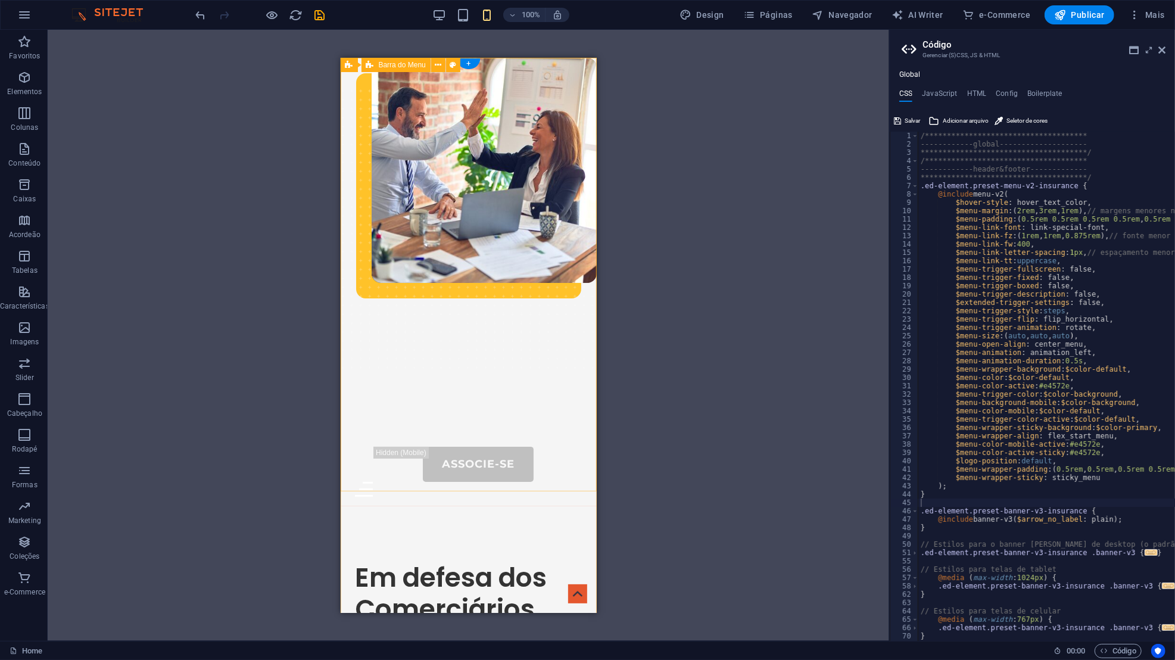
click at [551, 383] on div "Sobre-Nós Portal do Associado Serviços Contatos Associe-se Menu" at bounding box center [468, 281] width 256 height 448
click at [569, 481] on div "Menu" at bounding box center [467, 488] width 227 height 15
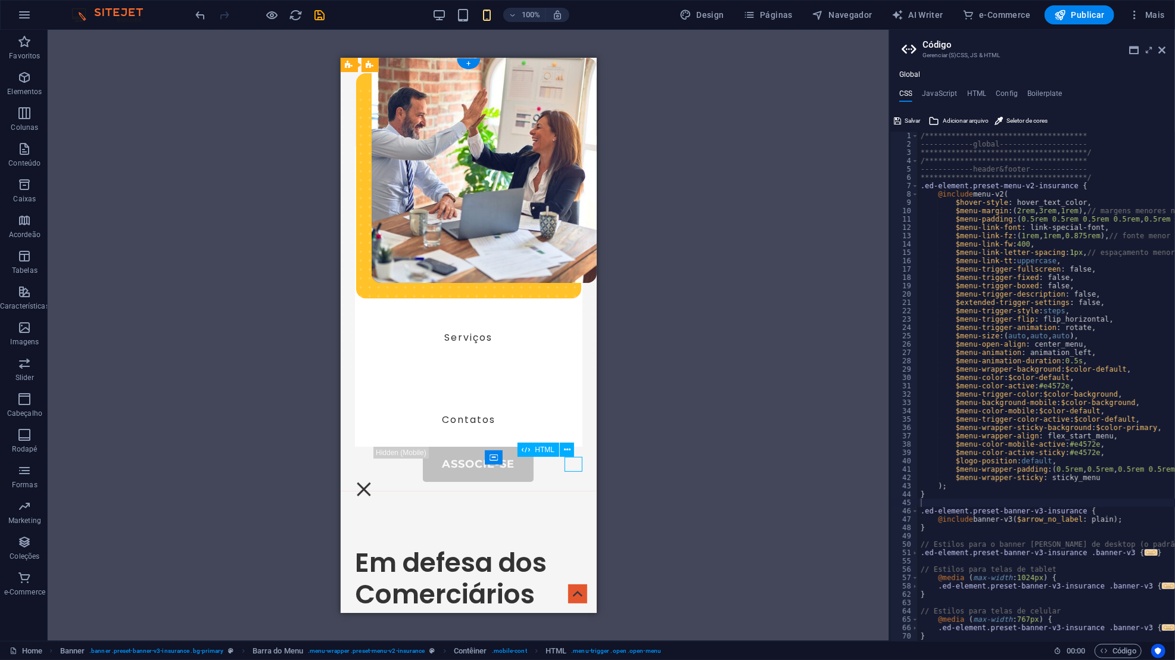
click at [372, 481] on div "Menu" at bounding box center [363, 488] width 18 height 15
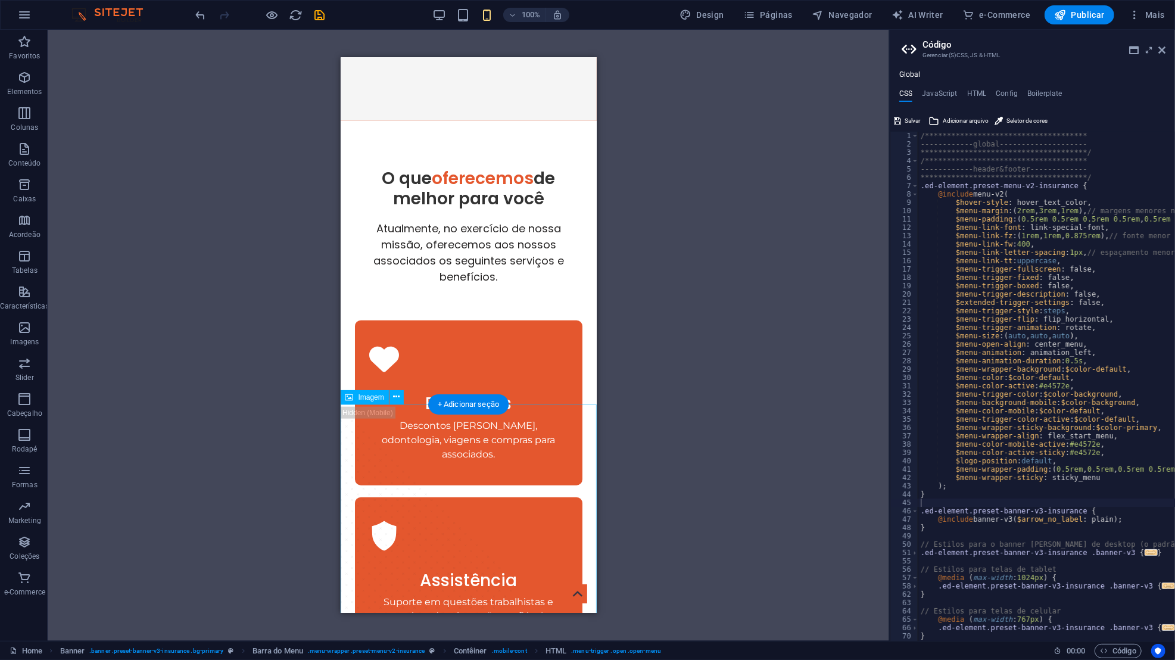
scroll to position [1591, 0]
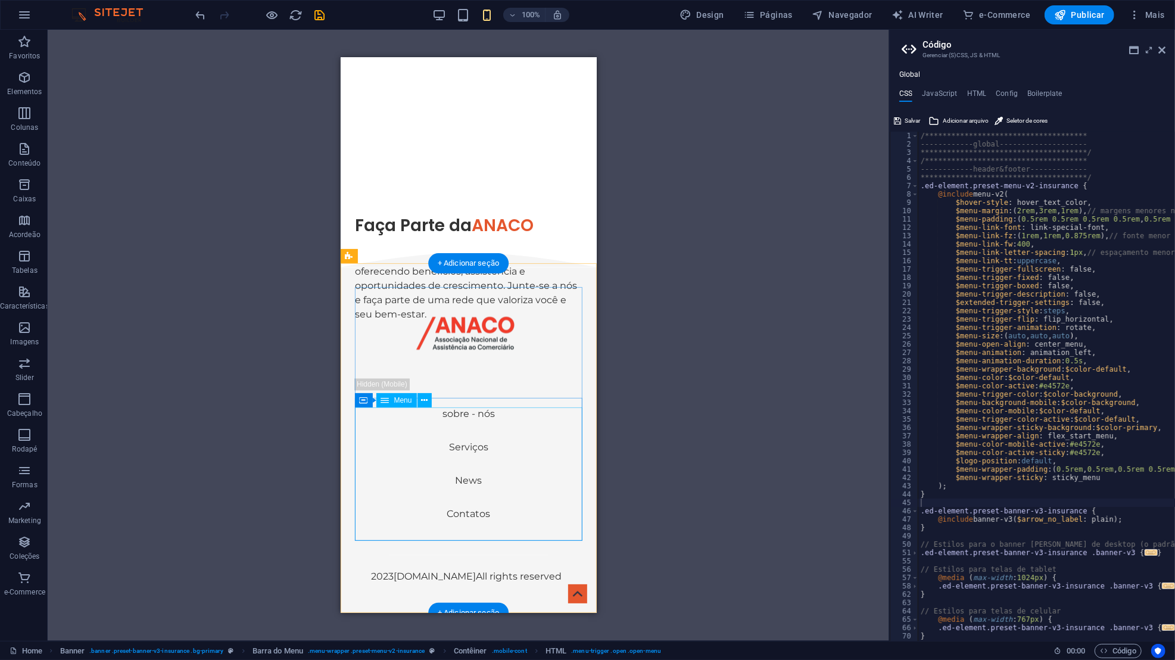
click at [778, 411] on div "H1 Banner Contêiner 2 colunas Contêiner Contêiner Imagem 2 colunas Contêiner Ba…" at bounding box center [468, 335] width 841 height 611
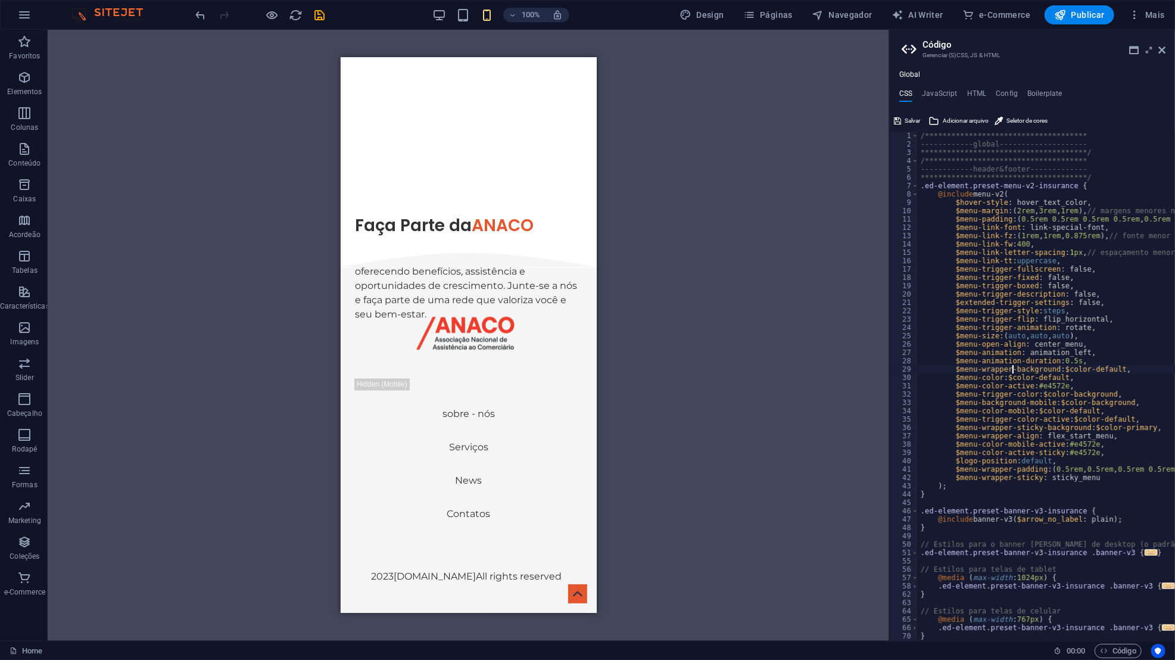
drag, startPoint x: 987, startPoint y: 511, endPoint x: 1013, endPoint y: 365, distance: 148.8
type textarea "$menu-animation-duration: 0.5s, $menu-wrapper-background: $color-default,"
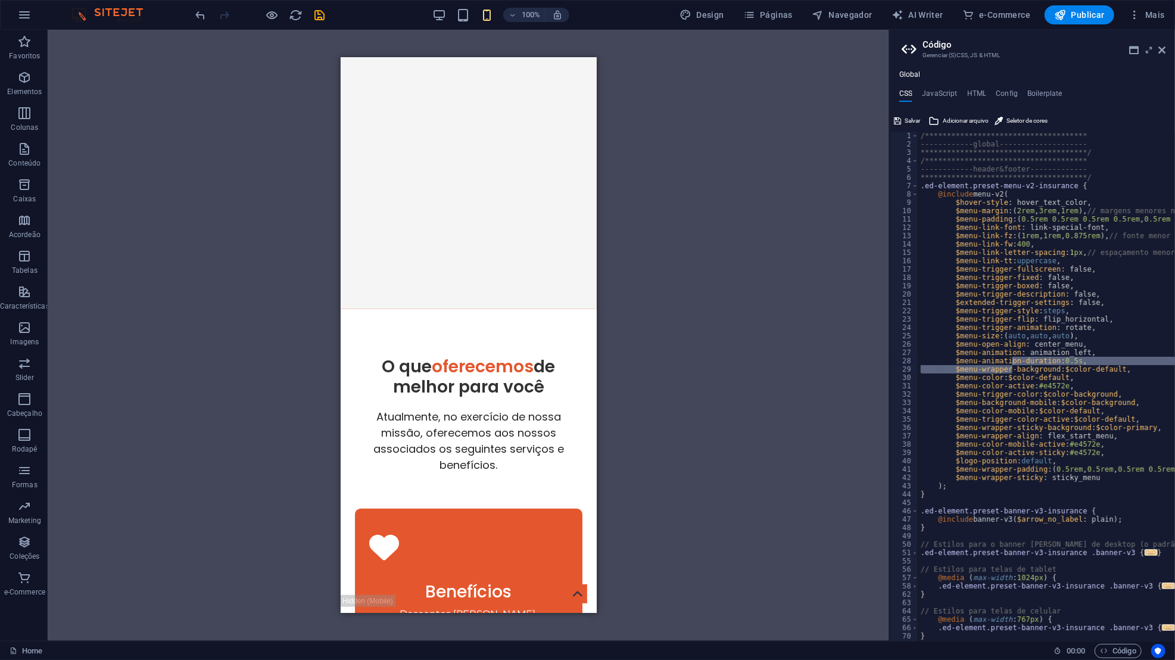
scroll to position [398, 0]
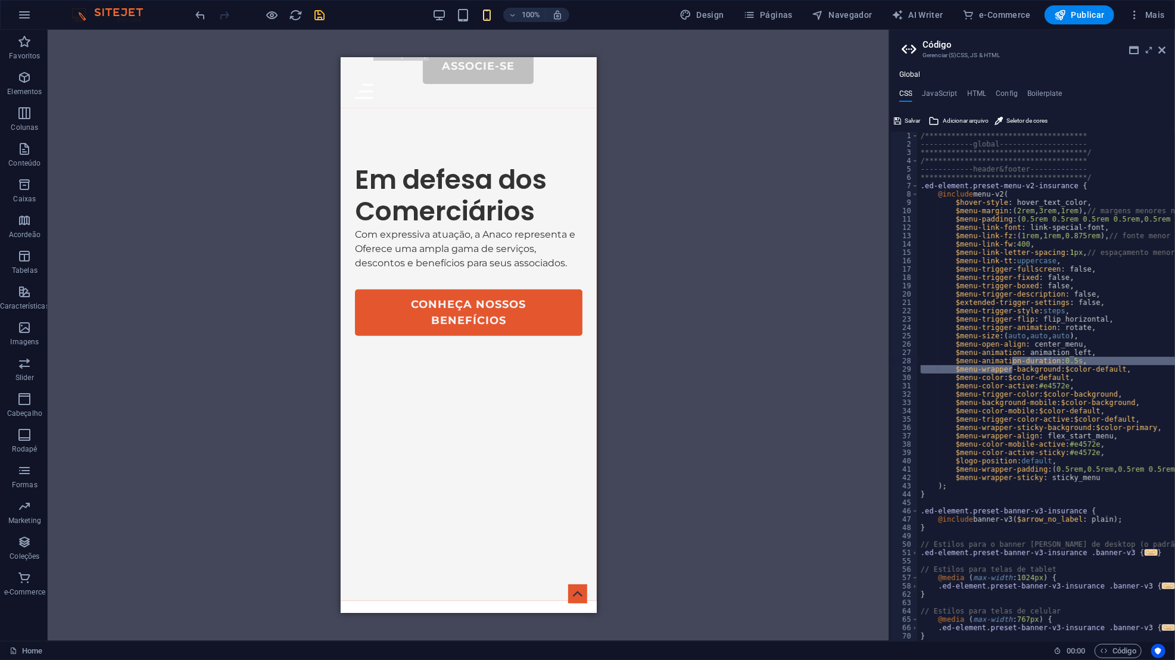
drag, startPoint x: 1013, startPoint y: 365, endPoint x: 322, endPoint y: 7, distance: 777.8
click at [322, 8] on icon "save" at bounding box center [320, 15] width 14 height 14
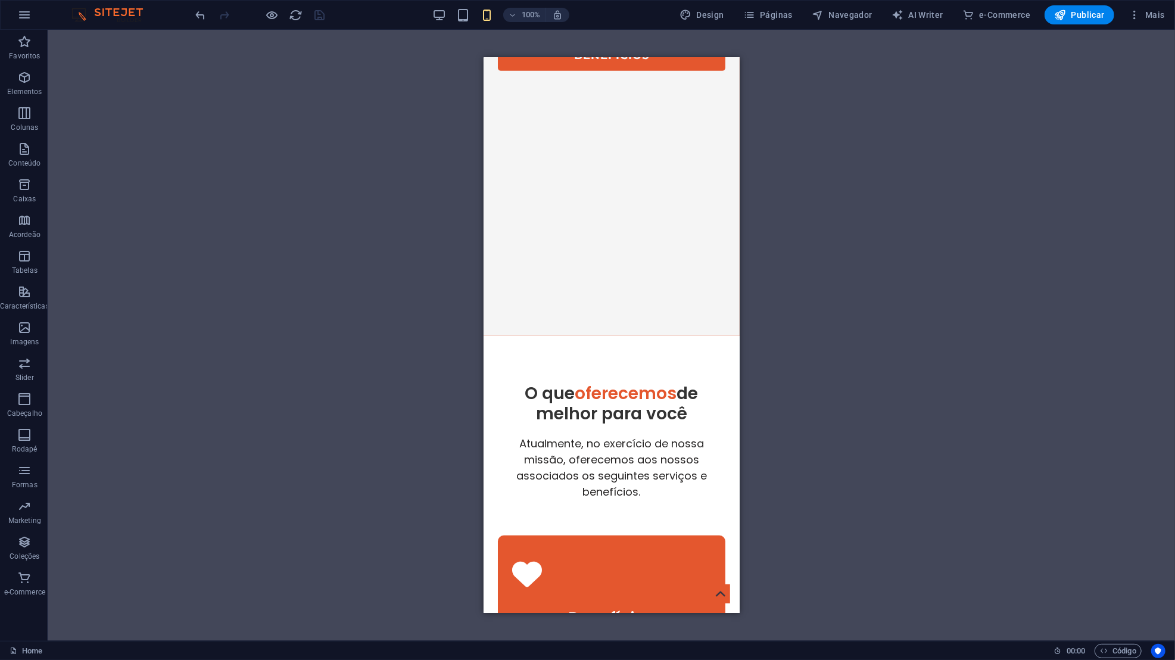
scroll to position [0, 0]
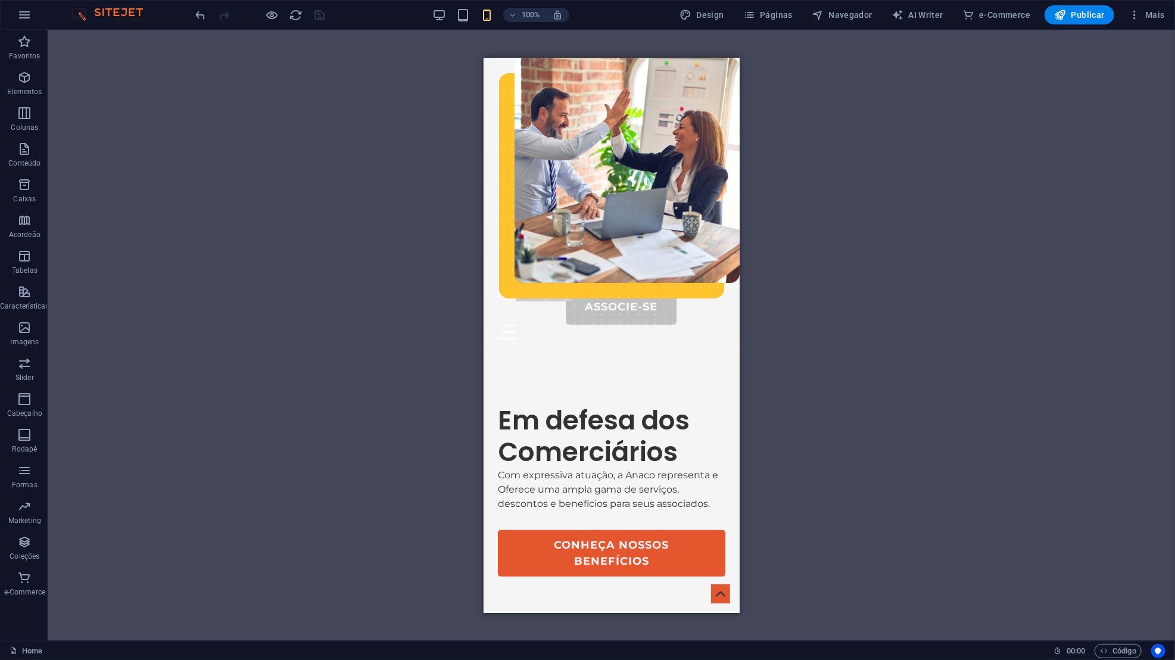
drag, startPoint x: 805, startPoint y: 64, endPoint x: 720, endPoint y: 314, distance: 264.2
click at [720, 314] on div "Sobre-Nós Portal do Associado Serviços Contatos Associe-se Menu" at bounding box center [611, 202] width 256 height 291
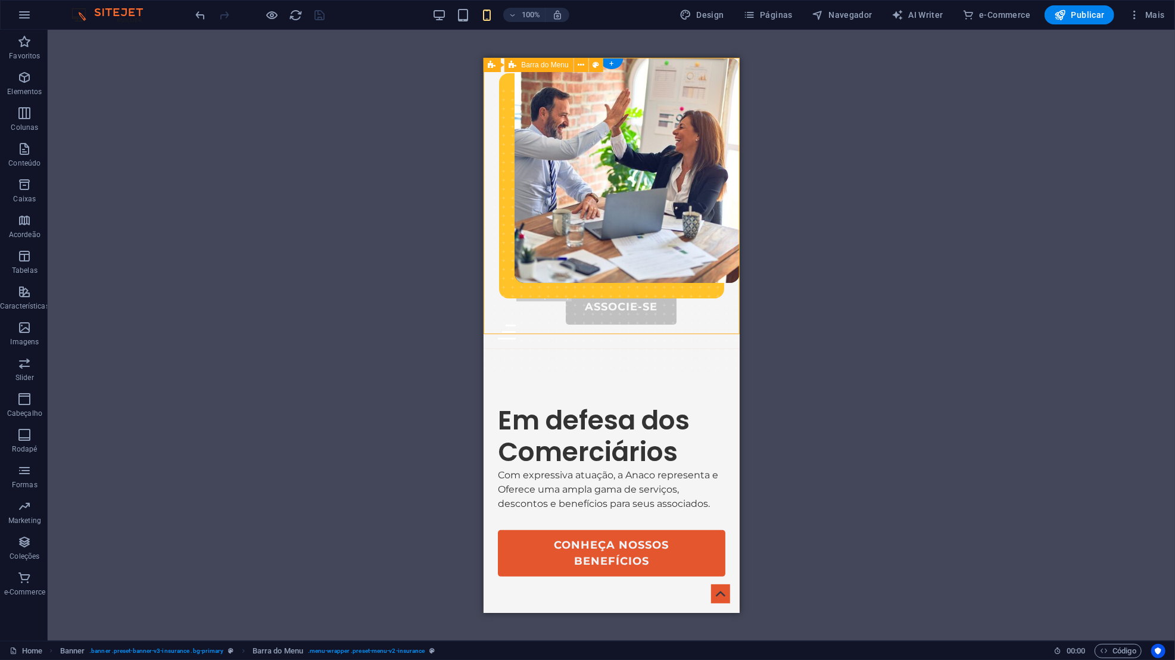
click at [720, 314] on div "Sobre-Nós Portal do Associado Serviços Contatos Associe-se Menu" at bounding box center [611, 202] width 256 height 291
click at [712, 324] on div "Menu" at bounding box center [610, 331] width 227 height 15
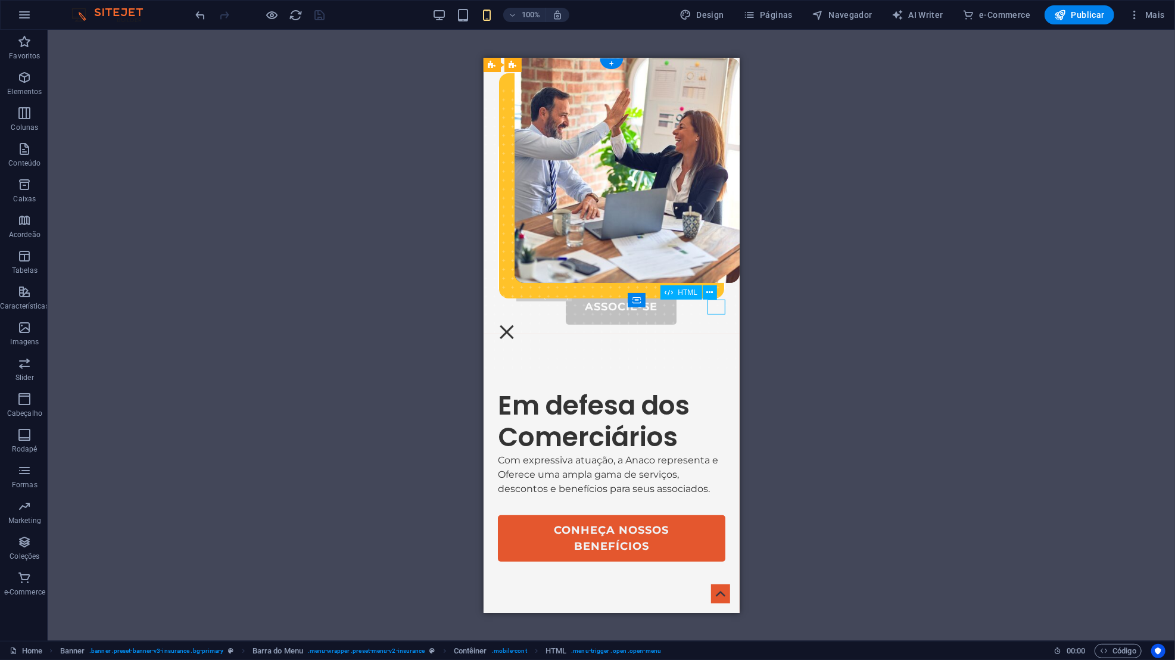
click at [515, 324] on div "Menu" at bounding box center [506, 331] width 18 height 15
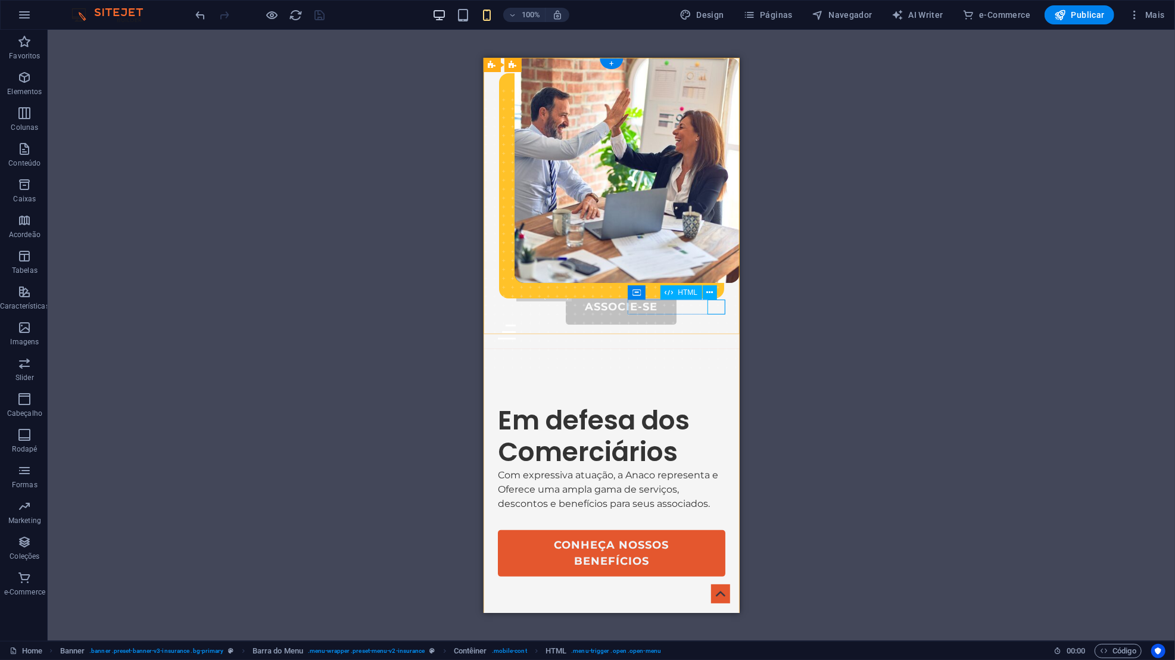
drag, startPoint x: 237, startPoint y: 257, endPoint x: 447, endPoint y: 16, distance: 319.5
click at [446, 16] on icon "button" at bounding box center [439, 15] width 14 height 14
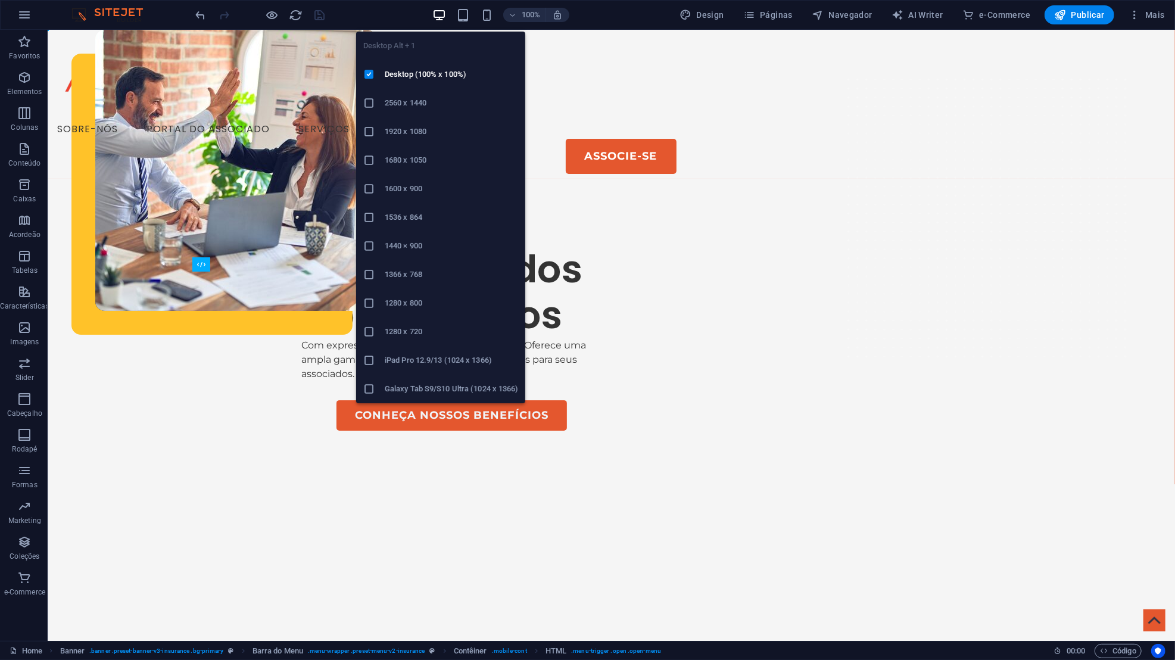
click at [467, 15] on icon "button" at bounding box center [463, 15] width 14 height 14
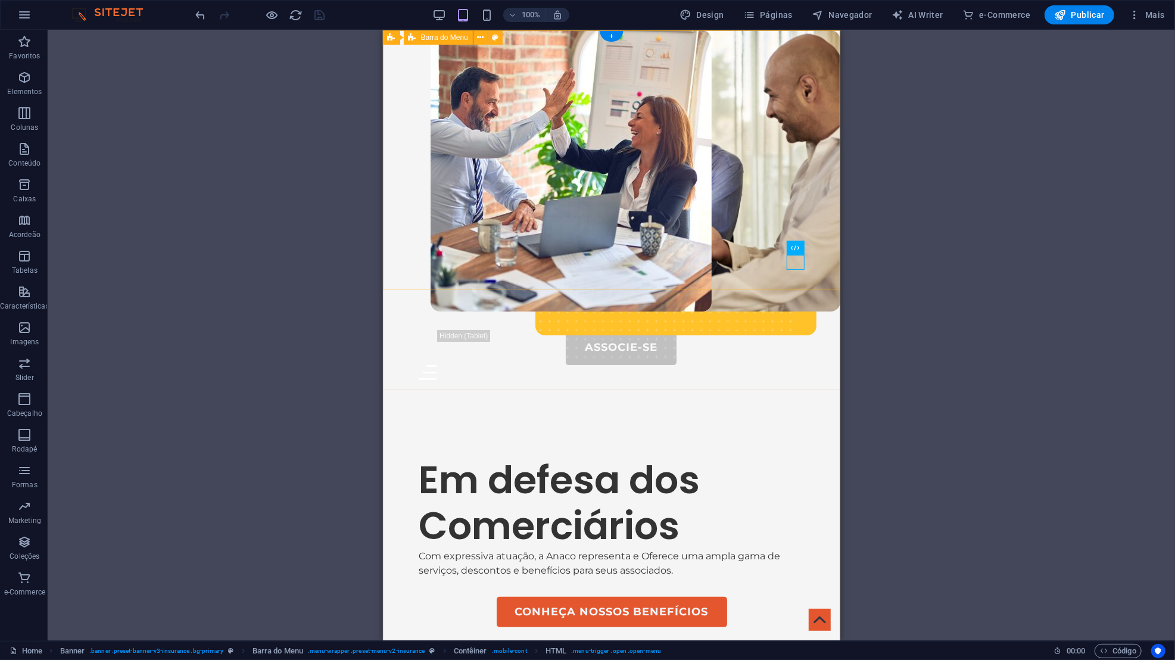
drag, startPoint x: 829, startPoint y: 46, endPoint x: 759, endPoint y: 159, distance: 132.8
click at [759, 159] on div "Sobre-Nós Portal do Associado Serviços Contatos Associe-se Menu" at bounding box center [610, 209] width 457 height 359
click at [802, 364] on div "Menu" at bounding box center [611, 371] width 386 height 15
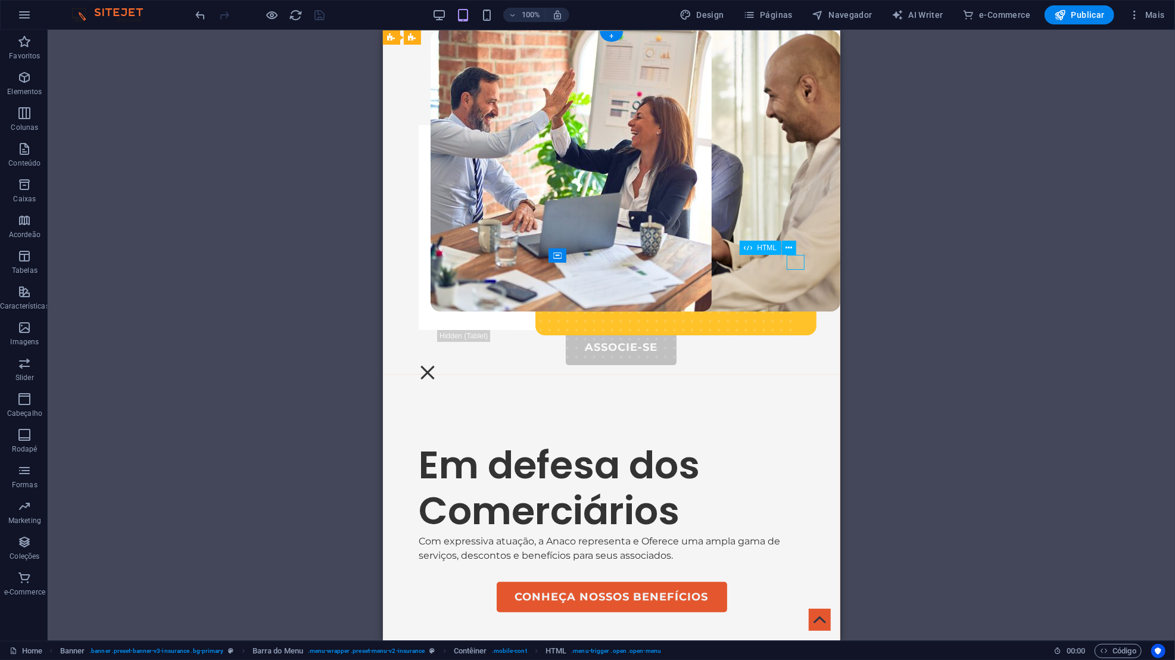
click at [436, 364] on div "Menu" at bounding box center [427, 371] width 18 height 15
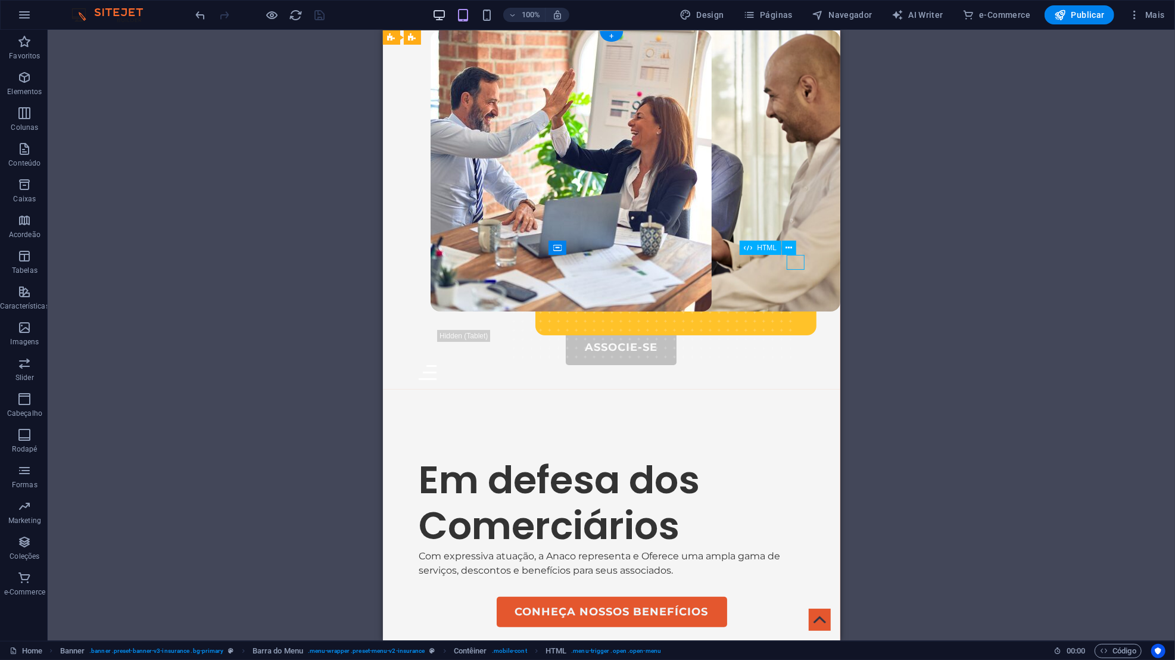
drag, startPoint x: 377, startPoint y: 129, endPoint x: 443, endPoint y: 9, distance: 137.2
click at [443, 9] on icon "button" at bounding box center [439, 15] width 14 height 14
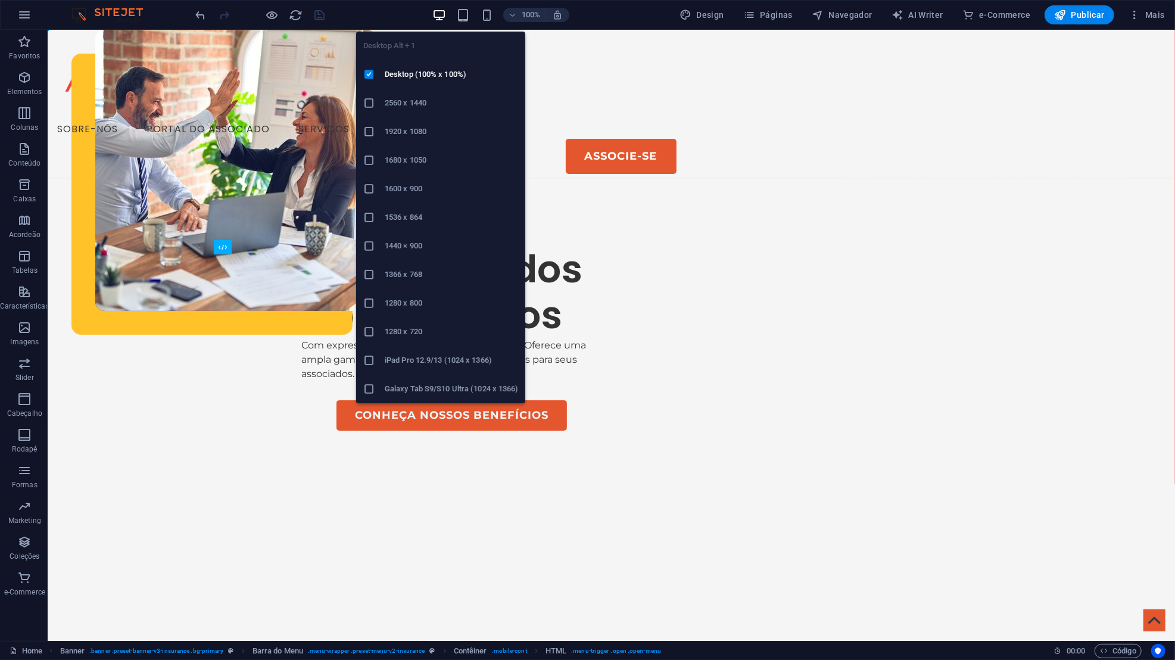
drag, startPoint x: 490, startPoint y: 38, endPoint x: 1012, endPoint y: 158, distance: 535.1
click at [1012, 178] on div "Em defesa dos Comerciários Com expressiva atuação, a Anaco representa e Oferece…" at bounding box center [610, 499] width 1127 height 642
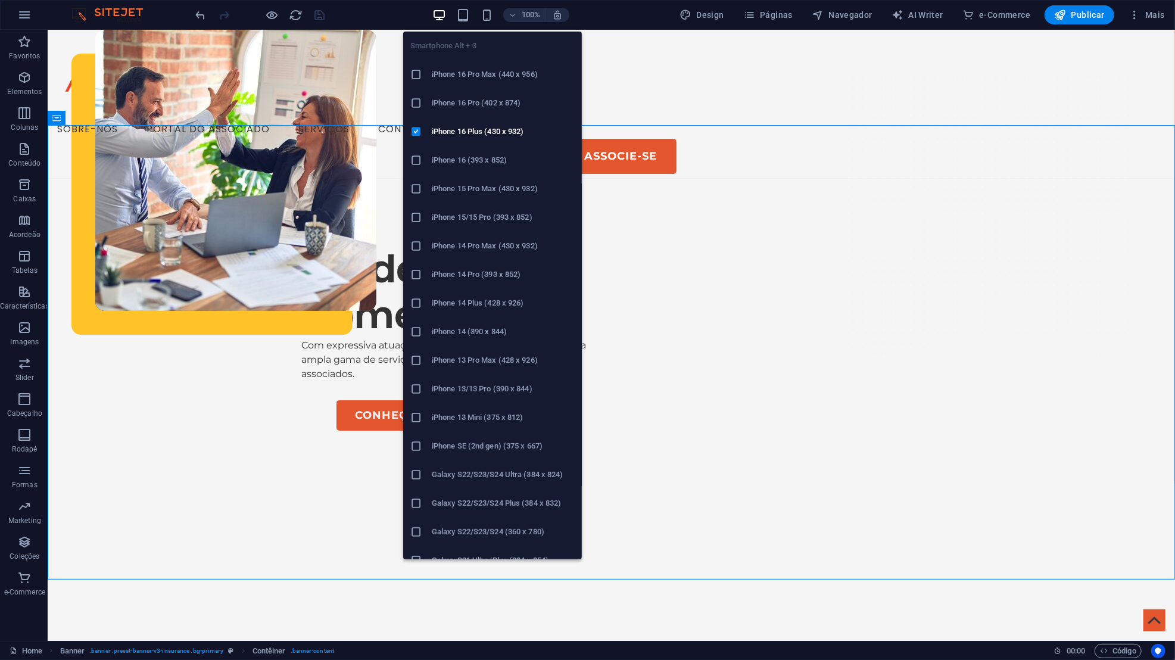
click at [490, 18] on icon "button" at bounding box center [487, 15] width 14 height 14
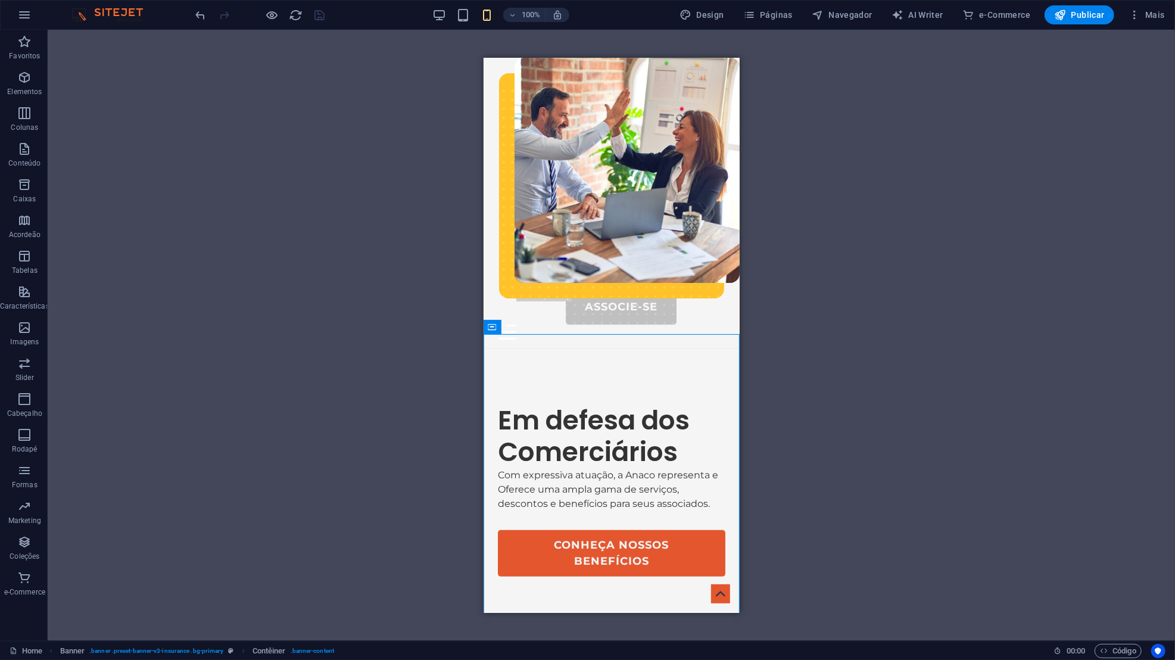
drag, startPoint x: 964, startPoint y: 129, endPoint x: 791, endPoint y: 242, distance: 206.9
click at [791, 242] on div "H1 Banner Contêiner Banner 2 colunas Contêiner 2 colunas Imagem Contêiner Banne…" at bounding box center [611, 335] width 1127 height 611
click at [720, 324] on div "Menu" at bounding box center [610, 331] width 227 height 15
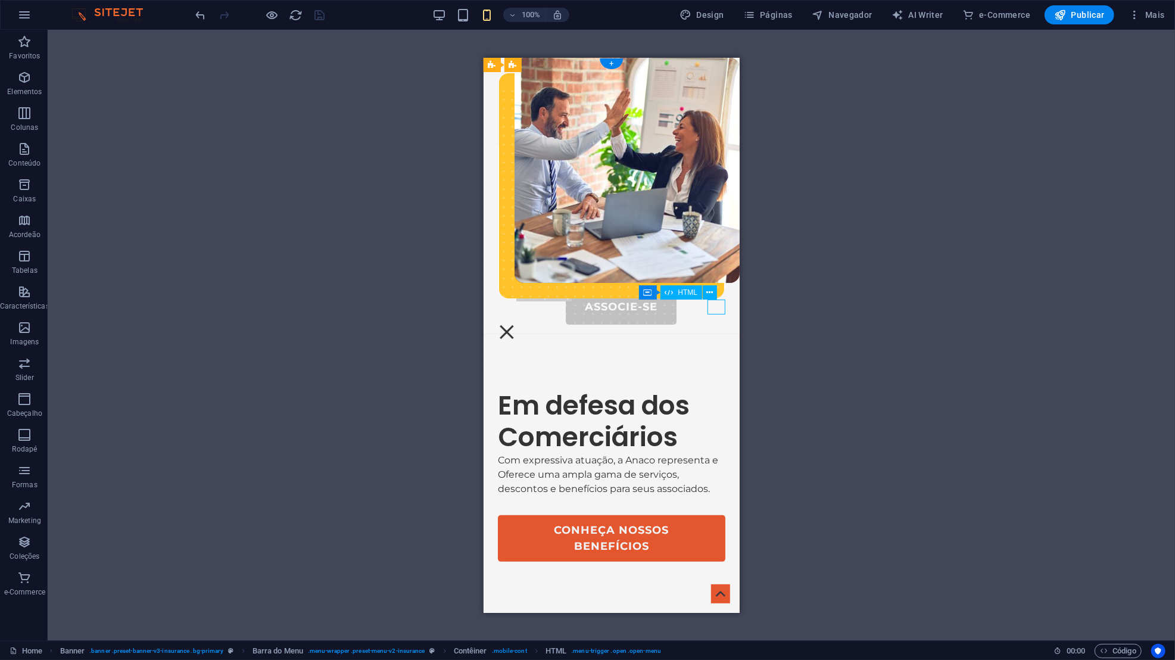
click at [515, 324] on div "Menu" at bounding box center [506, 331] width 18 height 15
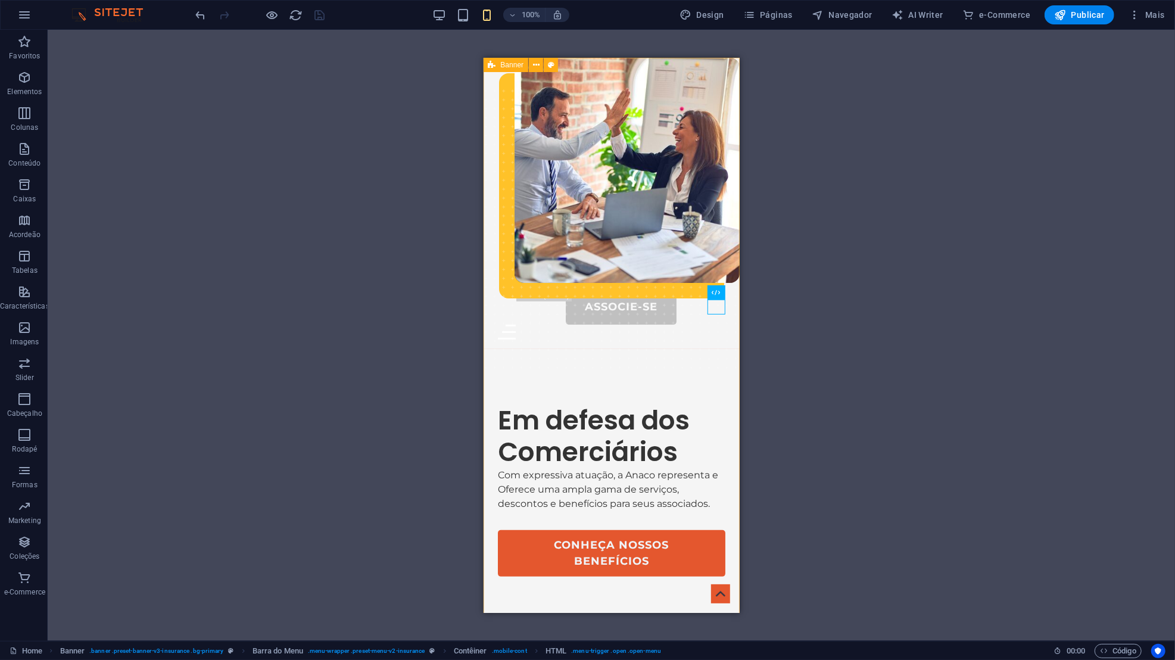
click at [518, 65] on span "Banner" at bounding box center [512, 64] width 23 height 7
click at [538, 68] on icon at bounding box center [536, 65] width 7 height 13
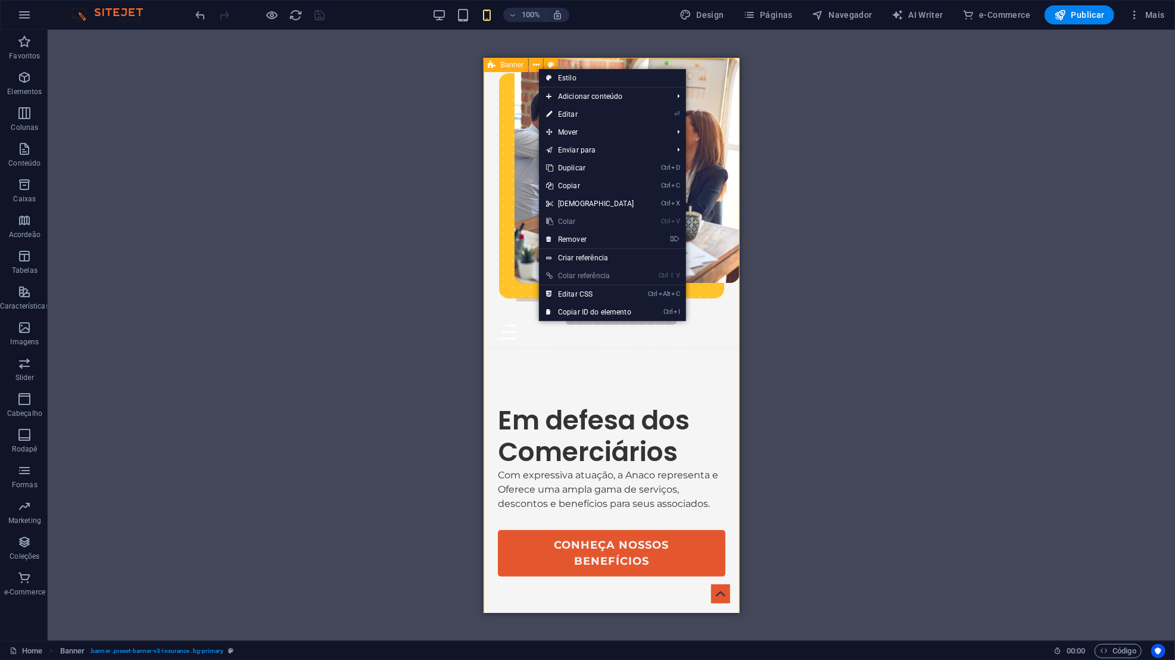
click at [595, 297] on link "Ctrl Alt C Editar CSS" at bounding box center [590, 294] width 102 height 18
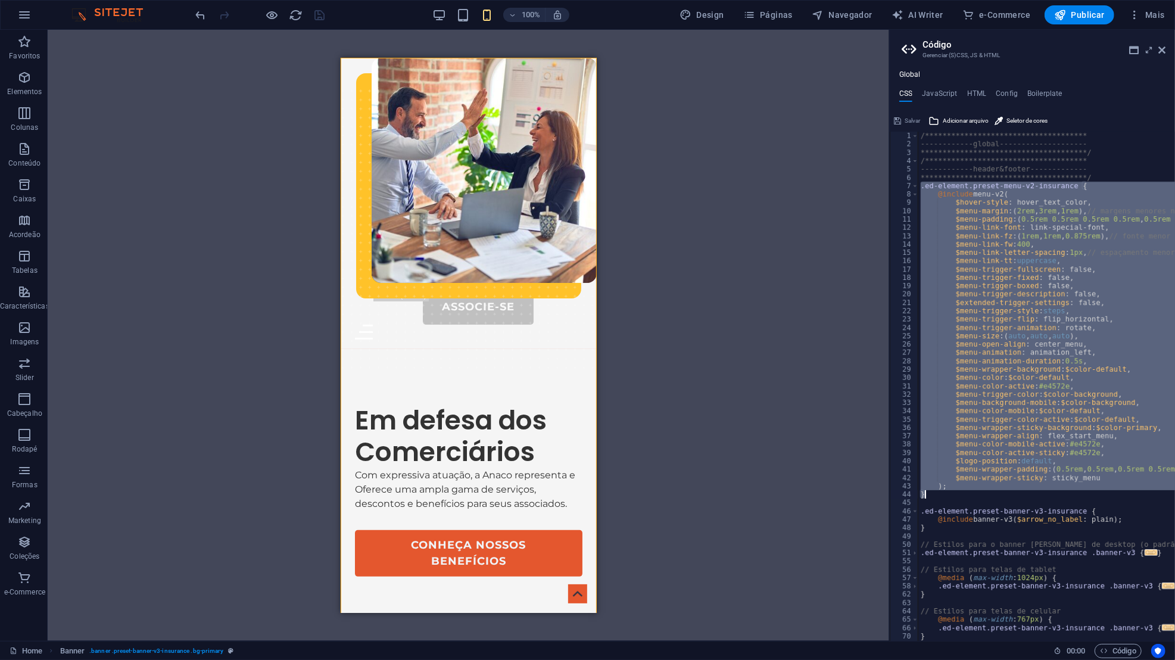
drag, startPoint x: 488, startPoint y: 60, endPoint x: 994, endPoint y: 495, distance: 667.5
type textarea "); }"
paste textarea
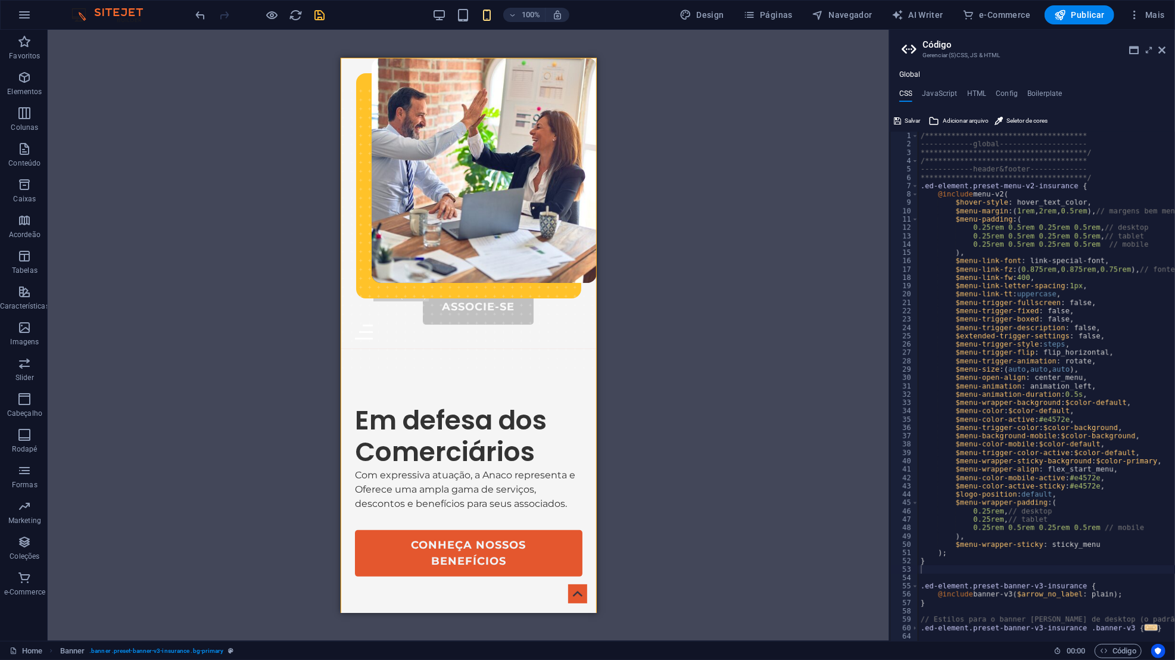
click at [313, 15] on icon "save" at bounding box center [320, 15] width 14 height 14
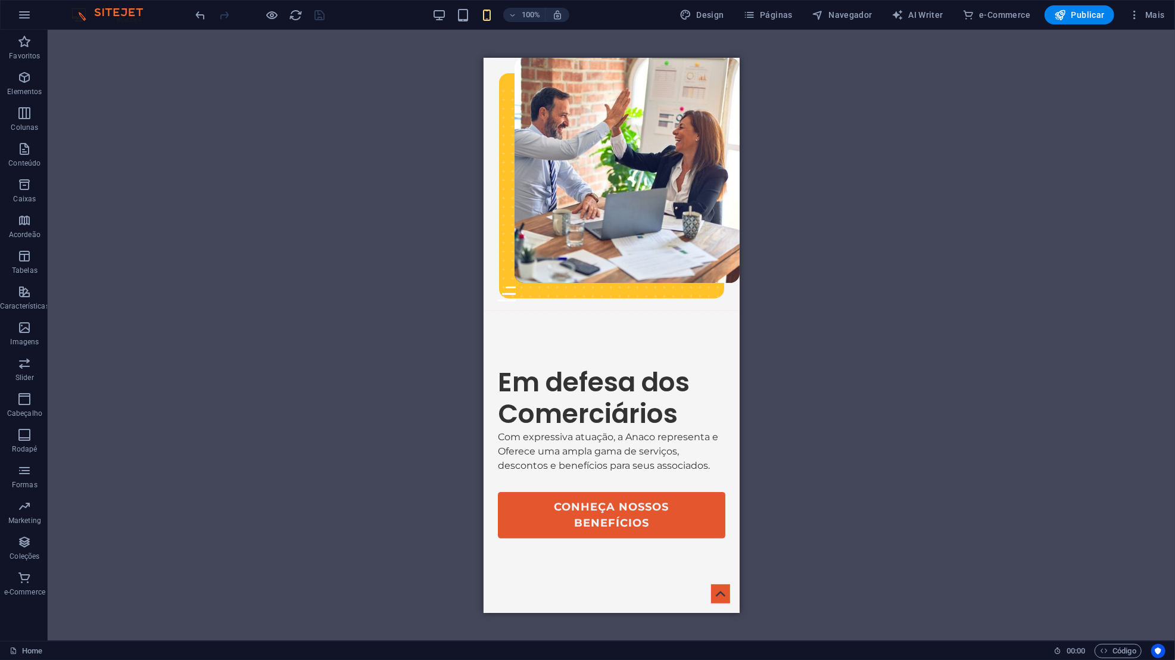
click at [713, 286] on div "Menu" at bounding box center [610, 293] width 227 height 15
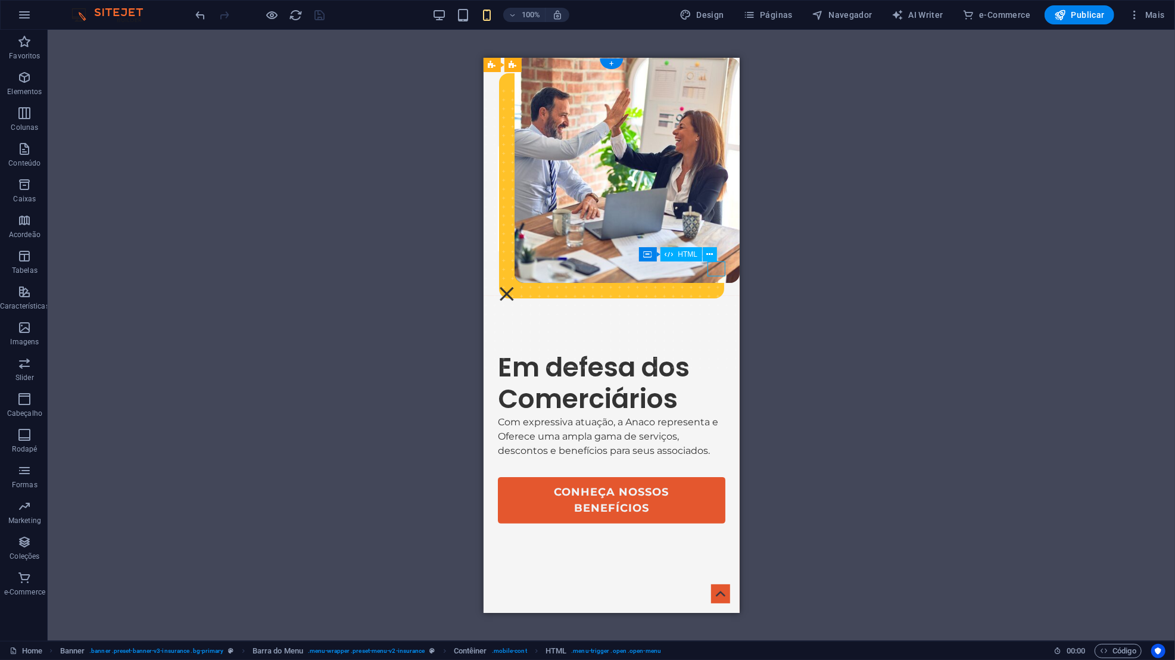
click at [515, 286] on div "Menu" at bounding box center [506, 293] width 18 height 15
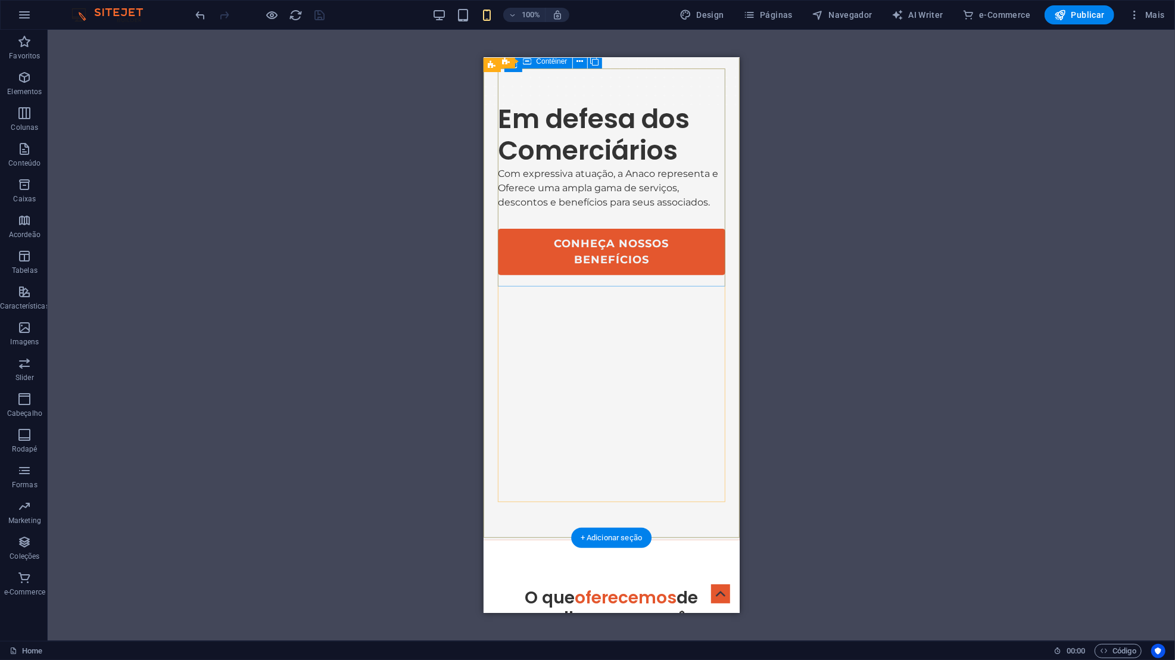
scroll to position [454, 0]
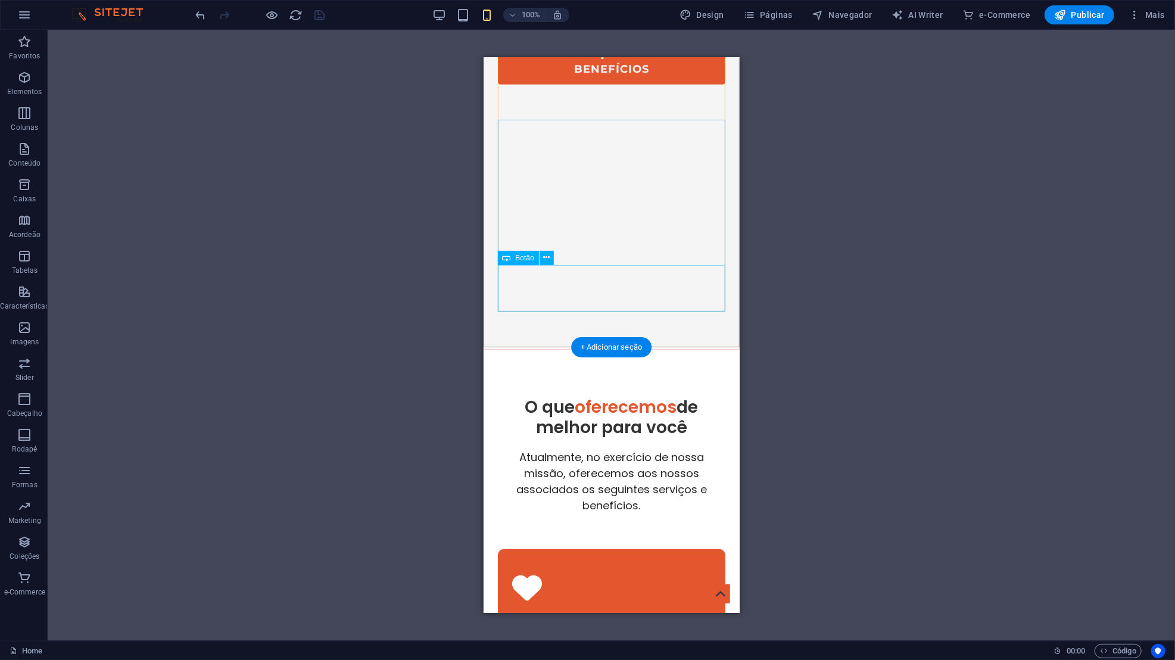
click at [630, 84] on div "Conheça nossos Benefícios" at bounding box center [610, 61] width 227 height 46
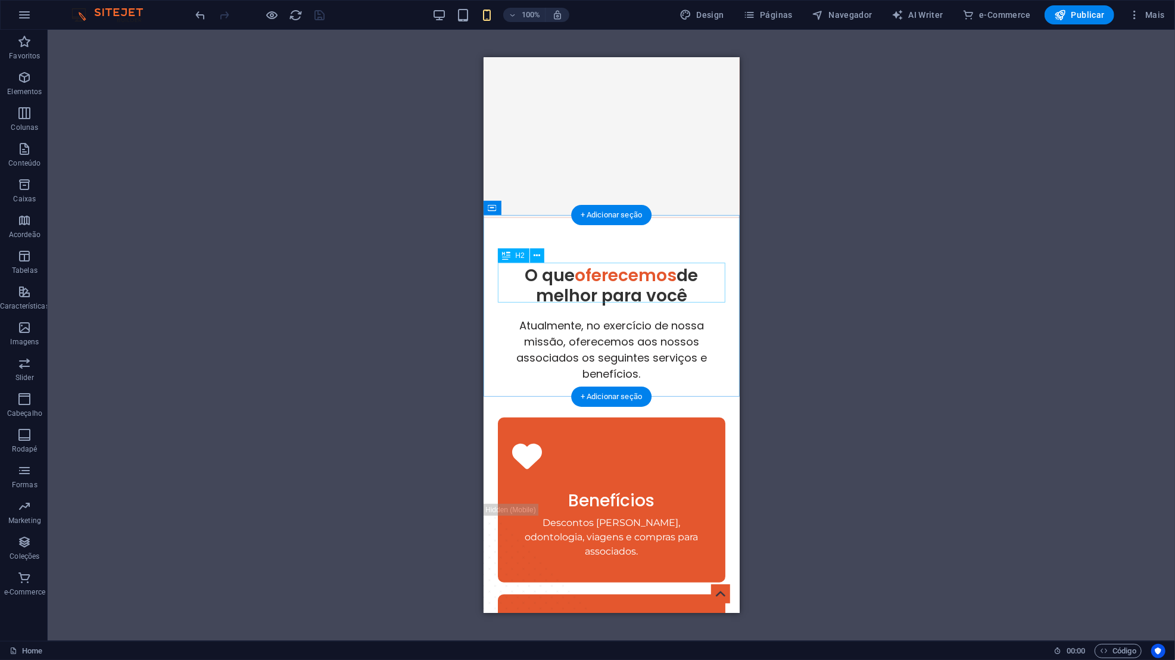
scroll to position [0, 0]
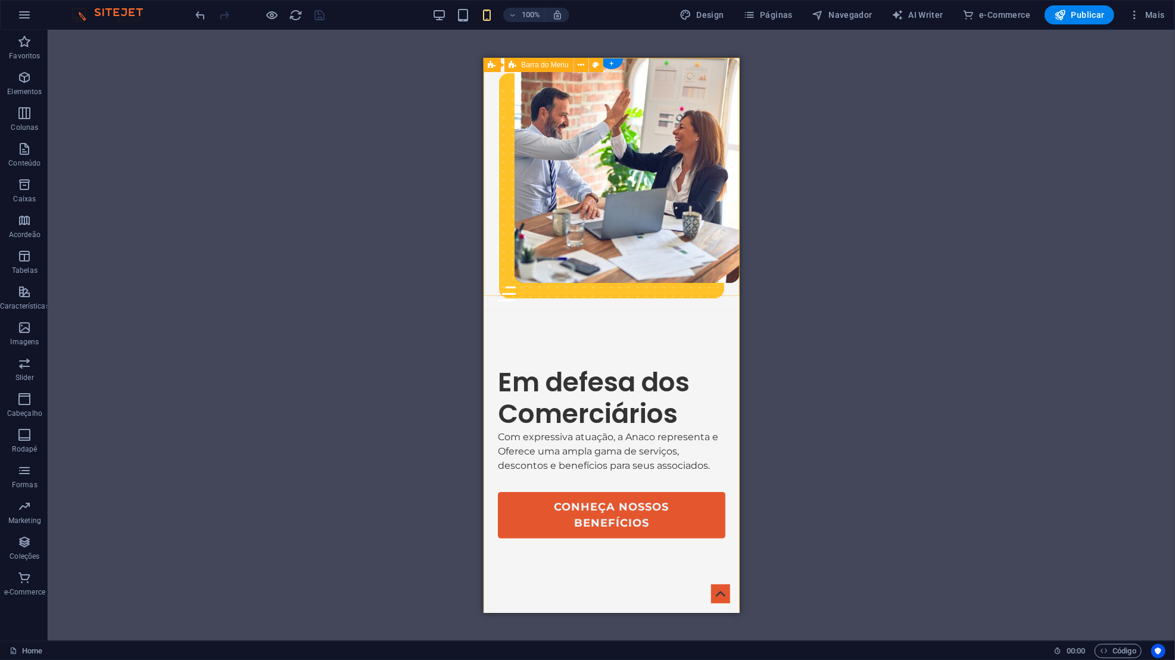
click at [467, 14] on icon "button" at bounding box center [463, 15] width 14 height 14
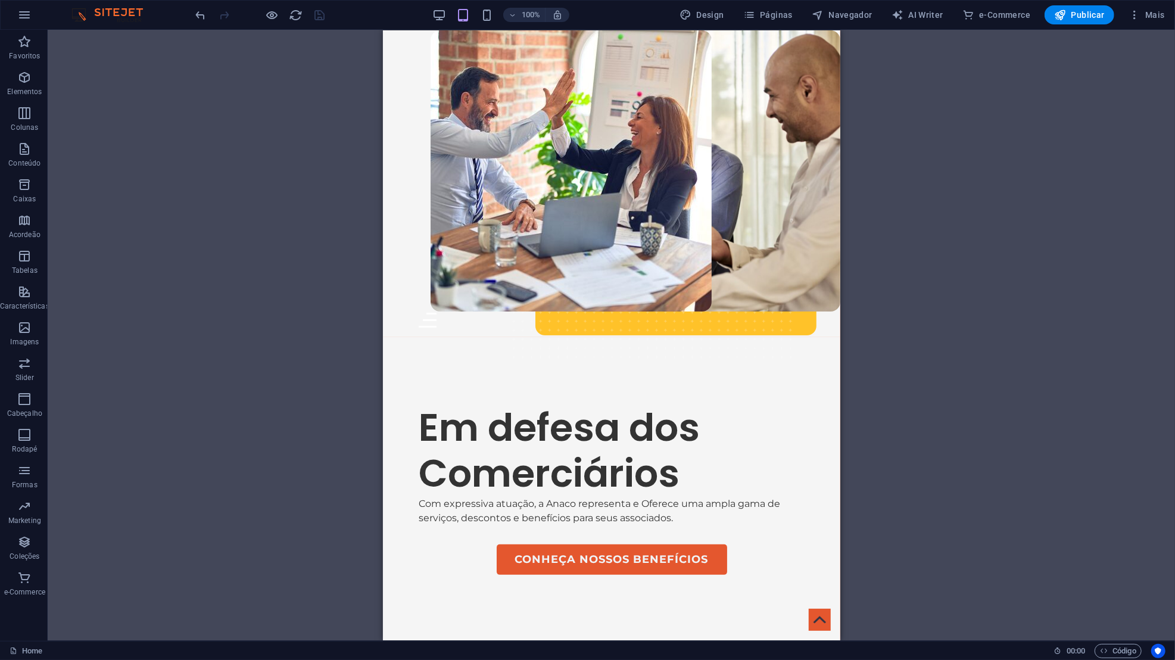
click at [1012, 261] on div "H1 Banner Contêiner Banner 2 colunas Contêiner 2 colunas Contêiner Imagem 2 col…" at bounding box center [611, 335] width 1127 height 611
click at [786, 312] on div "Menu" at bounding box center [611, 319] width 386 height 15
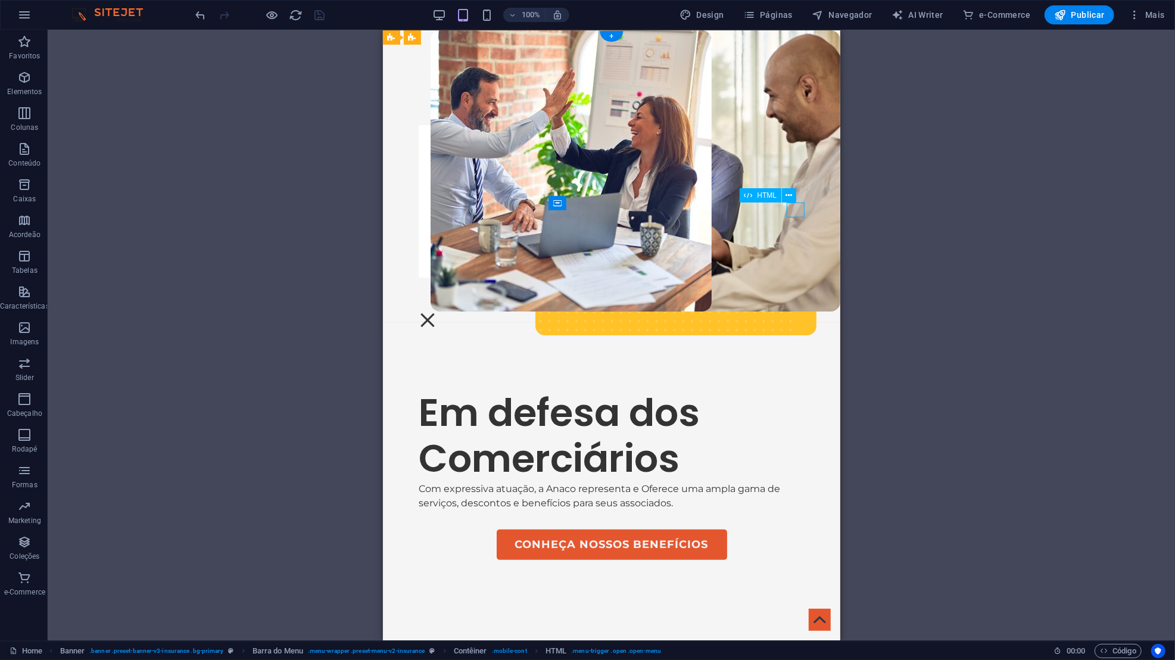
click at [436, 312] on div "Menu" at bounding box center [427, 319] width 18 height 15
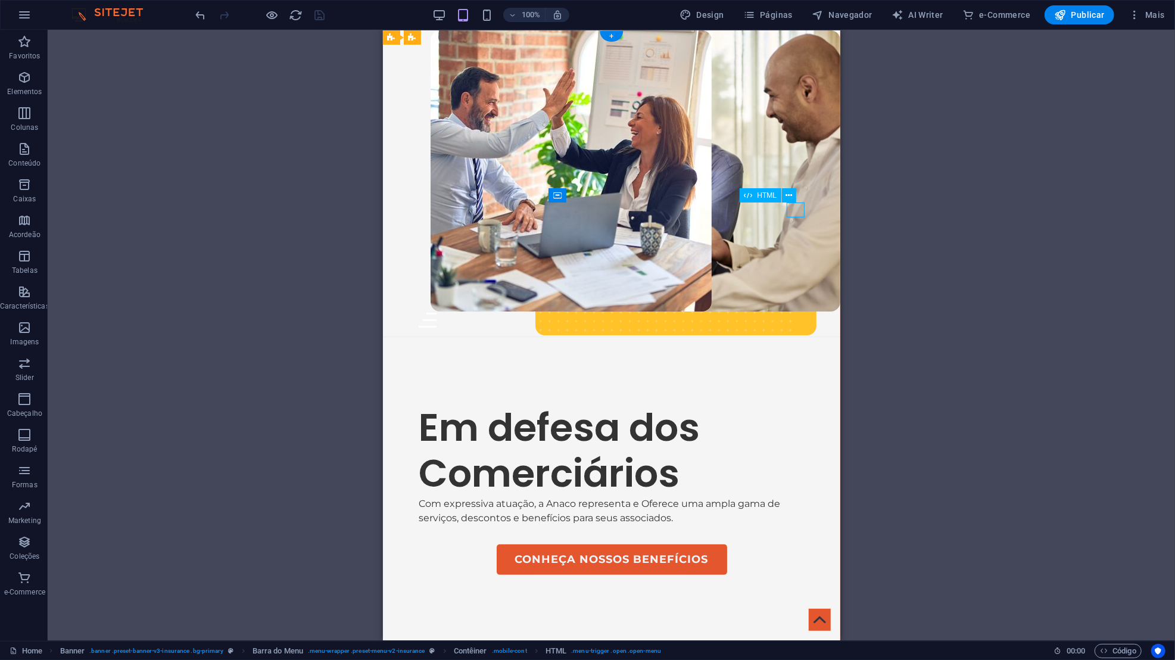
click at [569, 113] on div at bounding box center [611, 81] width 386 height 85
drag, startPoint x: 1376, startPoint y: 525, endPoint x: 502, endPoint y: 98, distance: 972.7
click at [502, 98] on div at bounding box center [611, 81] width 386 height 85
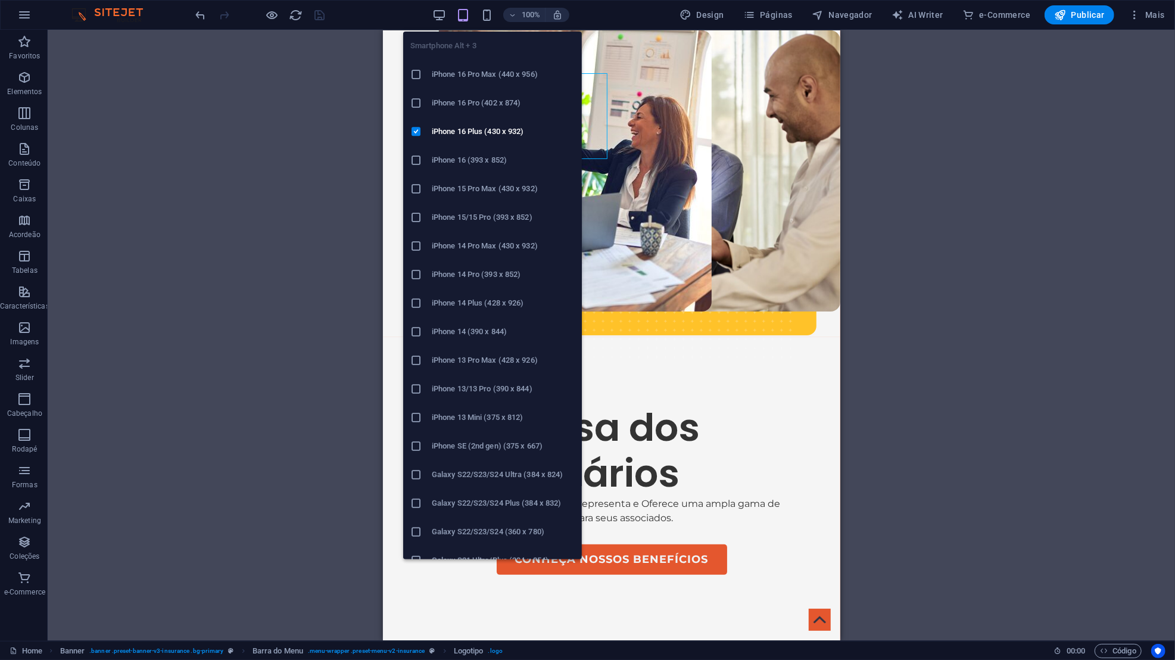
click at [494, 15] on icon "button" at bounding box center [487, 15] width 14 height 14
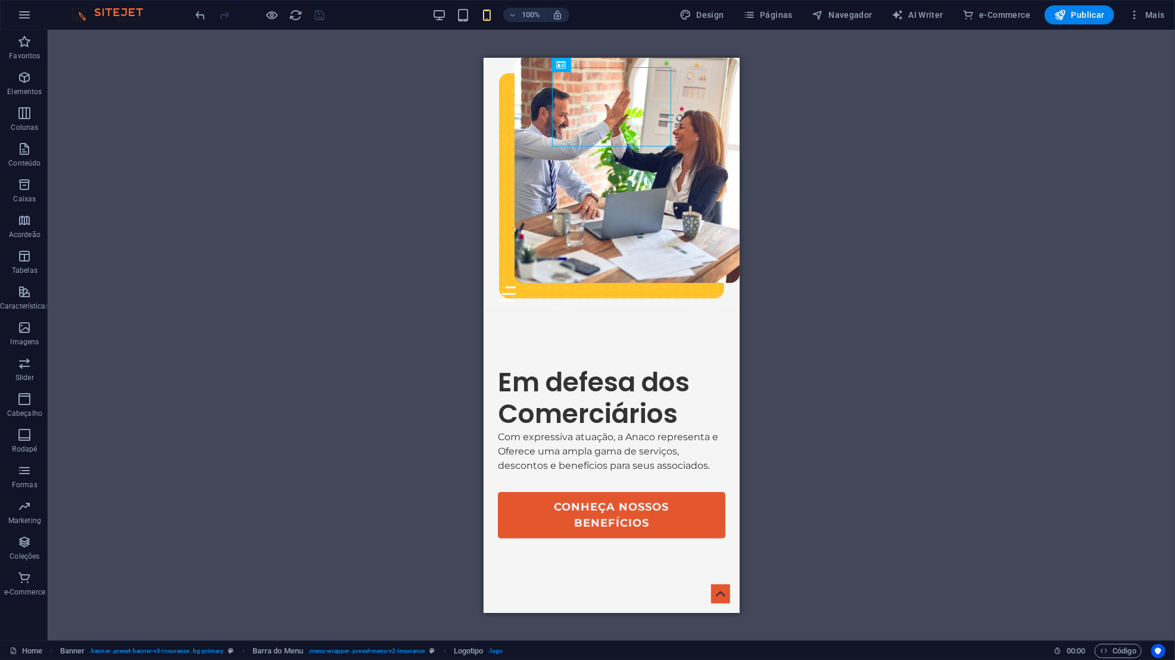
drag, startPoint x: 120, startPoint y: 68, endPoint x: 820, endPoint y: 292, distance: 735.1
click at [820, 292] on div "H1 Banner Contêiner Banner 2 colunas Contêiner 2 colunas Contêiner Imagem 2 col…" at bounding box center [611, 335] width 1127 height 611
click at [735, 287] on div "Sobre-Nós Portal do Associado Serviços Contatos Associe-se Menu" at bounding box center [611, 183] width 256 height 253
click at [726, 270] on div "Sobre-Nós Portal do Associado Serviços Contatos Associe-se Menu" at bounding box center [611, 183] width 256 height 253
click at [710, 286] on div "Menu" at bounding box center [610, 293] width 227 height 15
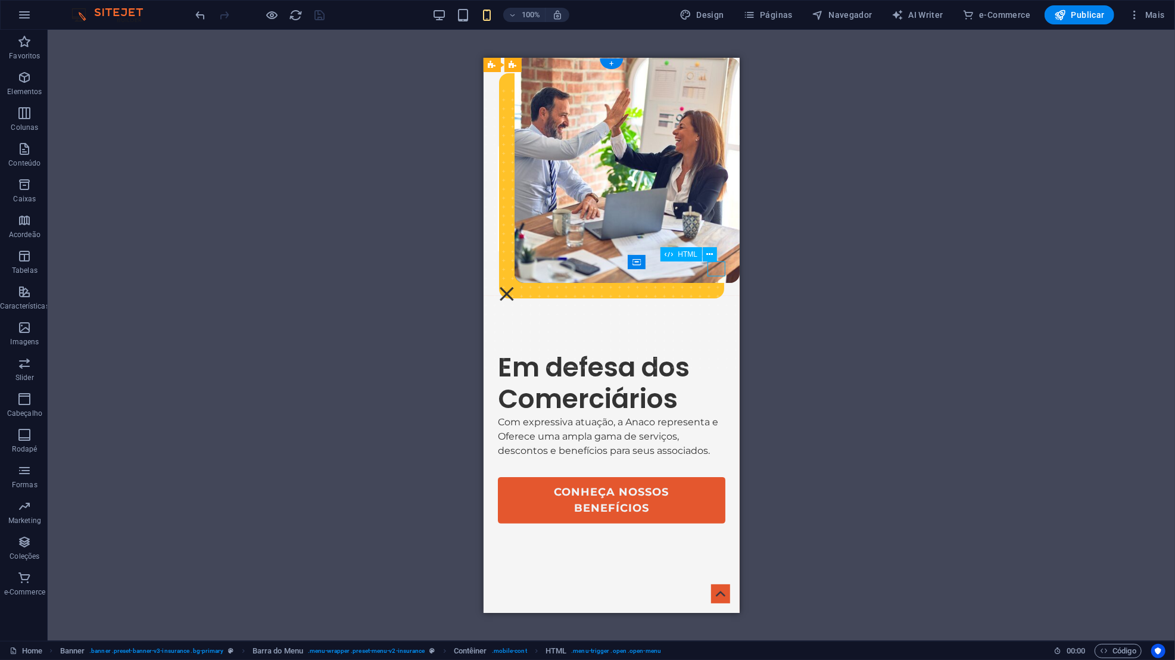
click at [515, 286] on div "Menu" at bounding box center [506, 293] width 18 height 15
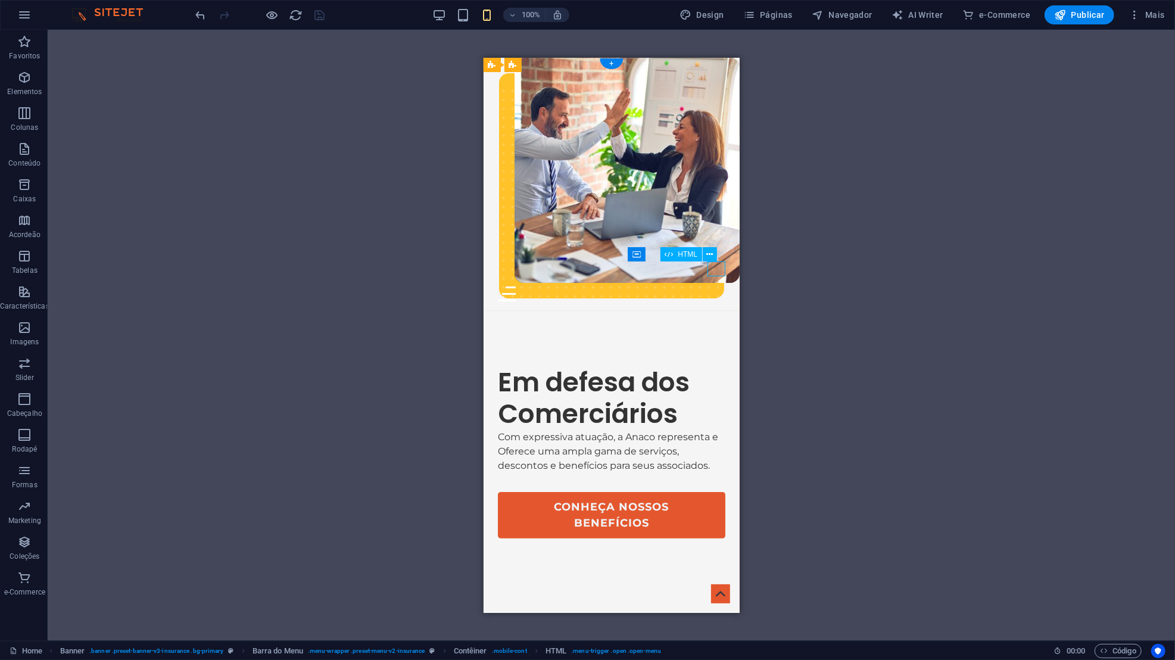
click at [713, 286] on div "Menu" at bounding box center [610, 293] width 227 height 15
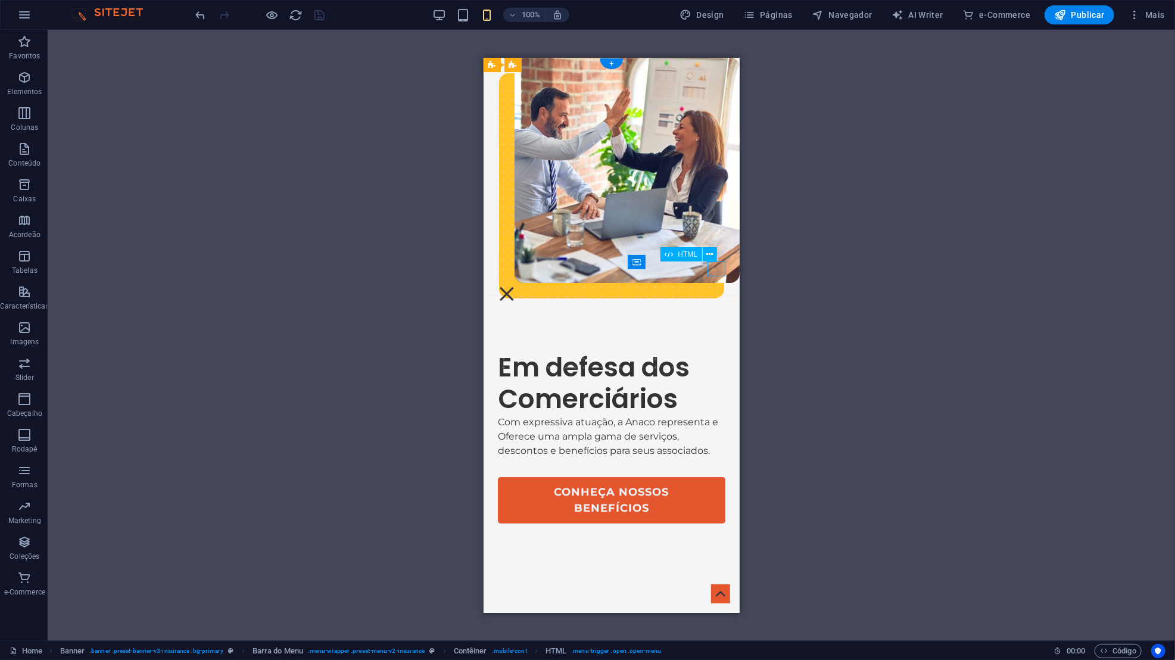
click at [515, 286] on div "Menu" at bounding box center [506, 293] width 18 height 15
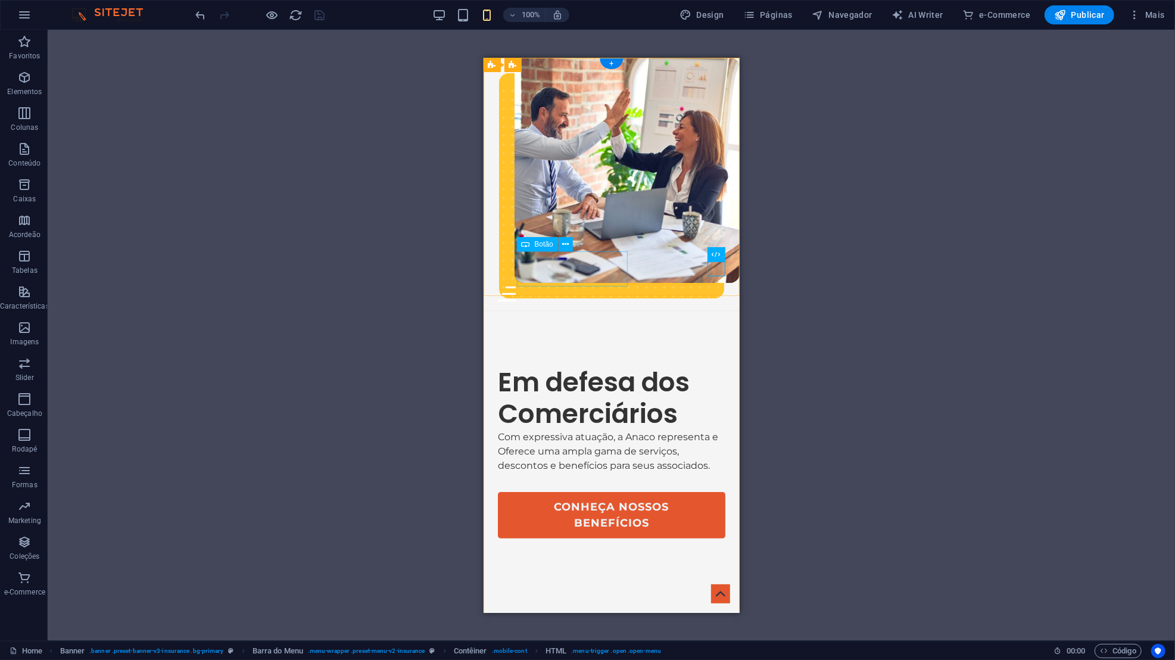
click at [580, 270] on div "Associe-se" at bounding box center [620, 268] width 208 height 35
click at [538, 243] on span "Botão" at bounding box center [544, 244] width 18 height 7
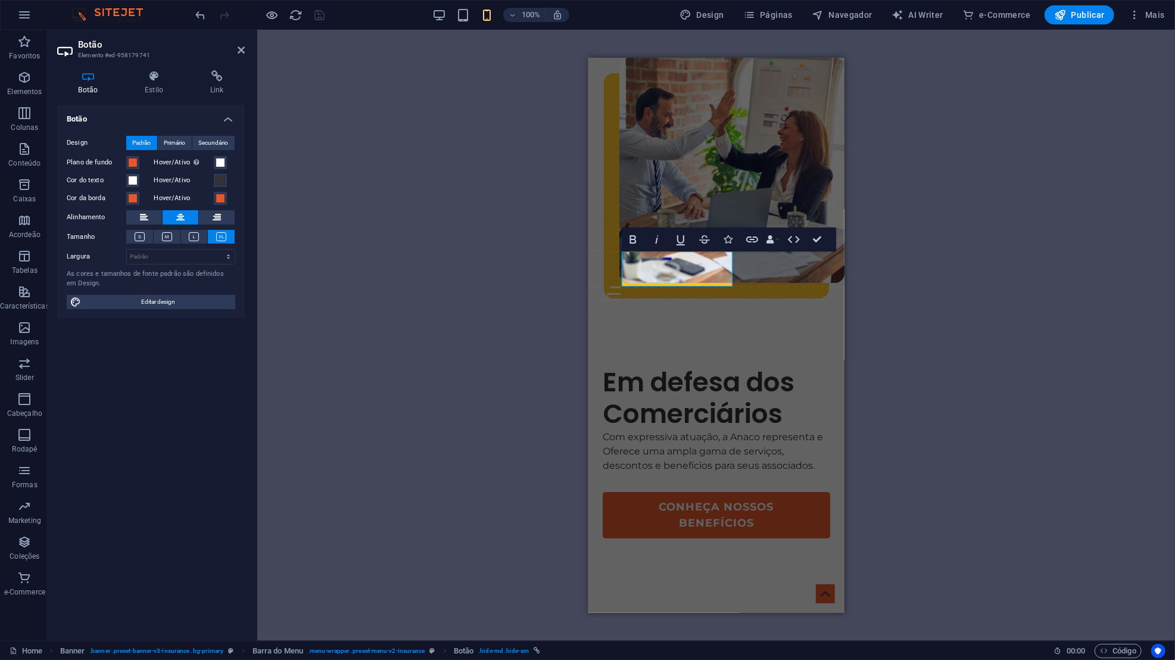
click at [169, 238] on icon at bounding box center [167, 236] width 10 height 9
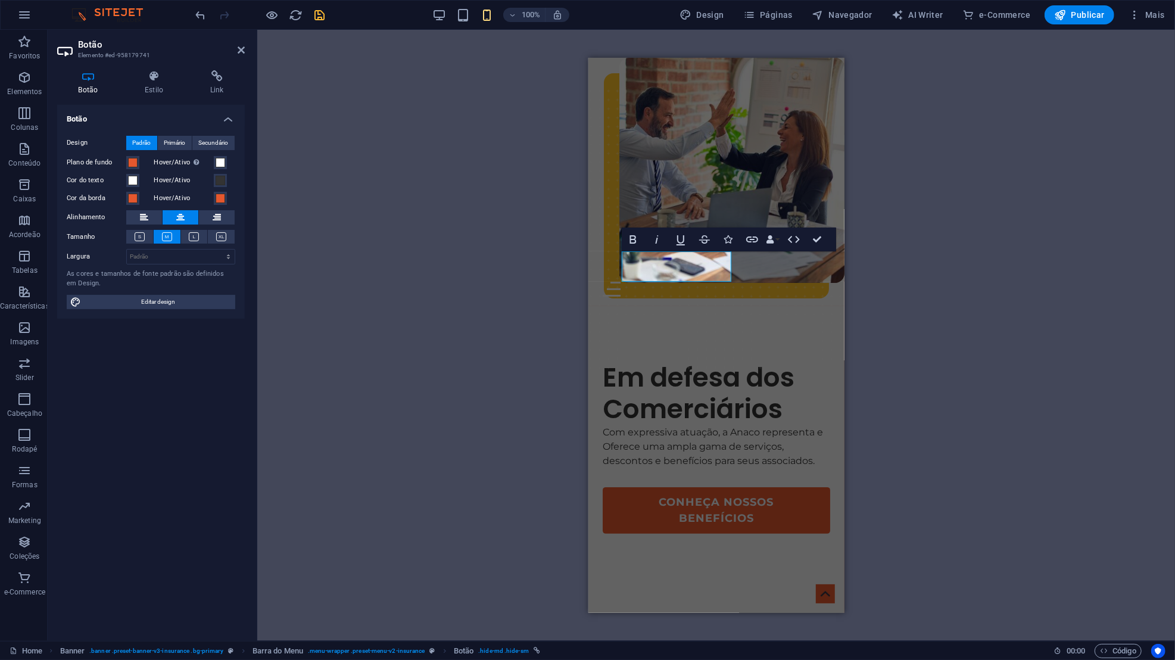
click at [140, 238] on icon at bounding box center [140, 236] width 10 height 9
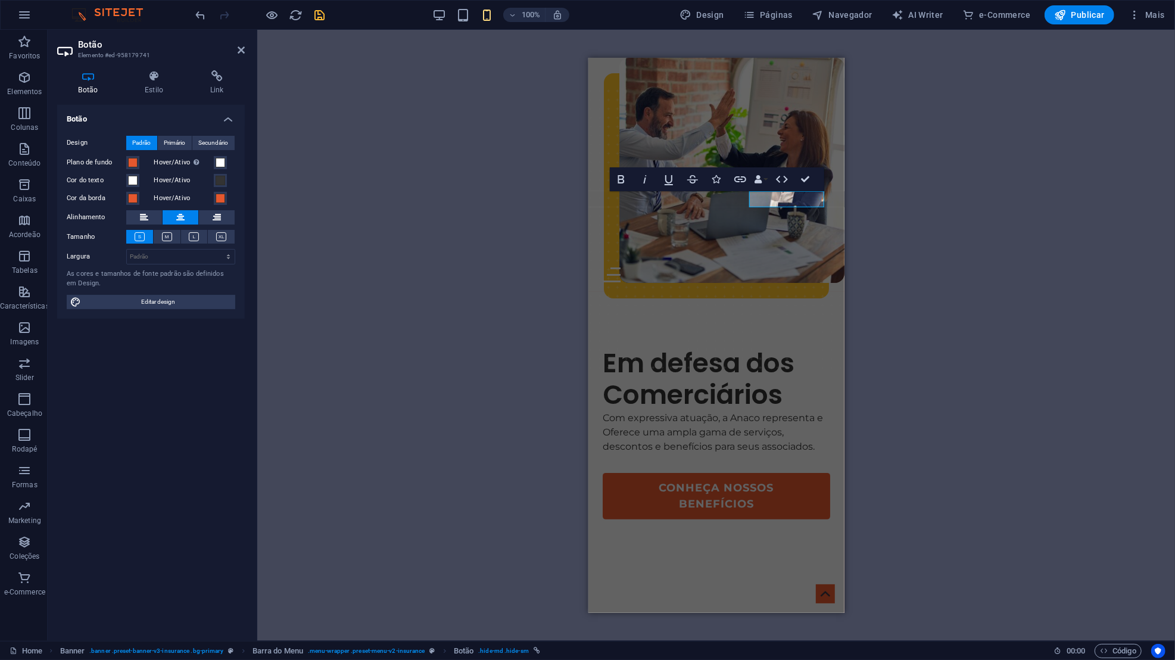
click at [167, 235] on icon at bounding box center [167, 236] width 10 height 9
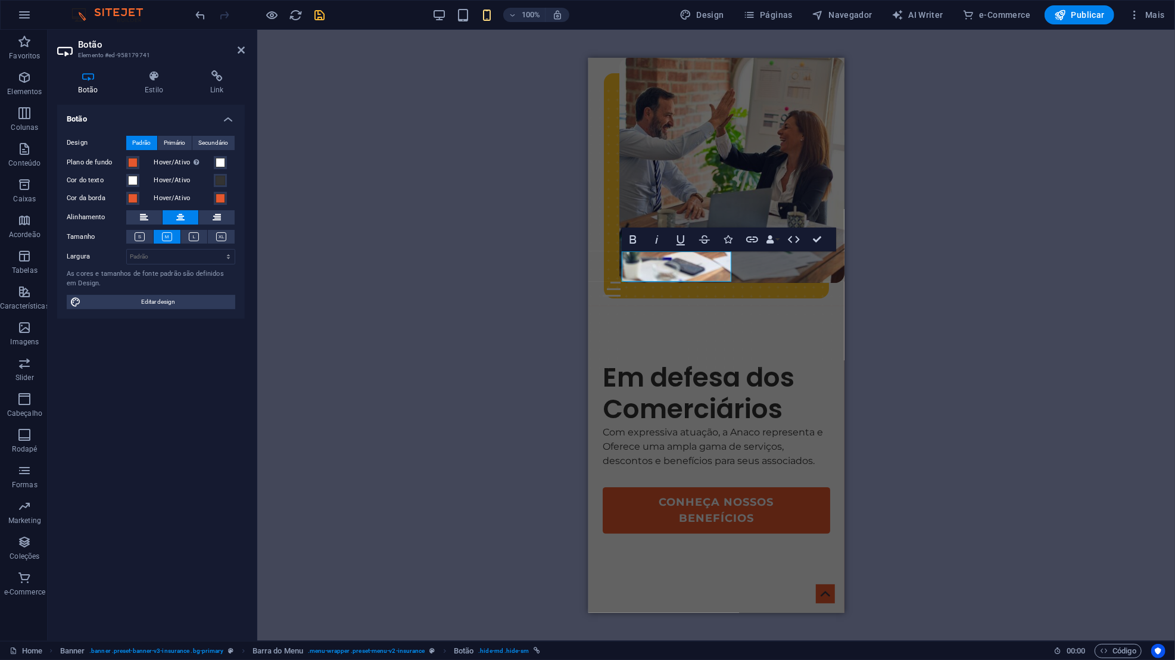
drag, startPoint x: 820, startPoint y: 292, endPoint x: 386, endPoint y: 248, distance: 436.3
click at [386, 248] on div "H1 Banner Contêiner Banner 2 colunas Contêiner 2 colunas Contêiner Imagem 2 col…" at bounding box center [715, 335] width 917 height 611
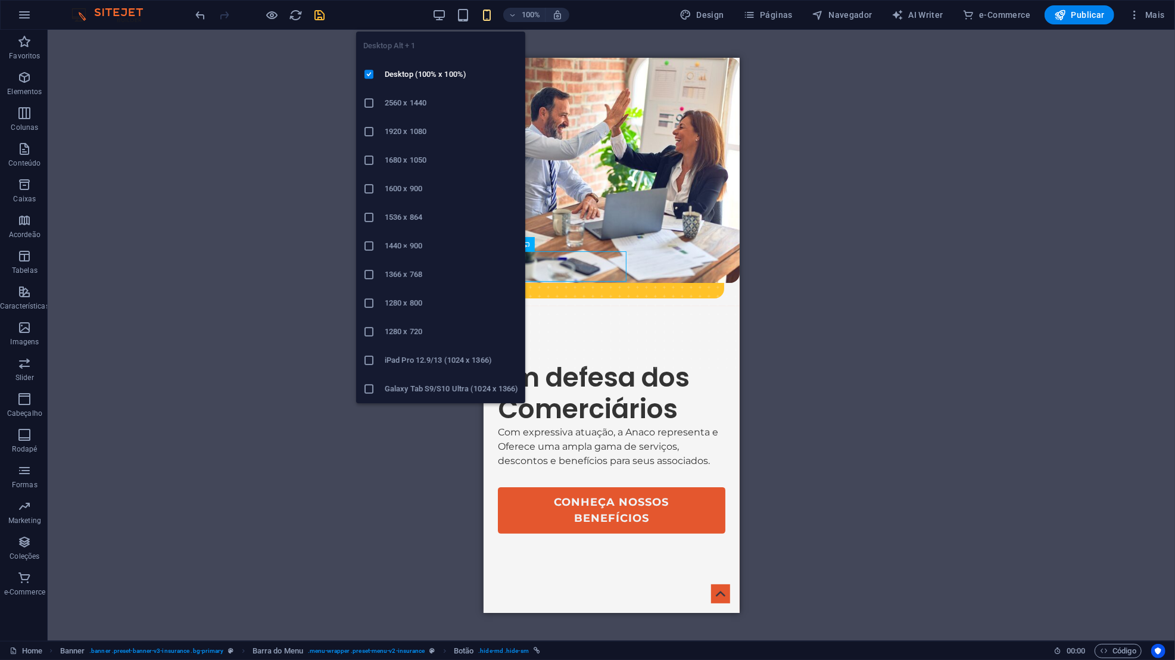
click at [441, 15] on icon "button" at bounding box center [439, 15] width 14 height 14
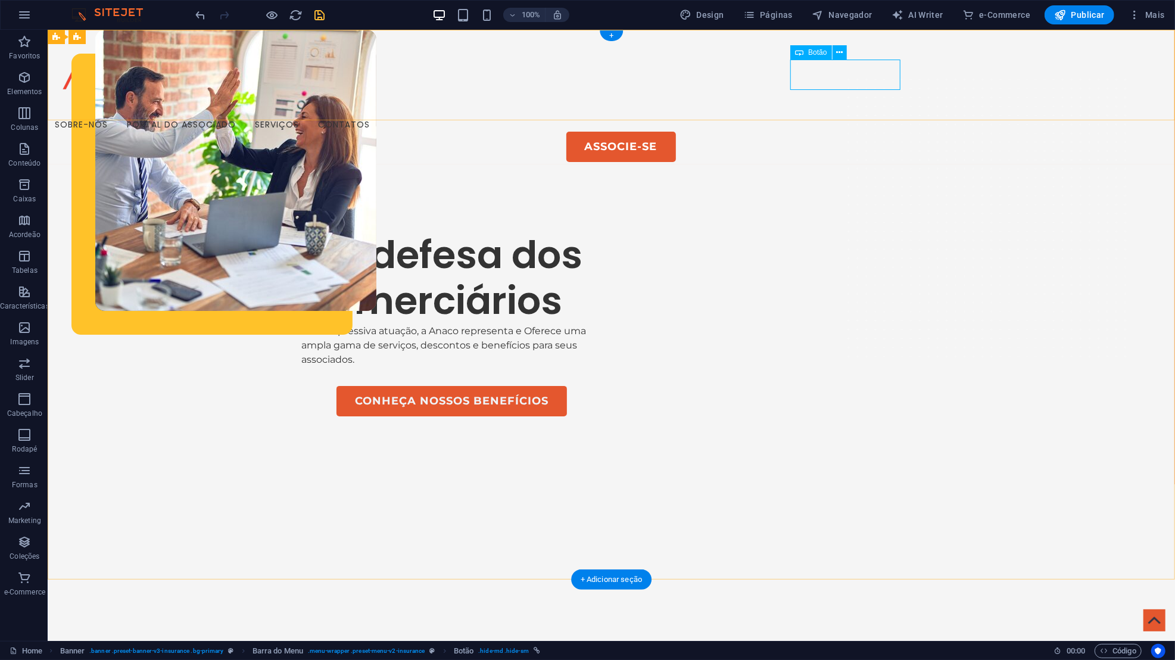
click at [838, 131] on div "Associe-se" at bounding box center [619, 146] width 1103 height 30
click at [816, 131] on div "Associe-se" at bounding box center [619, 146] width 1103 height 30
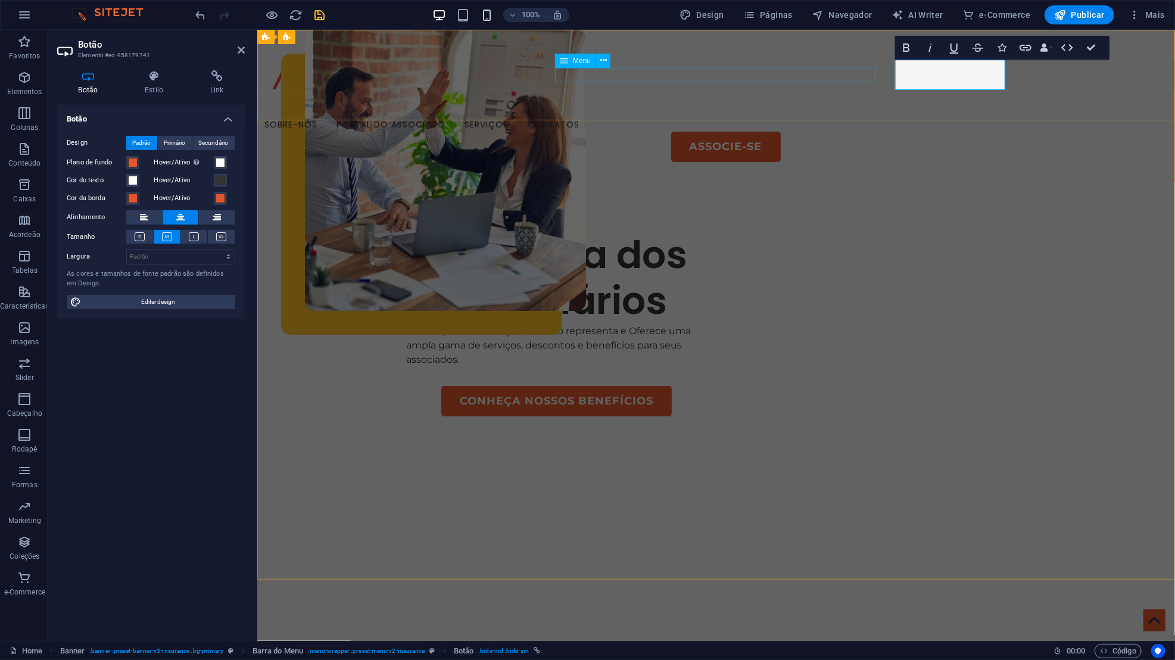
drag, startPoint x: 386, startPoint y: 248, endPoint x: 489, endPoint y: 18, distance: 251.8
click at [489, 18] on icon "button" at bounding box center [487, 15] width 14 height 14
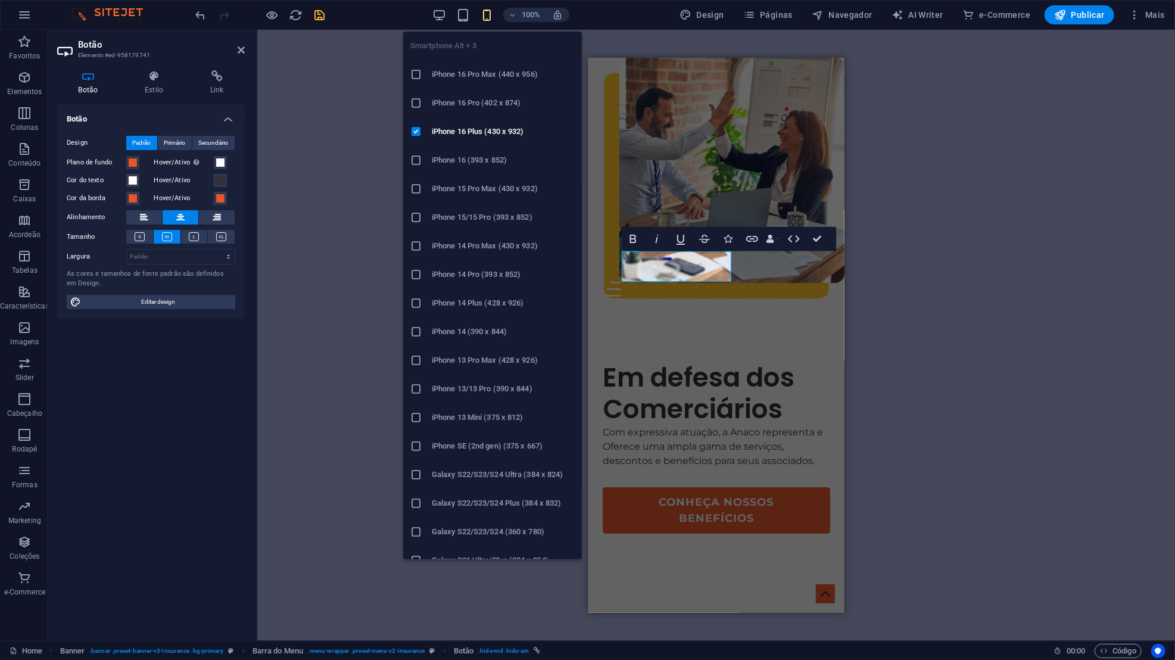
click at [670, 273] on link "Associe-se" at bounding box center [725, 266] width 110 height 30
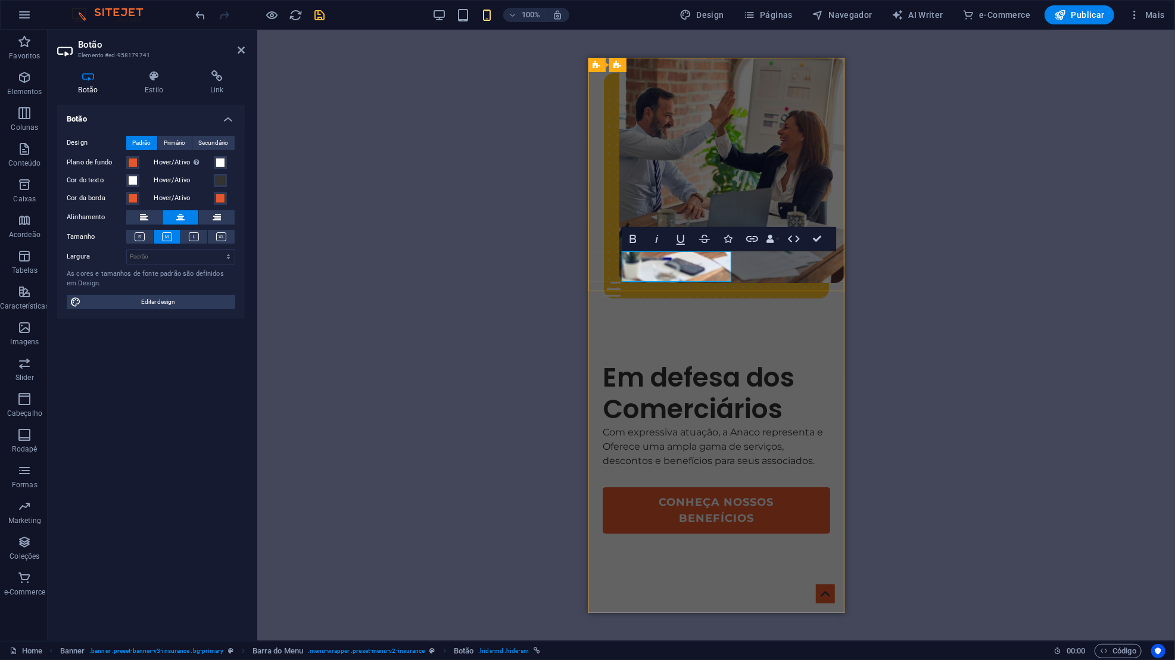
click at [161, 75] on icon at bounding box center [154, 76] width 61 height 12
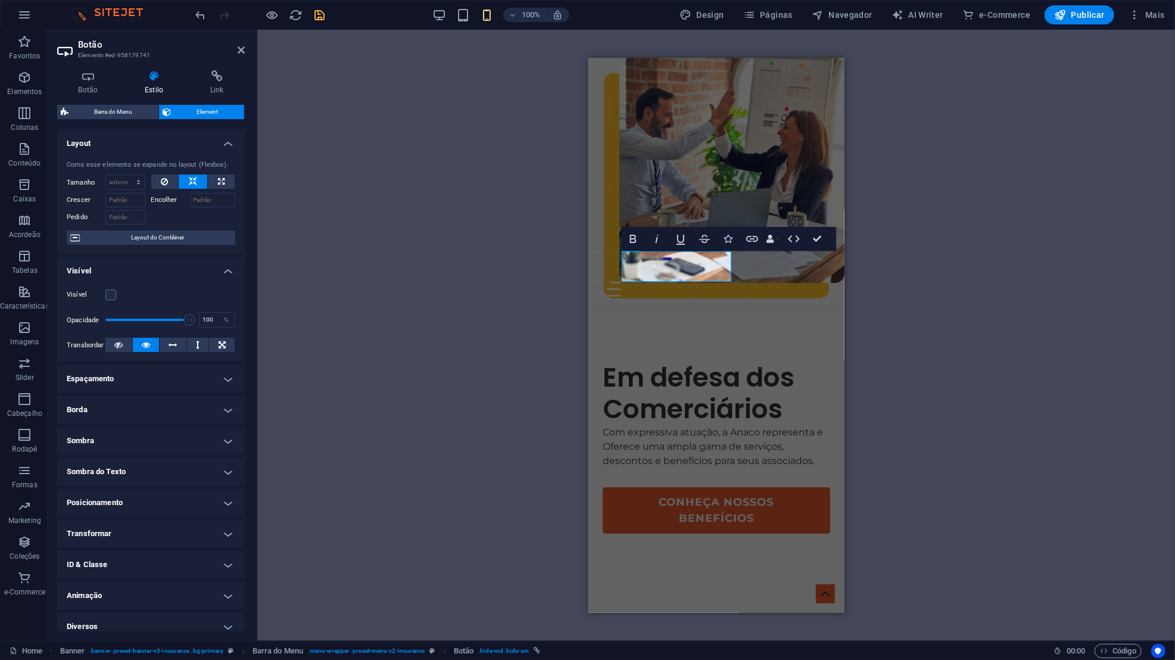
click at [66, 77] on icon at bounding box center [88, 76] width 62 height 12
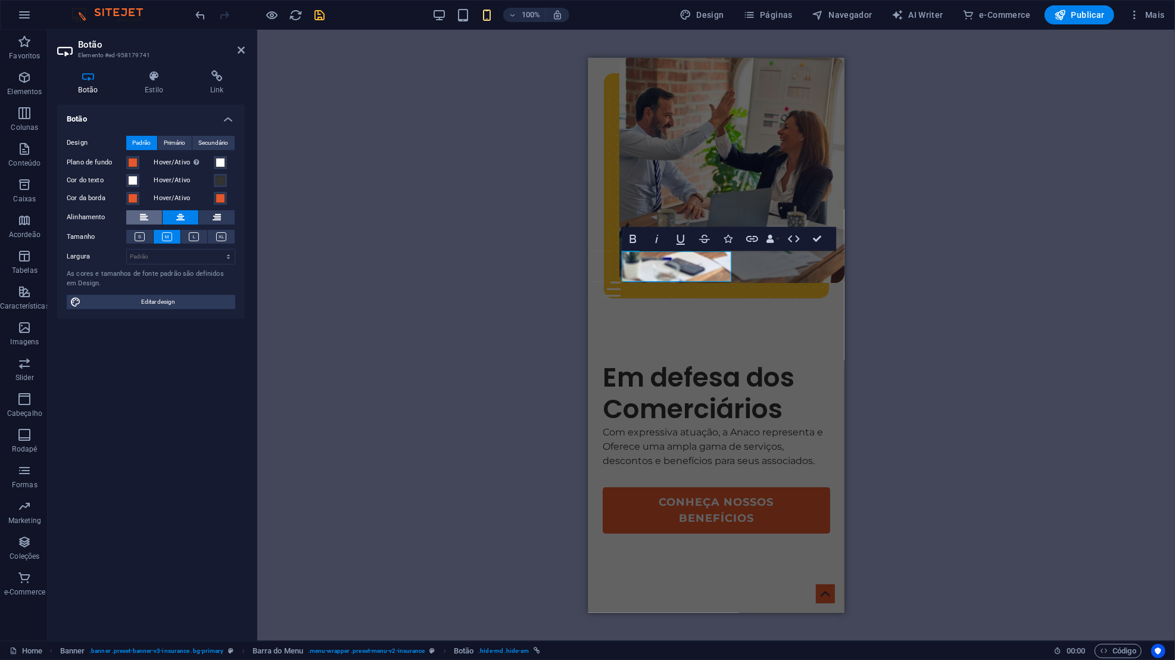
drag, startPoint x: 489, startPoint y: 18, endPoint x: 151, endPoint y: 220, distance: 393.8
click at [151, 220] on button at bounding box center [144, 217] width 36 height 14
click at [184, 215] on icon at bounding box center [180, 217] width 8 height 14
drag, startPoint x: 151, startPoint y: 220, endPoint x: 216, endPoint y: 216, distance: 65.0
click at [216, 216] on icon at bounding box center [217, 217] width 8 height 14
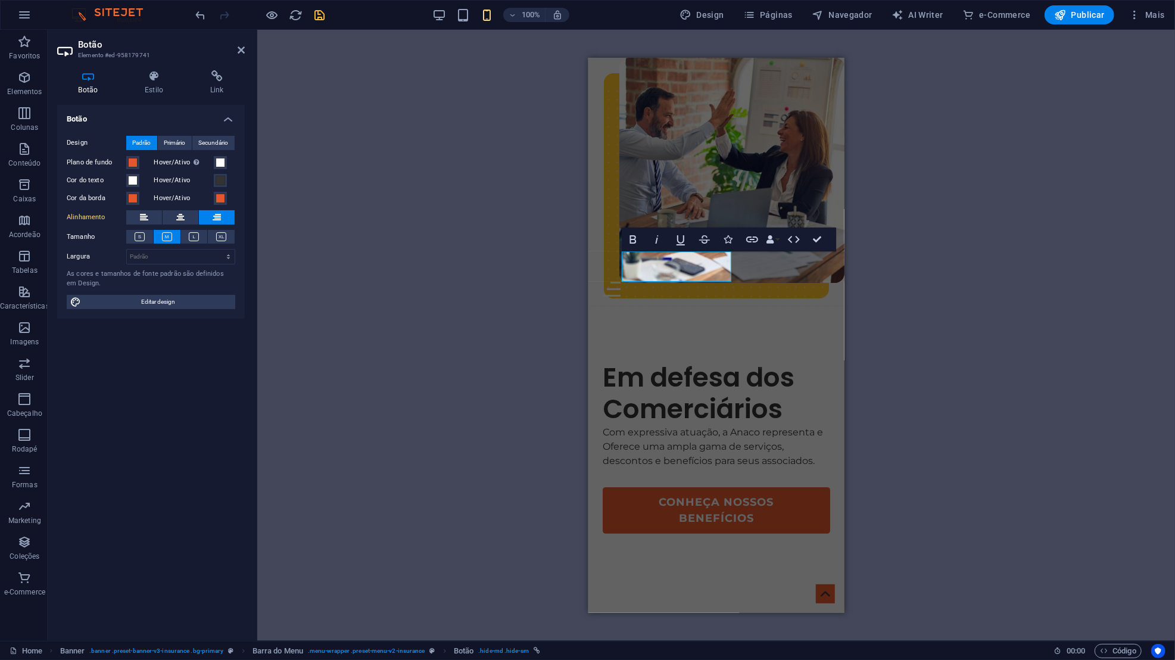
click at [184, 219] on icon at bounding box center [180, 217] width 8 height 14
click at [138, 195] on button "Cor da borda" at bounding box center [132, 198] width 13 height 13
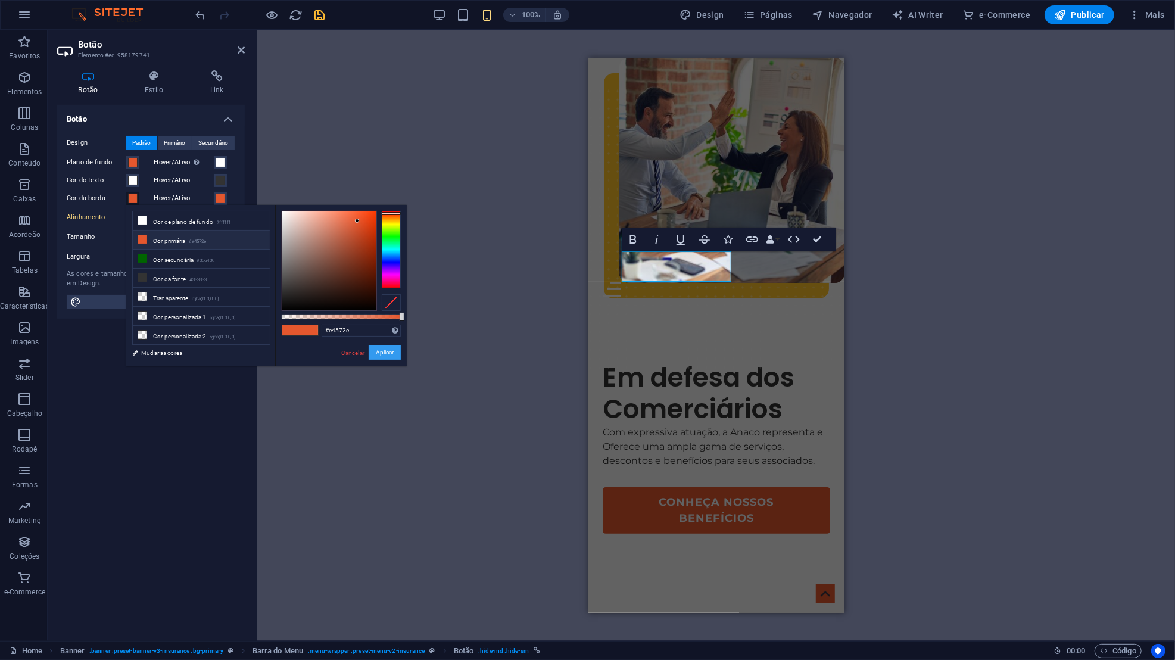
click at [395, 347] on button "Aplicar" at bounding box center [385, 352] width 32 height 14
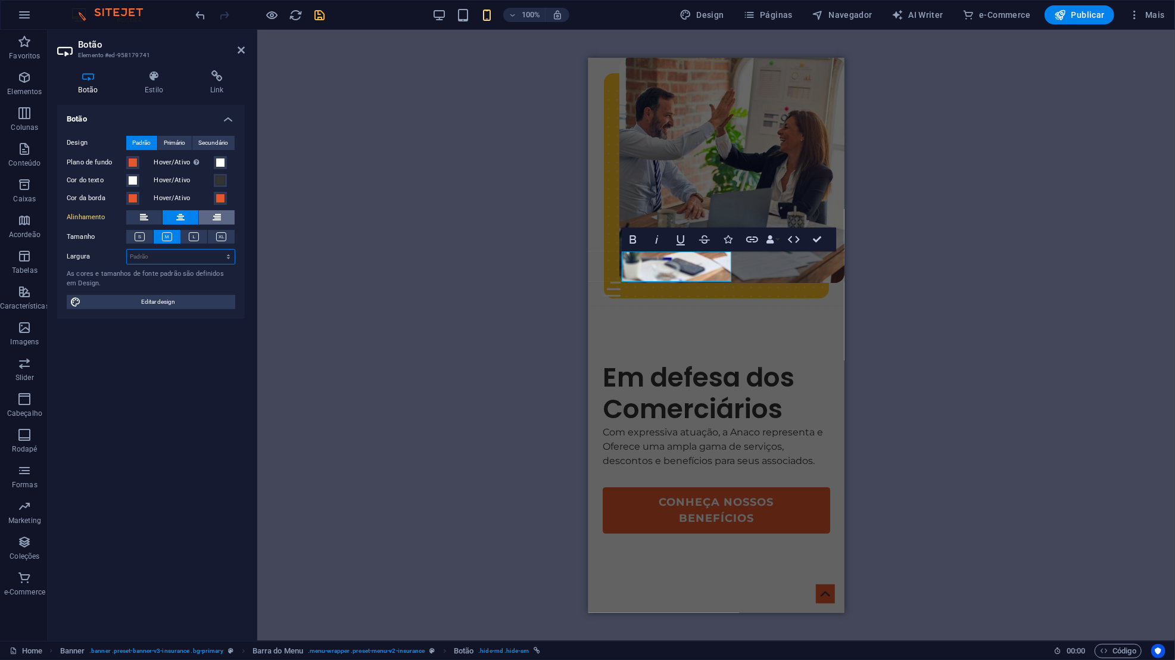
click at [175, 251] on select "Padrão px rem % em vh vw" at bounding box center [181, 256] width 108 height 14
drag, startPoint x: 216, startPoint y: 216, endPoint x: 178, endPoint y: 251, distance: 51.4
click at [178, 251] on select "Padrão px rem % em vh vw" at bounding box center [181, 256] width 108 height 14
drag, startPoint x: 178, startPoint y: 251, endPoint x: 114, endPoint y: 370, distance: 134.8
click at [114, 370] on div "Botão Design Padrão Primário Secundário Plano de fundo Hover/Ativo Mude para o …" at bounding box center [151, 368] width 188 height 526
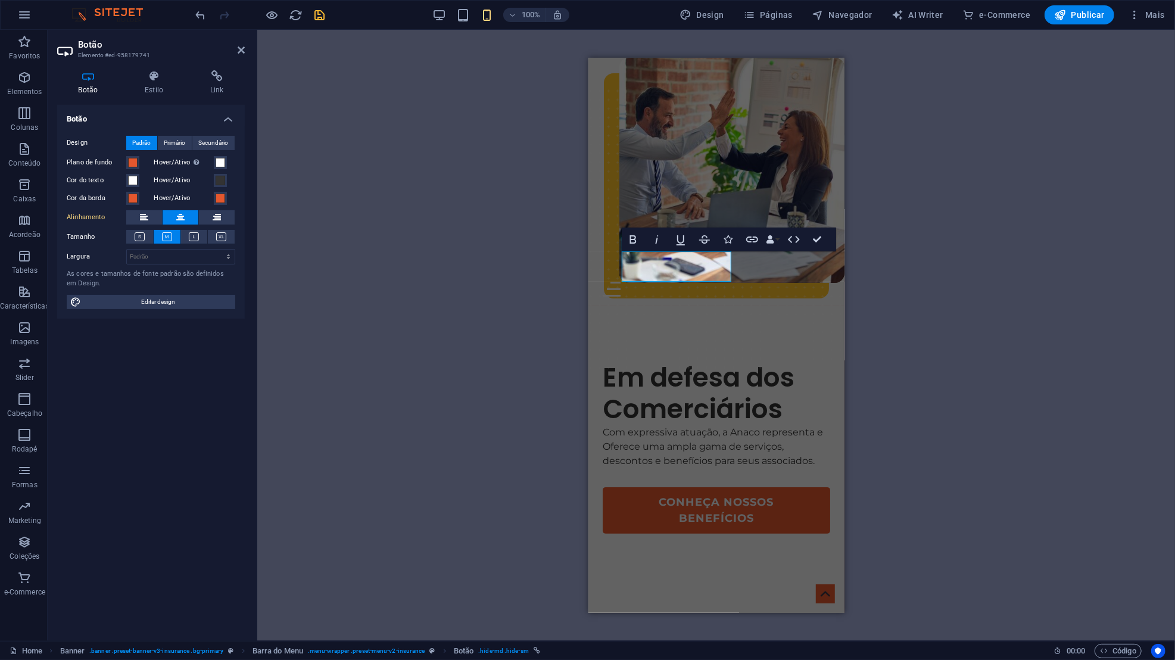
click at [206, 308] on span "Editar design" at bounding box center [158, 302] width 147 height 14
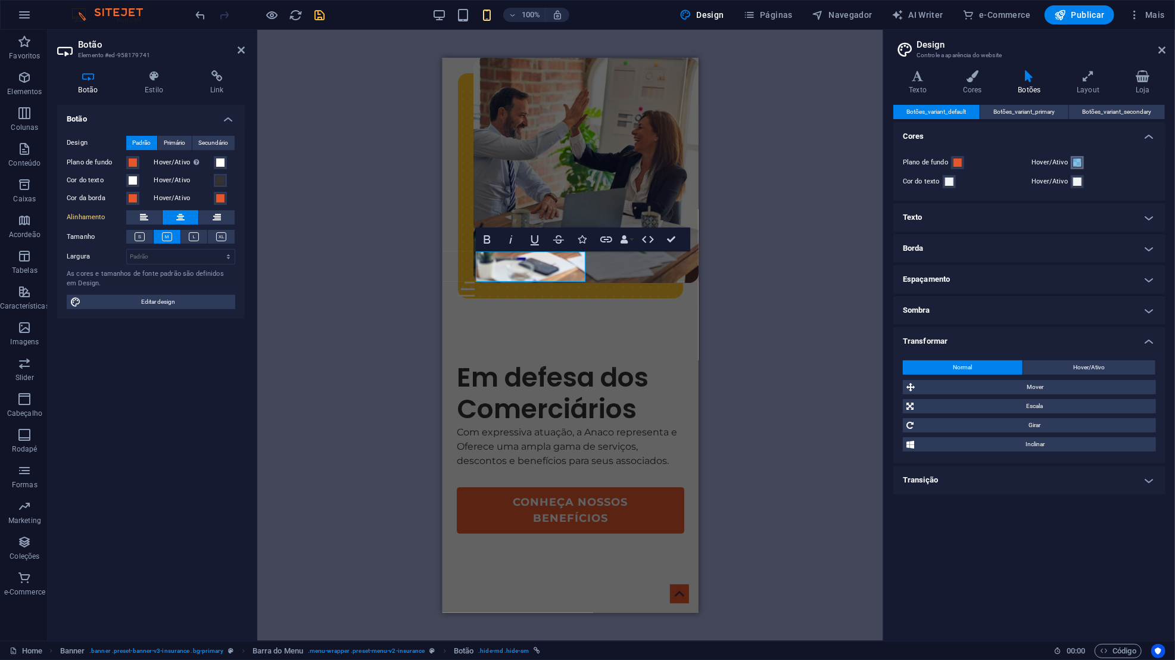
click at [1074, 163] on span at bounding box center [1077, 163] width 10 height 10
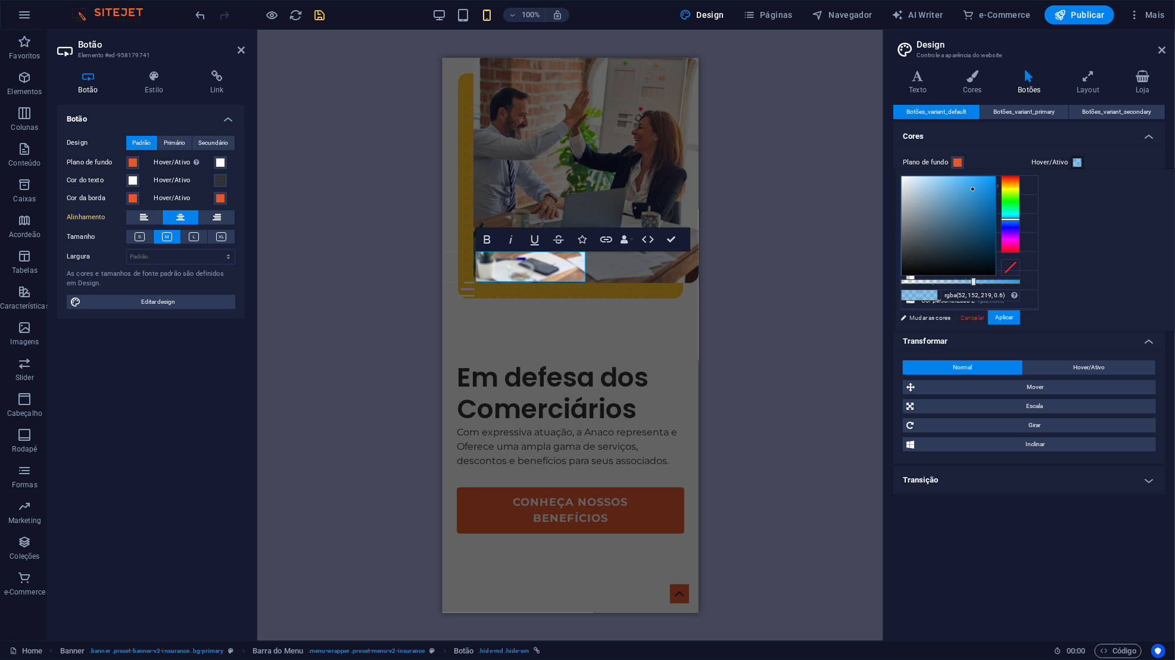
click at [1078, 160] on span at bounding box center [1077, 163] width 10 height 10
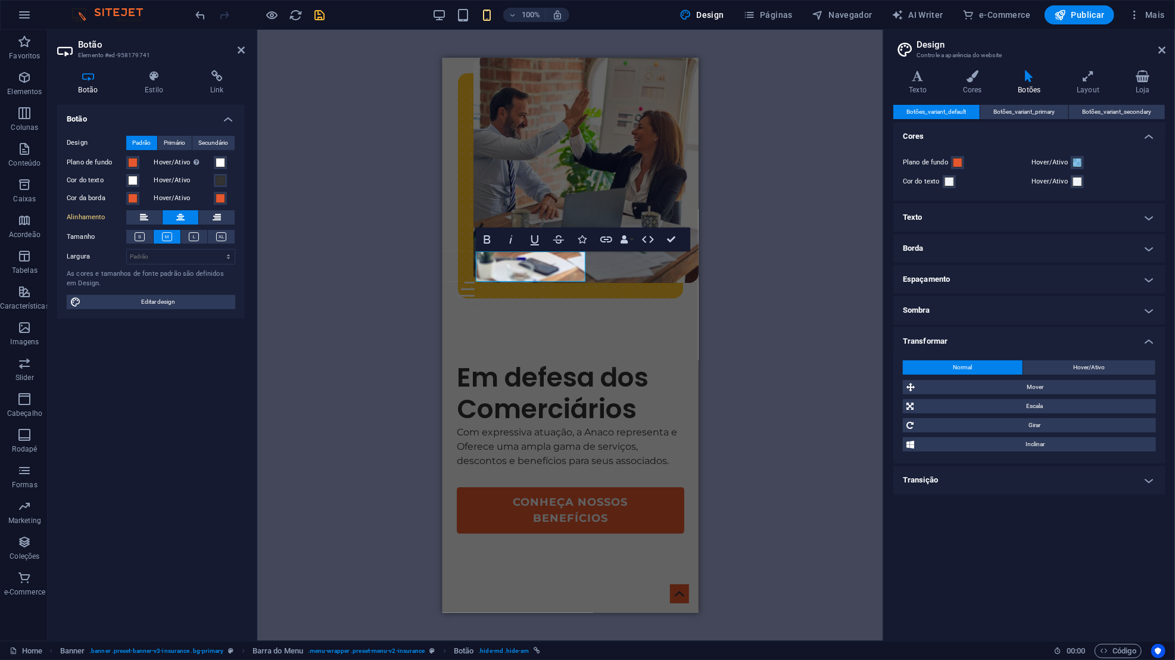
click at [1105, 148] on div "Plano de fundo Hover/Ativo Cor do texto Hover/Ativo" at bounding box center [1029, 171] width 277 height 57
click at [1164, 51] on icon at bounding box center [1161, 50] width 7 height 10
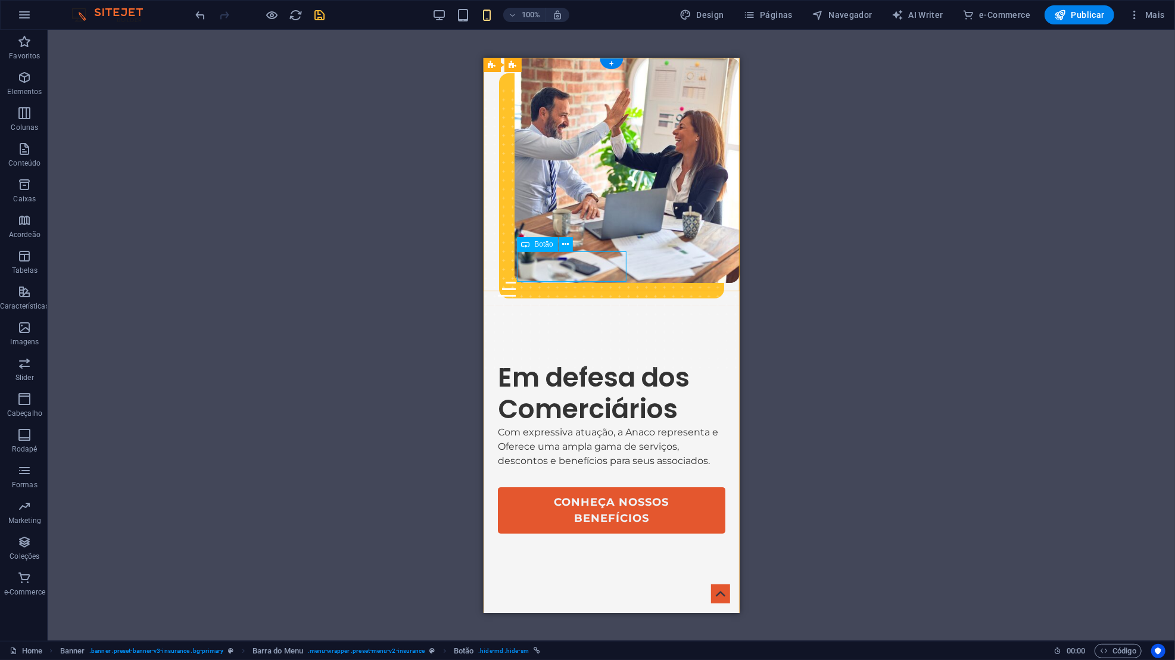
click at [573, 263] on div "Associe-se" at bounding box center [620, 266] width 208 height 30
click at [562, 248] on button at bounding box center [565, 244] width 14 height 14
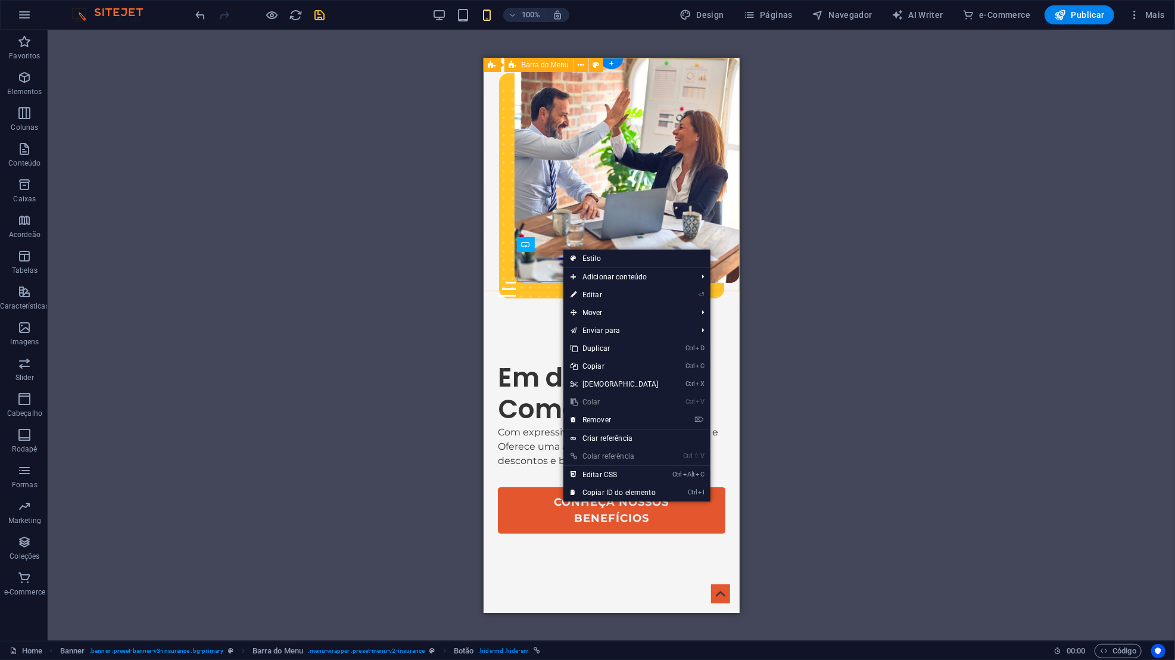
click at [610, 258] on link "Estilo" at bounding box center [636, 258] width 147 height 18
select select "px"
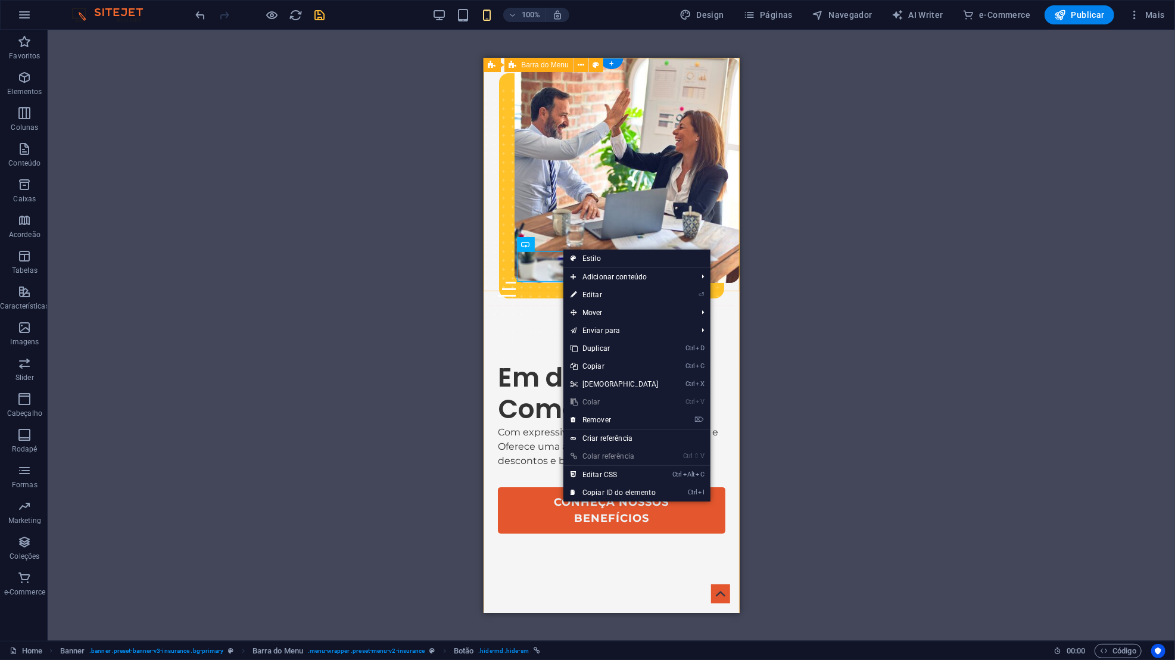
select select "hover_text_color"
select select "rem"
select select "px"
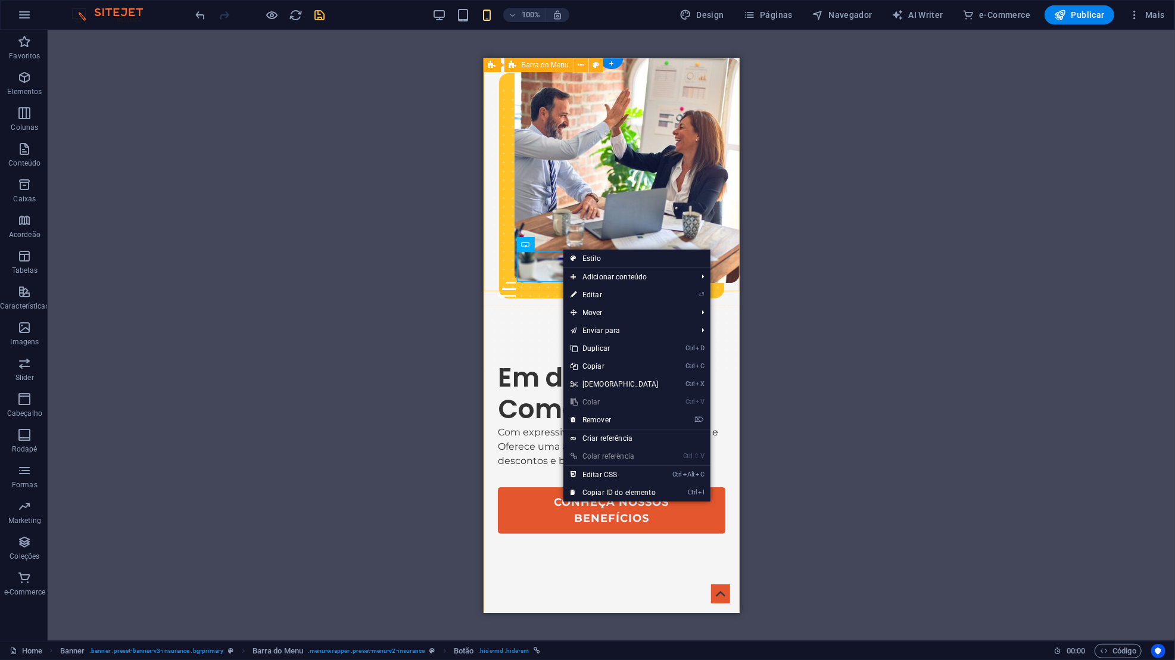
select select "px"
select select "link-special-font"
select select "rem"
select select "400"
select select "px"
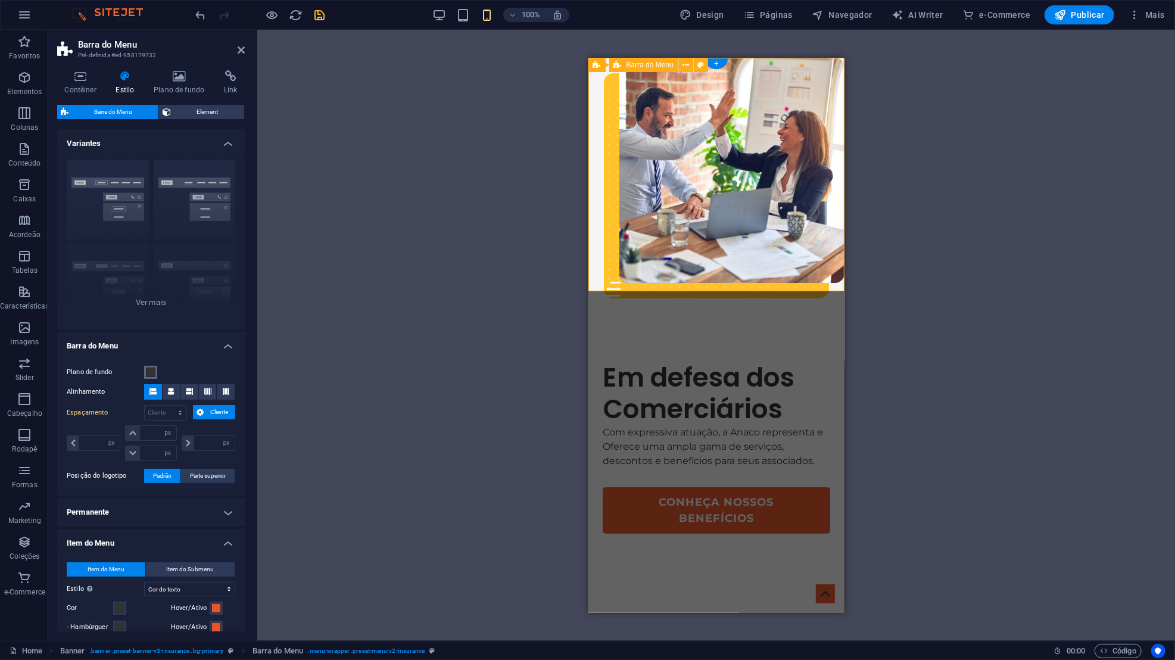
click at [151, 367] on span at bounding box center [151, 372] width 10 height 10
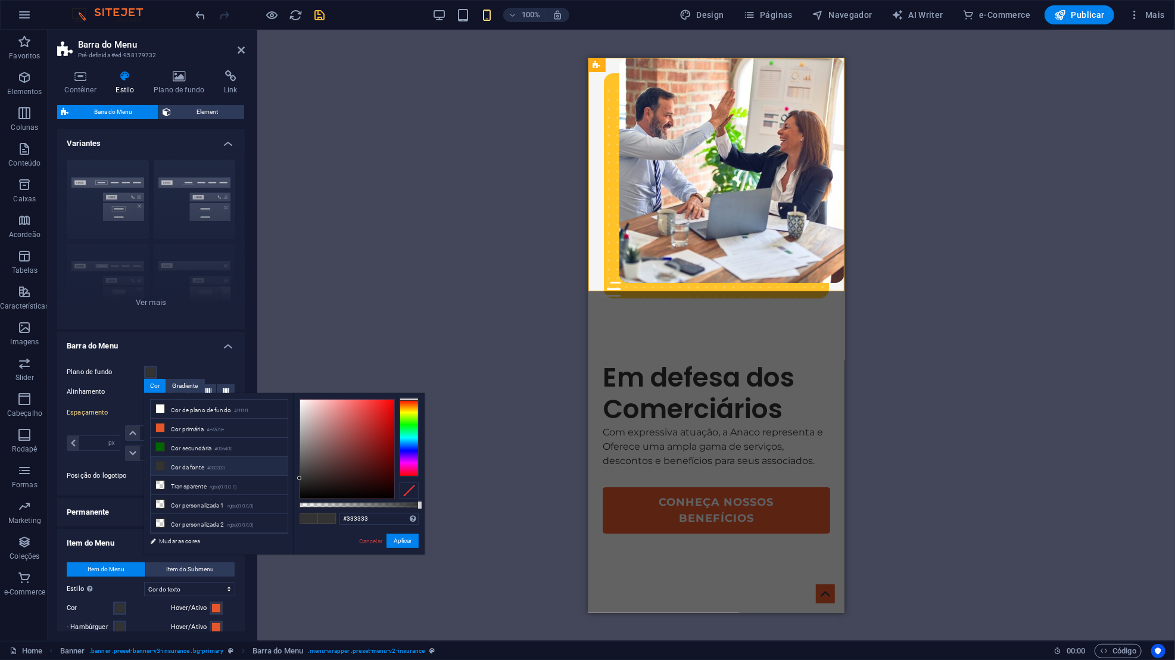
click at [188, 422] on li "Cor primária #e4572e" at bounding box center [219, 428] width 137 height 19
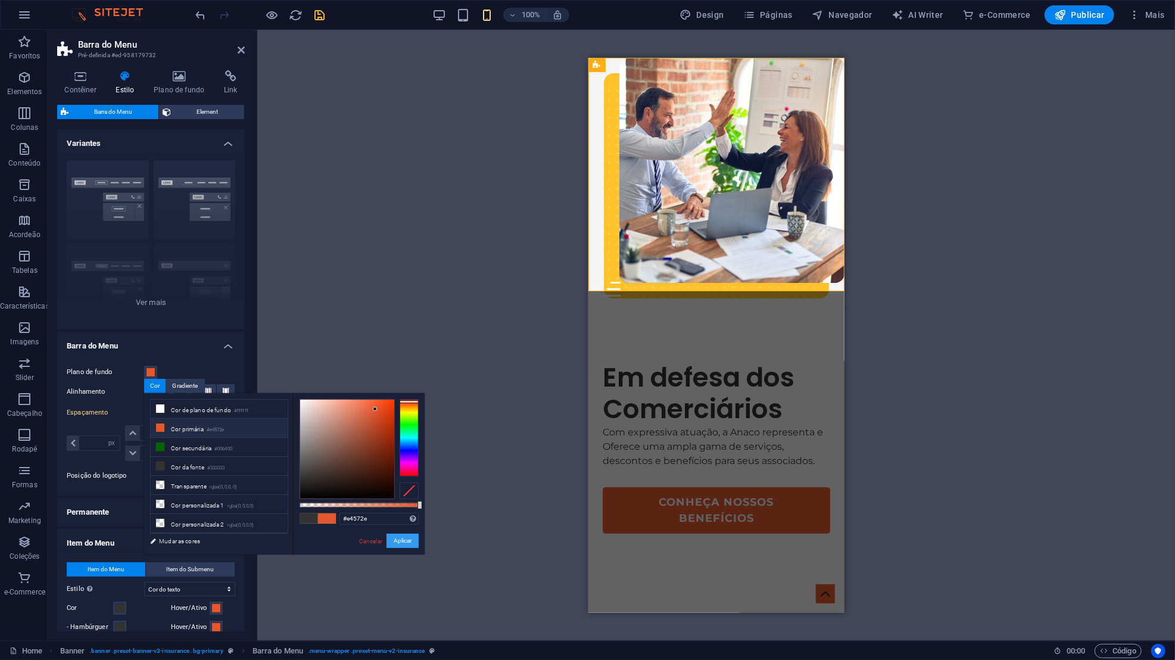
click at [400, 536] on button "Aplicar" at bounding box center [402, 540] width 32 height 14
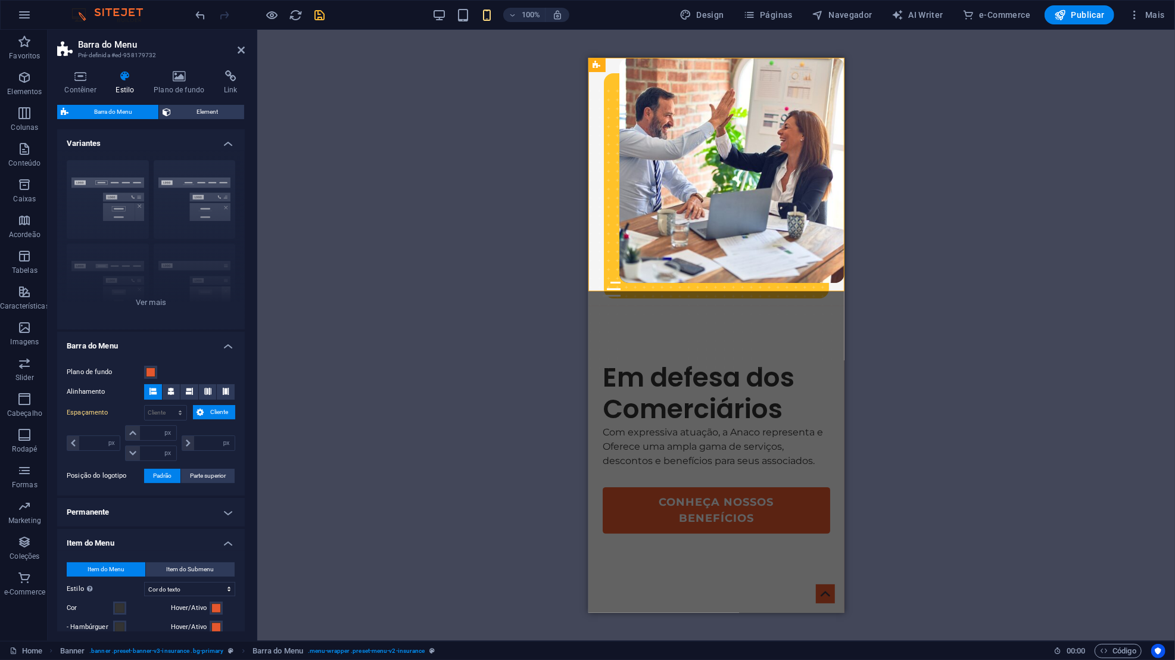
click at [831, 267] on div "Sobre-Nós Portal do Associado Serviços Contatos Associe-se Menu" at bounding box center [716, 181] width 256 height 248
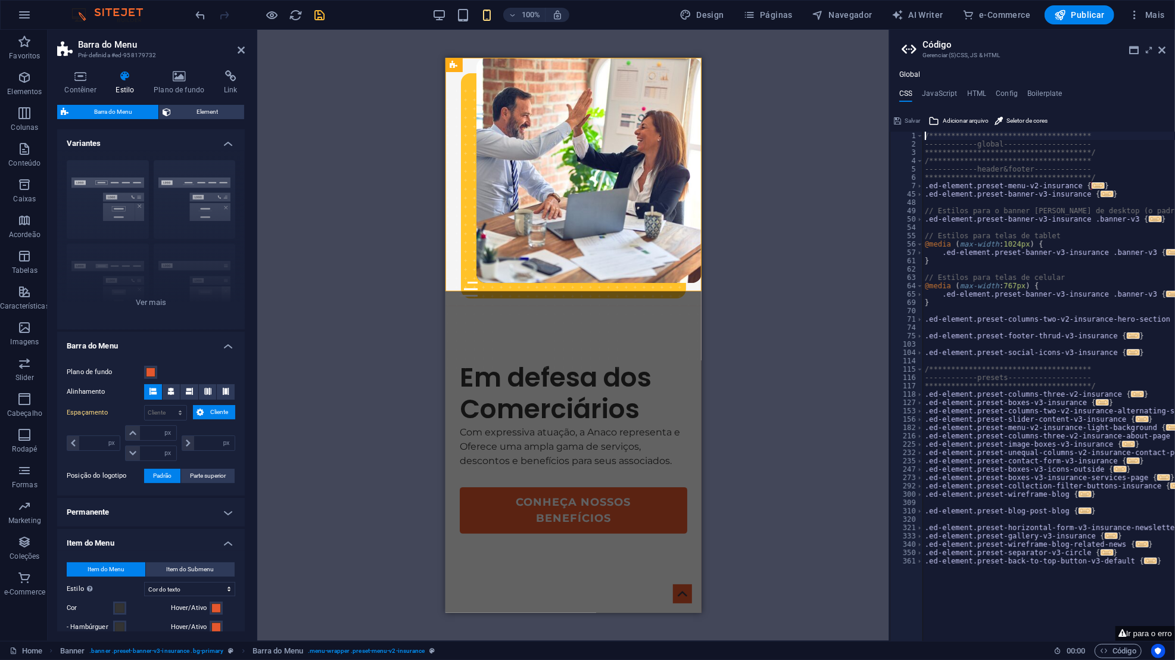
click at [676, 281] on div "Menu" at bounding box center [572, 288] width 227 height 15
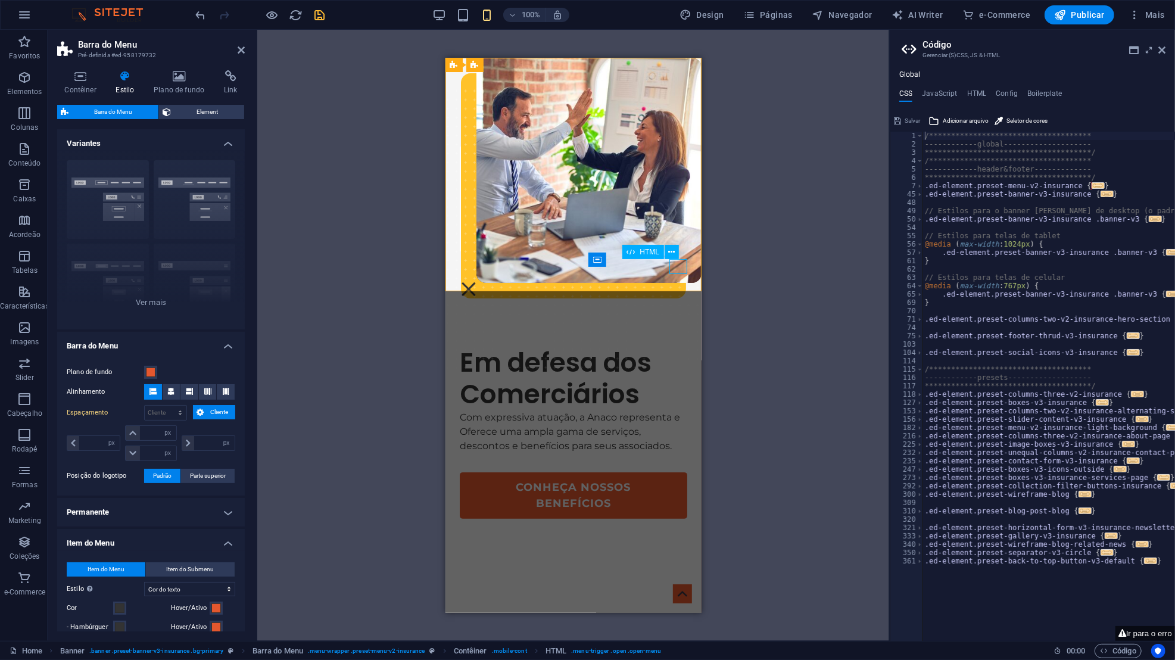
click at [477, 281] on div "Menu" at bounding box center [468, 288] width 18 height 15
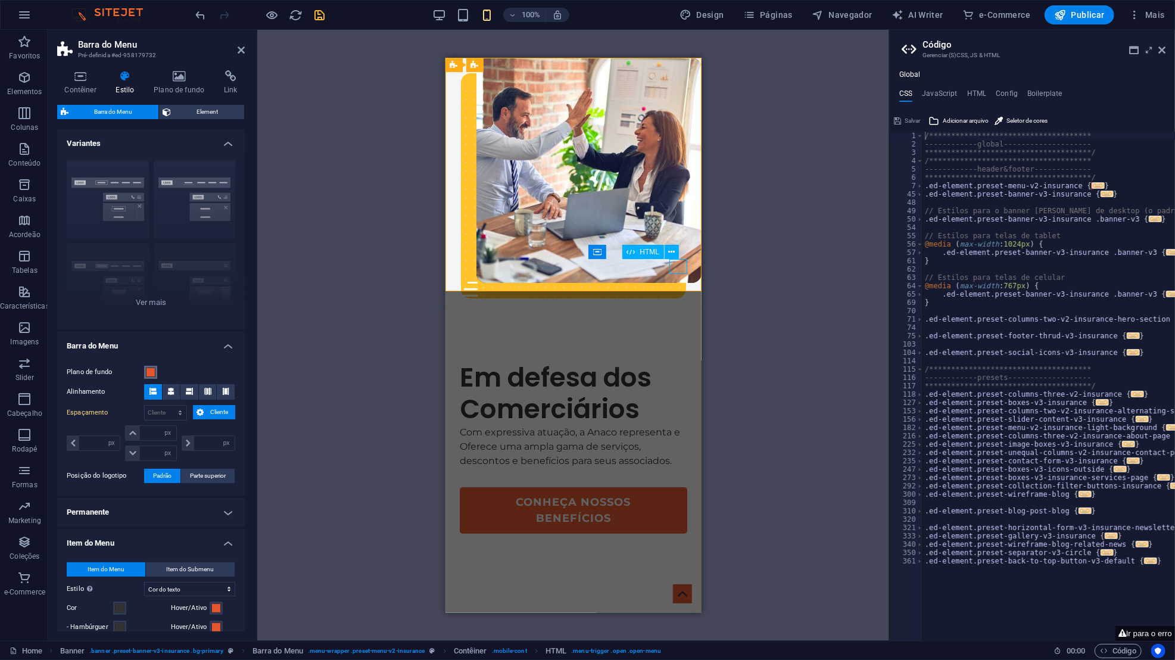
drag, startPoint x: 114, startPoint y: 370, endPoint x: 156, endPoint y: 369, distance: 42.3
click at [156, 369] on button "Plano de fundo" at bounding box center [150, 372] width 13 height 13
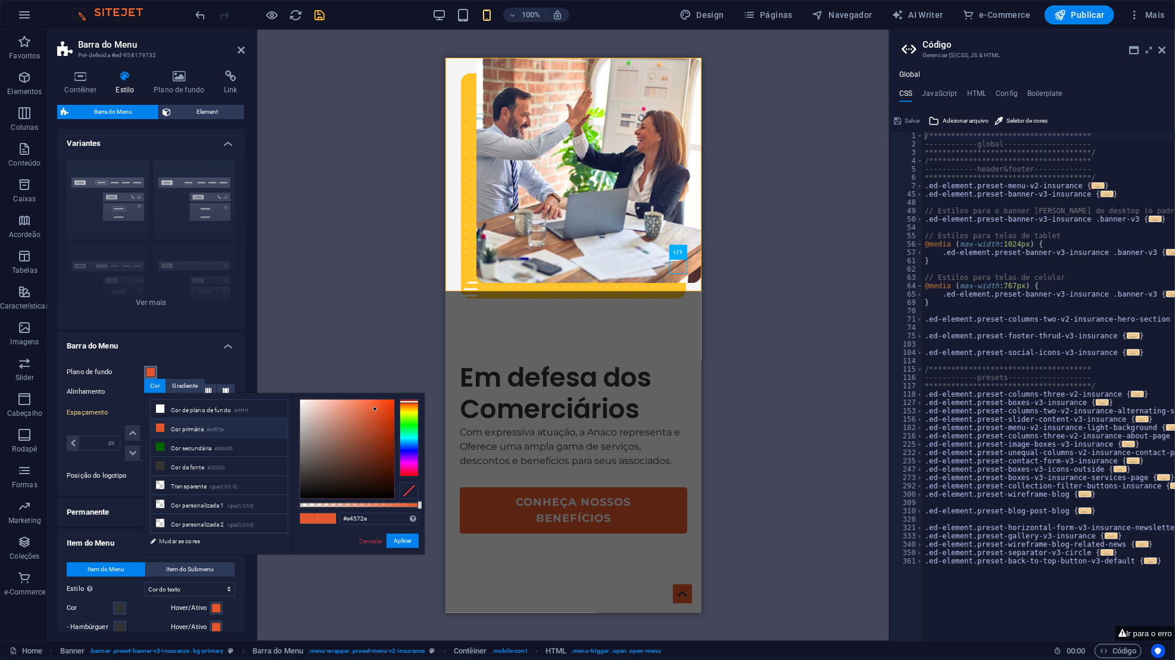
click at [227, 411] on li "Cor de plano de fundo #ffffff" at bounding box center [219, 408] width 137 height 19
type input "#ffffff"
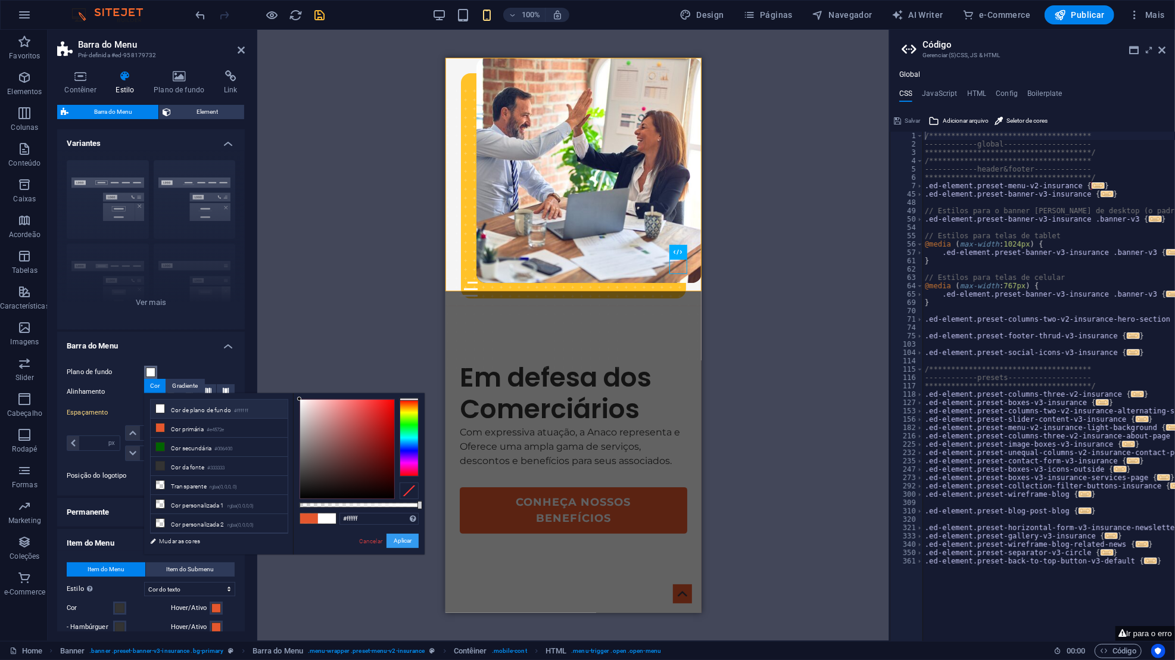
click at [401, 535] on button "Aplicar" at bounding box center [402, 540] width 32 height 14
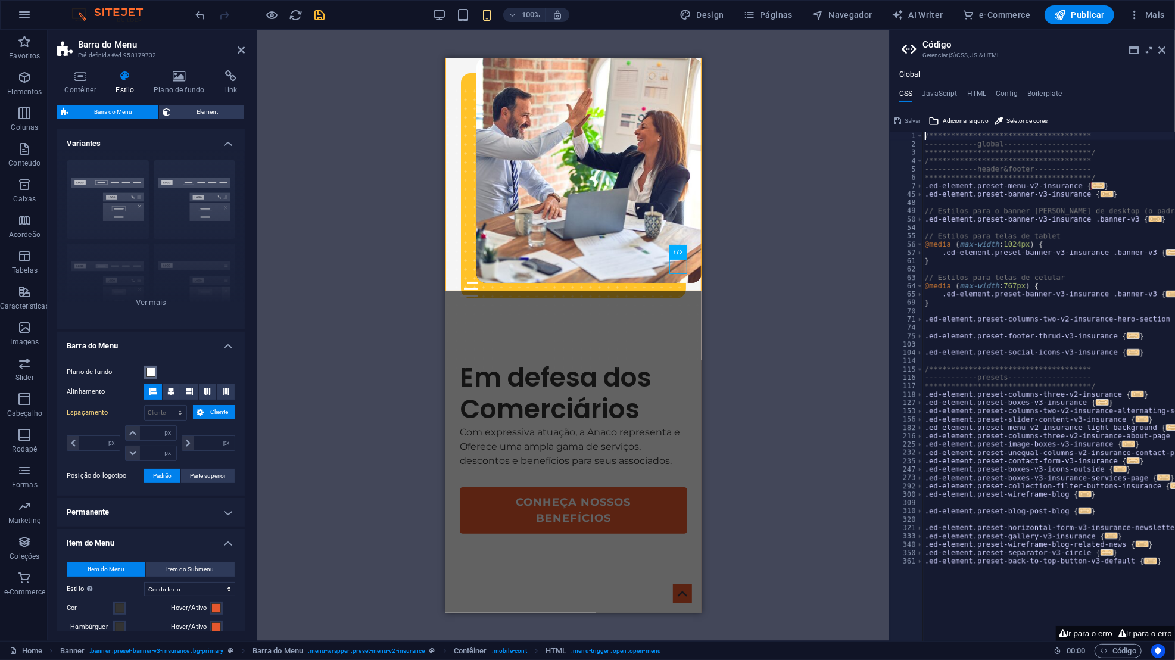
click at [539, 263] on div "Associe-se" at bounding box center [582, 266] width 208 height 30
click at [530, 245] on icon at bounding box center [527, 244] width 7 height 13
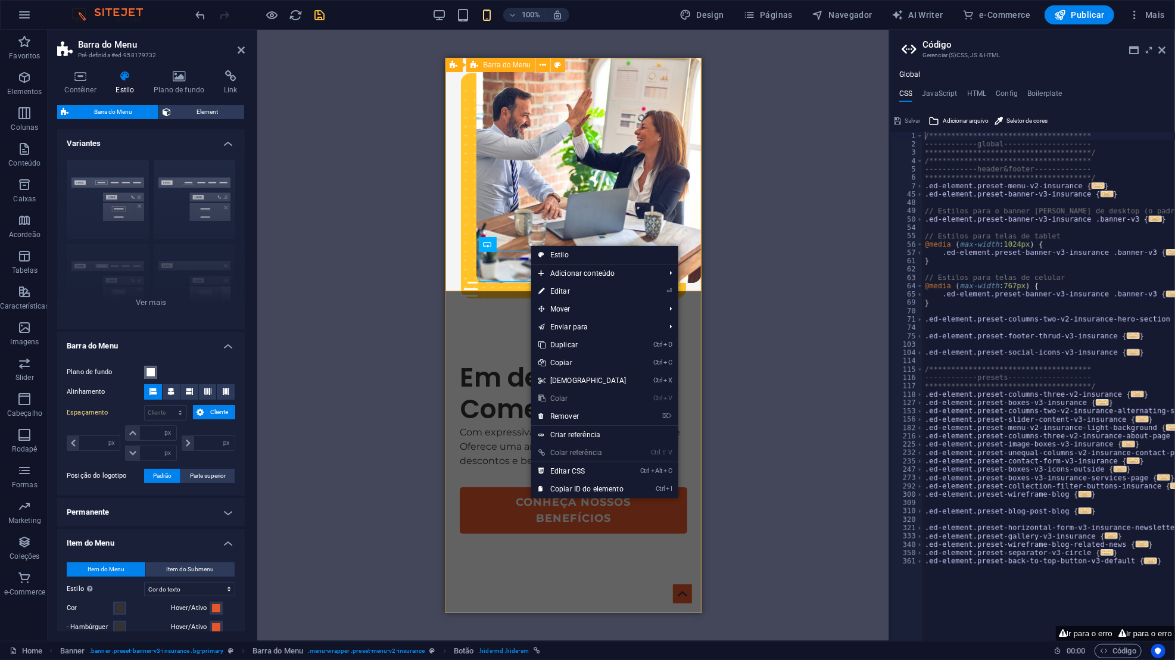
click at [526, 250] on div "Sobre-Nós Portal do Associado Serviços Contatos Associe-se Menu" at bounding box center [573, 181] width 256 height 248
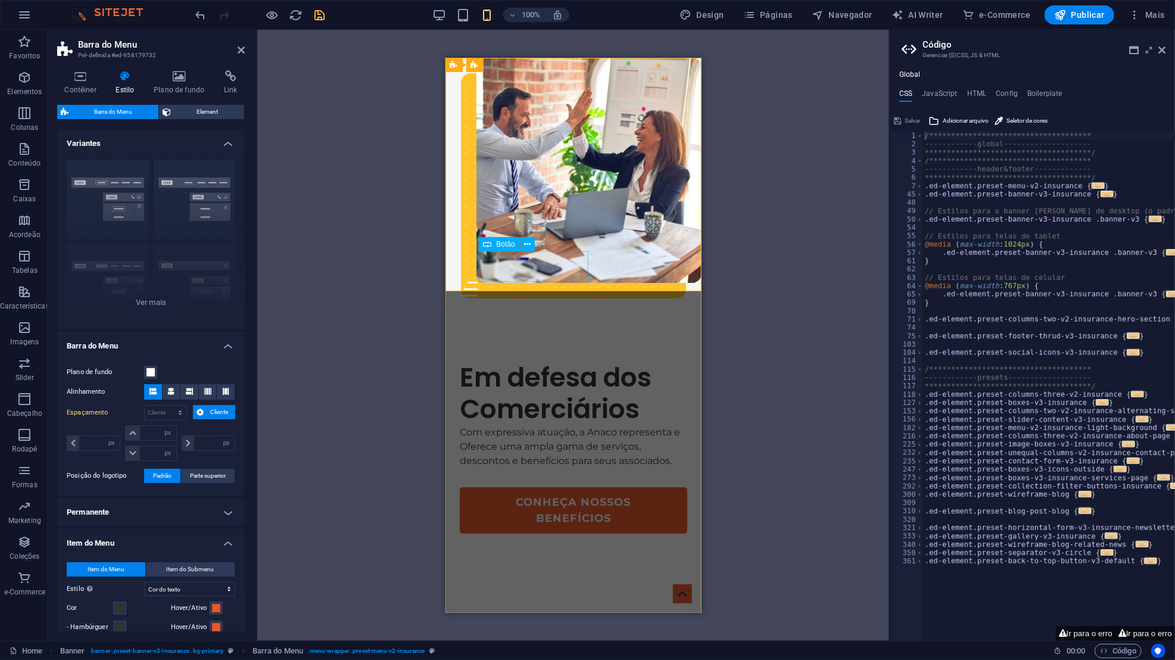
drag, startPoint x: 601, startPoint y: 426, endPoint x: 506, endPoint y: 264, distance: 187.1
click at [611, 264] on div "Sobre-Nós Portal do Associado Serviços Contatos Associe-se Menu" at bounding box center [573, 181] width 256 height 248
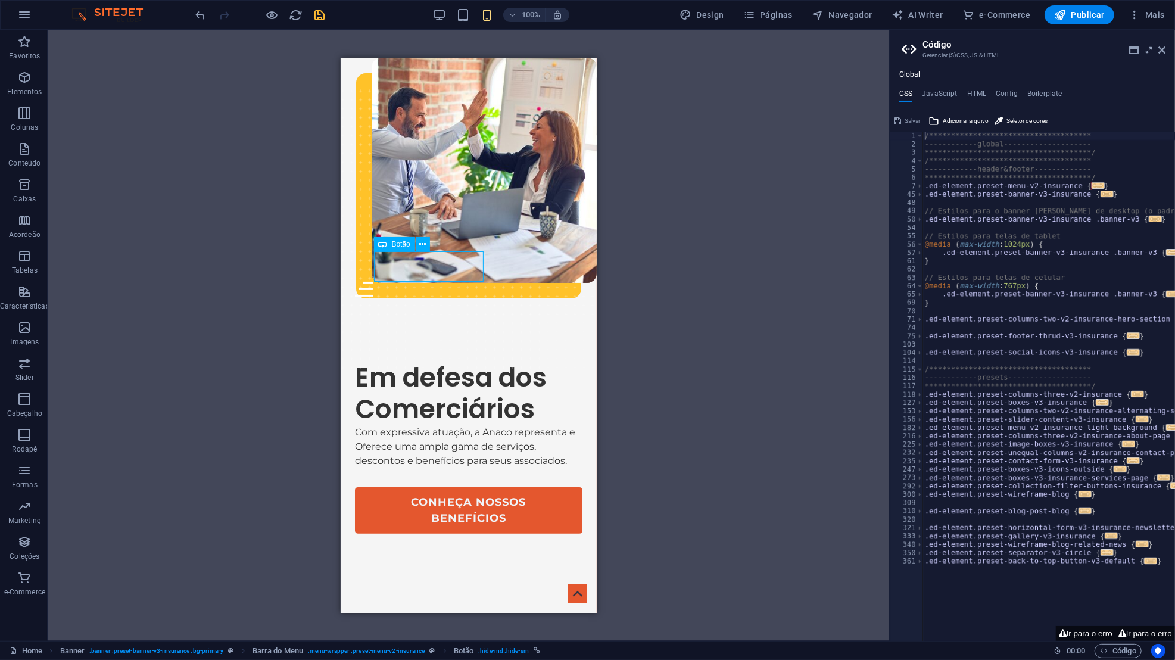
click at [379, 244] on icon at bounding box center [383, 244] width 8 height 14
click at [420, 245] on icon at bounding box center [422, 244] width 7 height 13
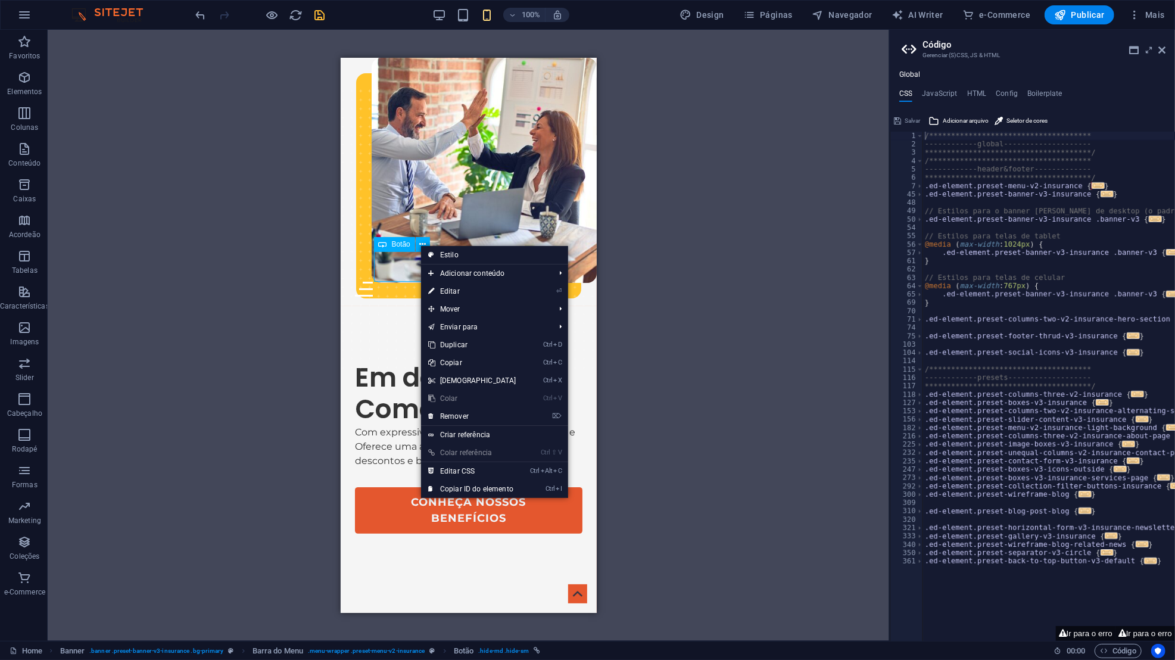
click at [443, 256] on link "Estilo" at bounding box center [494, 255] width 147 height 18
select select "px"
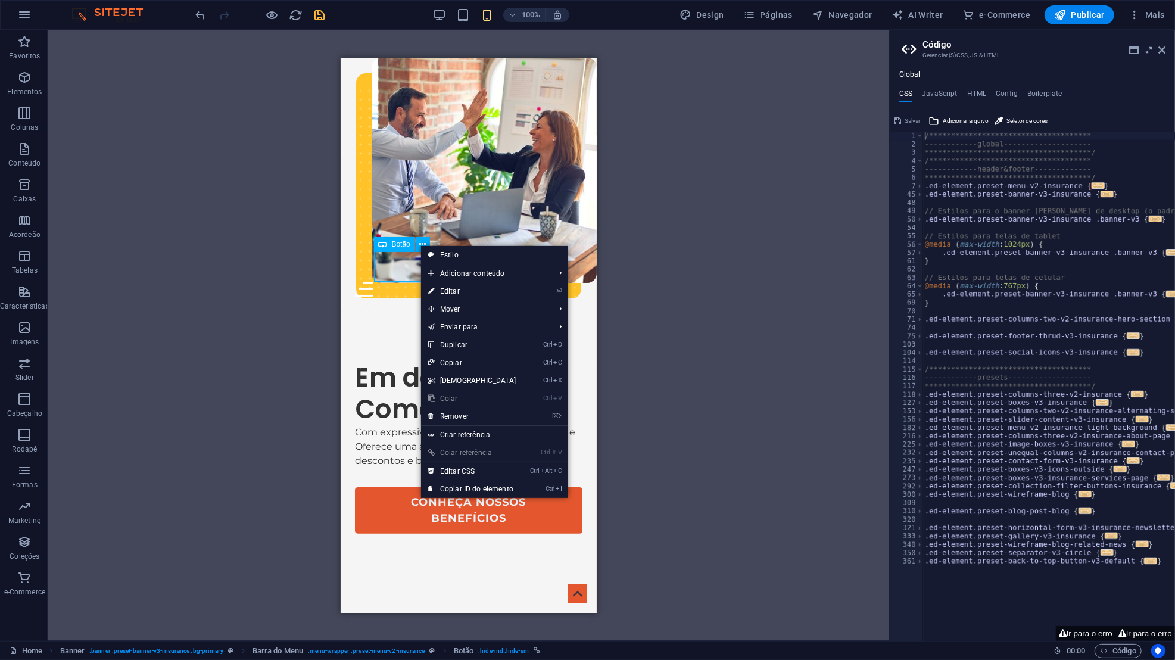
select select "hover_text_color"
select select "rem"
select select "px"
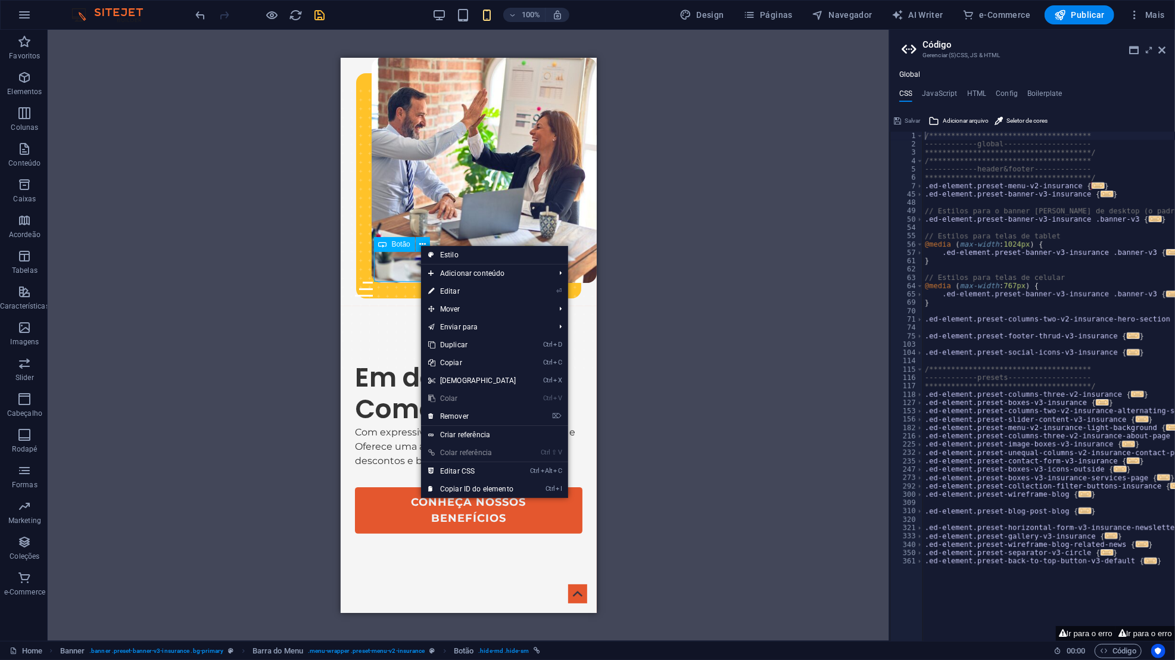
select select "px"
select select "link-special-font"
select select "rem"
select select "400"
select select "px"
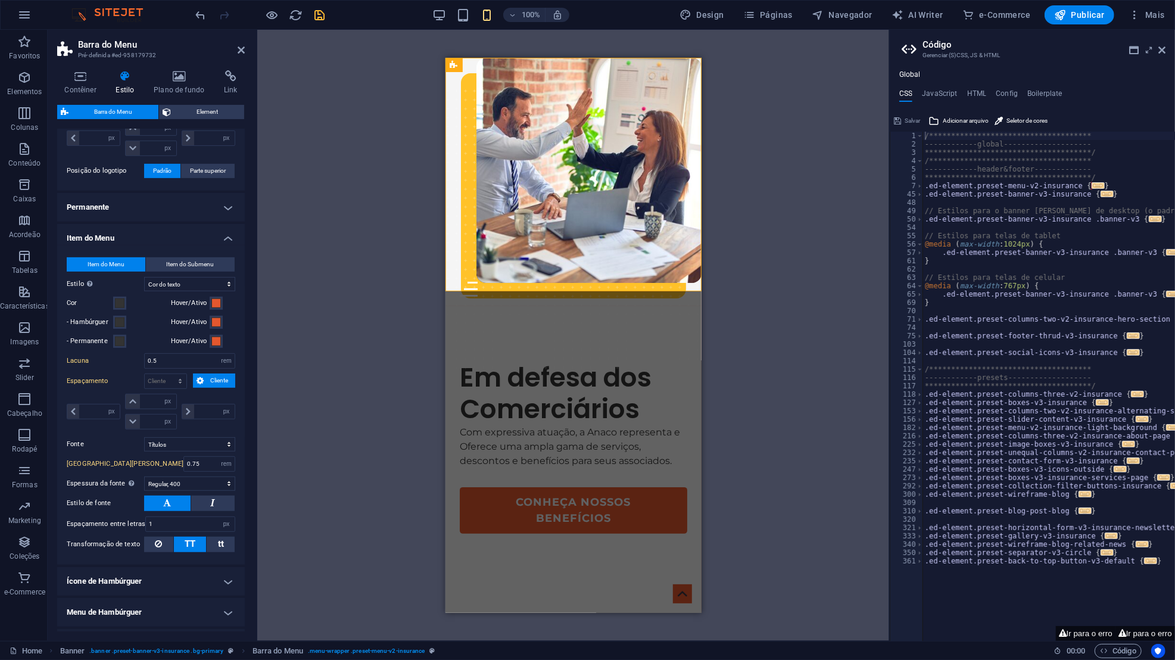
scroll to position [373, 0]
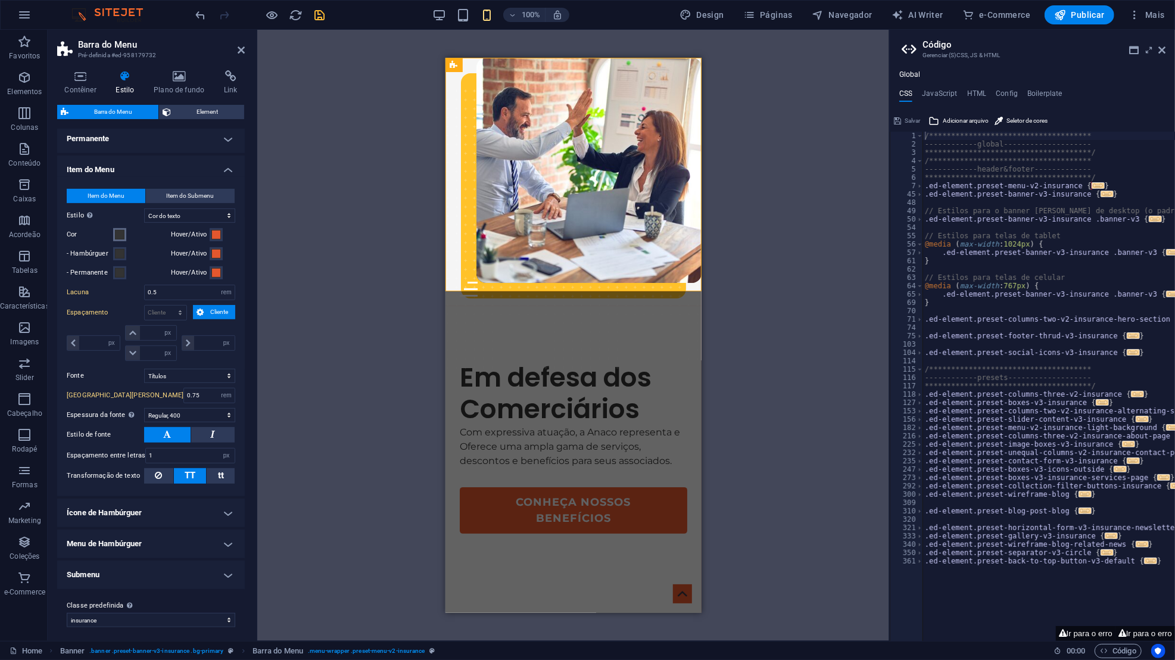
click at [123, 233] on span at bounding box center [120, 235] width 10 height 10
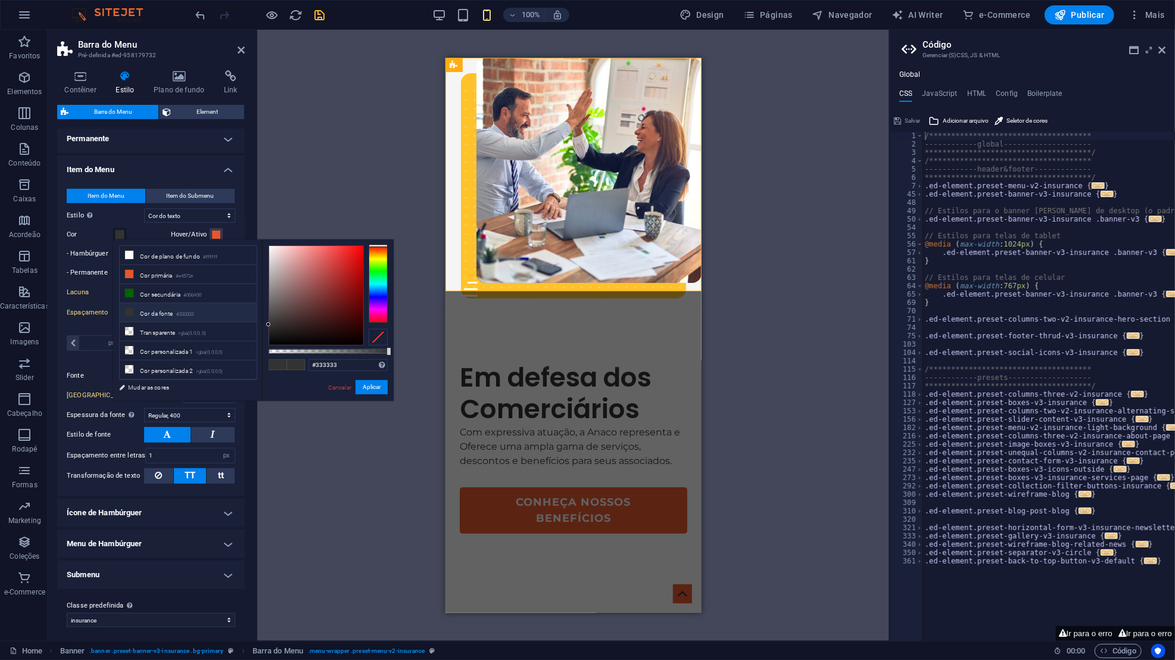
click at [160, 275] on li "Cor primária #e4572e" at bounding box center [188, 274] width 137 height 19
type input "#e4572e"
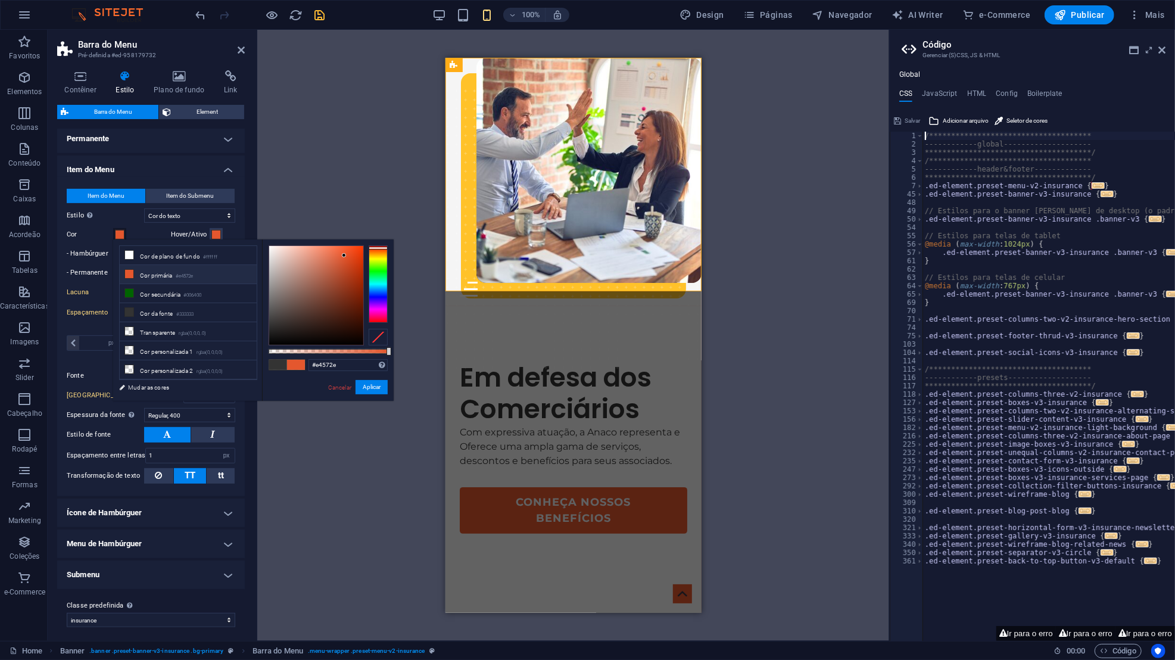
click at [342, 388] on link "Cancelar" at bounding box center [340, 387] width 26 height 9
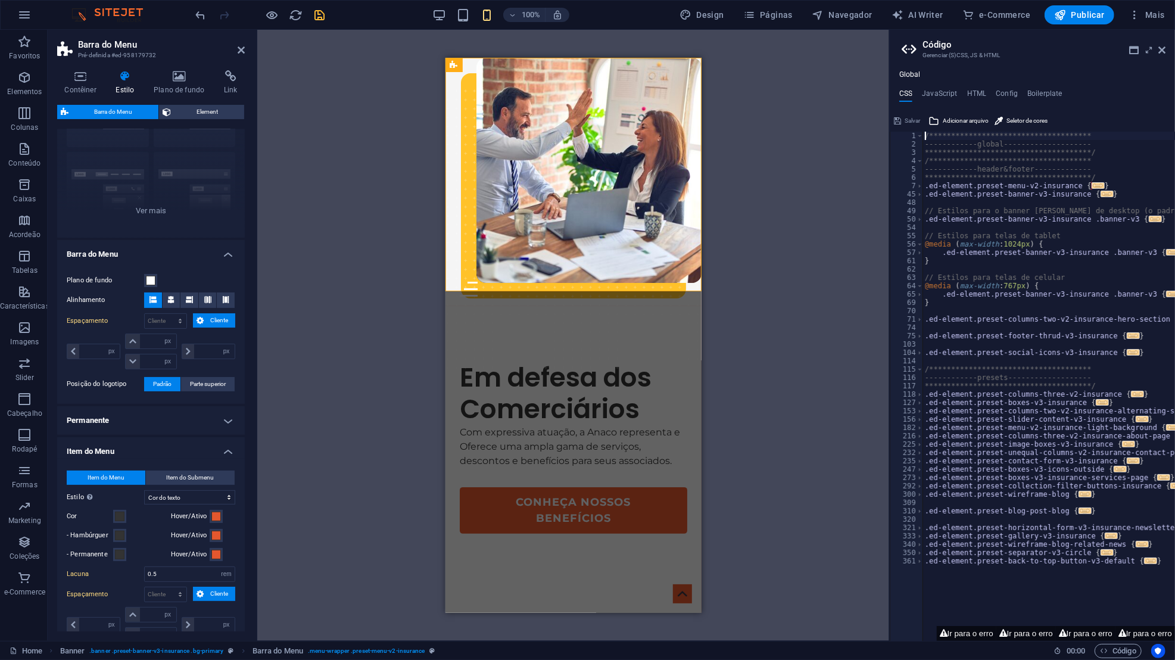
scroll to position [0, 0]
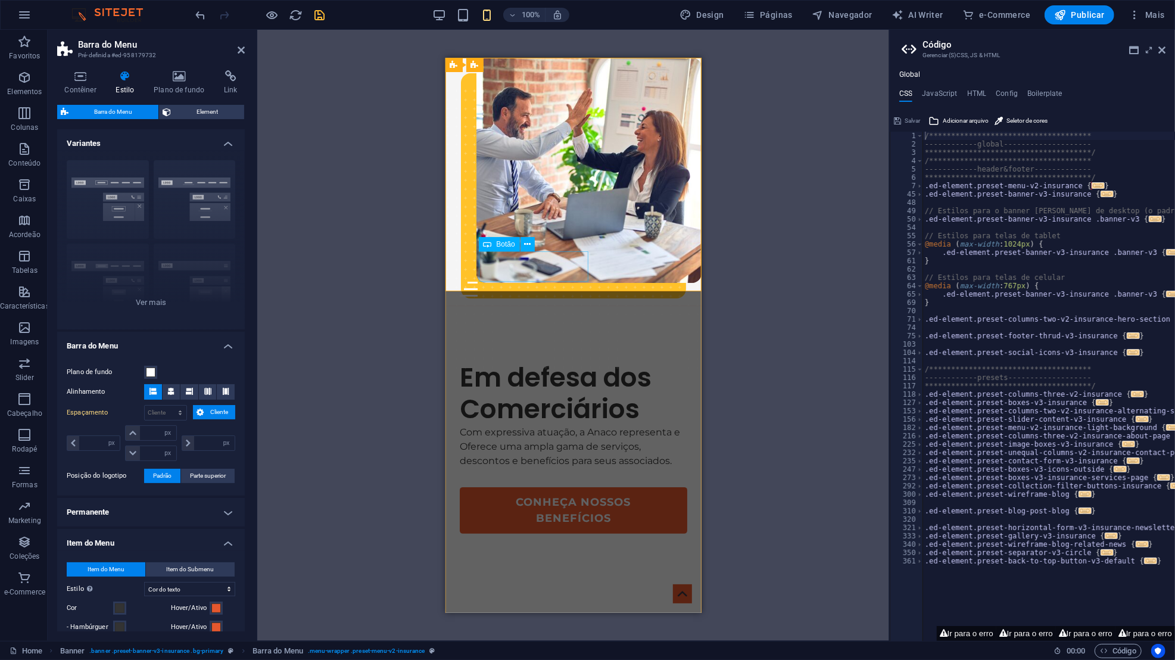
click at [554, 271] on div "Associe-se" at bounding box center [582, 266] width 208 height 30
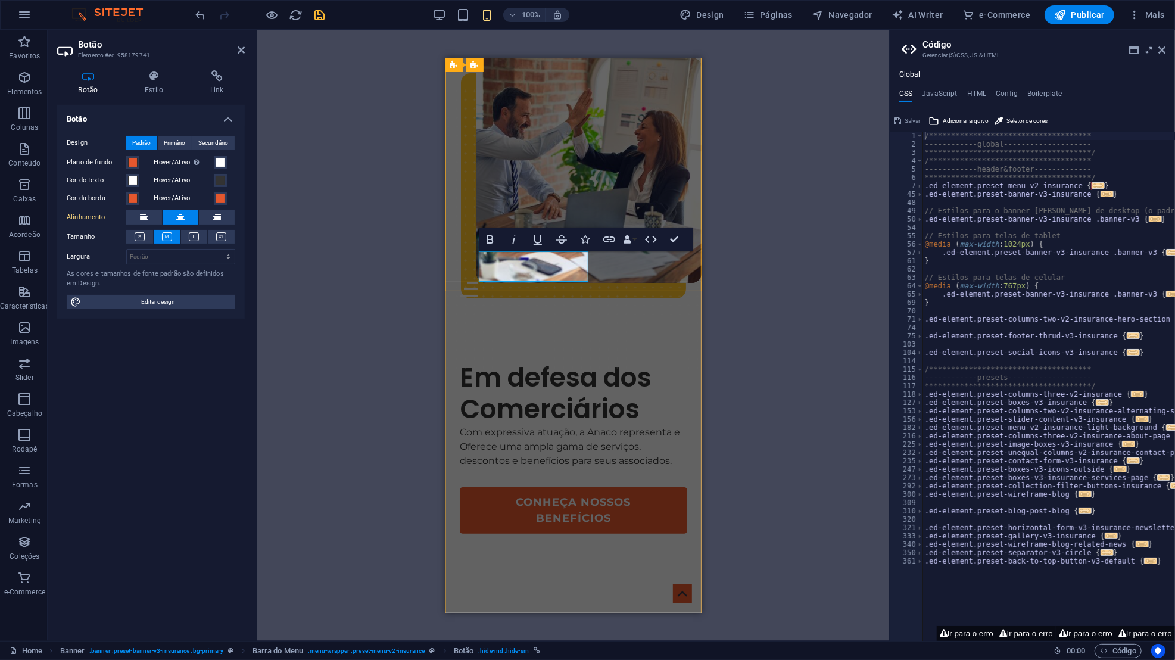
click at [161, 82] on icon at bounding box center [154, 76] width 61 height 12
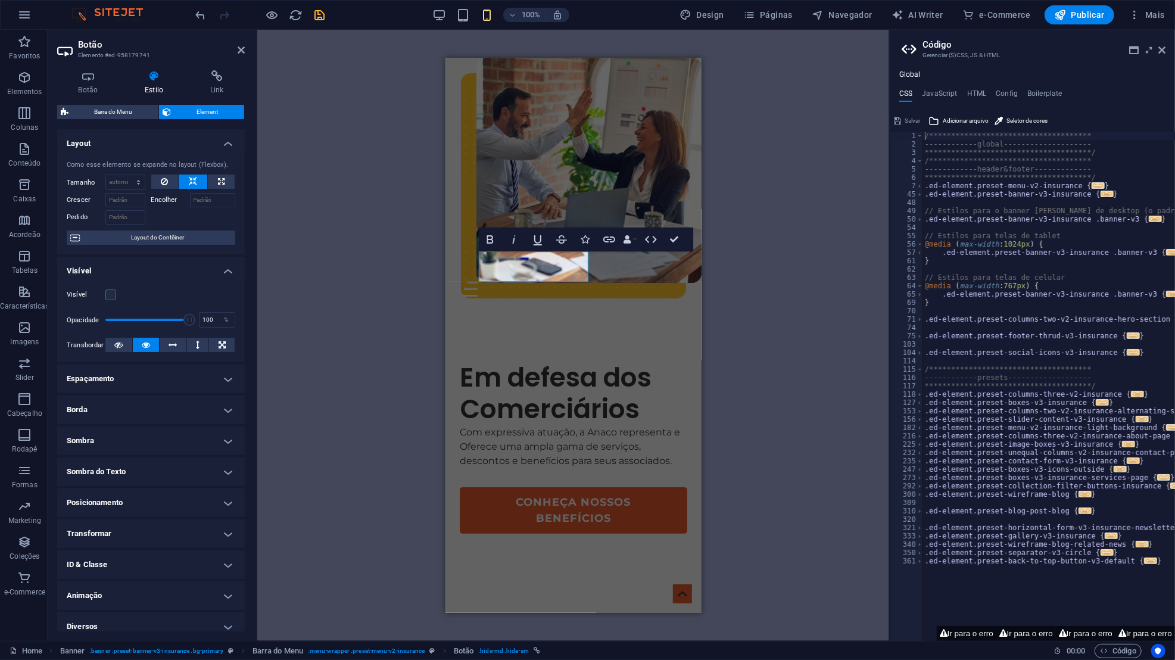
click at [111, 293] on label at bounding box center [110, 294] width 11 height 11
click at [0, 0] on input "Visível" at bounding box center [0, 0] width 0 height 0
click at [221, 279] on div "Visível Opacidade 100 % Transbordar" at bounding box center [151, 320] width 188 height 84
click at [225, 266] on h4 "Visível" at bounding box center [151, 267] width 188 height 21
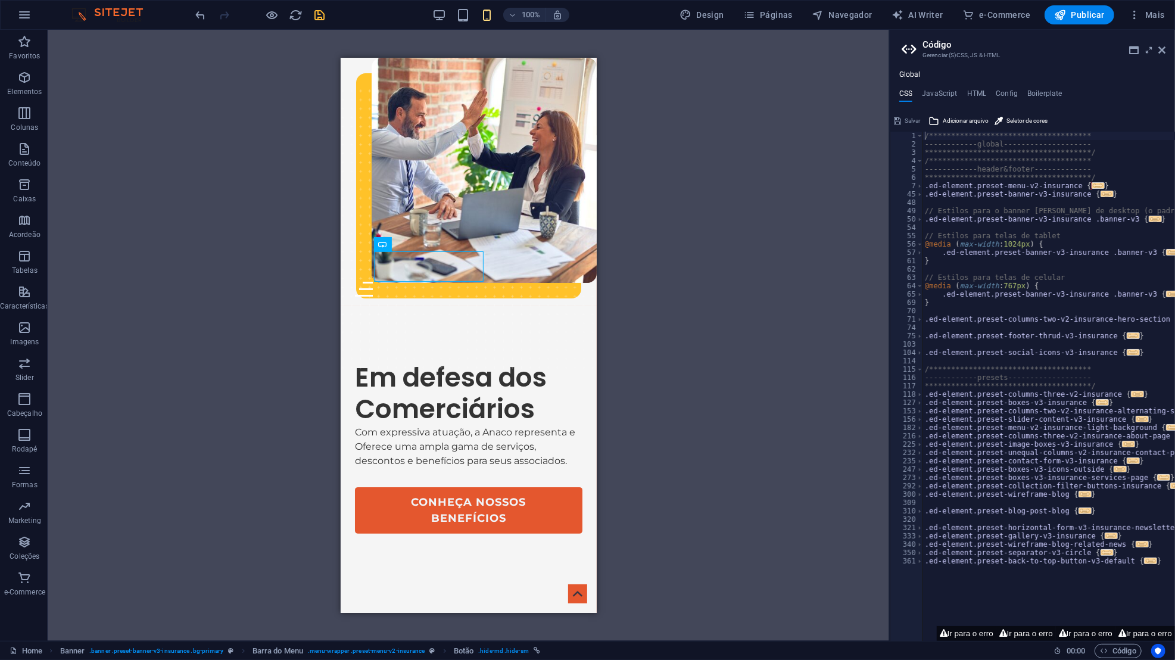
click at [310, 266] on div "H1 Banner Contêiner Banner 2 colunas Contêiner 2 colunas Contêiner Imagem 2 col…" at bounding box center [468, 335] width 841 height 611
click at [578, 281] on div "Menu" at bounding box center [467, 288] width 227 height 15
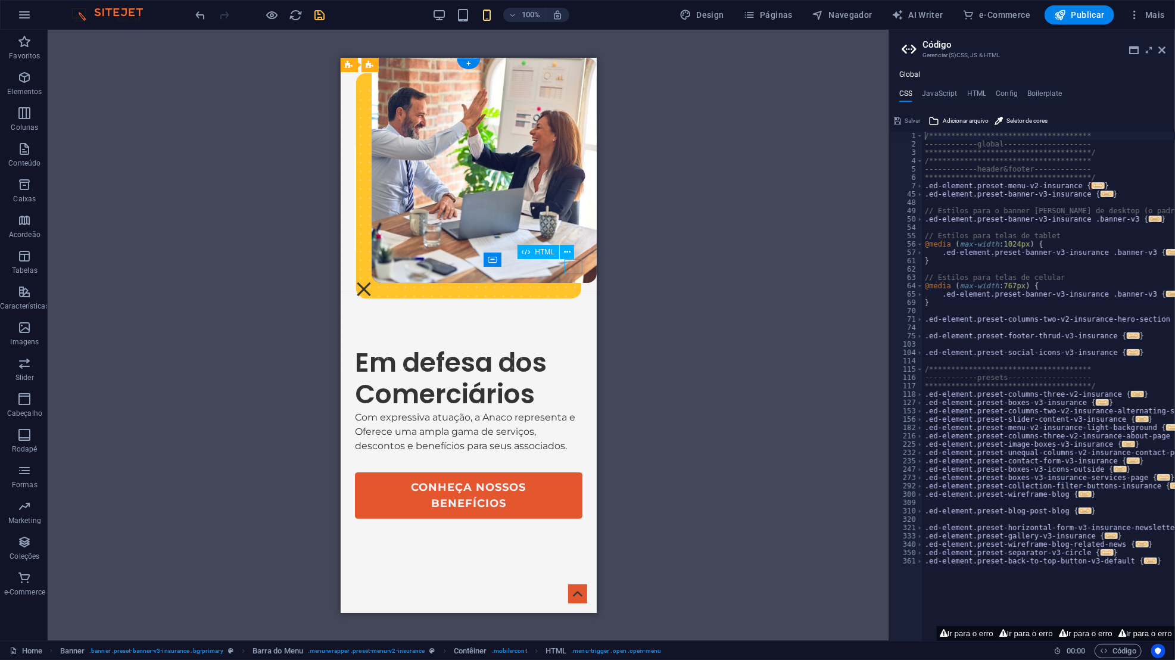
click at [372, 281] on div "Menu" at bounding box center [363, 288] width 18 height 15
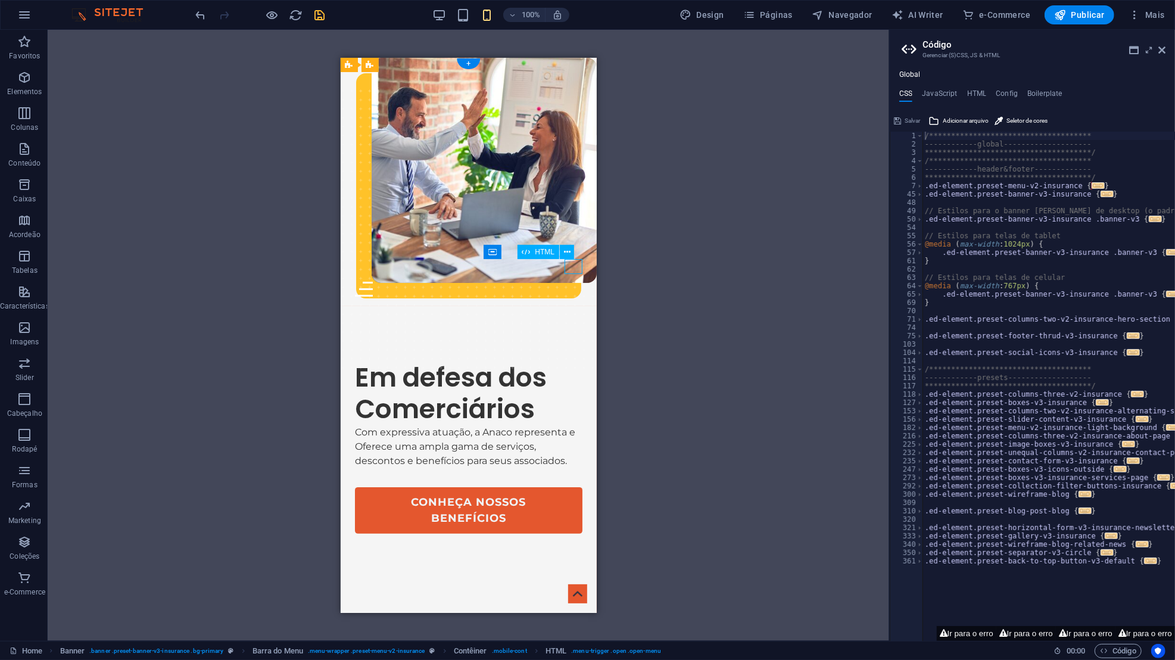
click at [473, 17] on div "100%" at bounding box center [501, 14] width 138 height 19
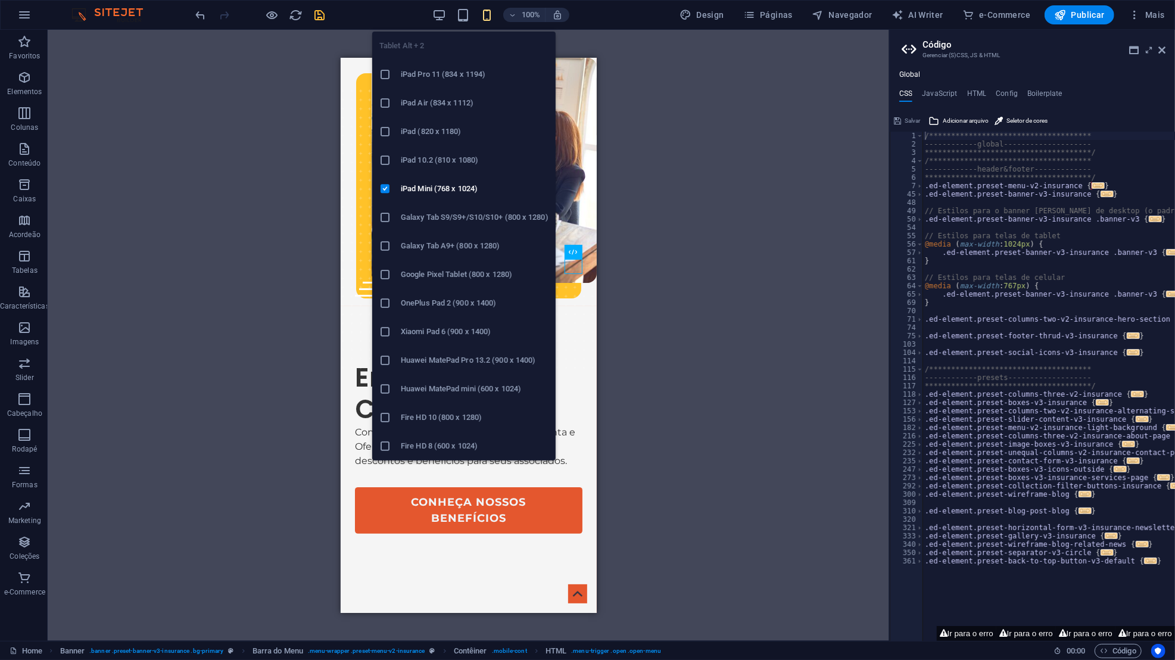
click at [460, 15] on icon "button" at bounding box center [463, 15] width 14 height 14
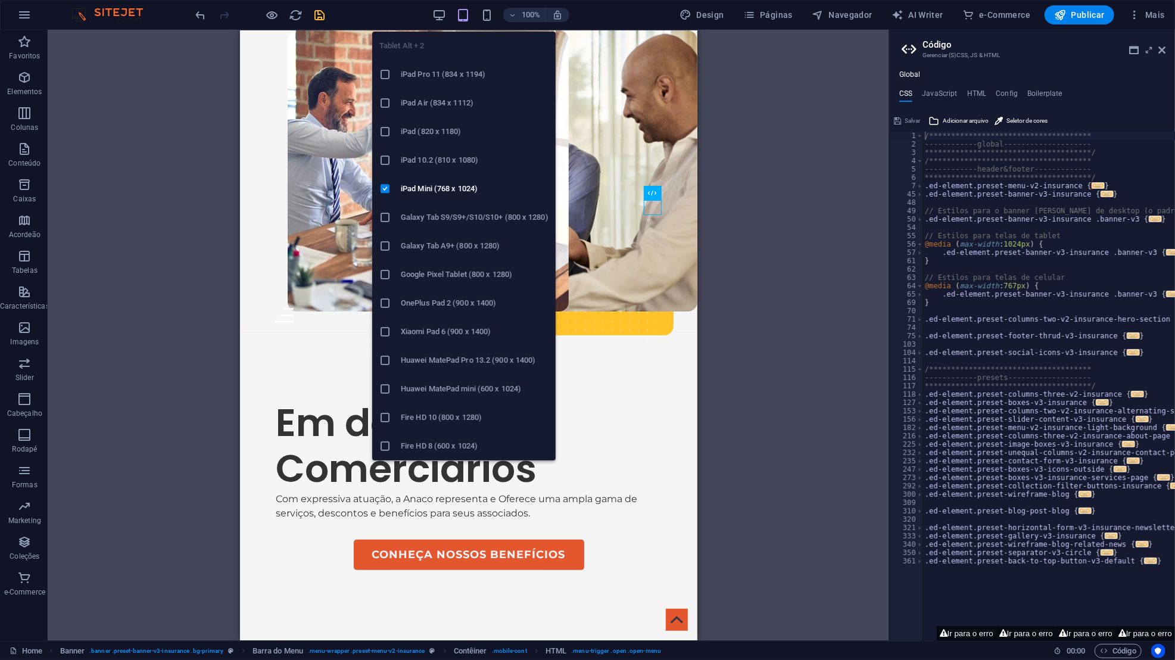
click at [146, 384] on div "H1 Banner Contêiner Banner 2 colunas Contêiner 2 colunas Contêiner Imagem 2 col…" at bounding box center [468, 335] width 841 height 611
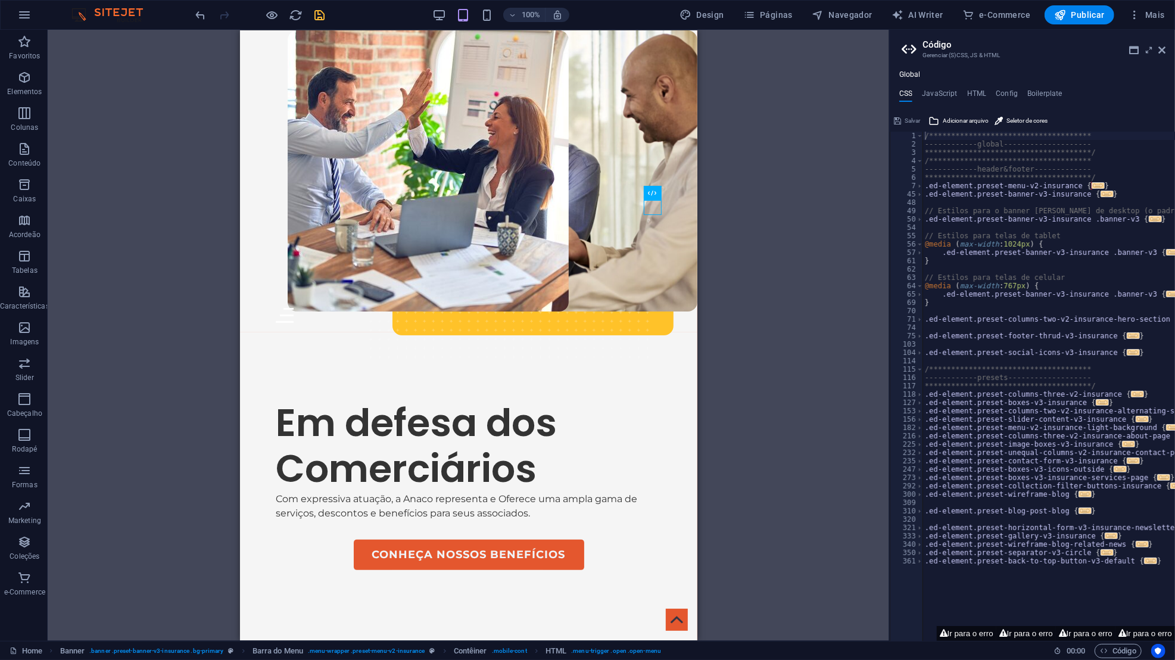
click at [361, 277] on div "Associe-se" at bounding box center [477, 292] width 367 height 30
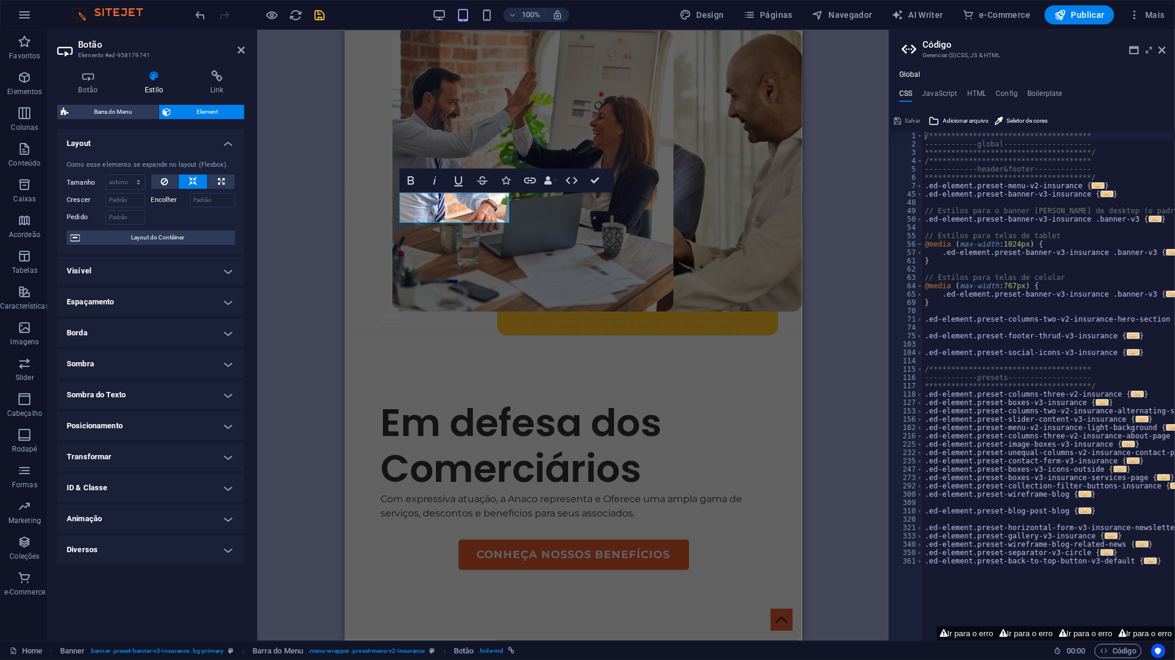
drag, startPoint x: 61, startPoint y: 207, endPoint x: 209, endPoint y: 274, distance: 162.0
click at [209, 274] on h4 "Visível" at bounding box center [151, 271] width 188 height 29
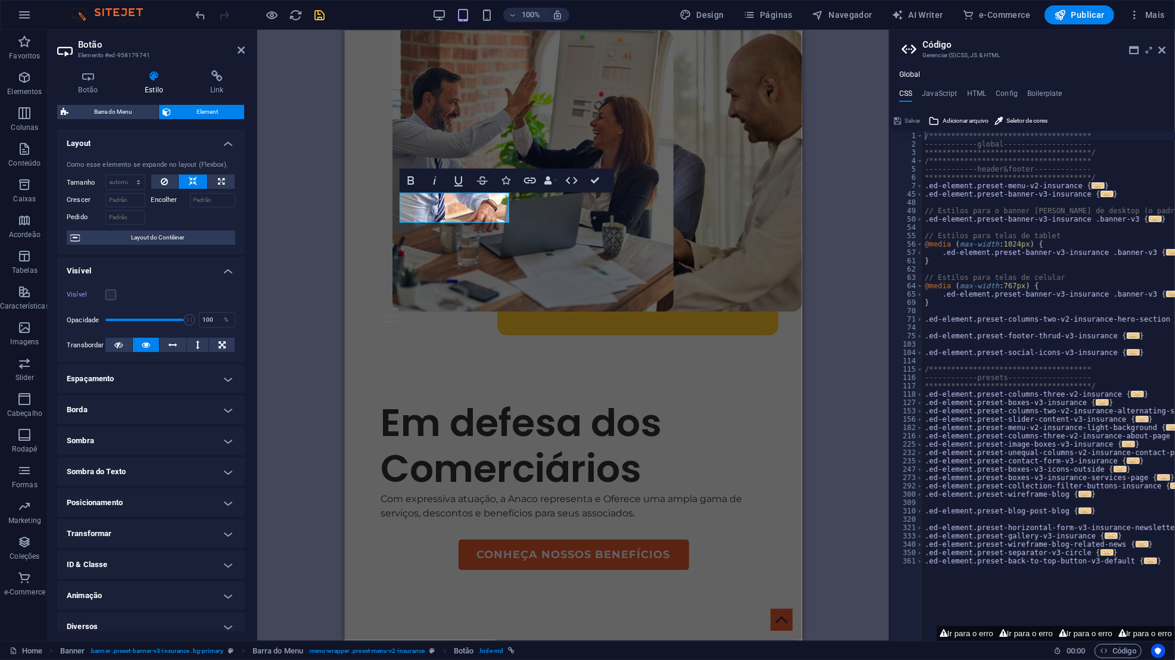
drag, startPoint x: 209, startPoint y: 274, endPoint x: 101, endPoint y: 301, distance: 111.0
click at [102, 300] on label "Visível" at bounding box center [86, 295] width 39 height 14
click at [116, 291] on label at bounding box center [110, 294] width 11 height 11
click at [0, 0] on input "Visível" at bounding box center [0, 0] width 0 height 0
click at [117, 289] on div "Visível" at bounding box center [151, 295] width 168 height 14
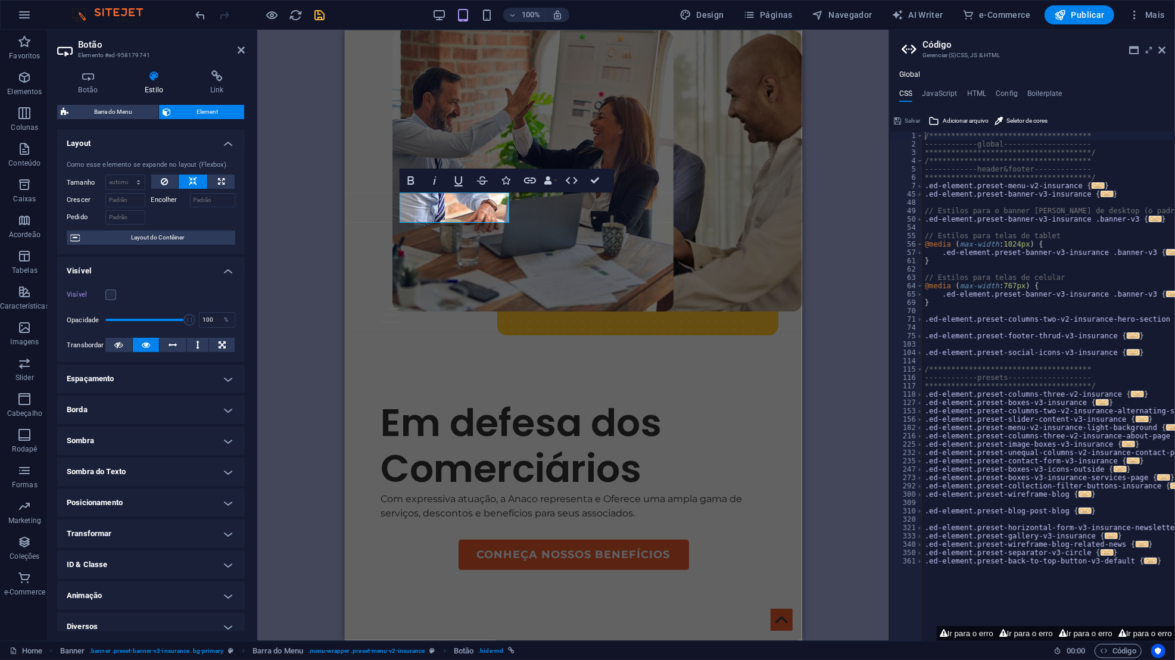
click at [110, 294] on label at bounding box center [110, 294] width 11 height 11
click at [0, 0] on input "Visível" at bounding box center [0, 0] width 0 height 0
drag, startPoint x: 101, startPoint y: 301, endPoint x: 299, endPoint y: 270, distance: 200.1
click at [299, 270] on div "H1 Banner Contêiner Banner 2 colunas Contêiner 2 colunas Contêiner Imagem 2 col…" at bounding box center [573, 335] width 632 height 611
click at [280, 254] on div "H1 Banner Contêiner Banner 2 colunas Contêiner 2 colunas Contêiner Imagem 2 col…" at bounding box center [573, 335] width 632 height 611
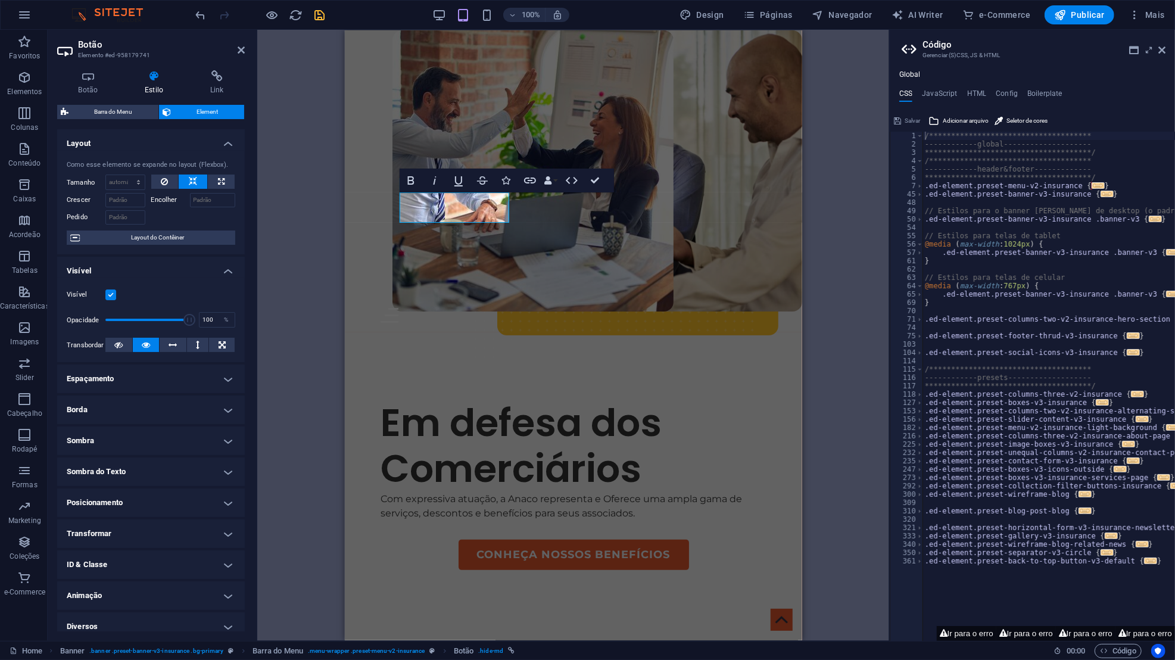
drag, startPoint x: 299, startPoint y: 270, endPoint x: 307, endPoint y: 249, distance: 21.7
click at [307, 249] on div "H1 Banner Contêiner Banner 2 colunas Contêiner 2 colunas Contêiner Imagem 2 col…" at bounding box center [573, 335] width 632 height 611
click at [483, 14] on icon "button" at bounding box center [487, 15] width 14 height 14
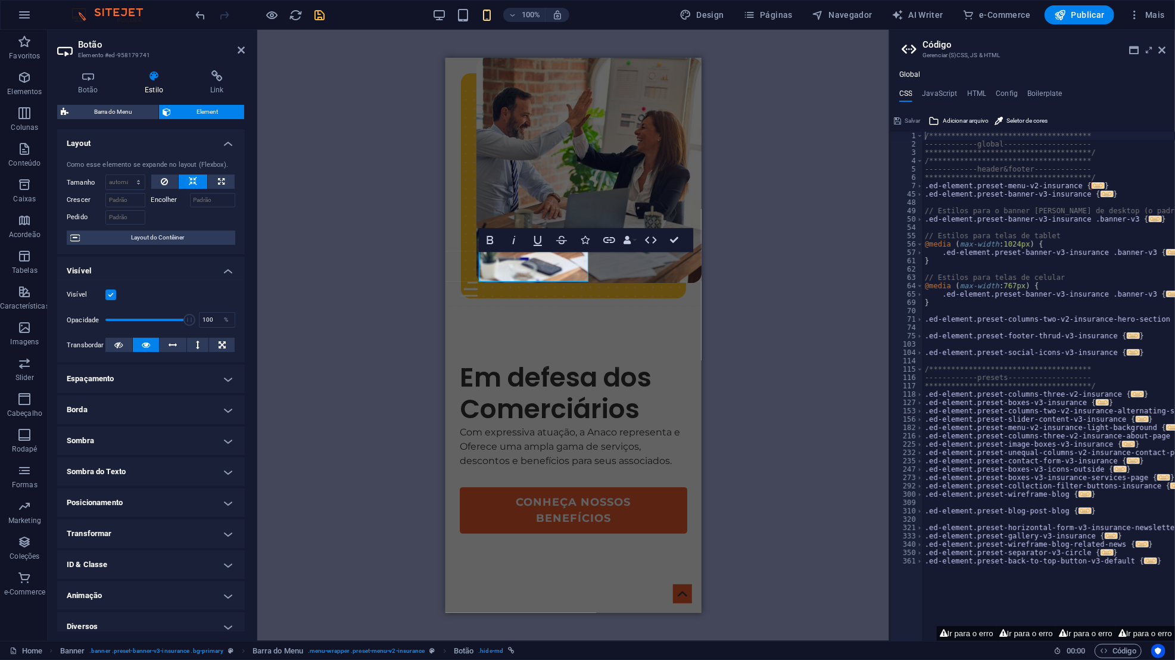
drag, startPoint x: 307, startPoint y: 249, endPoint x: 759, endPoint y: 187, distance: 456.8
click at [759, 187] on div "H1 Banner Contêiner Banner 2 colunas Contêiner 2 colunas Contêiner Imagem 2 col…" at bounding box center [573, 335] width 632 height 611
drag, startPoint x: 759, startPoint y: 187, endPoint x: 273, endPoint y: 202, distance: 486.0
click at [273, 202] on div "H1 Banner Contêiner Banner 2 colunas Contêiner 2 colunas Contêiner Imagem 2 col…" at bounding box center [573, 335] width 632 height 611
drag, startPoint x: 273, startPoint y: 202, endPoint x: 315, endPoint y: 205, distance: 41.8
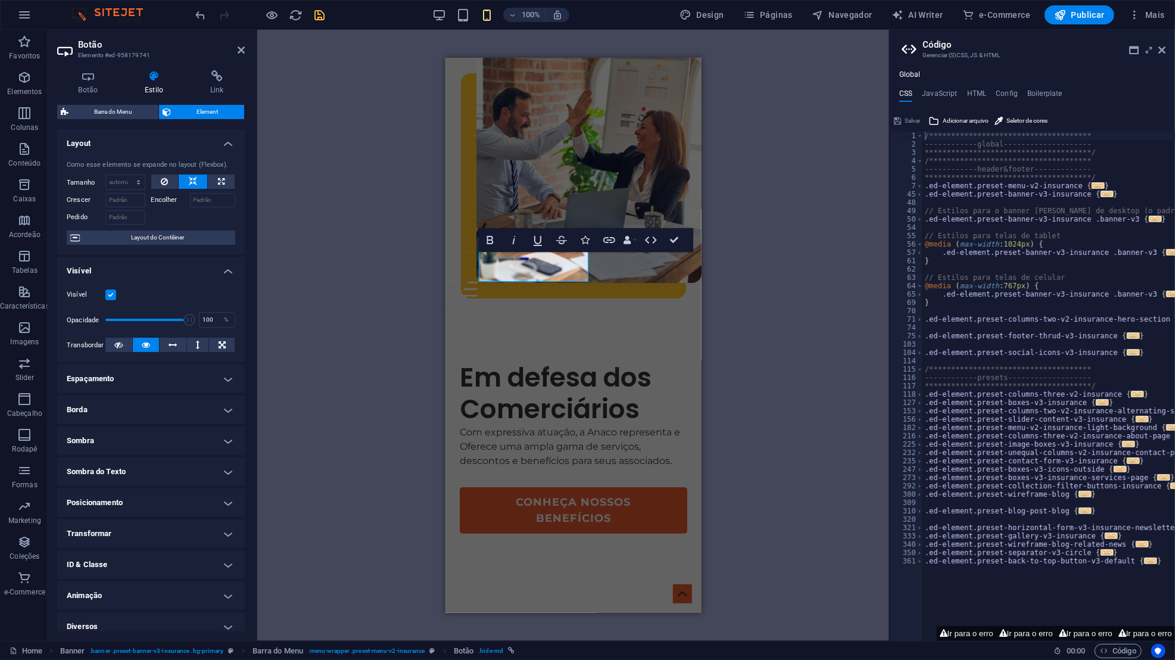
click at [315, 205] on div "H1 Banner Contêiner Banner 2 colunas Contêiner 2 colunas Contêiner Imagem 2 col…" at bounding box center [573, 335] width 632 height 611
click at [175, 349] on icon at bounding box center [173, 345] width 8 height 14
click at [197, 344] on icon at bounding box center [198, 345] width 4 height 14
click at [166, 348] on button at bounding box center [173, 345] width 27 height 14
click at [142, 345] on icon at bounding box center [146, 345] width 8 height 14
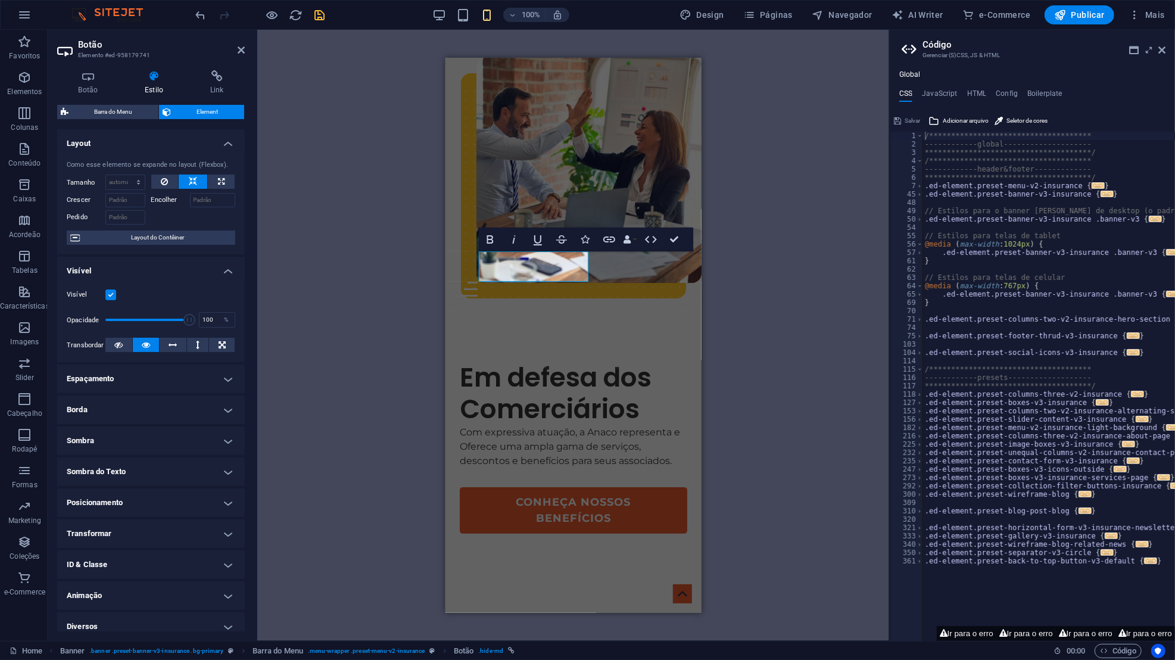
click at [225, 183] on button at bounding box center [221, 181] width 27 height 14
type input "100"
select select "%"
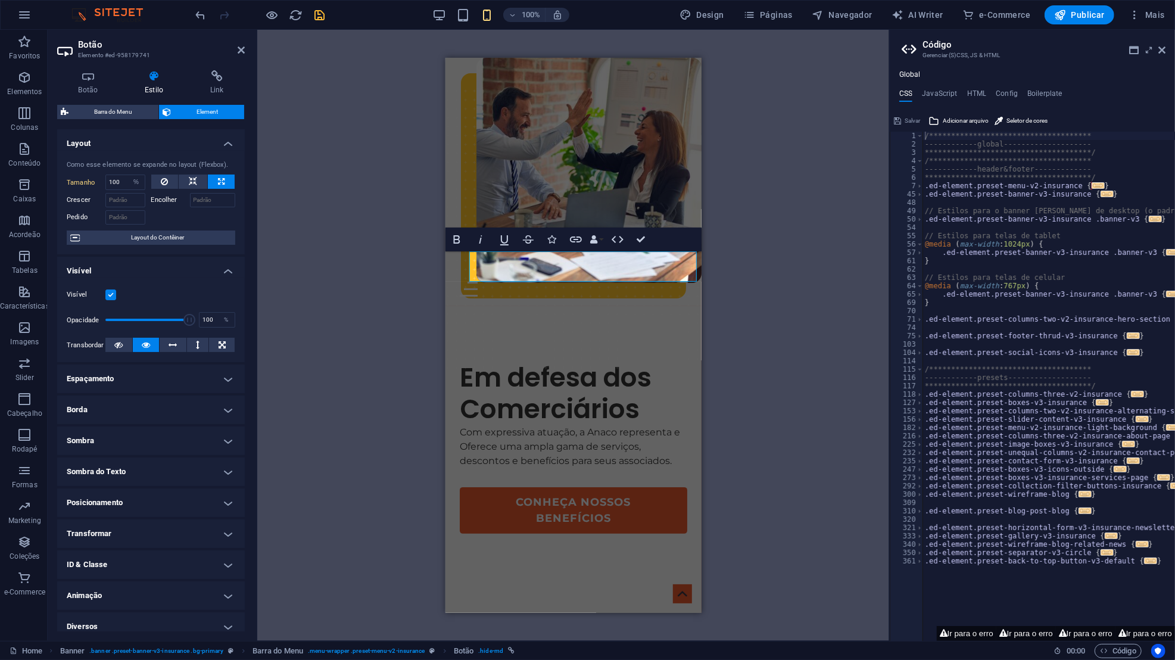
click at [855, 302] on div "H1 Banner Contêiner Banner 2 colunas Contêiner 2 colunas Contêiner Imagem 2 col…" at bounding box center [573, 335] width 632 height 611
click at [807, 315] on div "H1 Banner Contêiner Banner 2 colunas Contêiner 2 colunas Contêiner Imagem 2 col…" at bounding box center [573, 335] width 632 height 611
click at [470, 13] on span "button" at bounding box center [462, 15] width 14 height 14
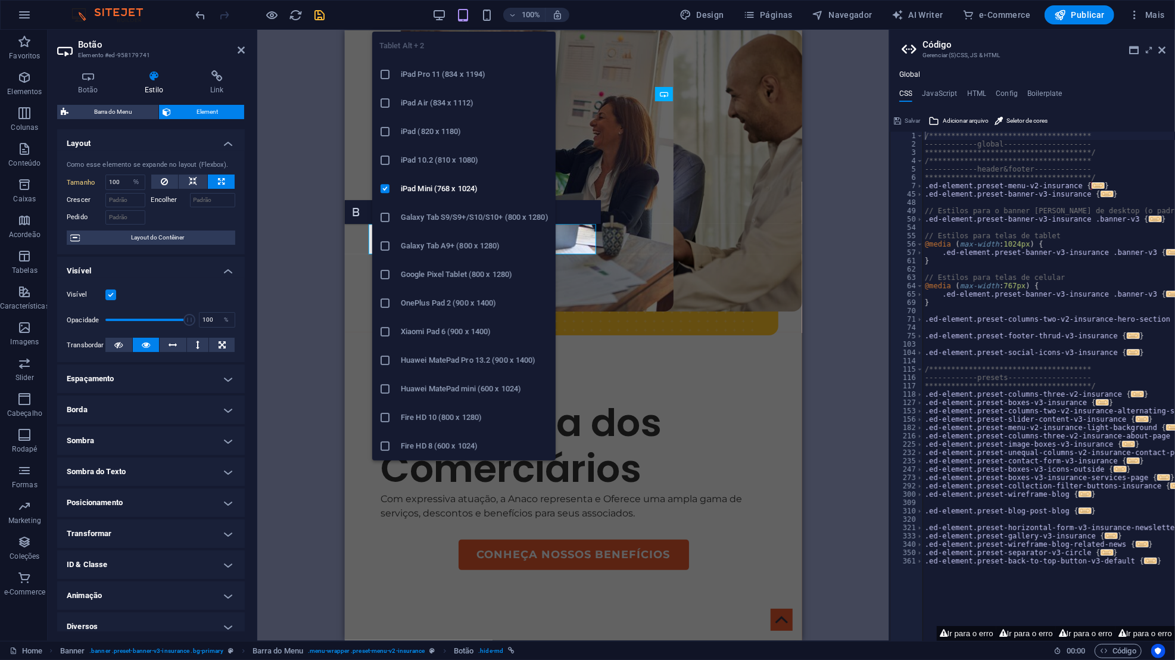
select select "DISABLED_OPTION_VALUE"
click at [219, 181] on icon at bounding box center [221, 181] width 7 height 14
type input "100"
select select "%"
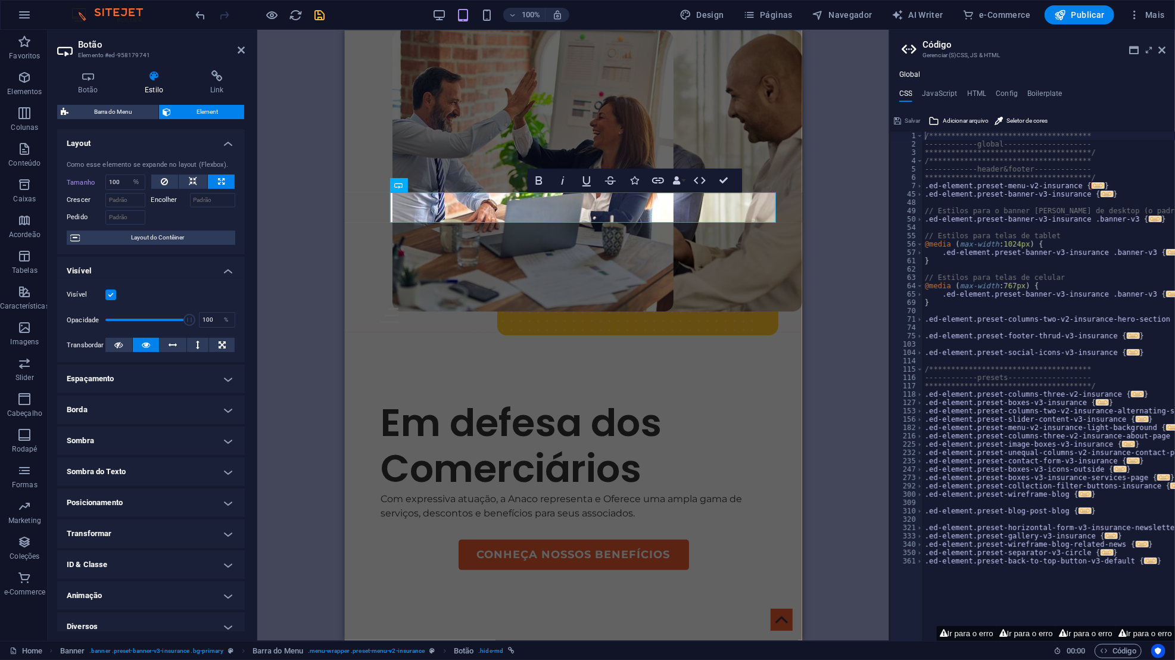
click at [837, 227] on div "H1 Banner Contêiner Banner 2 colunas Contêiner 2 colunas Contêiner Imagem 2 col…" at bounding box center [573, 335] width 632 height 611
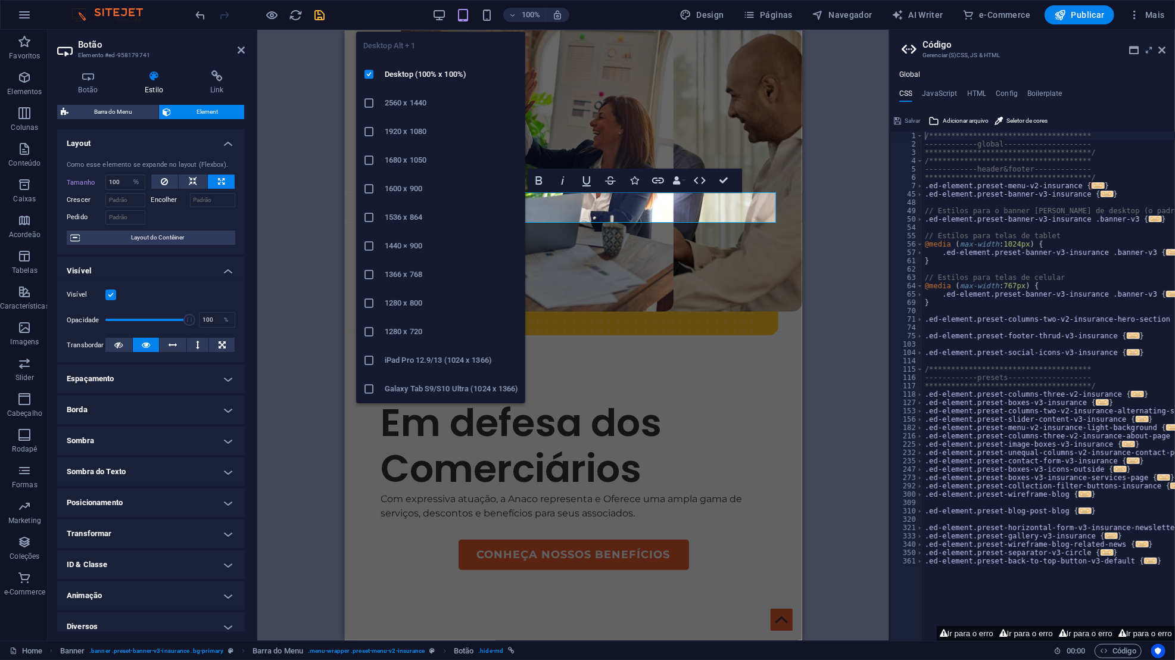
click at [438, 15] on icon "button" at bounding box center [439, 15] width 14 height 14
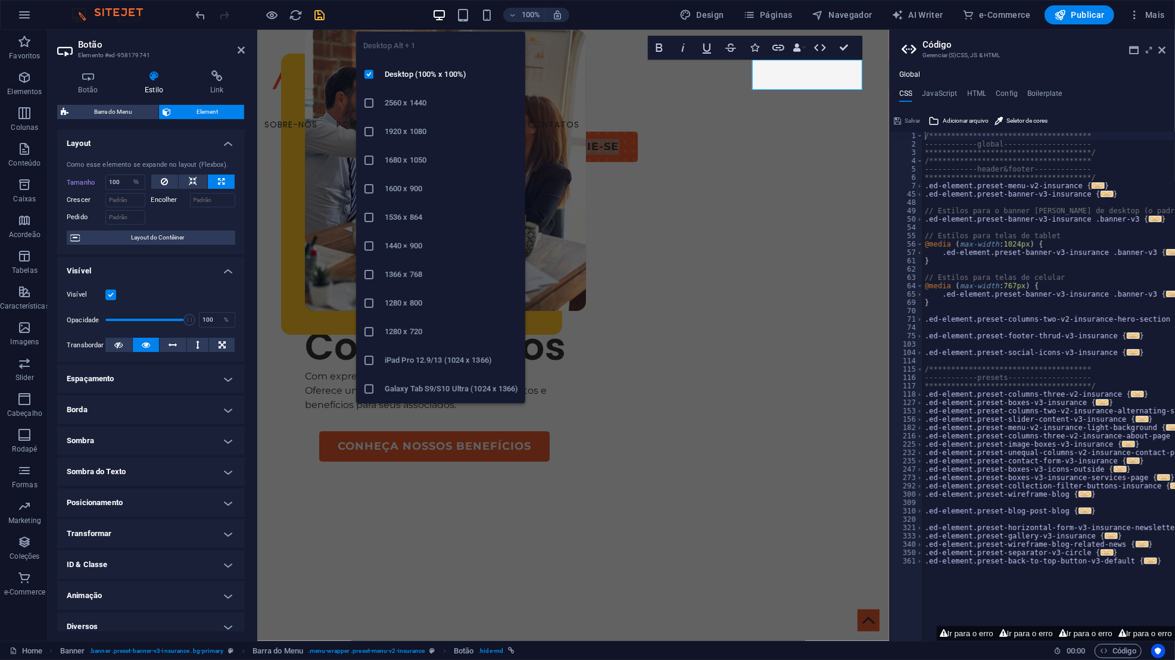
select select "DISABLED_OPTION_VALUE"
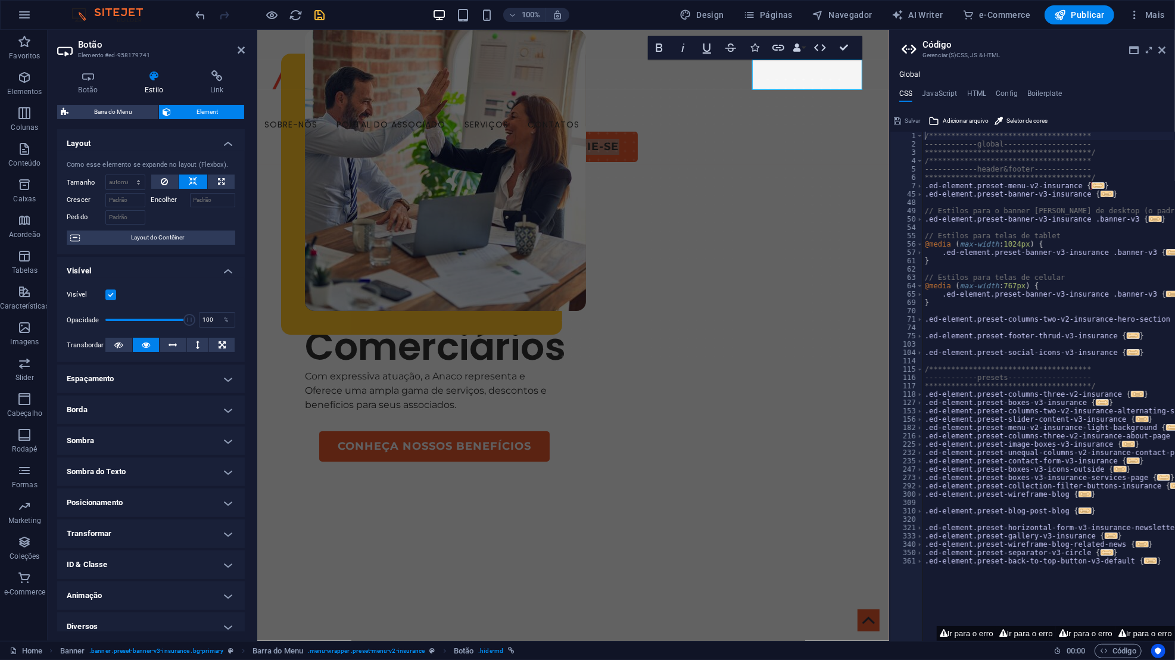
click at [479, 16] on div "100%" at bounding box center [501, 14] width 138 height 19
click at [470, 13] on span "button" at bounding box center [462, 15] width 14 height 14
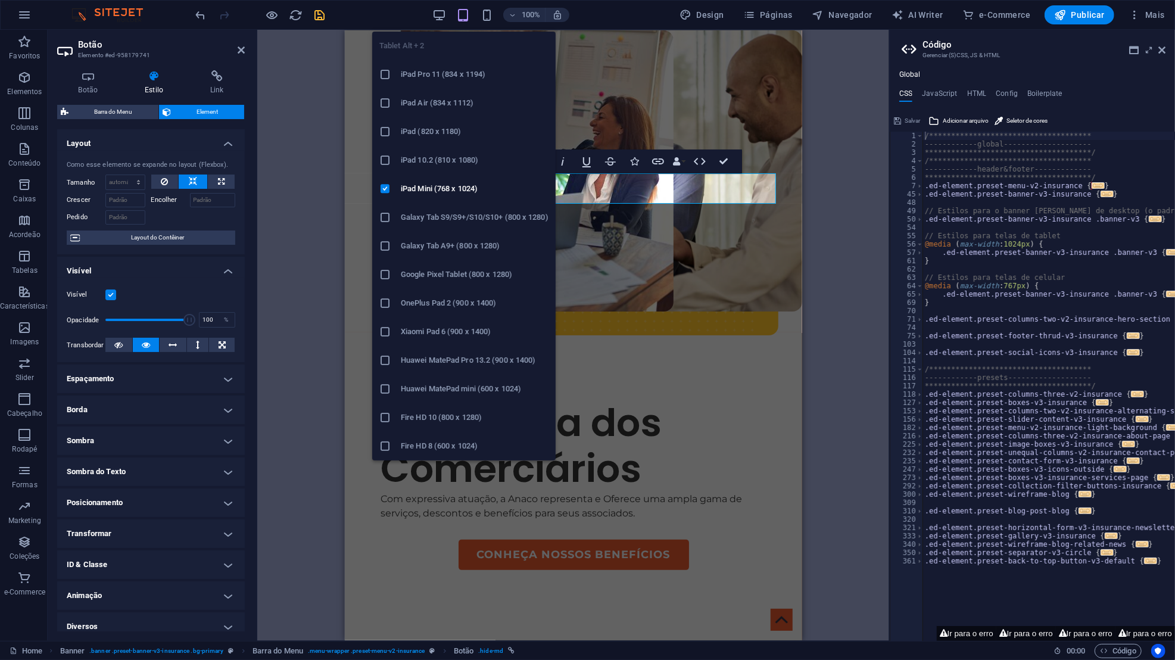
type input "100"
select select "%"
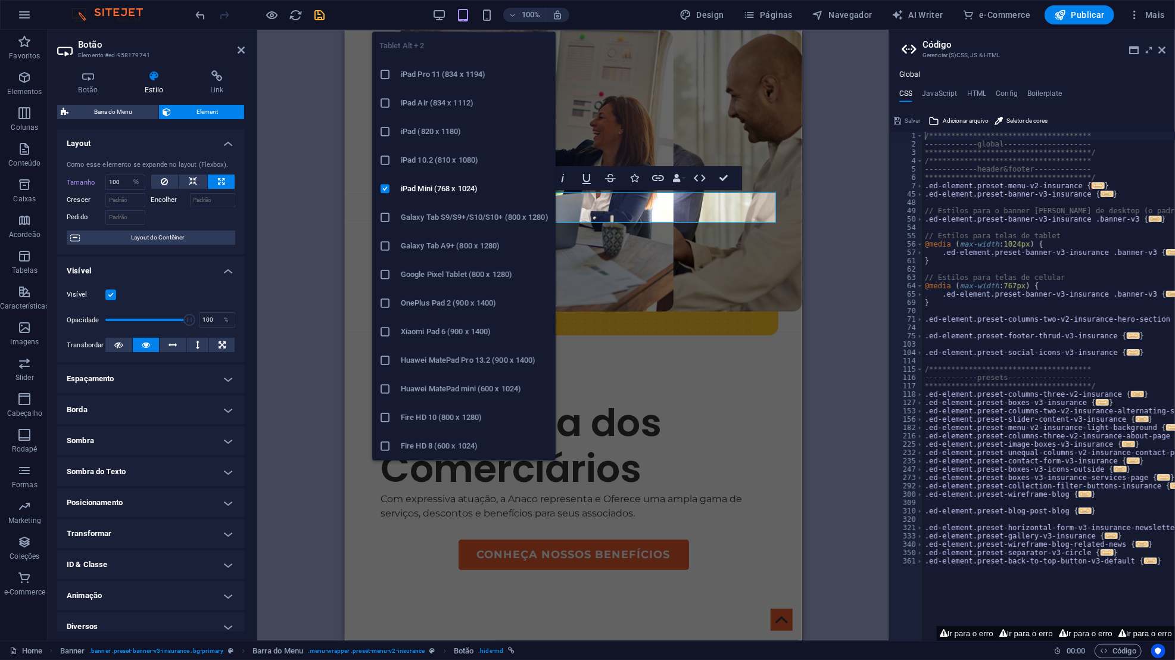
click at [490, 15] on icon "button" at bounding box center [487, 15] width 14 height 14
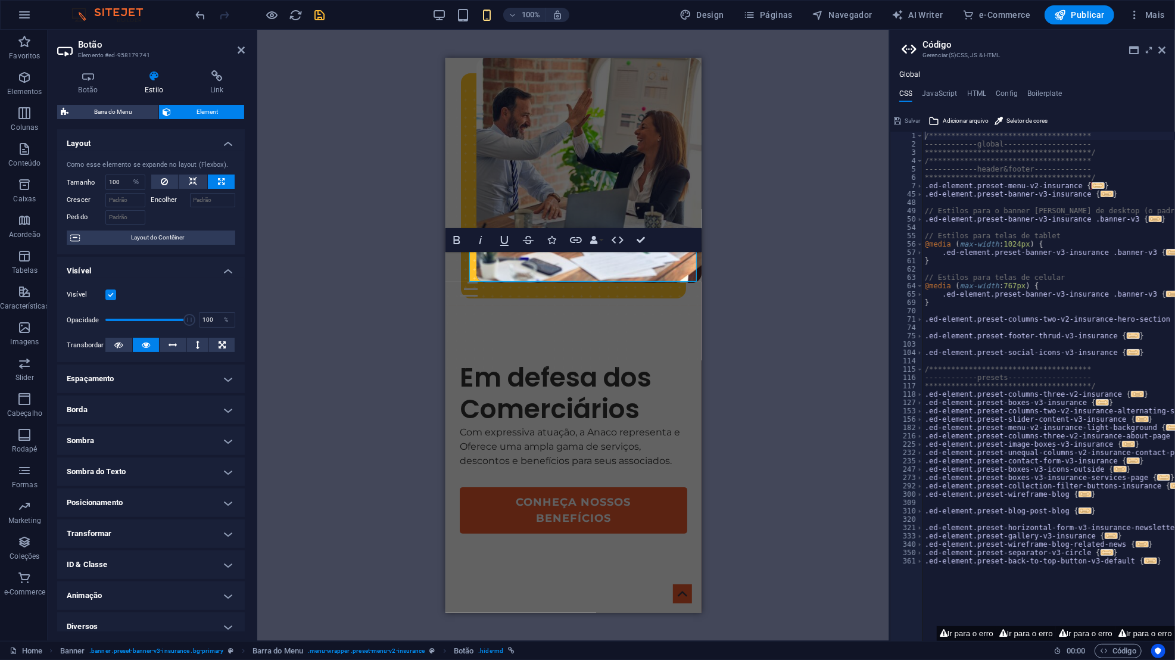
drag, startPoint x: 315, startPoint y: 205, endPoint x: 330, endPoint y: 252, distance: 49.0
click at [330, 252] on div "H1 Banner Contêiner Banner 2 colunas Contêiner 2 colunas Contêiner Imagem 2 col…" at bounding box center [573, 335] width 632 height 611
click at [243, 56] on header "Botão Elemento #ed-958179741" at bounding box center [151, 45] width 188 height 31
click at [242, 42] on h2 "Botão" at bounding box center [161, 44] width 167 height 11
drag, startPoint x: 330, startPoint y: 252, endPoint x: 244, endPoint y: 56, distance: 214.3
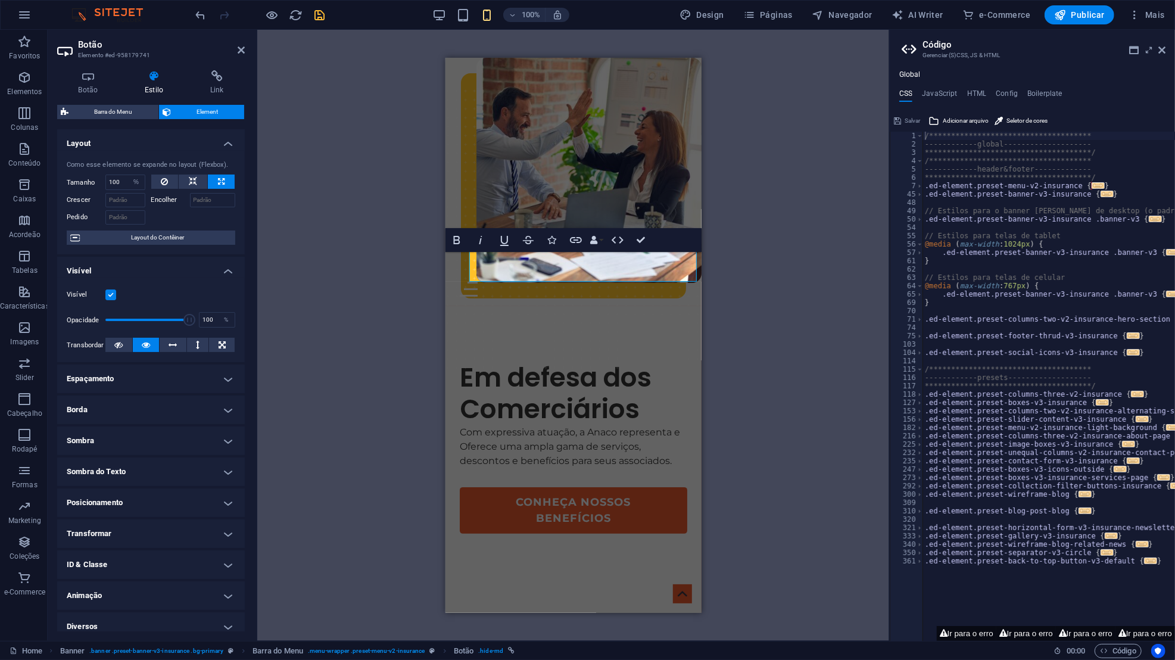
click at [244, 56] on header "Botão Elemento #ed-958179741" at bounding box center [151, 45] width 188 height 31
click at [242, 49] on icon at bounding box center [241, 50] width 7 height 10
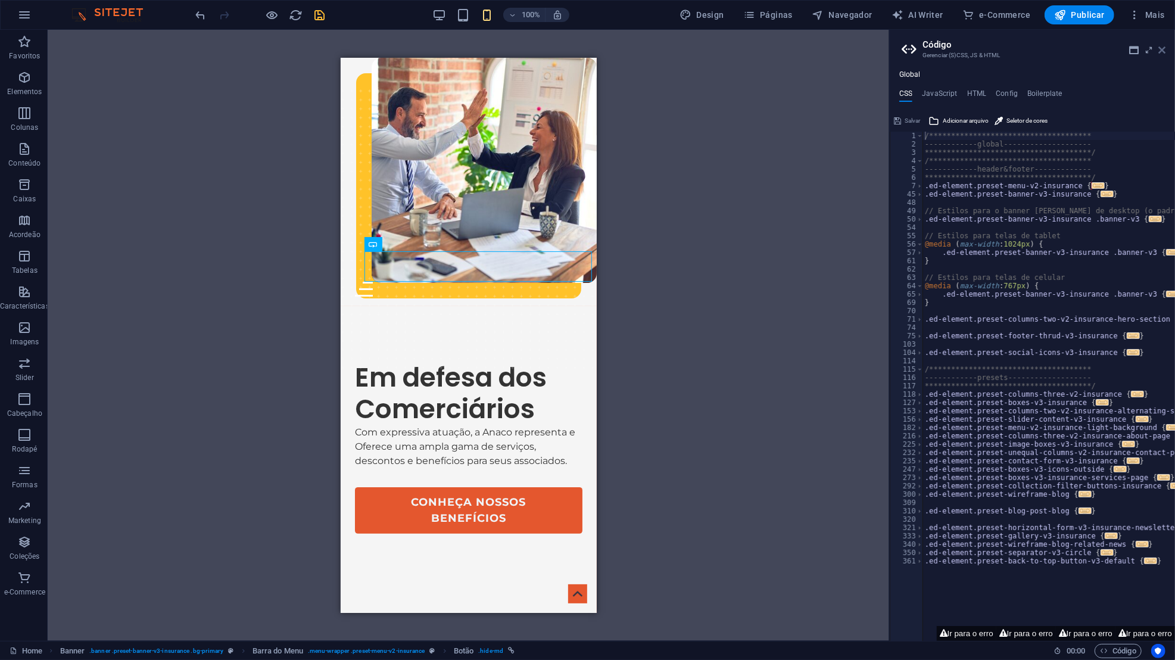
drag, startPoint x: 244, startPoint y: 56, endPoint x: 1163, endPoint y: 49, distance: 919.3
click at [1163, 49] on icon at bounding box center [1161, 50] width 7 height 10
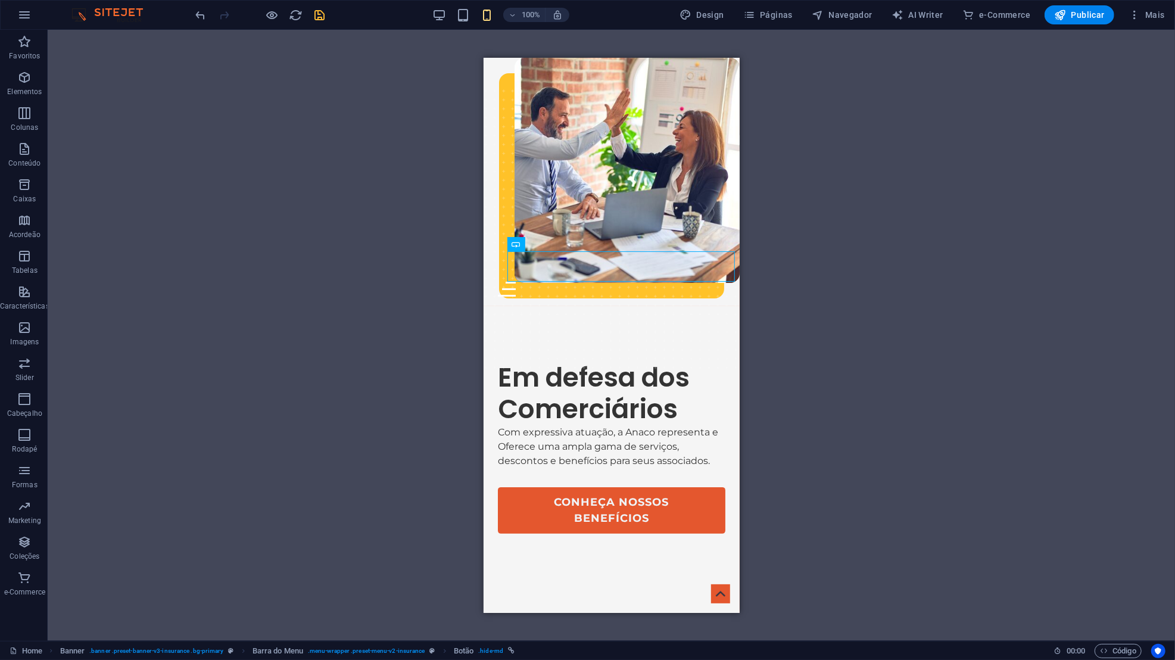
click at [720, 294] on div "Menu" at bounding box center [610, 288] width 227 height 15
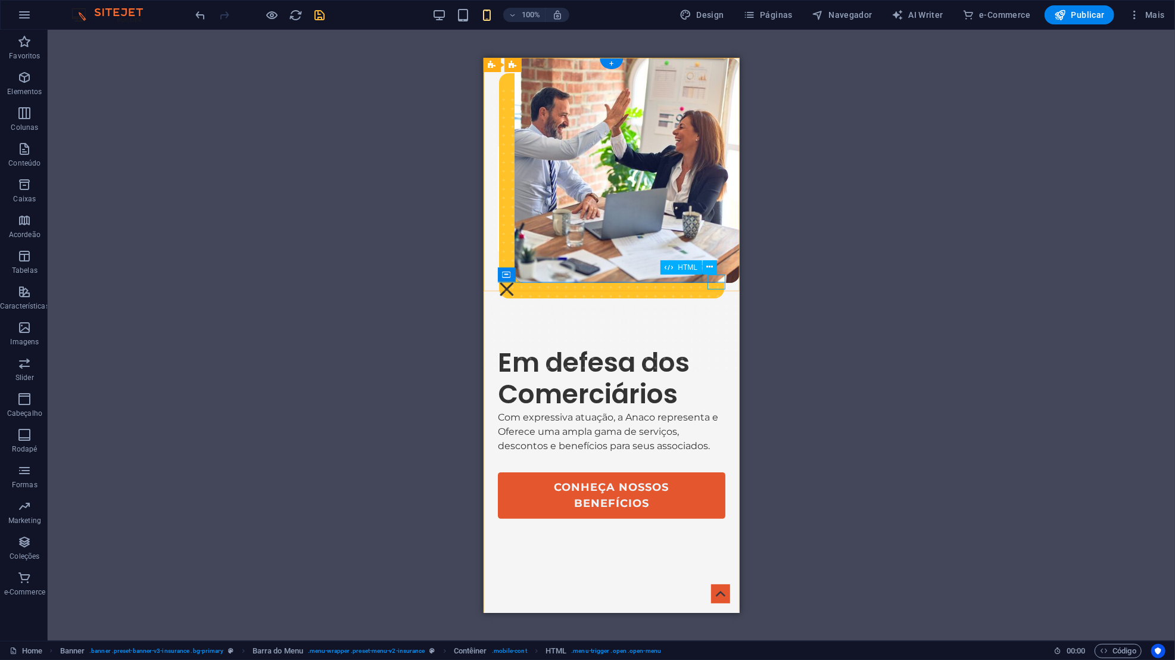
click at [515, 286] on div "Menu" at bounding box center [506, 288] width 18 height 15
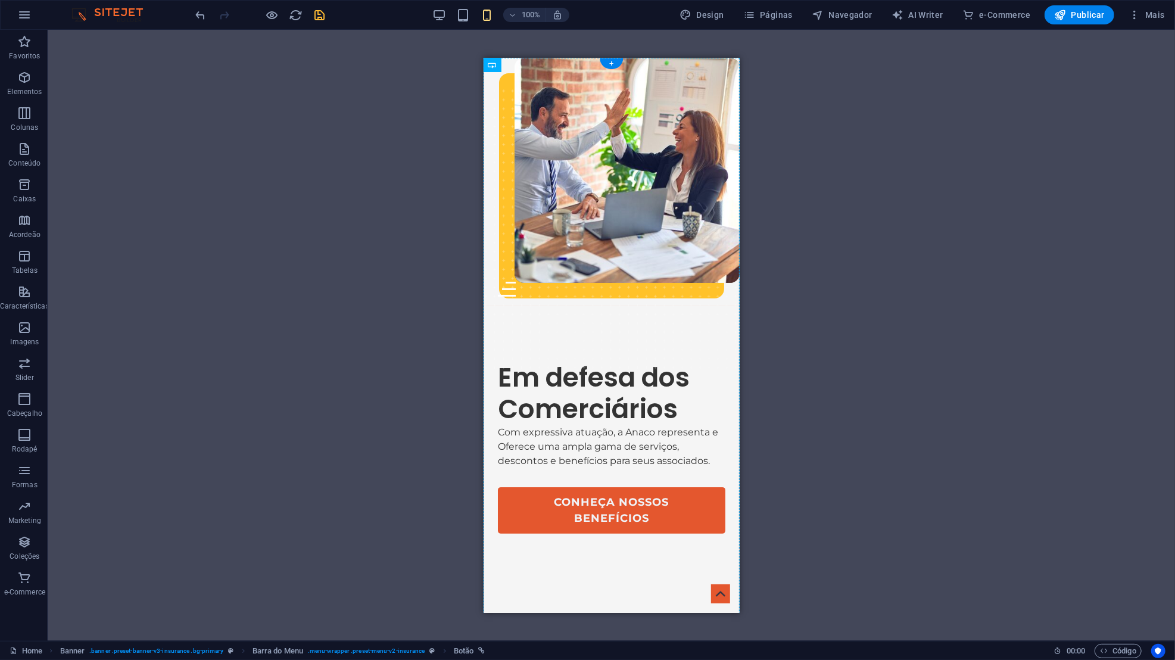
drag, startPoint x: 1646, startPoint y: 106, endPoint x: 642, endPoint y: 296, distance: 1021.6
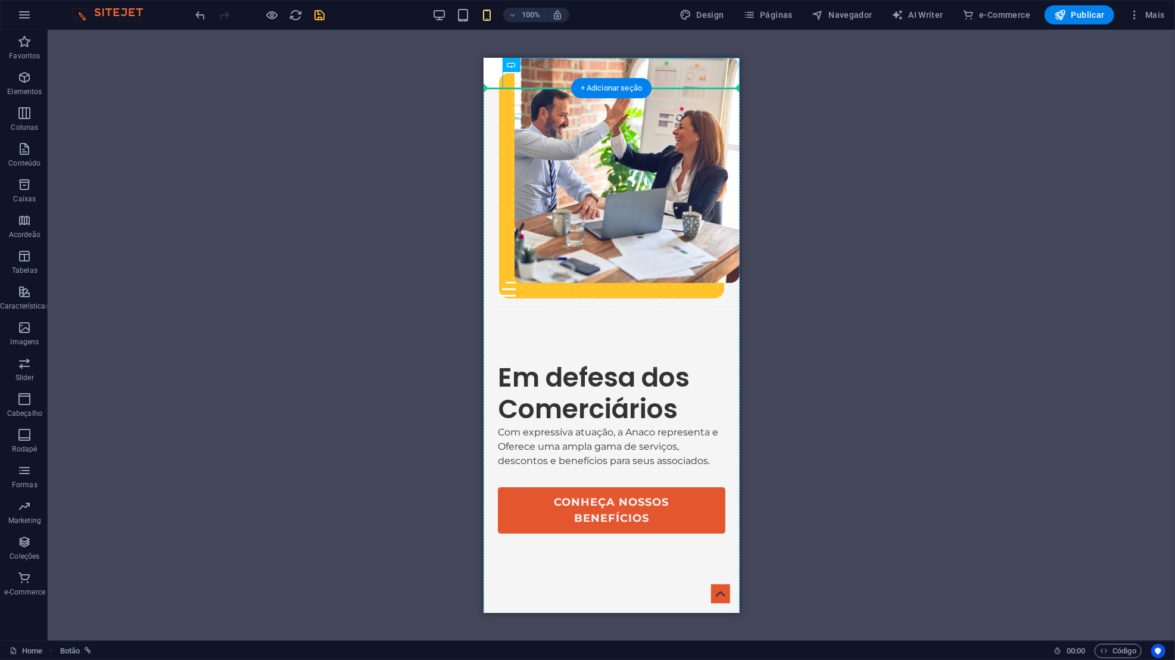
drag, startPoint x: 642, startPoint y: 296, endPoint x: 627, endPoint y: 257, distance: 41.5
click at [197, 17] on icon "undo" at bounding box center [201, 15] width 14 height 14
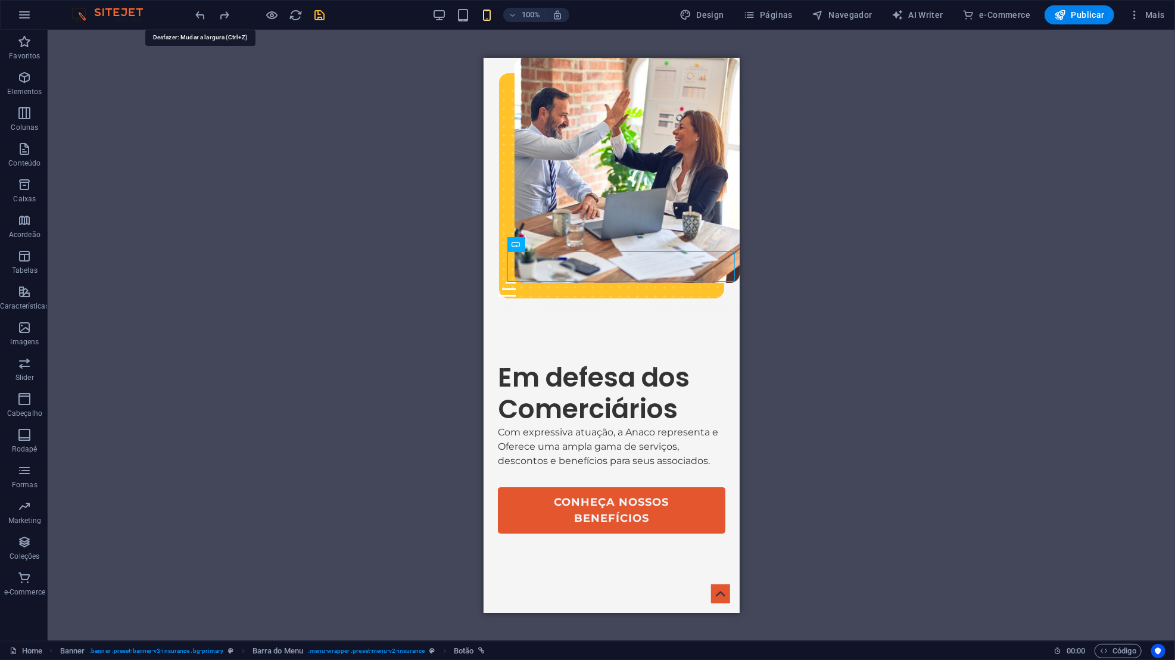
drag, startPoint x: 627, startPoint y: 257, endPoint x: 717, endPoint y: 292, distance: 96.9
click at [717, 292] on div "Menu" at bounding box center [610, 288] width 227 height 15
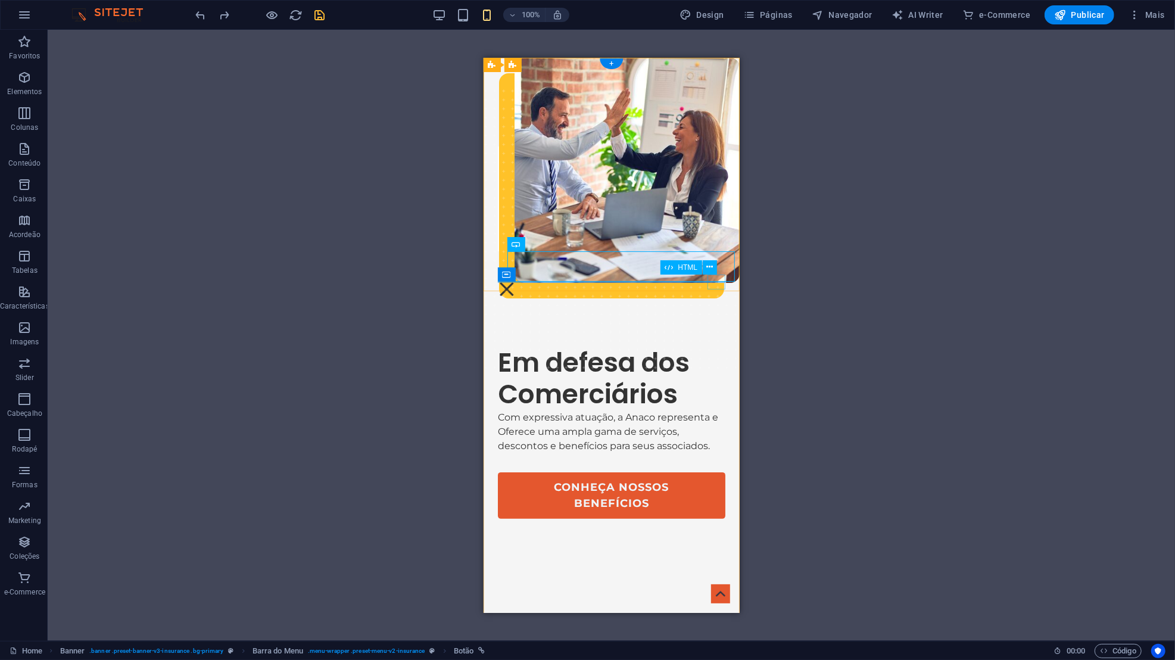
click at [515, 283] on div "Menu" at bounding box center [506, 288] width 18 height 15
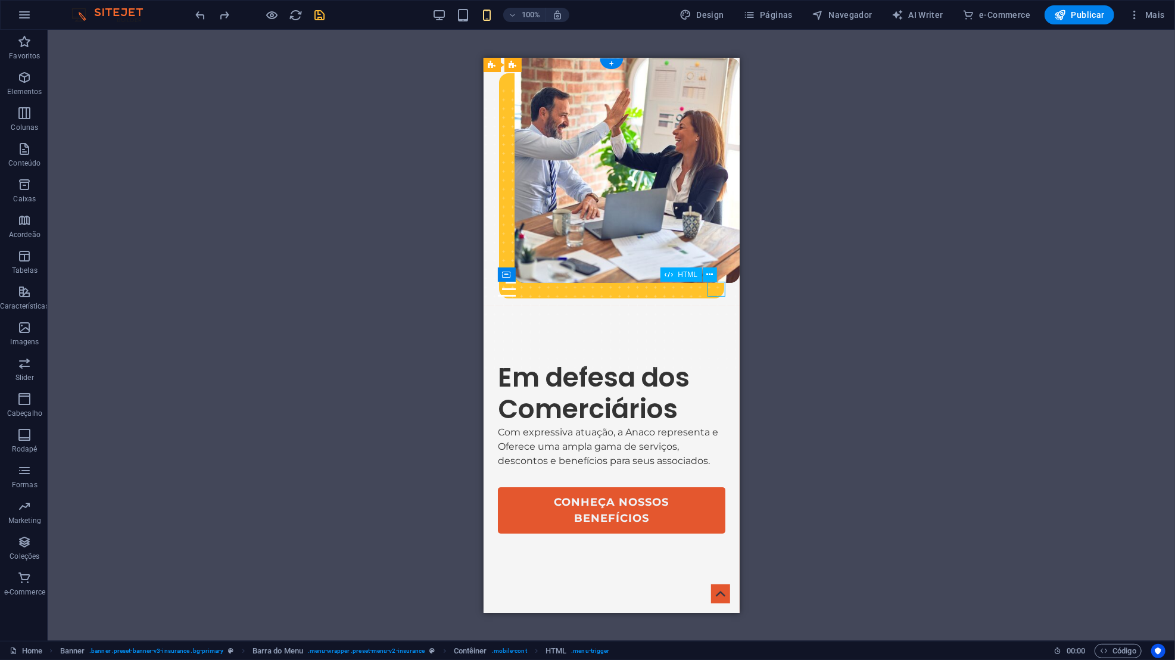
click at [716, 292] on div "Menu" at bounding box center [610, 288] width 227 height 15
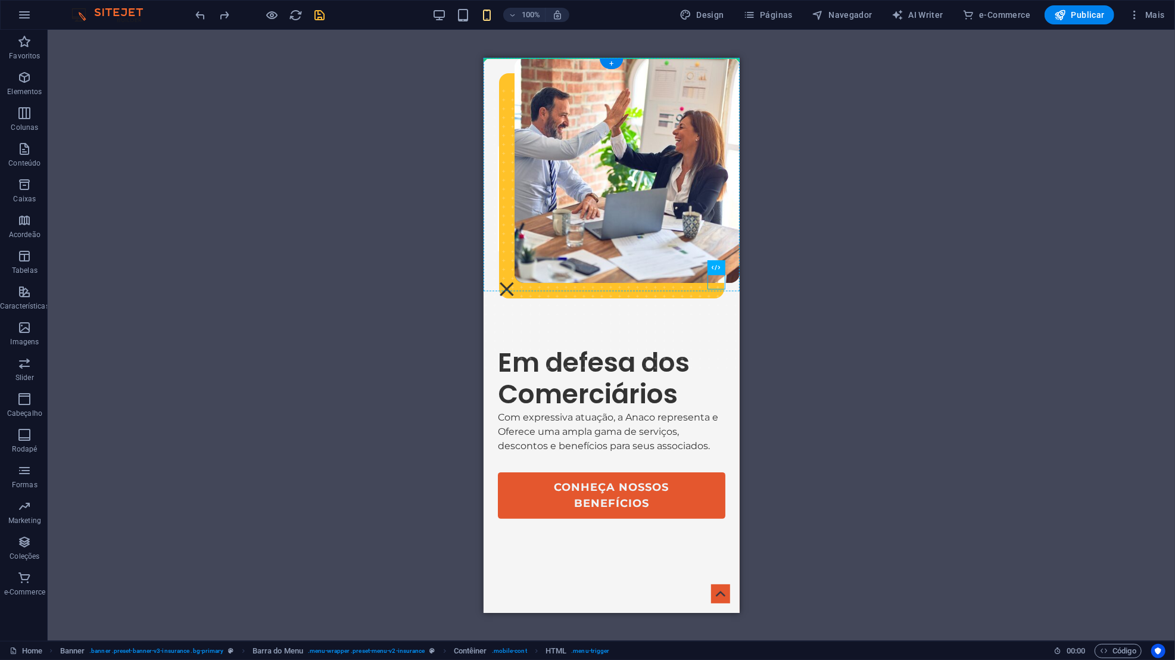
drag, startPoint x: 717, startPoint y: 292, endPoint x: 719, endPoint y: 255, distance: 36.9
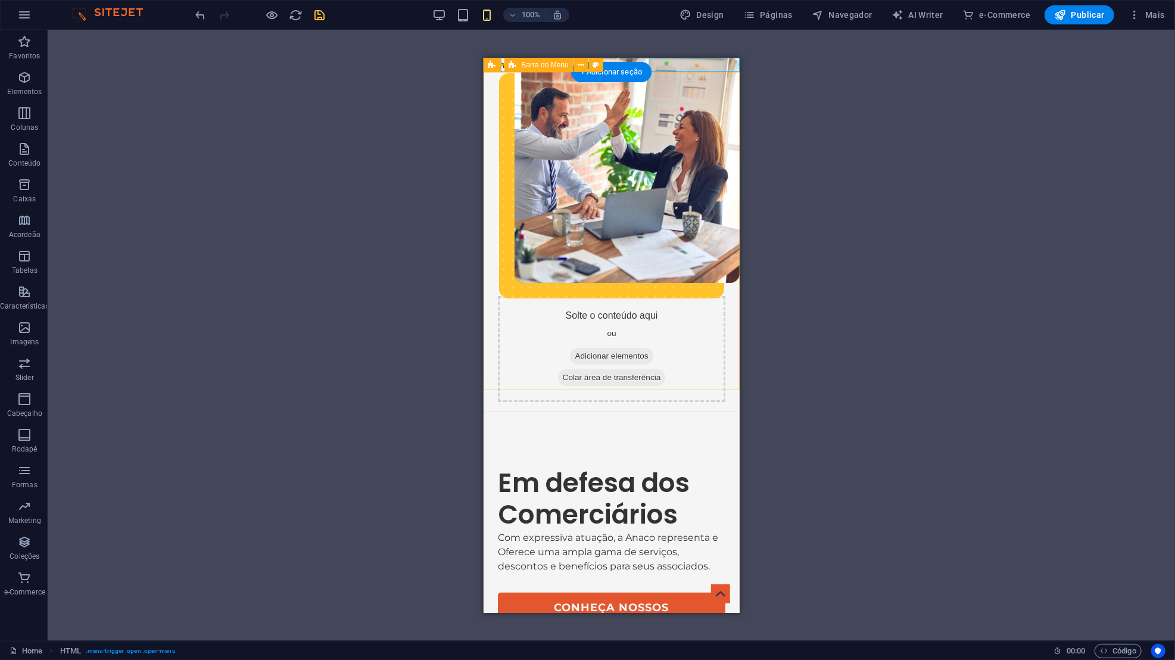
drag, startPoint x: 236, startPoint y: 198, endPoint x: 785, endPoint y: 305, distance: 559.9
click at [785, 305] on div "H1 Banner Contêiner Banner 2 colunas Contêiner 2 colunas Contêiner Imagem 2 col…" at bounding box center [611, 335] width 1127 height 611
click at [704, 257] on div "Sobre-Nós Portal do Associado Serviços Contatos Associe-se Solte o conteúdo aqu…" at bounding box center [611, 240] width 256 height 339
drag, startPoint x: 785, startPoint y: 305, endPoint x: 200, endPoint y: 22, distance: 650.0
click at [200, 22] on div at bounding box center [259, 14] width 133 height 19
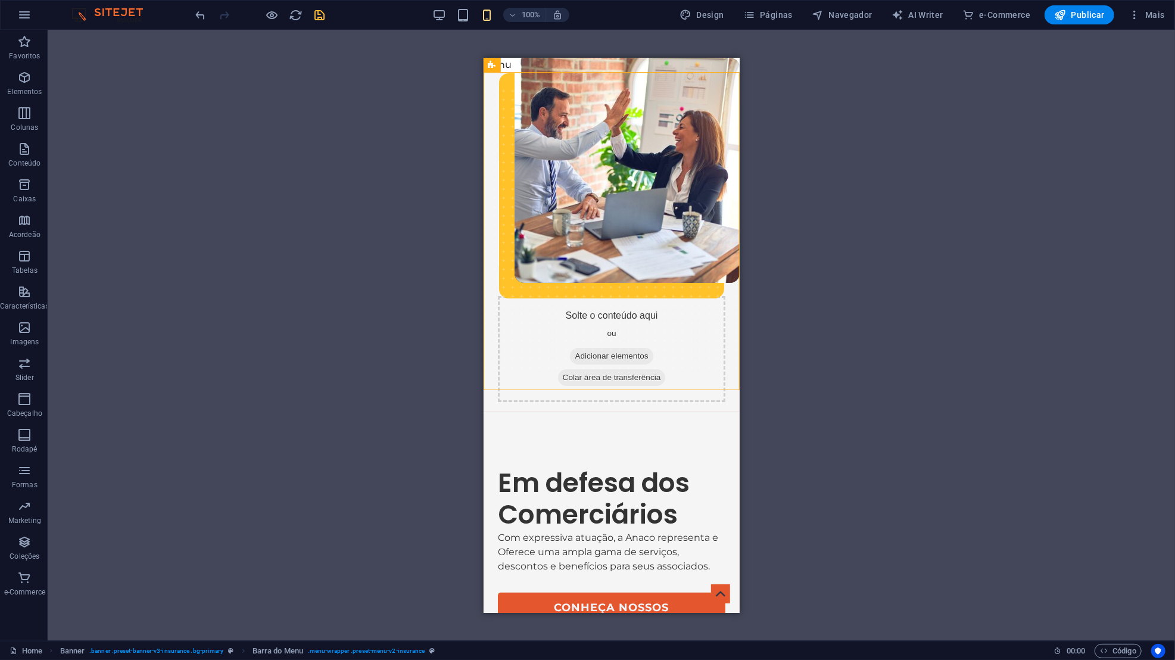
click at [204, 11] on icon "undo" at bounding box center [201, 15] width 14 height 14
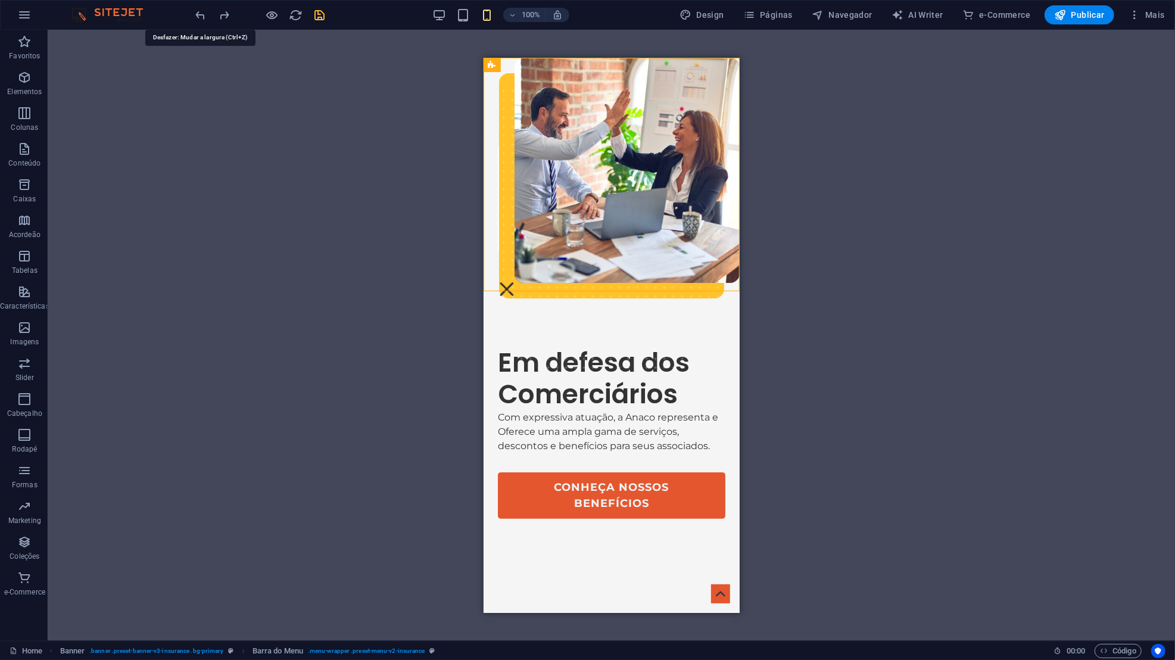
click at [606, 268] on div "Associe-se" at bounding box center [620, 266] width 208 height 30
drag, startPoint x: 683, startPoint y: 79, endPoint x: 608, endPoint y: 278, distance: 212.3
click at [608, 278] on div "Associe-se" at bounding box center [620, 266] width 208 height 30
click at [809, 280] on div "H1 Banner Contêiner Banner 2 colunas Contêiner 2 colunas Contêiner Imagem 2 col…" at bounding box center [611, 335] width 1127 height 611
click at [515, 288] on div "Menu" at bounding box center [506, 288] width 18 height 15
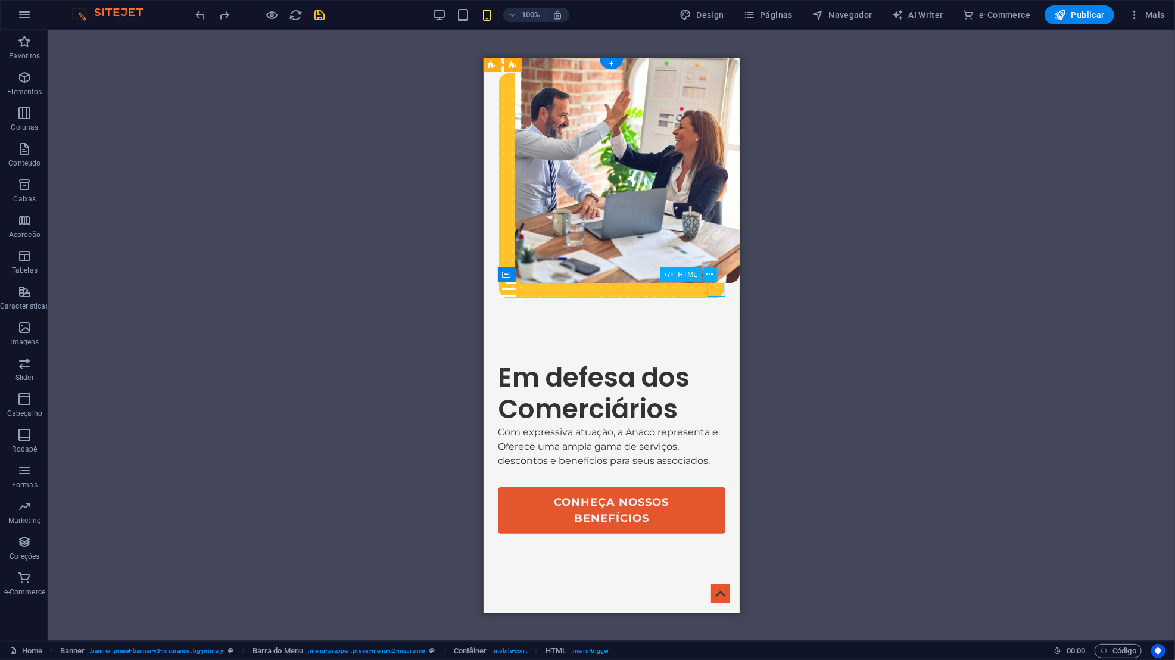
click at [844, 321] on div "H1 Banner Contêiner Banner 2 colunas Contêiner 2 colunas Contêiner Imagem 2 col…" at bounding box center [611, 335] width 1127 height 611
click at [321, 13] on icon "save" at bounding box center [320, 15] width 14 height 14
